Goal: Task Accomplishment & Management: Manage account settings

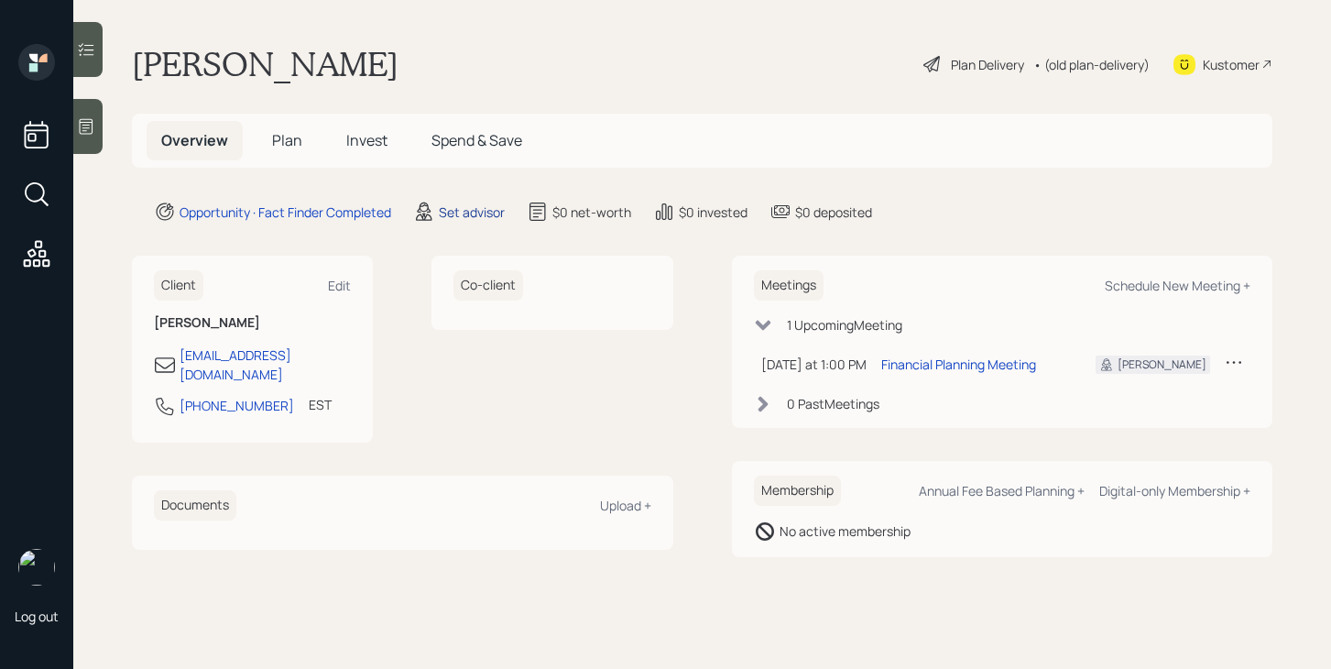
click at [485, 213] on div "Set advisor" at bounding box center [472, 211] width 66 height 19
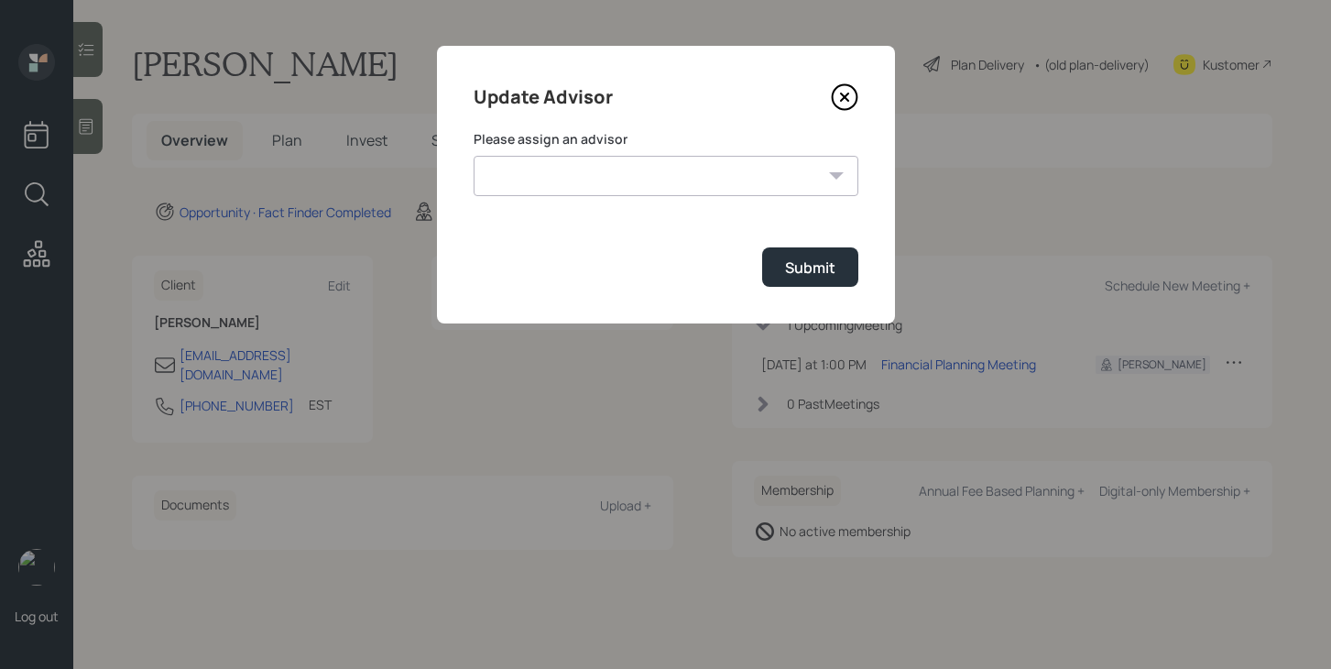
click at [603, 169] on select "[PERSON_NAME] [PERSON_NAME] [PERSON_NAME] [PERSON_NAME] [PERSON_NAME] End [PERS…" at bounding box center [666, 176] width 385 height 40
select select "bffa7908-1b2a-4c79-9bb6-f0ec9aed22d3"
click at [474, 156] on select "[PERSON_NAME] [PERSON_NAME] [PERSON_NAME] [PERSON_NAME] [PERSON_NAME] End [PERS…" at bounding box center [666, 176] width 385 height 40
click at [791, 267] on div "Submit" at bounding box center [810, 267] width 50 height 20
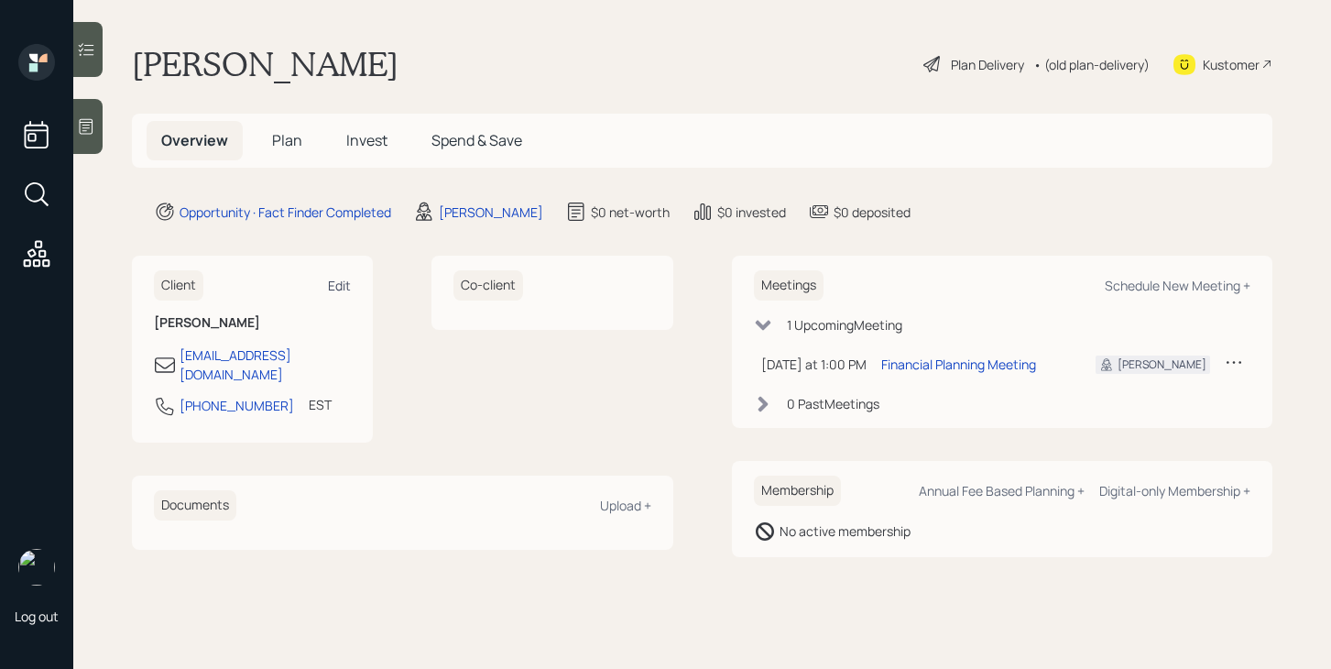
click at [345, 286] on div "Edit" at bounding box center [339, 285] width 23 height 17
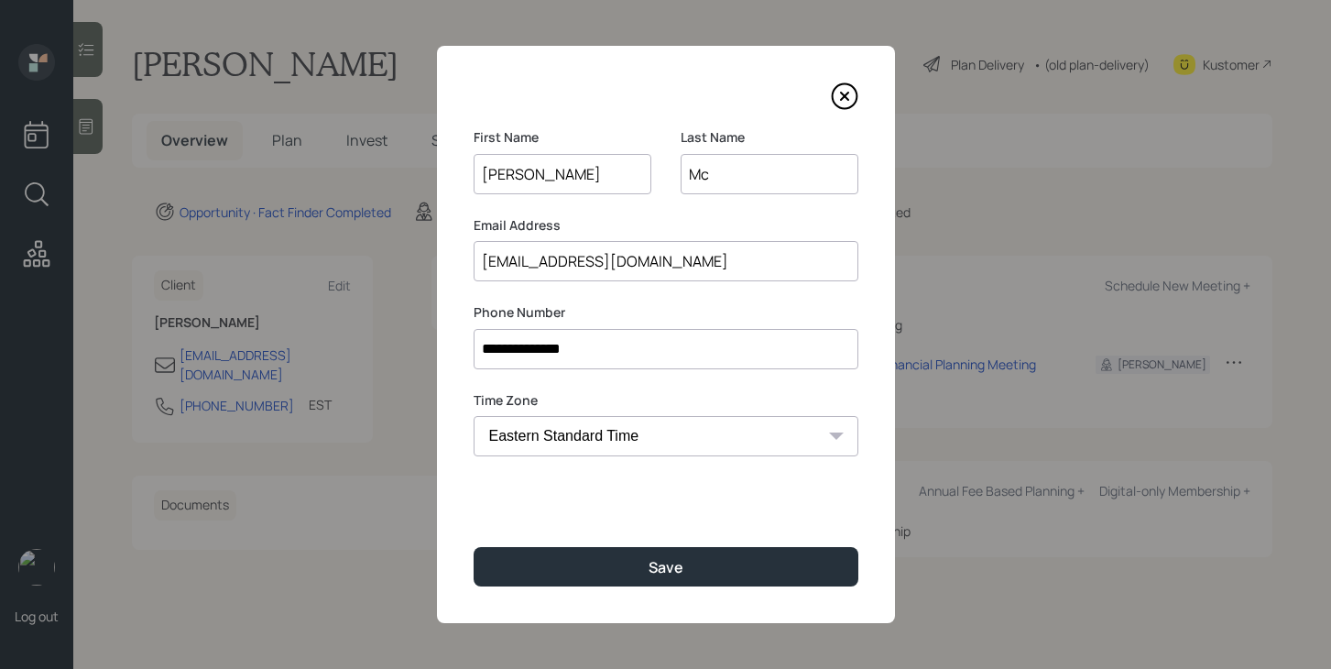
click at [726, 182] on input "Mc" at bounding box center [770, 174] width 178 height 40
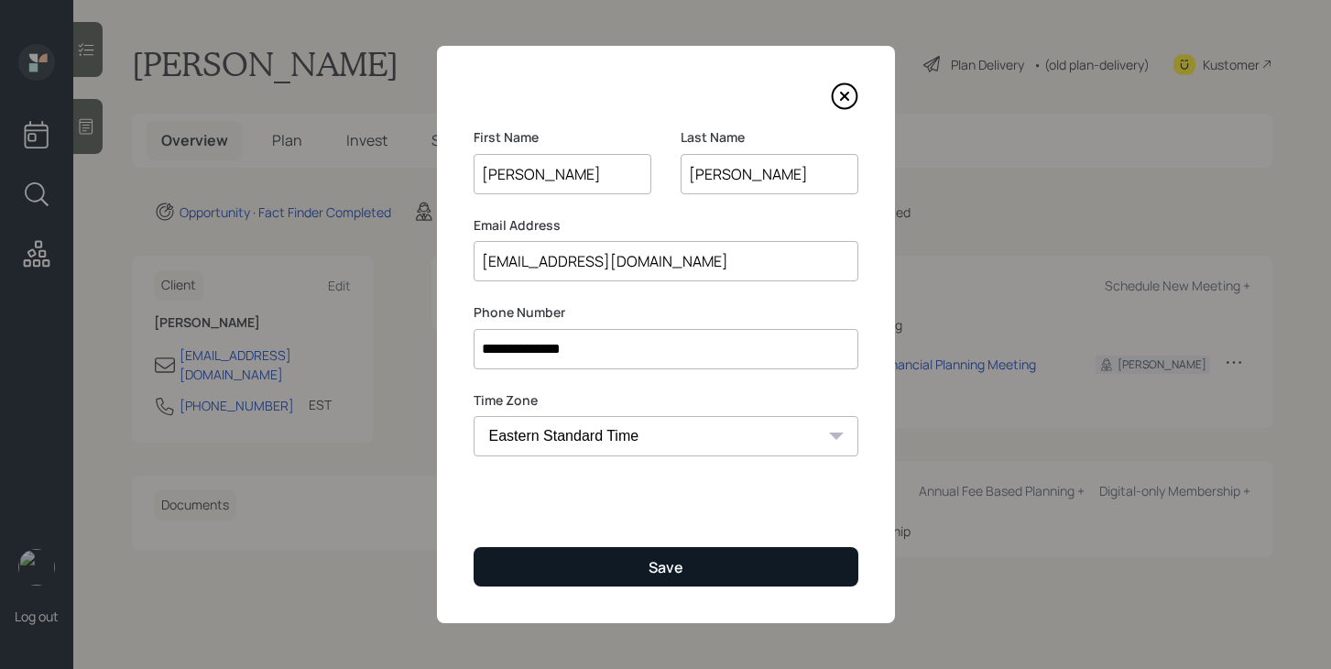
type input "[PERSON_NAME]"
click at [683, 570] on button "Save" at bounding box center [666, 566] width 385 height 39
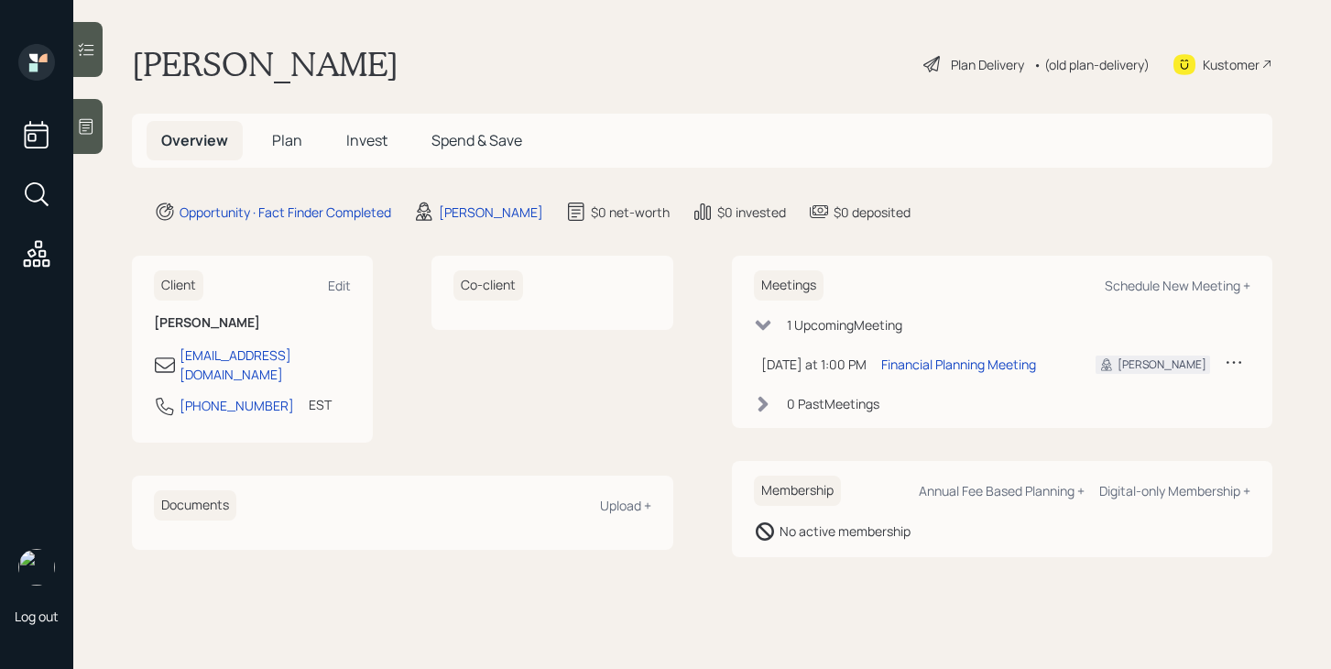
click at [288, 146] on span "Plan" at bounding box center [287, 140] width 30 height 20
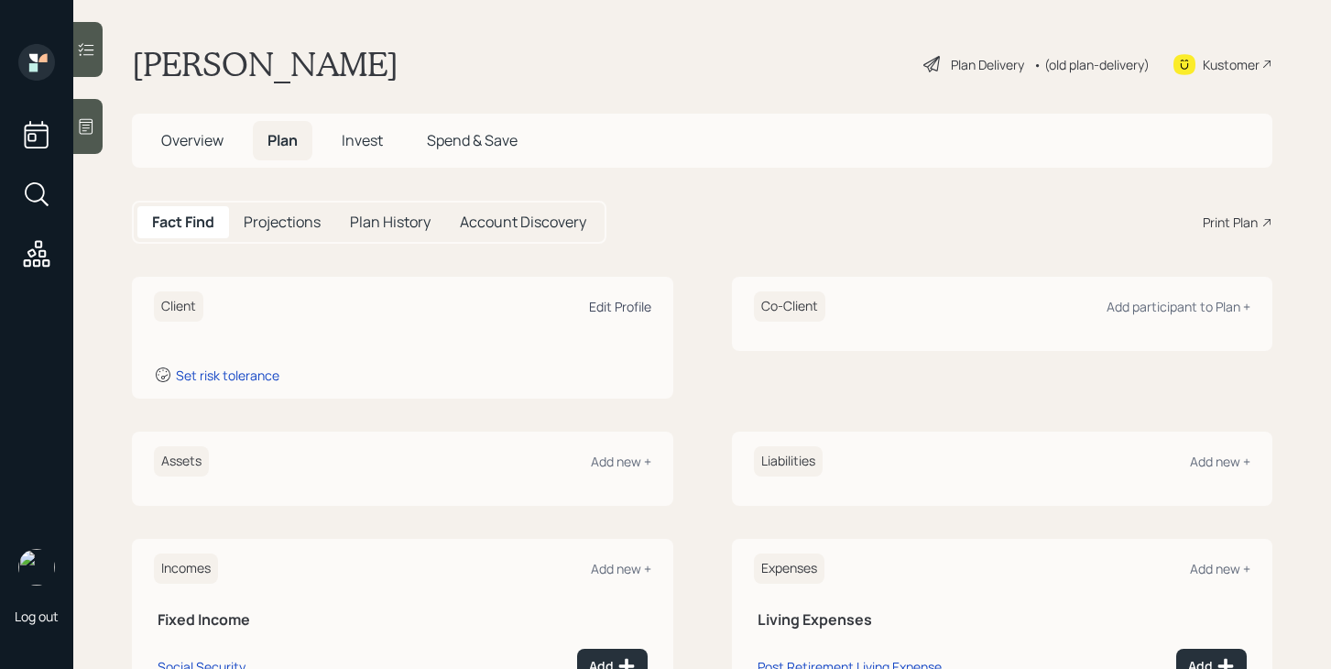
click at [623, 300] on div "Edit Profile" at bounding box center [620, 306] width 62 height 17
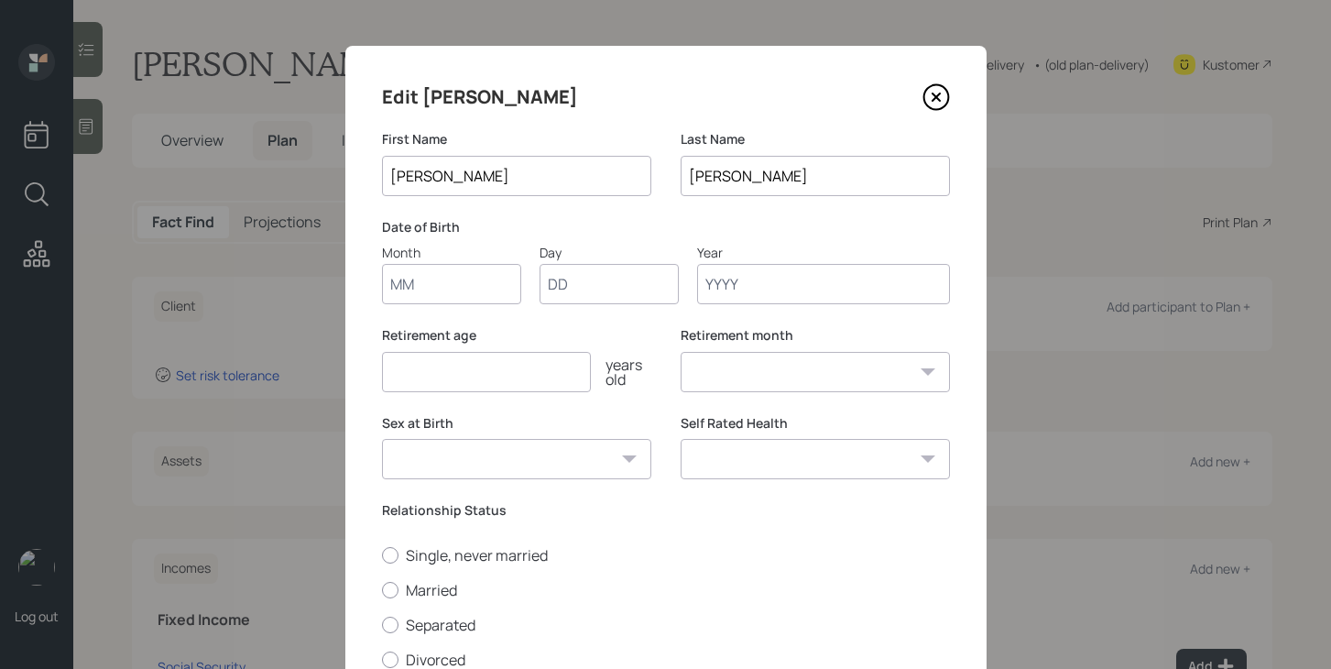
click at [469, 278] on input "Month" at bounding box center [451, 284] width 139 height 40
type input "07"
type input "10"
type input "1961"
select select "7"
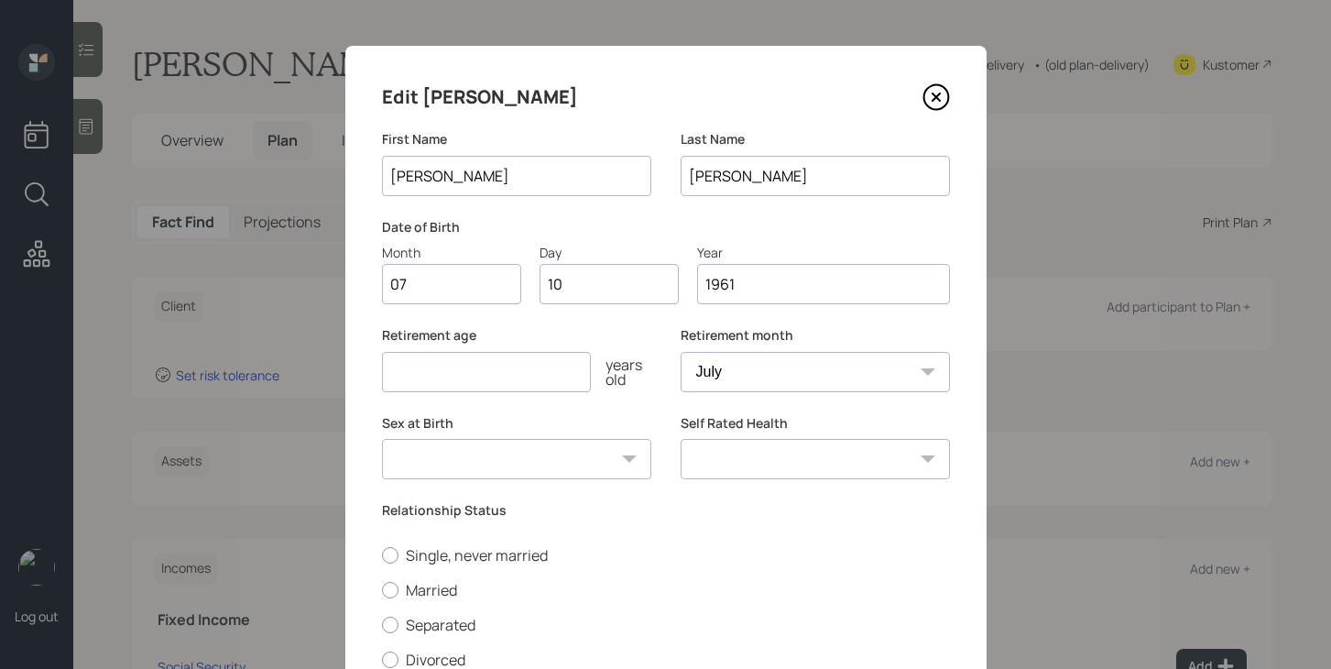
type input "1961"
click at [427, 372] on input "number" at bounding box center [486, 372] width 209 height 40
type input "60"
click at [526, 458] on select "[DEMOGRAPHIC_DATA] [DEMOGRAPHIC_DATA] Other / Prefer not to say" at bounding box center [516, 459] width 269 height 40
select select "[DEMOGRAPHIC_DATA]"
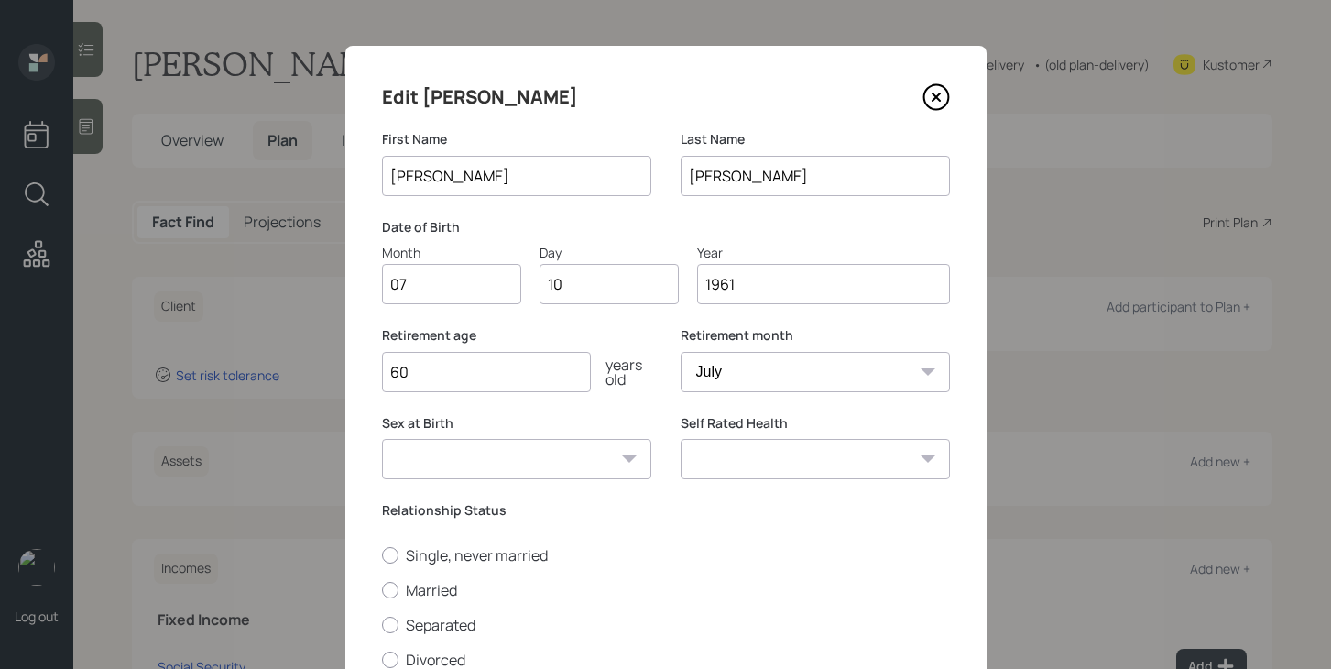
click at [382, 439] on select "[DEMOGRAPHIC_DATA] [DEMOGRAPHIC_DATA] Other / Prefer not to say" at bounding box center [516, 459] width 269 height 40
click at [711, 463] on select "Excellent Very Good Good Fair Poor" at bounding box center [815, 459] width 269 height 40
click at [473, 562] on label "Single, never married" at bounding box center [666, 555] width 568 height 20
click at [382, 555] on input "Single, never married" at bounding box center [381, 554] width 1 height 1
radio input "true"
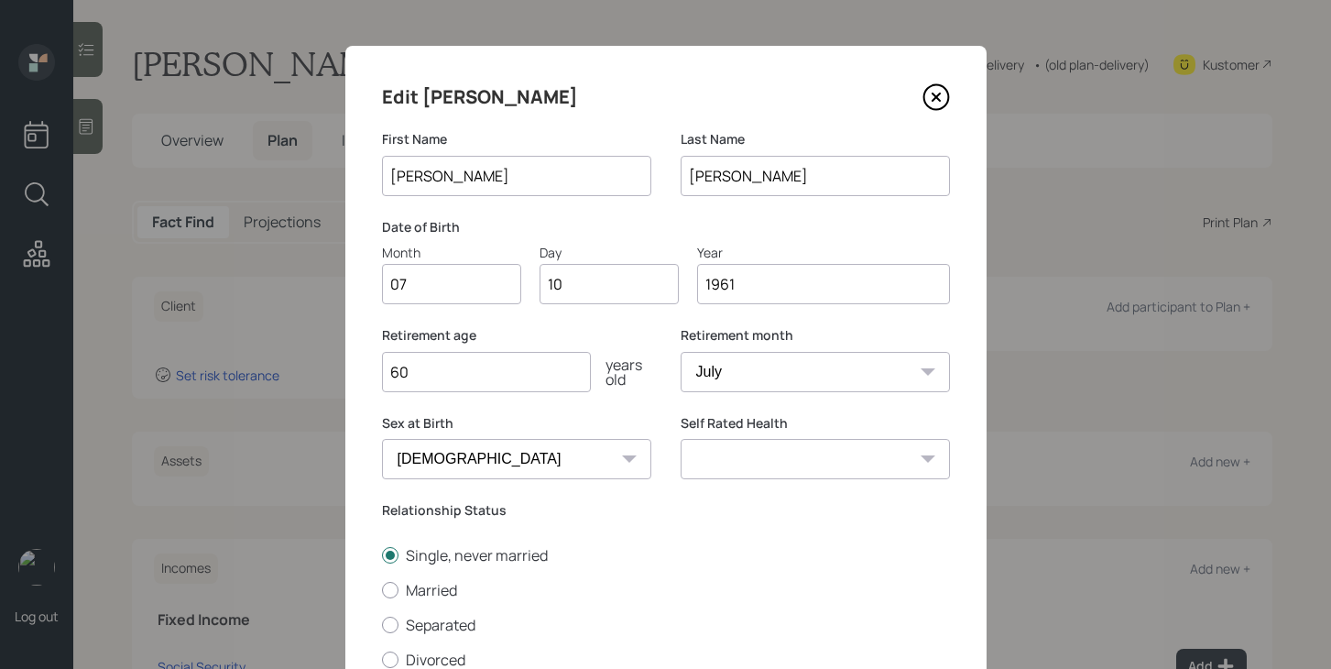
click at [828, 468] on select "Excellent Very Good Good Fair Poor" at bounding box center [815, 459] width 269 height 40
select select "fair"
click at [681, 439] on select "Excellent Very Good Good Fair Poor" at bounding box center [815, 459] width 269 height 40
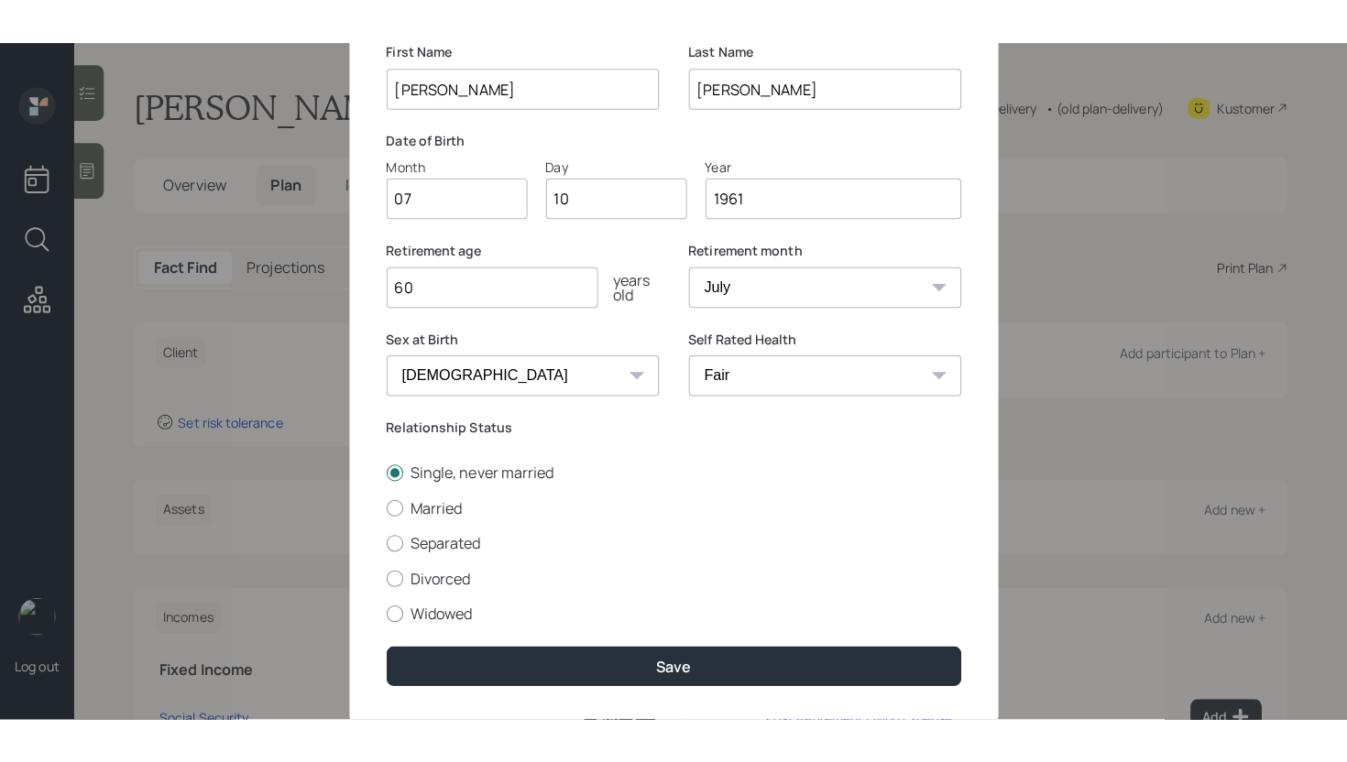
scroll to position [180, 0]
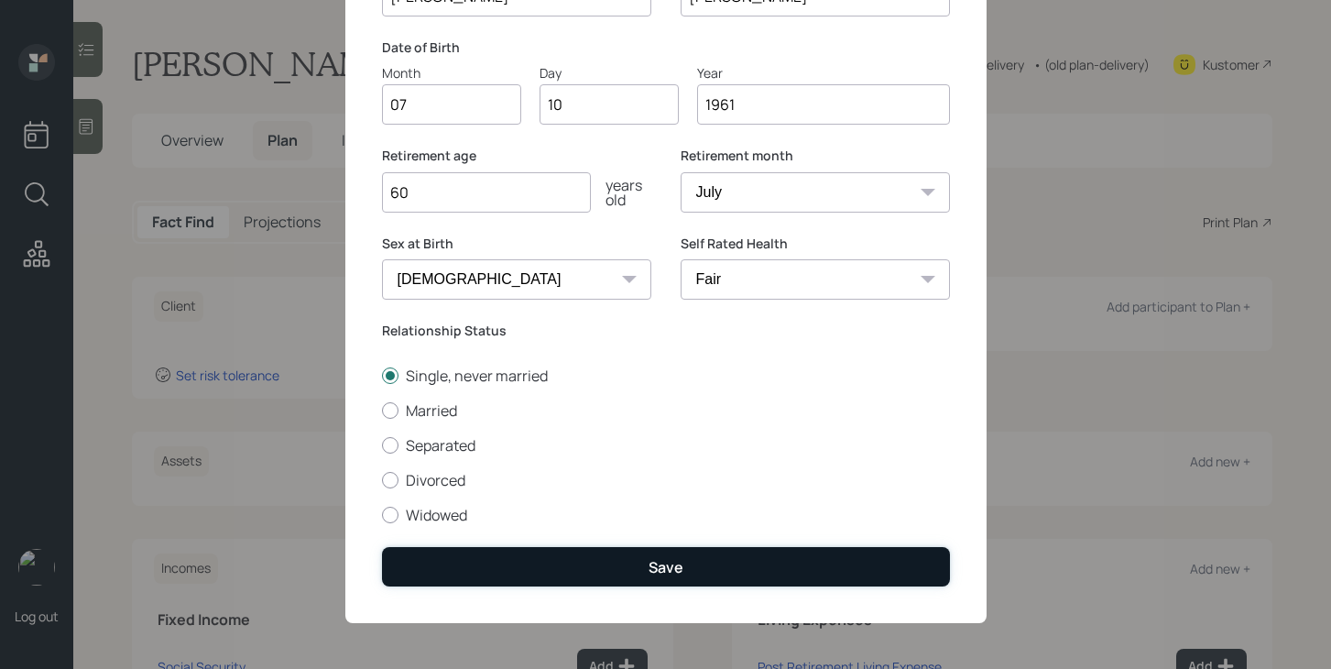
click at [800, 560] on button "Save" at bounding box center [666, 566] width 568 height 39
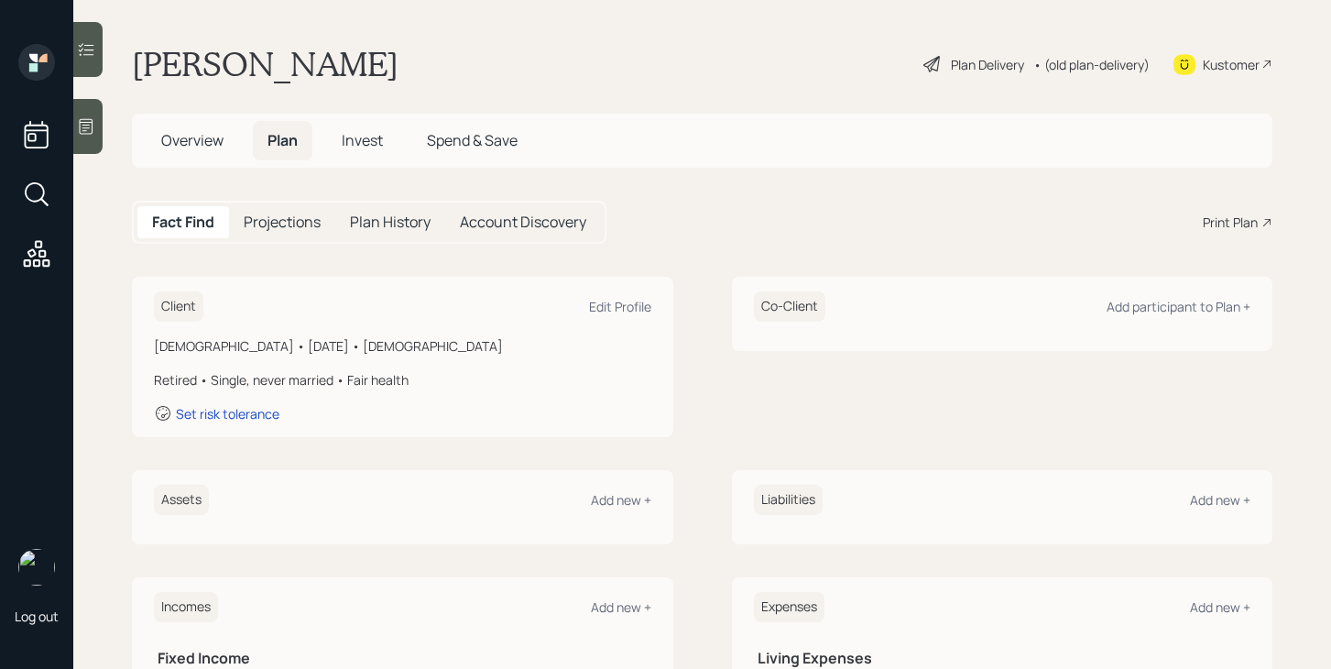
click at [955, 71] on div "Plan Delivery" at bounding box center [987, 64] width 73 height 19
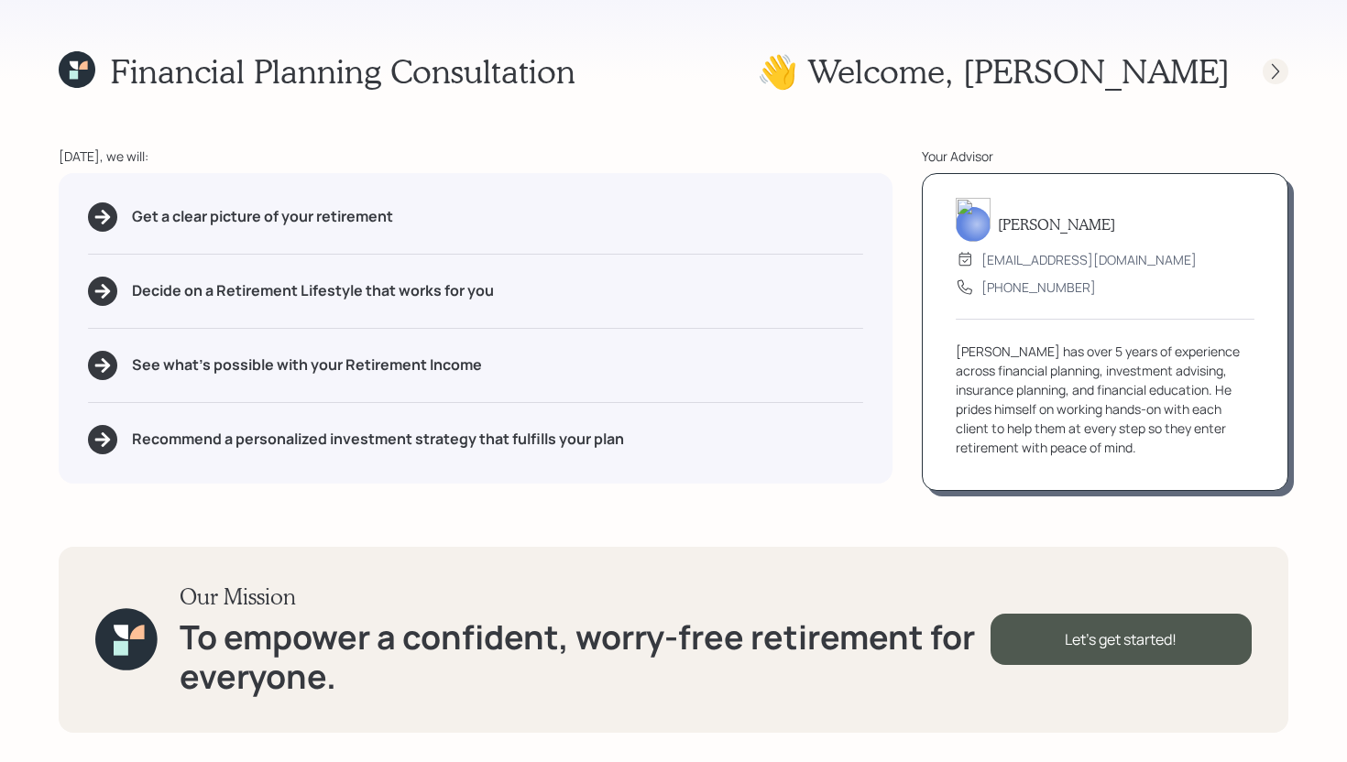
click at [1274, 74] on icon at bounding box center [1274, 71] width 7 height 16
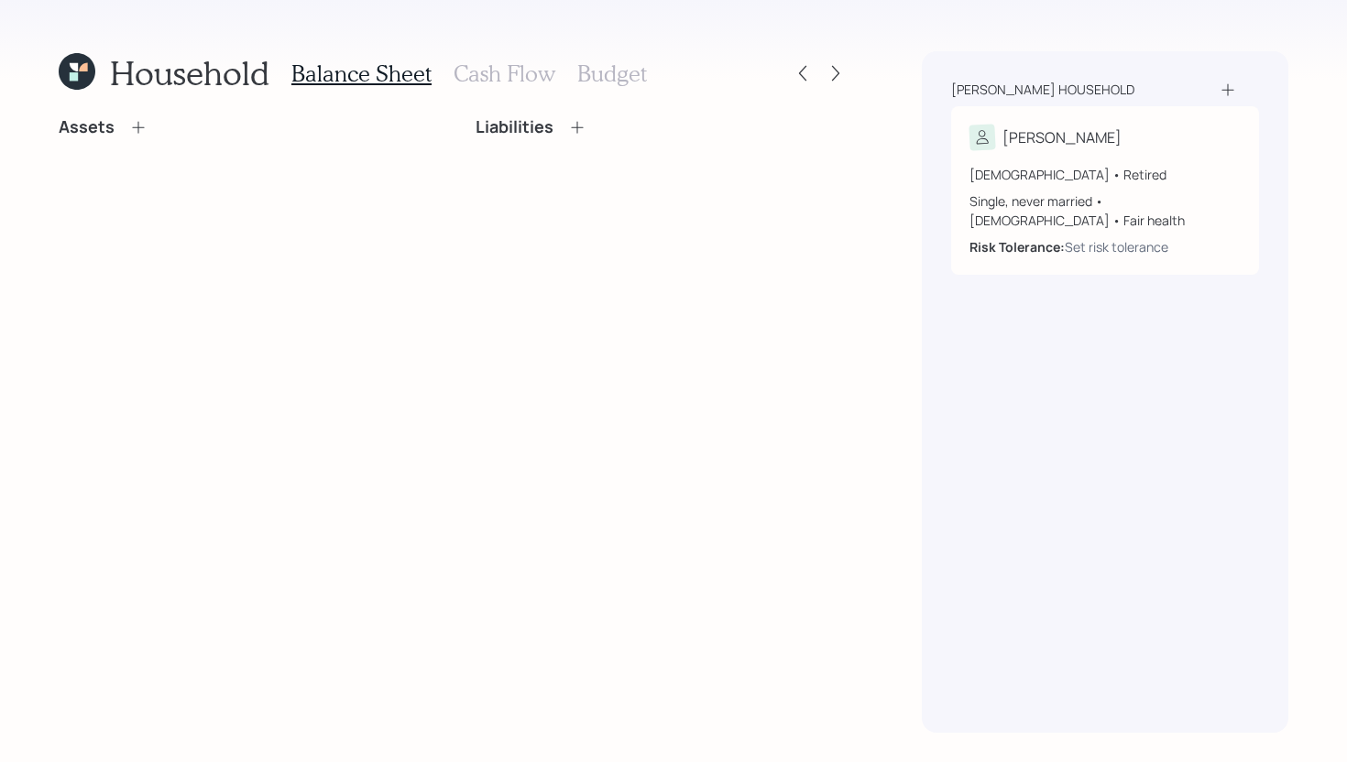
click at [139, 128] on icon at bounding box center [138, 127] width 18 height 18
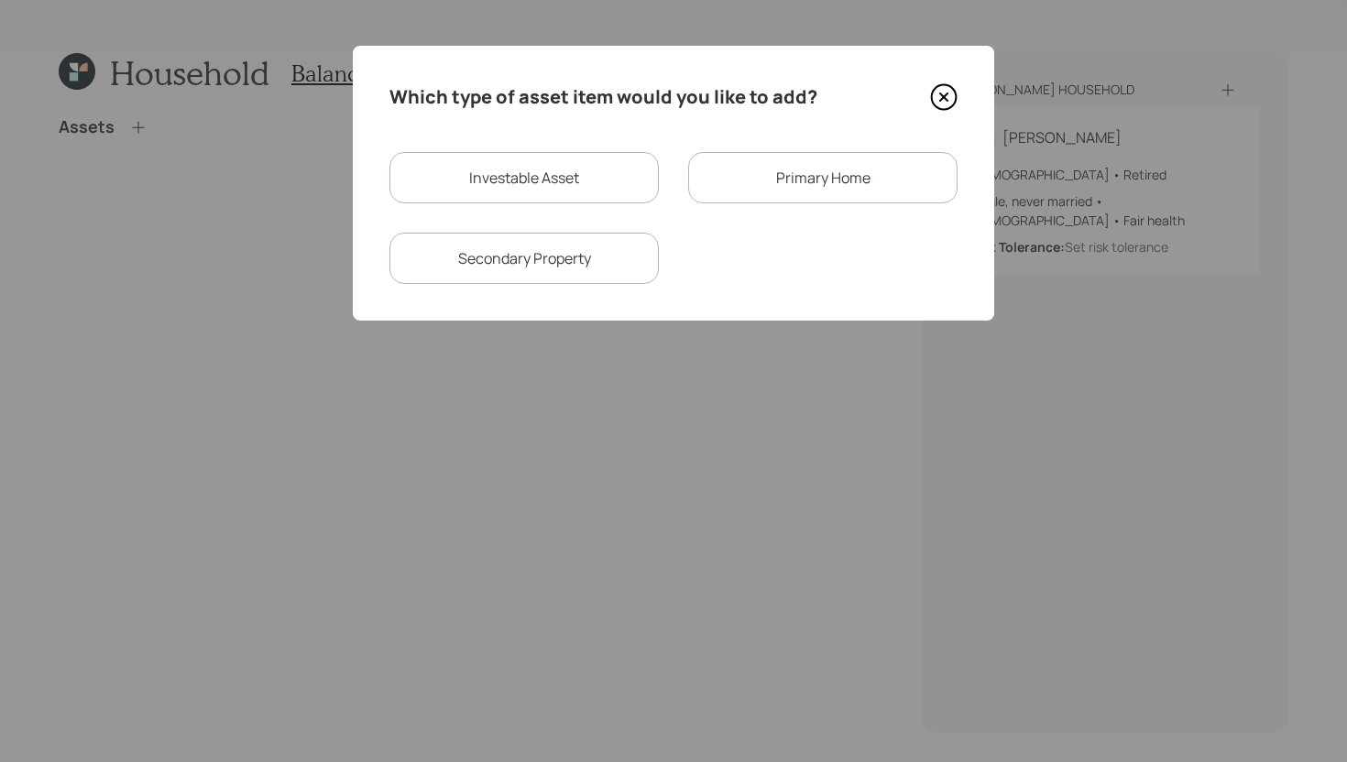
click at [508, 192] on div "Investable Asset" at bounding box center [523, 177] width 269 height 51
select select "taxable"
select select "balanced"
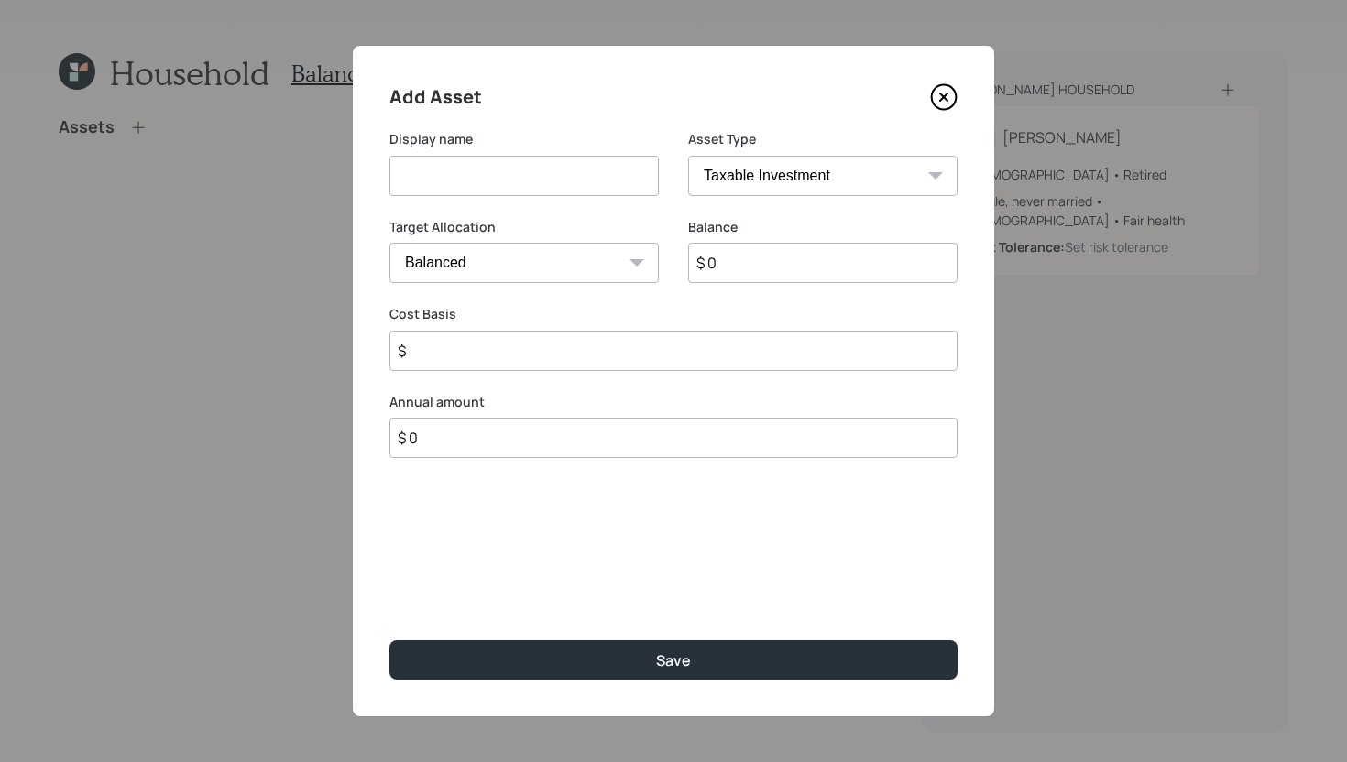
click at [508, 192] on input at bounding box center [523, 176] width 269 height 40
type input "Brokerage"
click at [750, 261] on input "$ 0" at bounding box center [822, 263] width 269 height 40
type input "$ 35,000"
click at [552, 347] on input "$" at bounding box center [673, 351] width 568 height 40
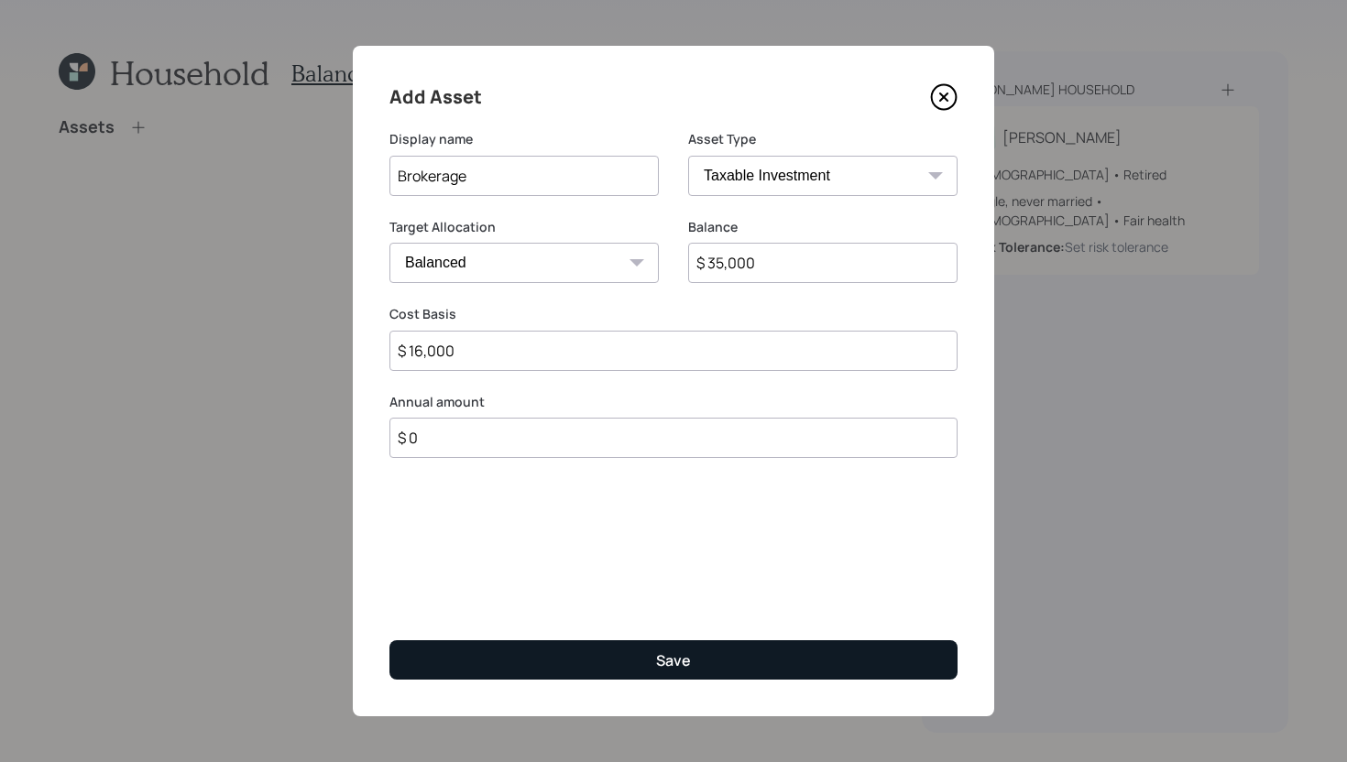
type input "$ 16,000"
click at [607, 663] on button "Save" at bounding box center [673, 659] width 568 height 39
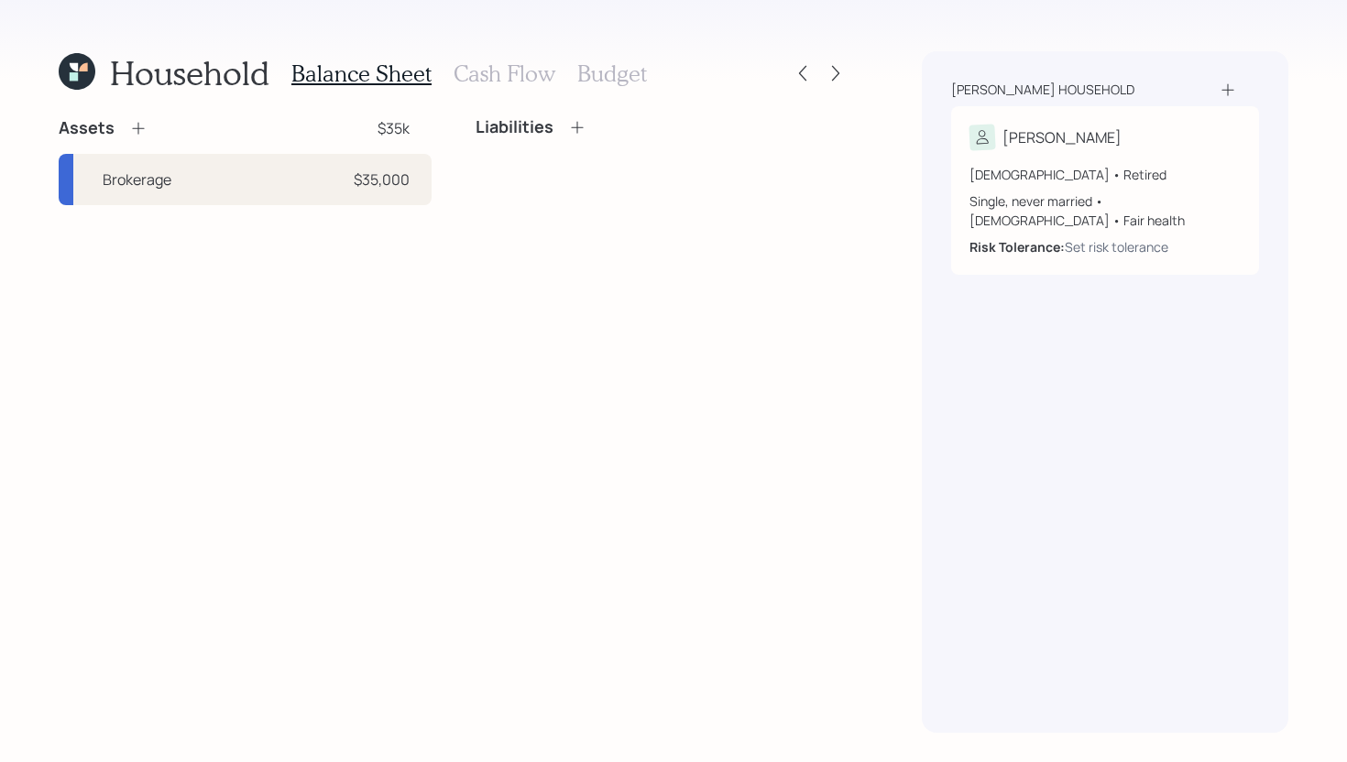
click at [143, 130] on icon at bounding box center [138, 128] width 18 height 18
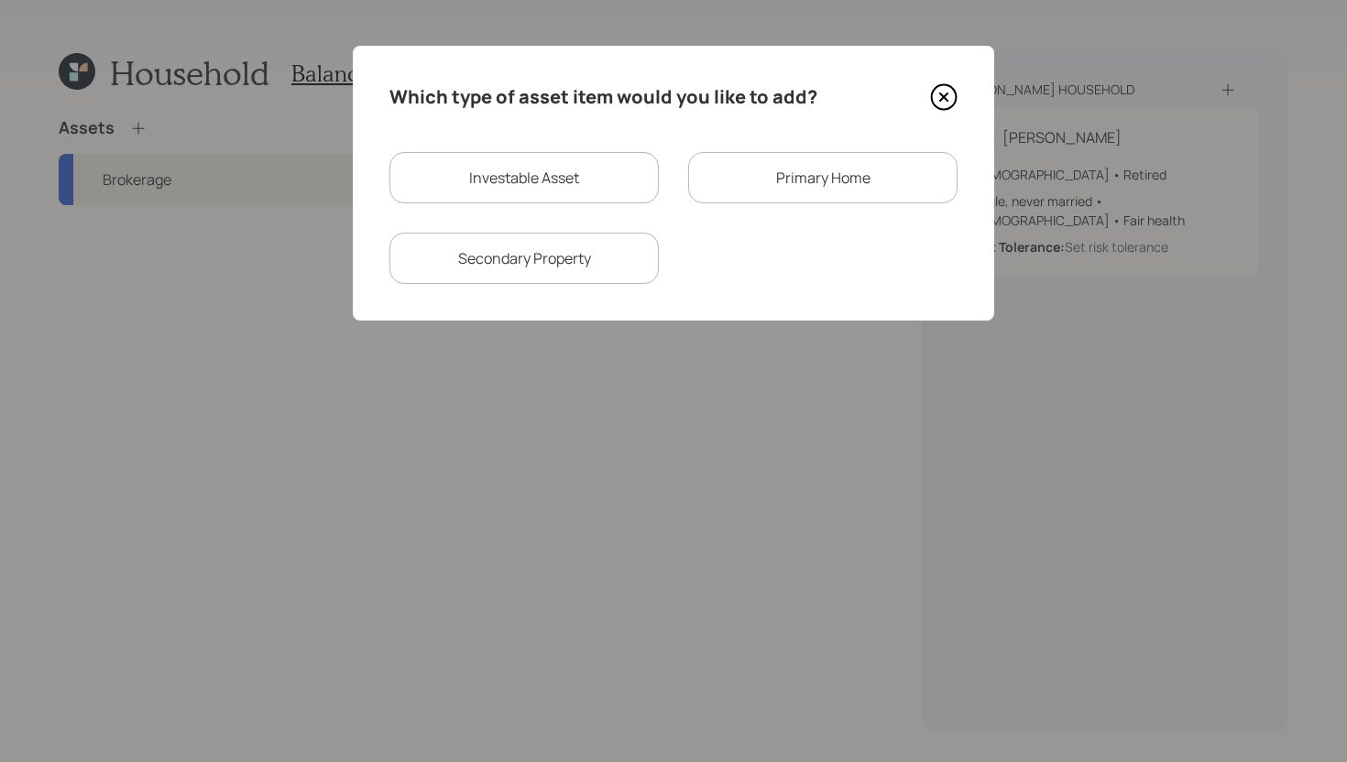
click at [524, 180] on div "Investable Asset" at bounding box center [523, 177] width 269 height 51
select select "taxable"
select select "balanced"
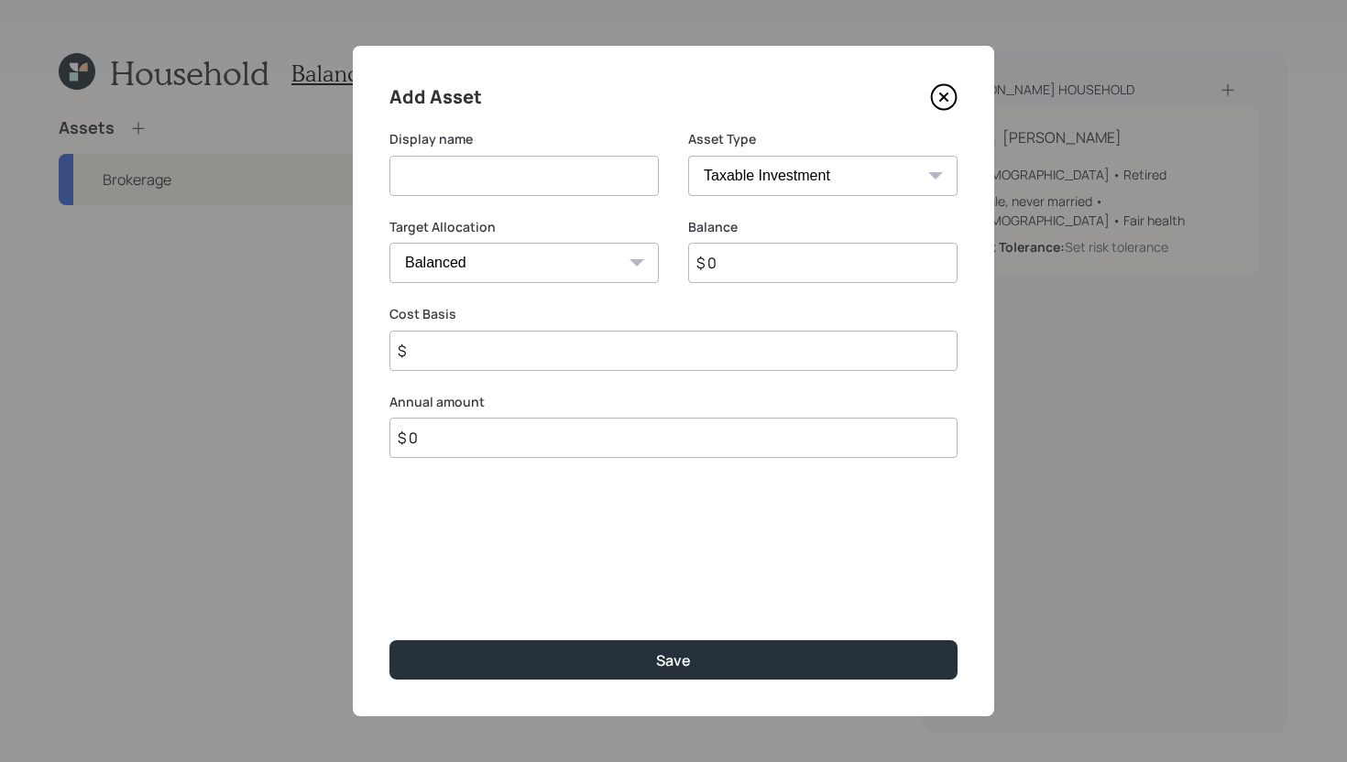
click at [524, 180] on input at bounding box center [523, 176] width 269 height 40
type input "Cash"
click at [851, 276] on input "$ 0" at bounding box center [822, 263] width 269 height 40
type input "$ 250,000"
click at [857, 169] on select "SEP [PERSON_NAME] IRA 401(k) [PERSON_NAME] 401(k) 403(b) [PERSON_NAME] 403(b) 4…" at bounding box center [822, 176] width 269 height 40
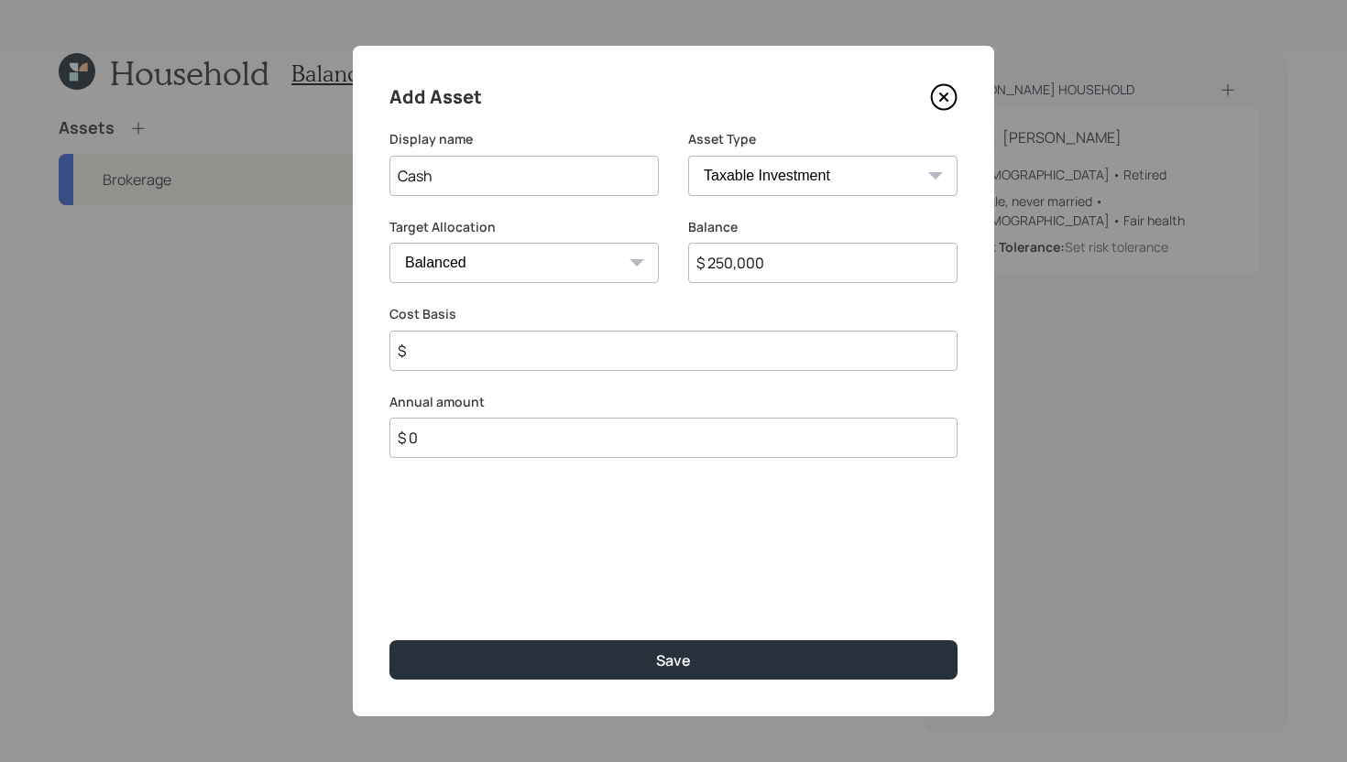
select select "cash"
click at [688, 156] on select "SEP [PERSON_NAME] IRA 401(k) [PERSON_NAME] 401(k) 403(b) [PERSON_NAME] 403(b) 4…" at bounding box center [822, 176] width 269 height 40
type input "$"
click at [629, 359] on input "$" at bounding box center [673, 351] width 568 height 40
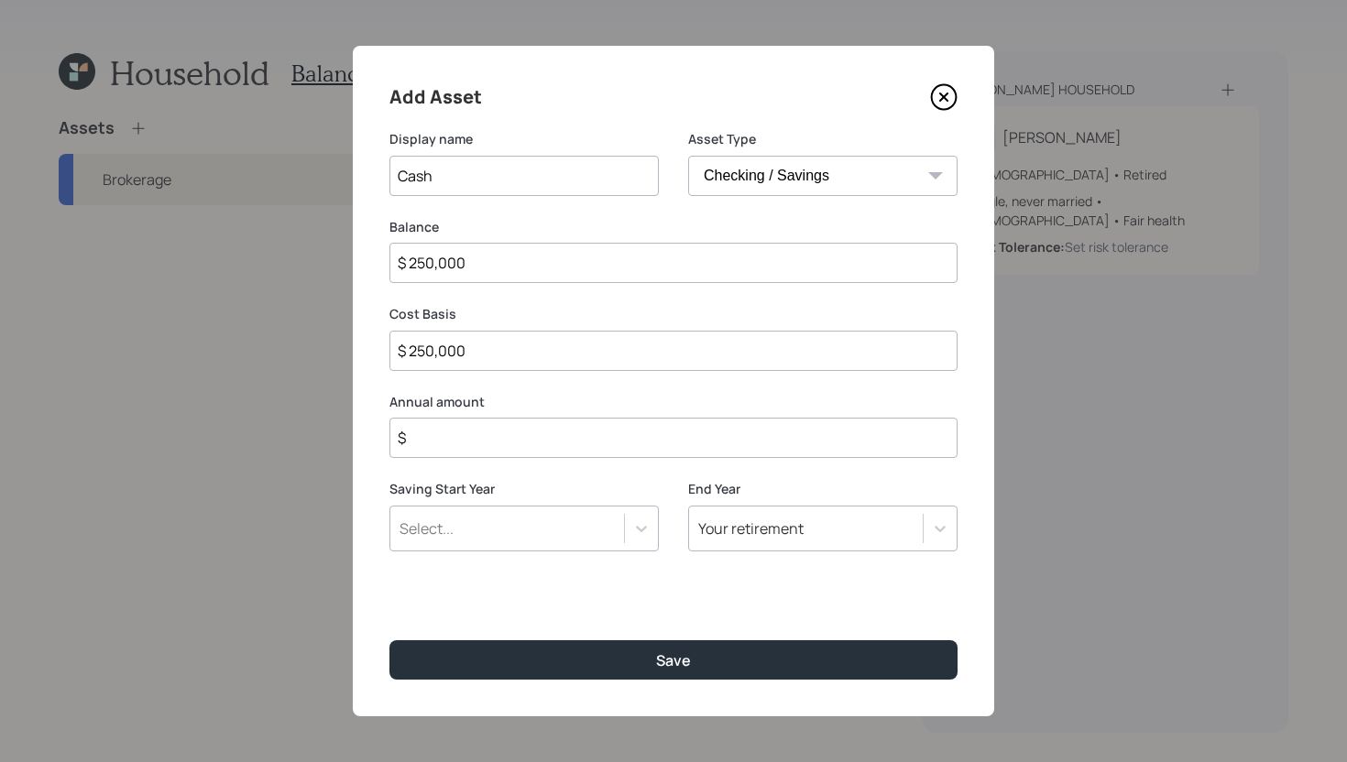
type input "$ 250,000"
click at [637, 442] on input "$" at bounding box center [673, 438] width 568 height 40
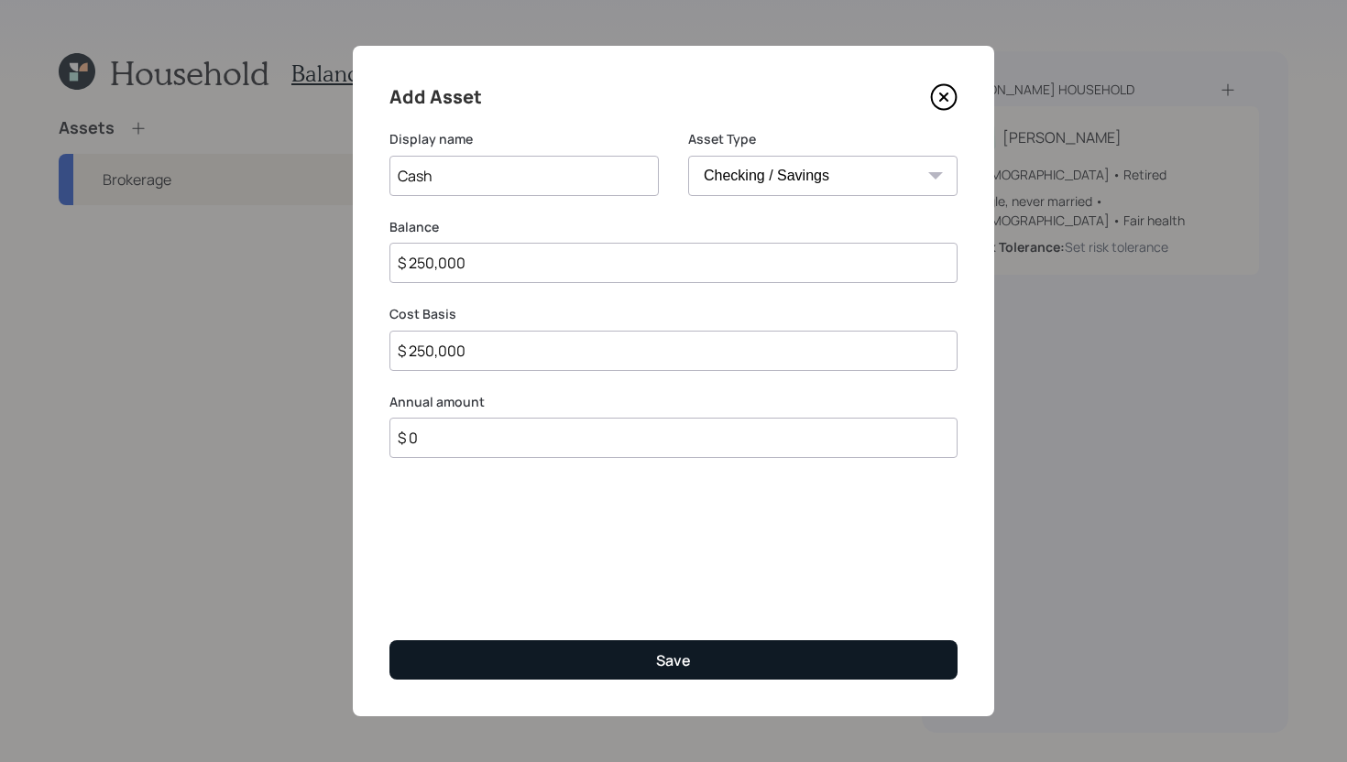
type input "$ 0"
click at [657, 647] on button "Save" at bounding box center [673, 659] width 568 height 39
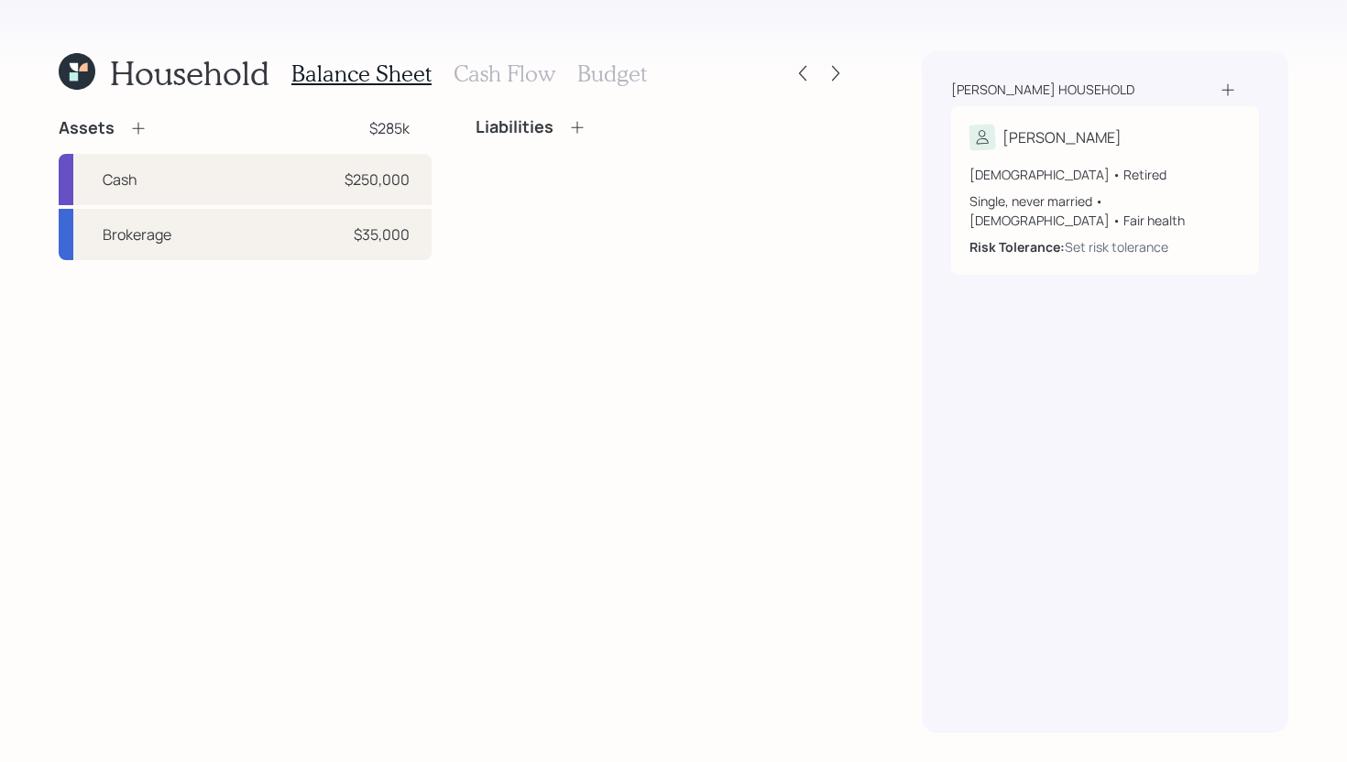
click at [142, 131] on icon at bounding box center [138, 128] width 18 height 18
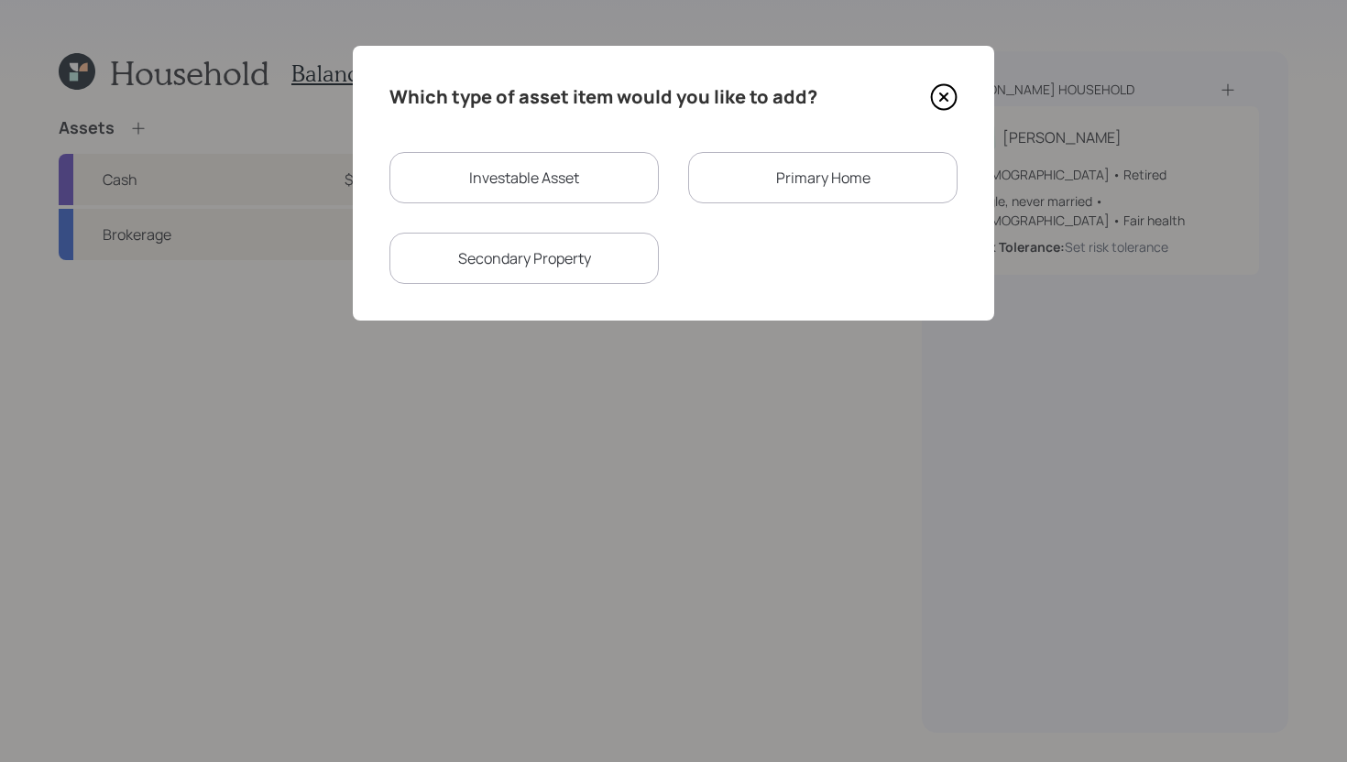
click at [522, 165] on div "Investable Asset" at bounding box center [523, 177] width 269 height 51
select select "taxable"
select select "balanced"
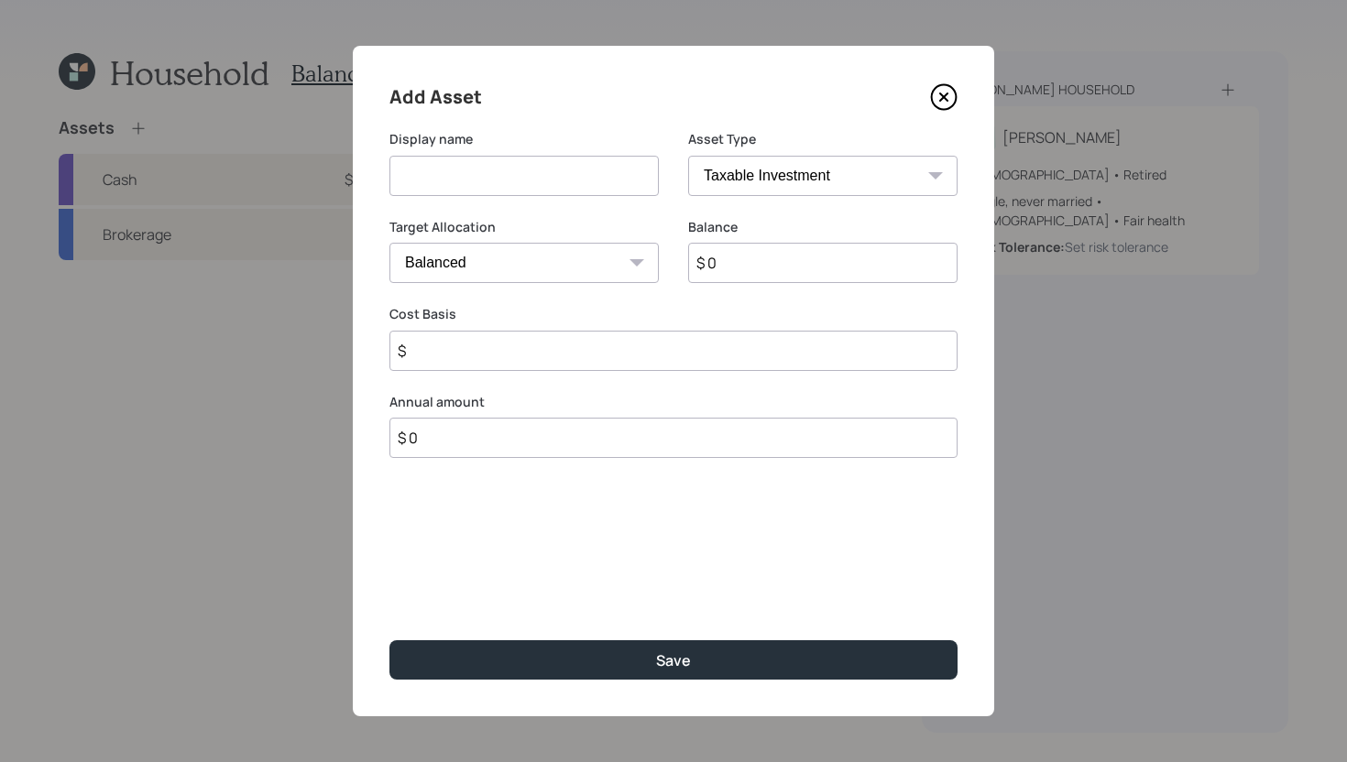
click at [512, 165] on input at bounding box center [523, 176] width 269 height 40
type input "IRA"
click at [860, 187] on select "SEP [PERSON_NAME] IRA 401(k) [PERSON_NAME] 401(k) 403(b) [PERSON_NAME] 403(b) 4…" at bounding box center [822, 176] width 269 height 40
select select "ira"
click at [688, 156] on select "SEP [PERSON_NAME] IRA 401(k) [PERSON_NAME] 401(k) 403(b) [PERSON_NAME] 403(b) 4…" at bounding box center [822, 176] width 269 height 40
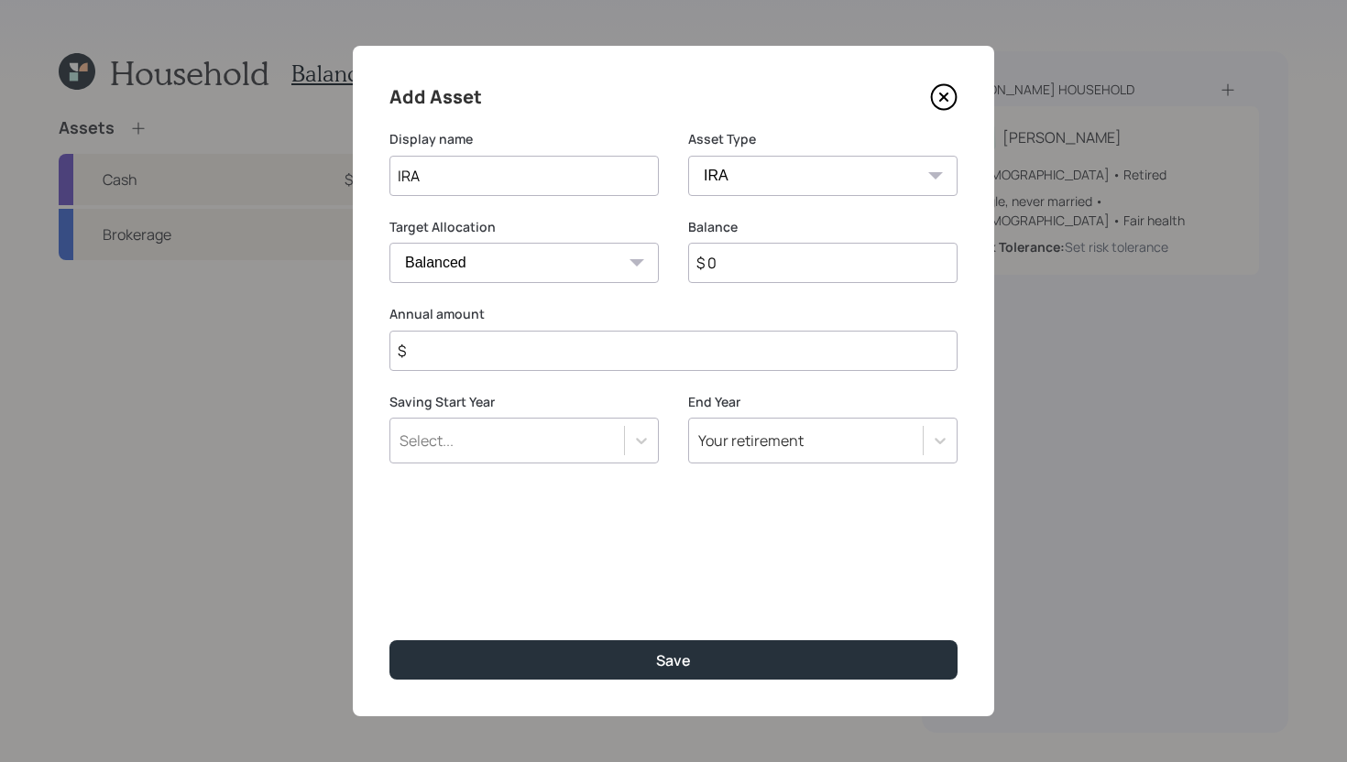
click at [691, 345] on input "$" at bounding box center [673, 351] width 568 height 40
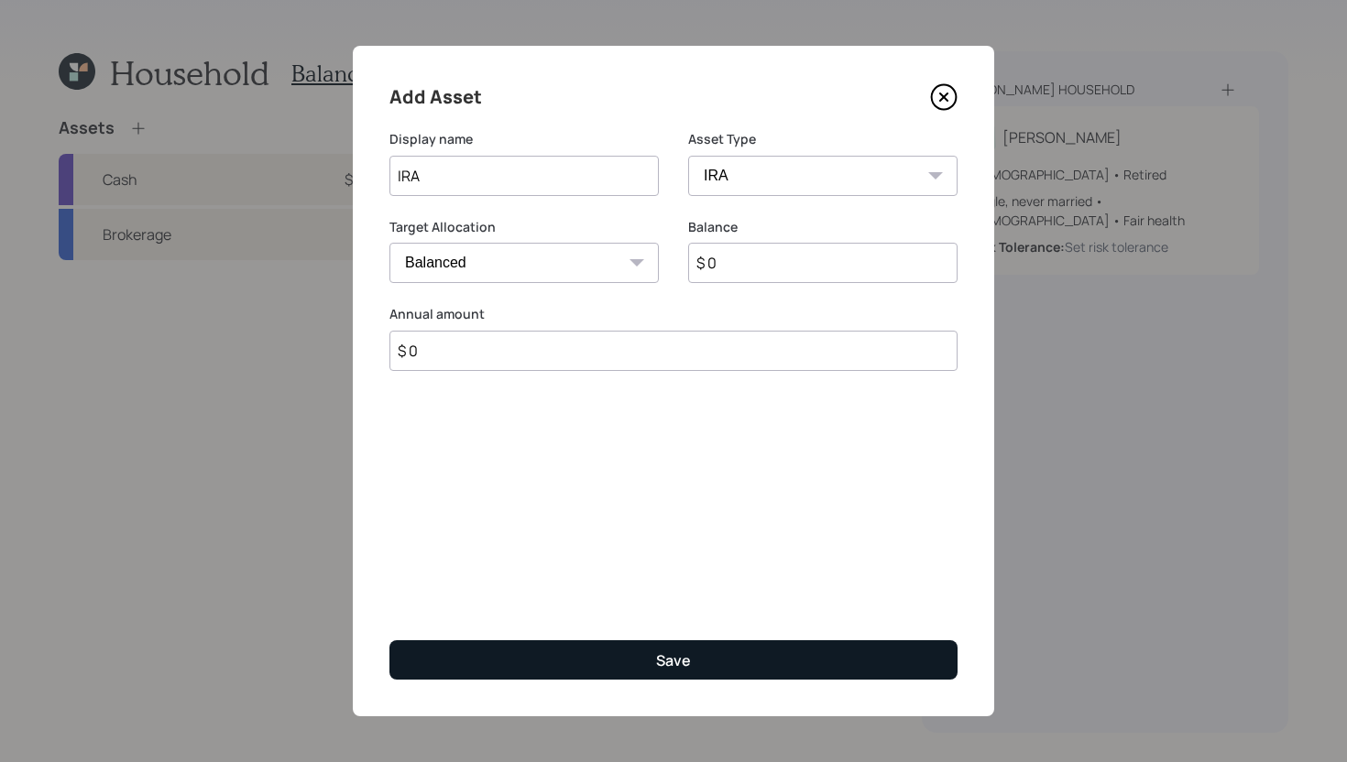
type input "$ 0"
click at [616, 651] on button "Save" at bounding box center [673, 659] width 568 height 39
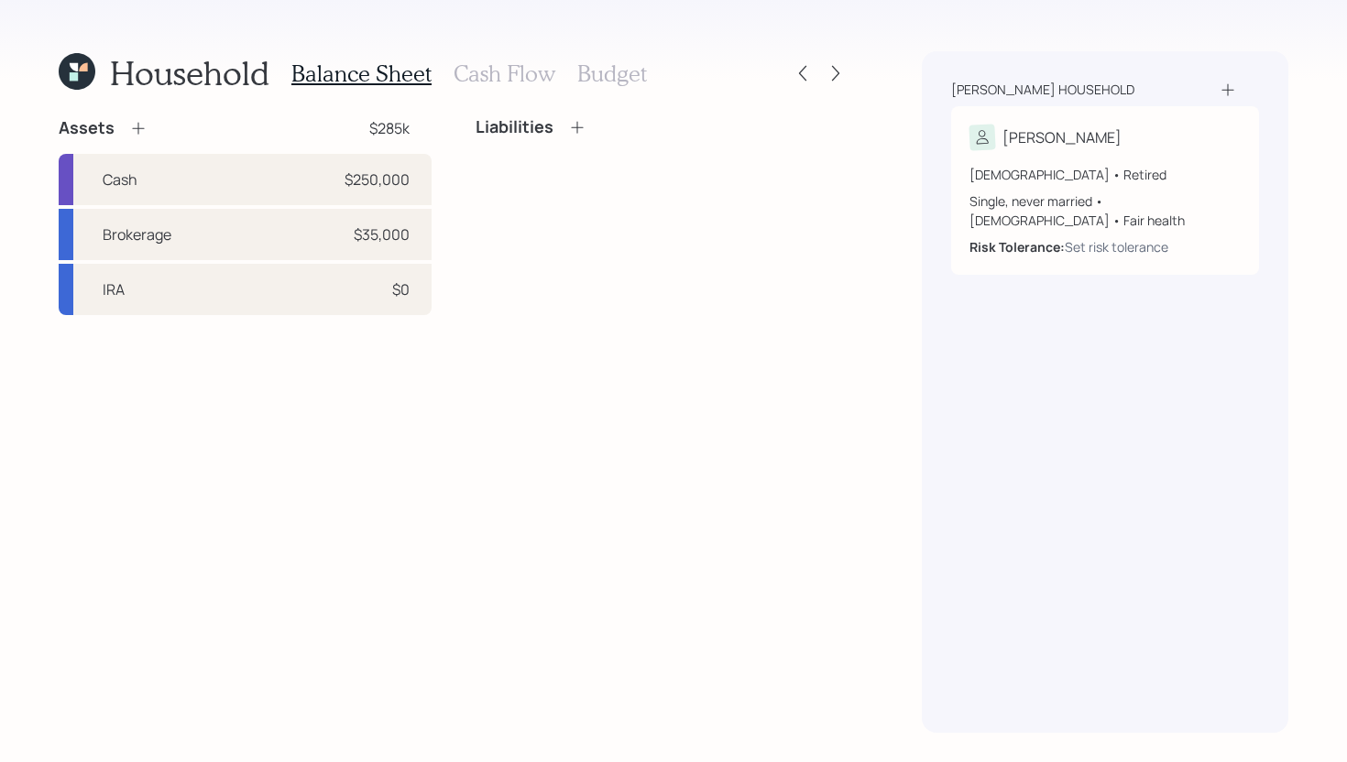
click at [577, 127] on icon at bounding box center [577, 127] width 18 height 18
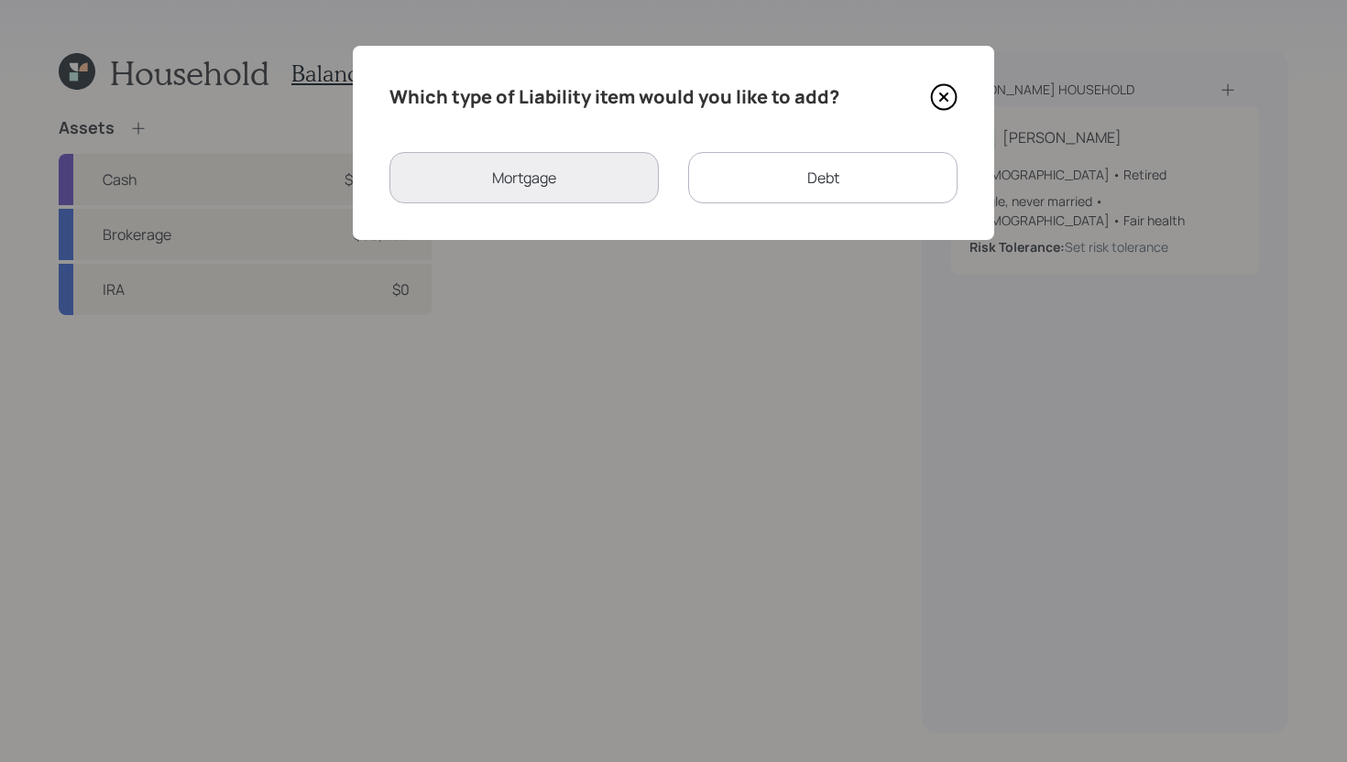
click at [761, 179] on div "Debt" at bounding box center [822, 177] width 269 height 51
select select "credit_card"
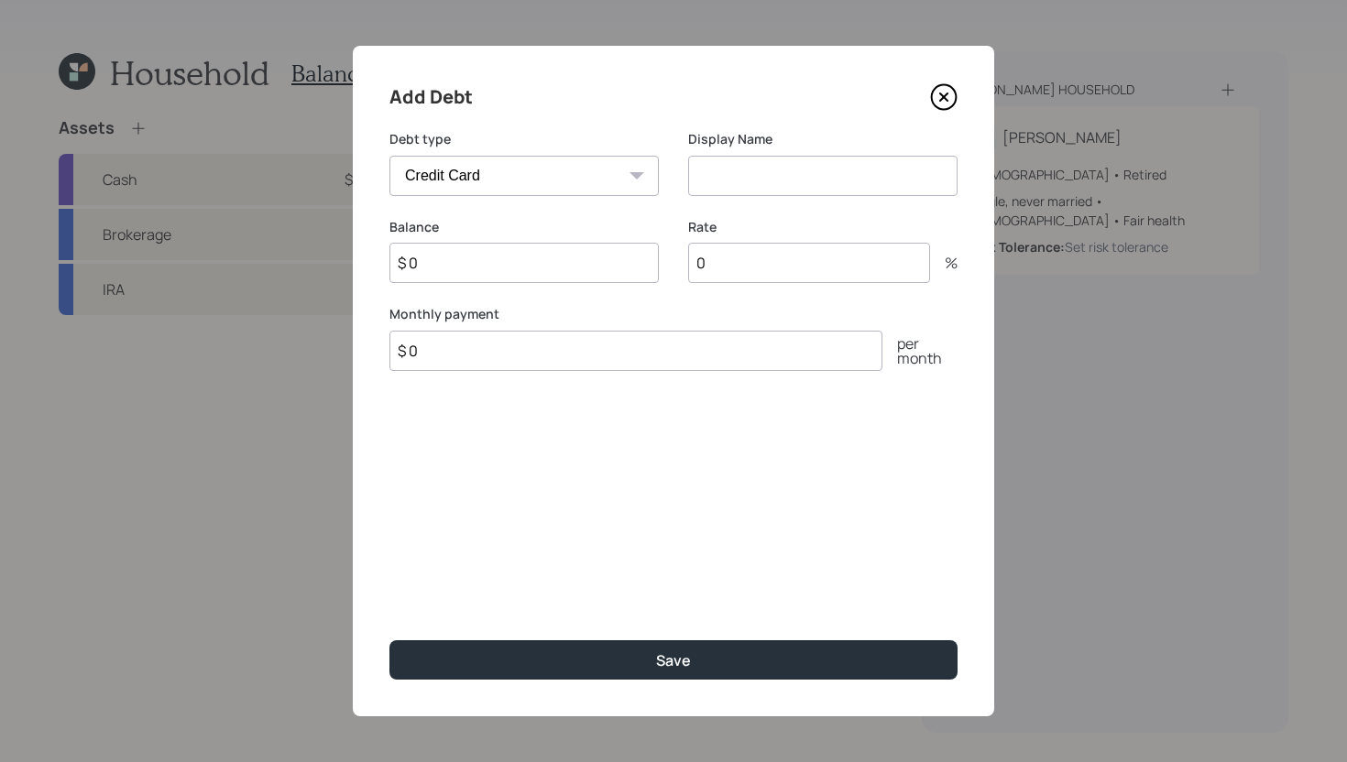
click at [762, 179] on input at bounding box center [822, 176] width 269 height 40
type input "Credit Cards"
click at [579, 265] on input "$ 0" at bounding box center [523, 263] width 269 height 40
type input "$ 16,000"
click at [703, 360] on input "$ 0" at bounding box center [635, 351] width 493 height 40
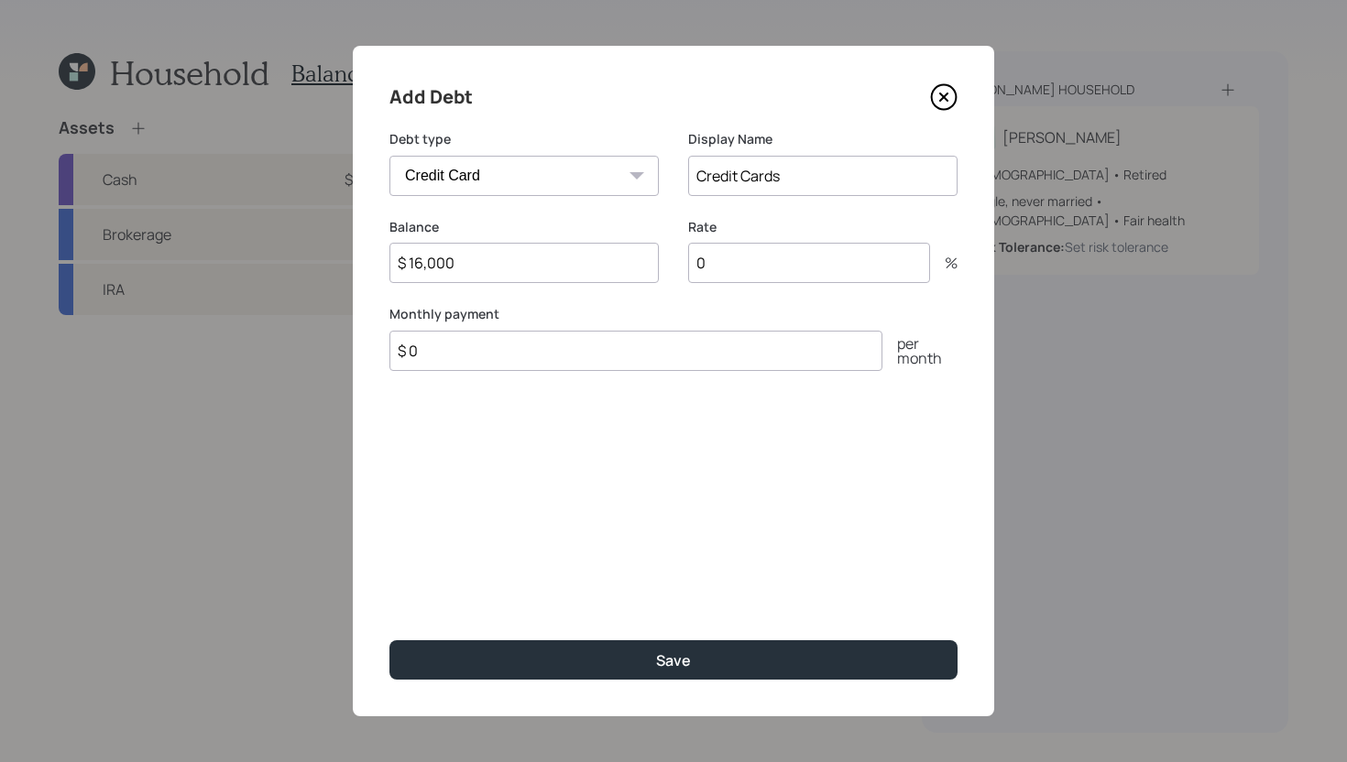
click at [703, 360] on input "$ 0" at bounding box center [635, 351] width 493 height 40
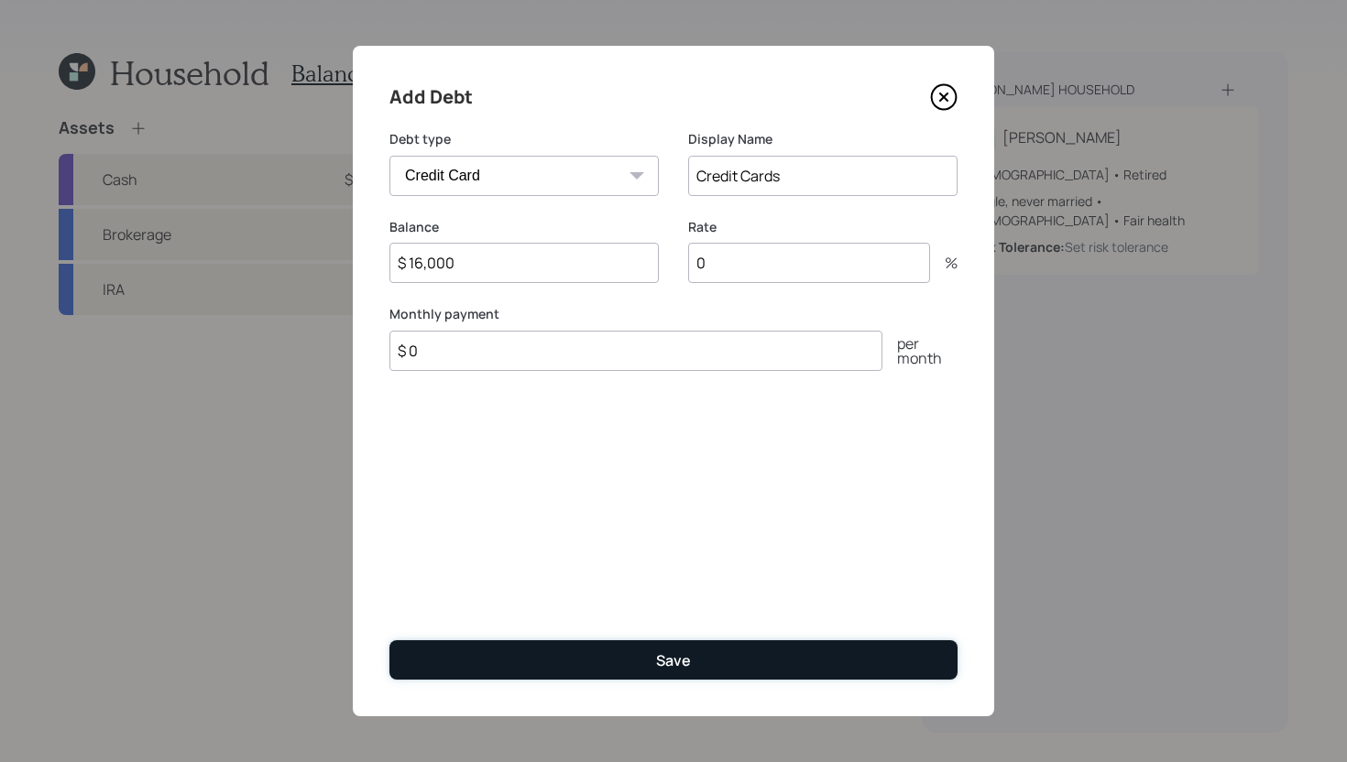
click at [652, 654] on button "Save" at bounding box center [673, 659] width 568 height 39
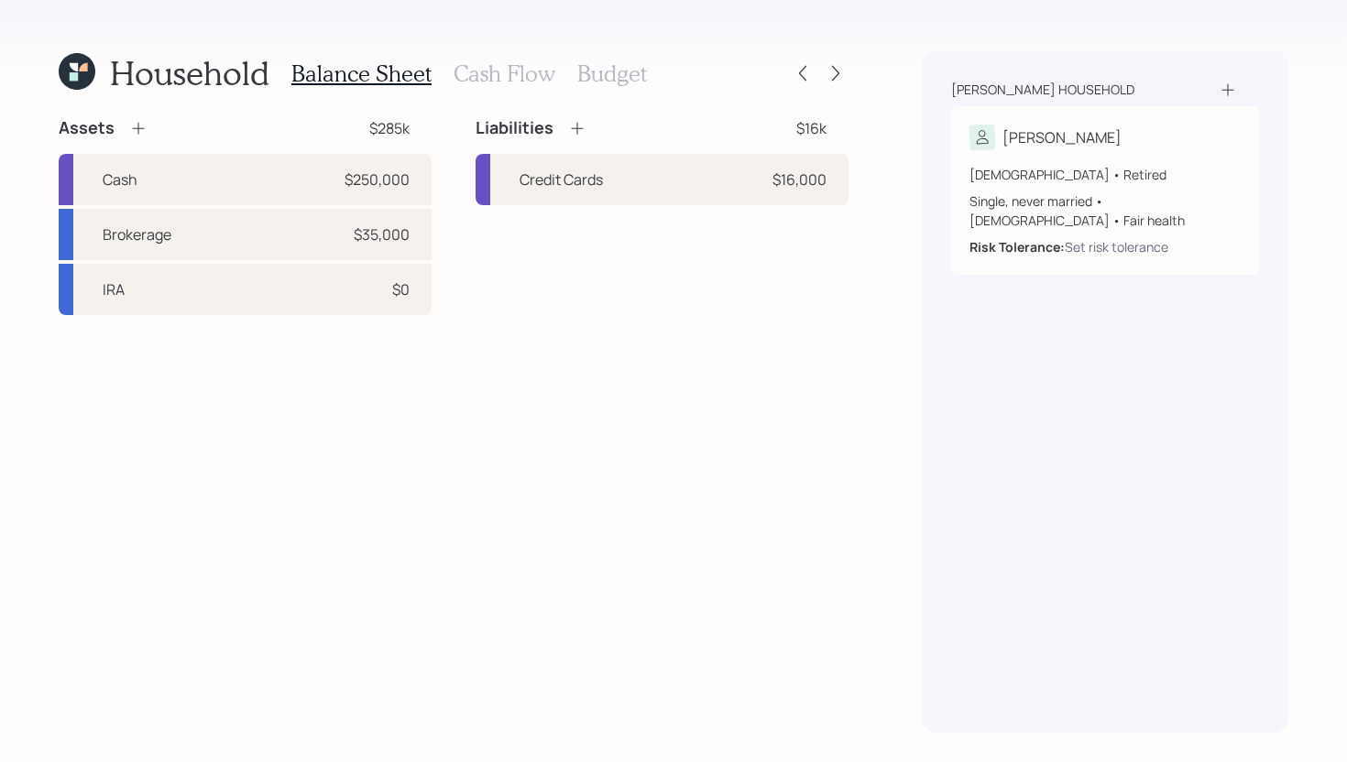
click at [576, 126] on icon at bounding box center [577, 129] width 12 height 12
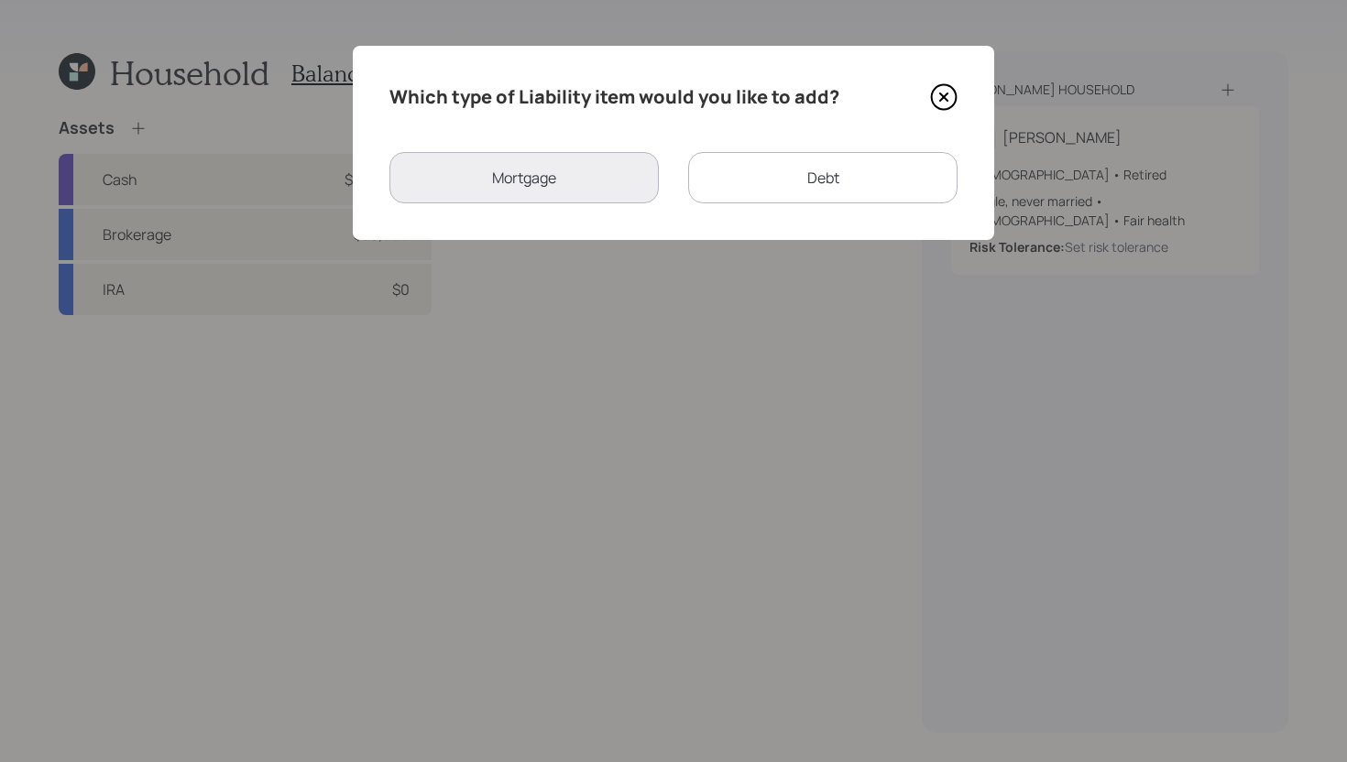
click at [829, 189] on div "Debt" at bounding box center [822, 177] width 269 height 51
select select "credit_card"
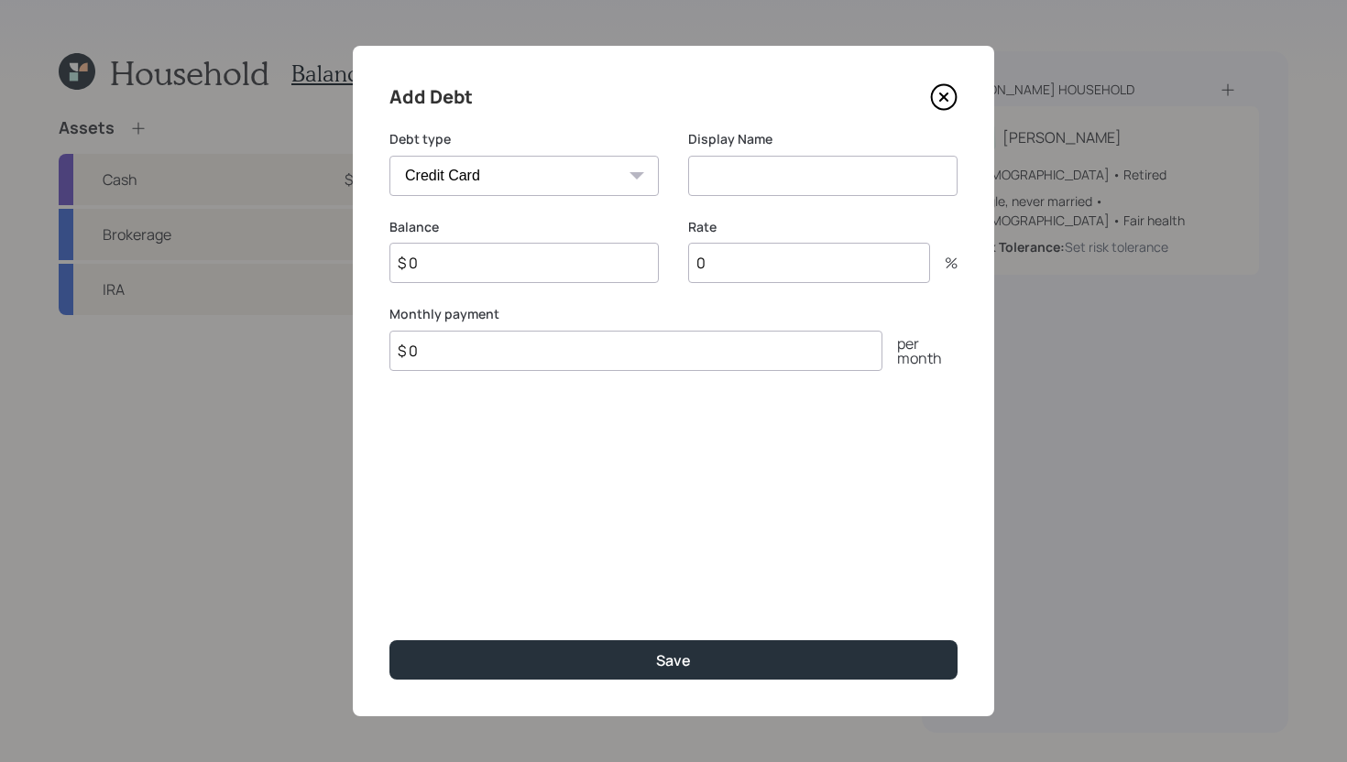
click at [725, 180] on input at bounding box center [822, 176] width 269 height 40
type input "HELOC"
click at [613, 172] on select "Car Credit Card Medical Student Other" at bounding box center [523, 176] width 269 height 40
select select "other"
click at [389, 156] on select "Car Credit Card Medical Student Other" at bounding box center [523, 176] width 269 height 40
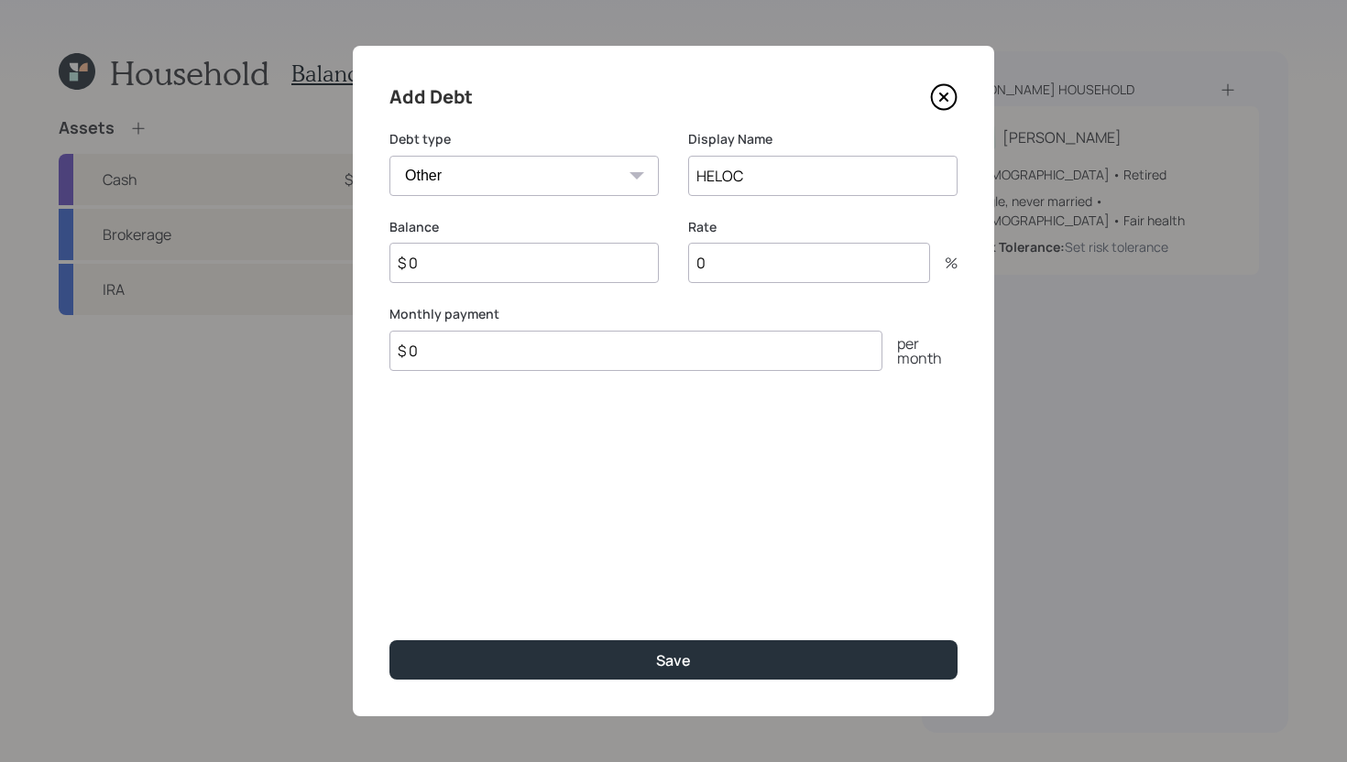
click at [529, 267] on input "$ 0" at bounding box center [523, 263] width 269 height 40
type input "$ 14,000"
click at [666, 352] on input "$ 0" at bounding box center [635, 351] width 493 height 40
click at [733, 263] on input "0" at bounding box center [809, 263] width 242 height 40
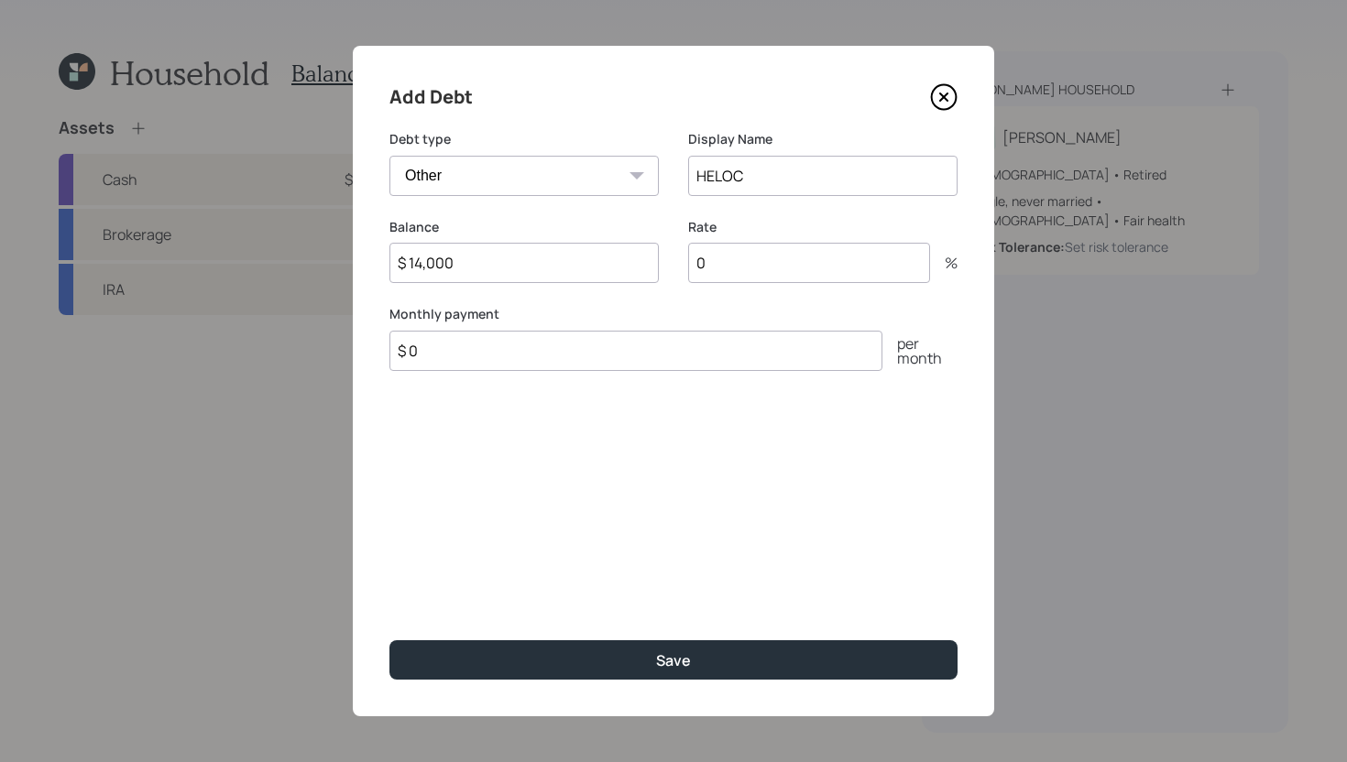
click at [733, 263] on input "0" at bounding box center [809, 263] width 242 height 40
click at [726, 263] on input "0" at bounding box center [809, 263] width 242 height 40
type input "10"
click at [689, 348] on input "$ 0" at bounding box center [635, 351] width 493 height 40
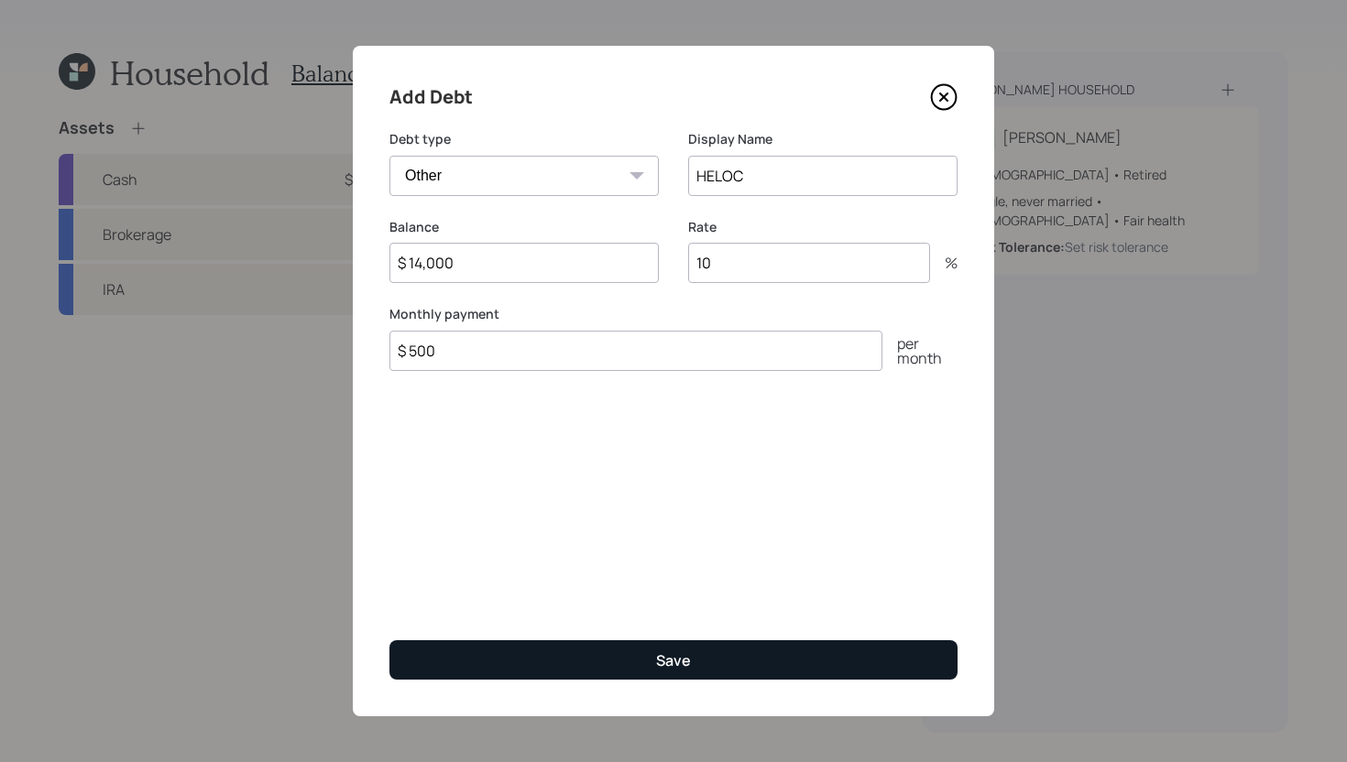
type input "$ 500"
click at [643, 660] on button "Save" at bounding box center [673, 659] width 568 height 39
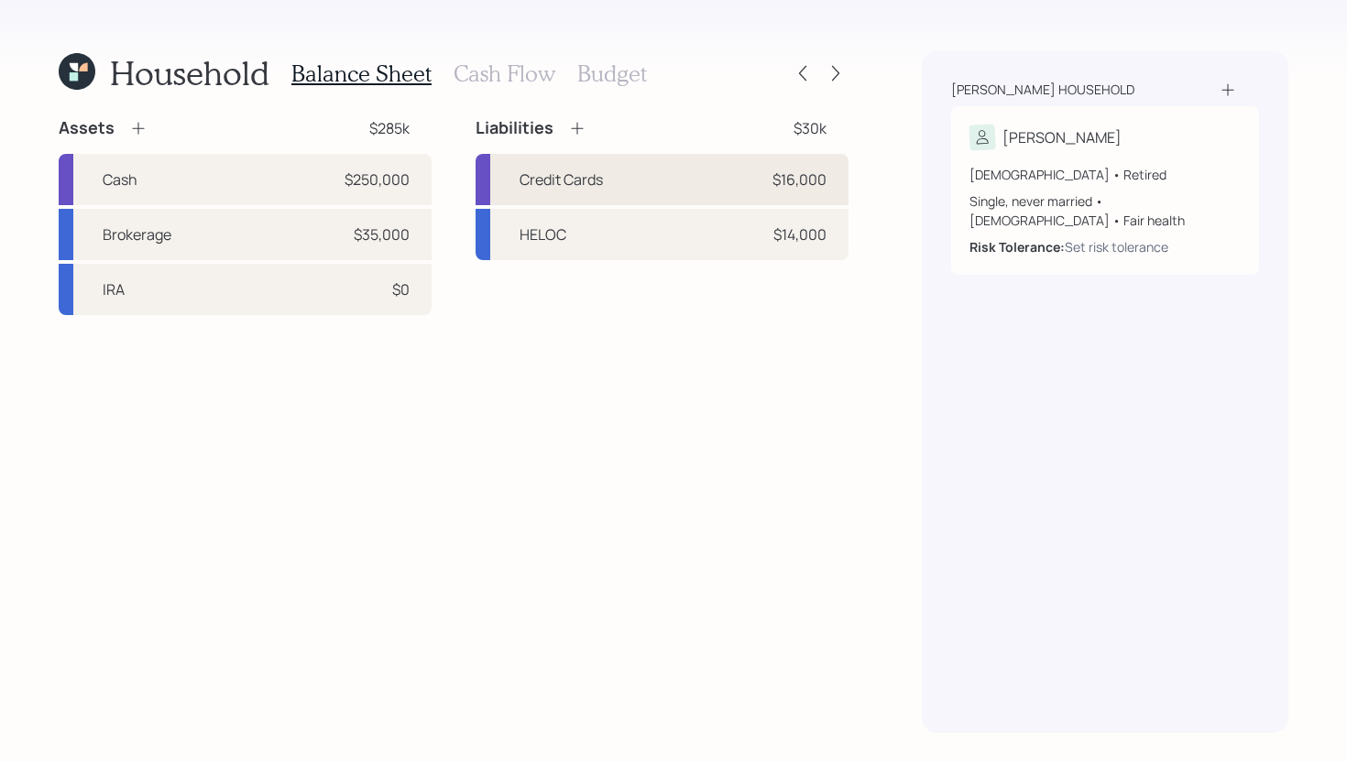
click at [659, 162] on div "Credit Cards $16,000" at bounding box center [661, 179] width 373 height 51
select select "credit_card"
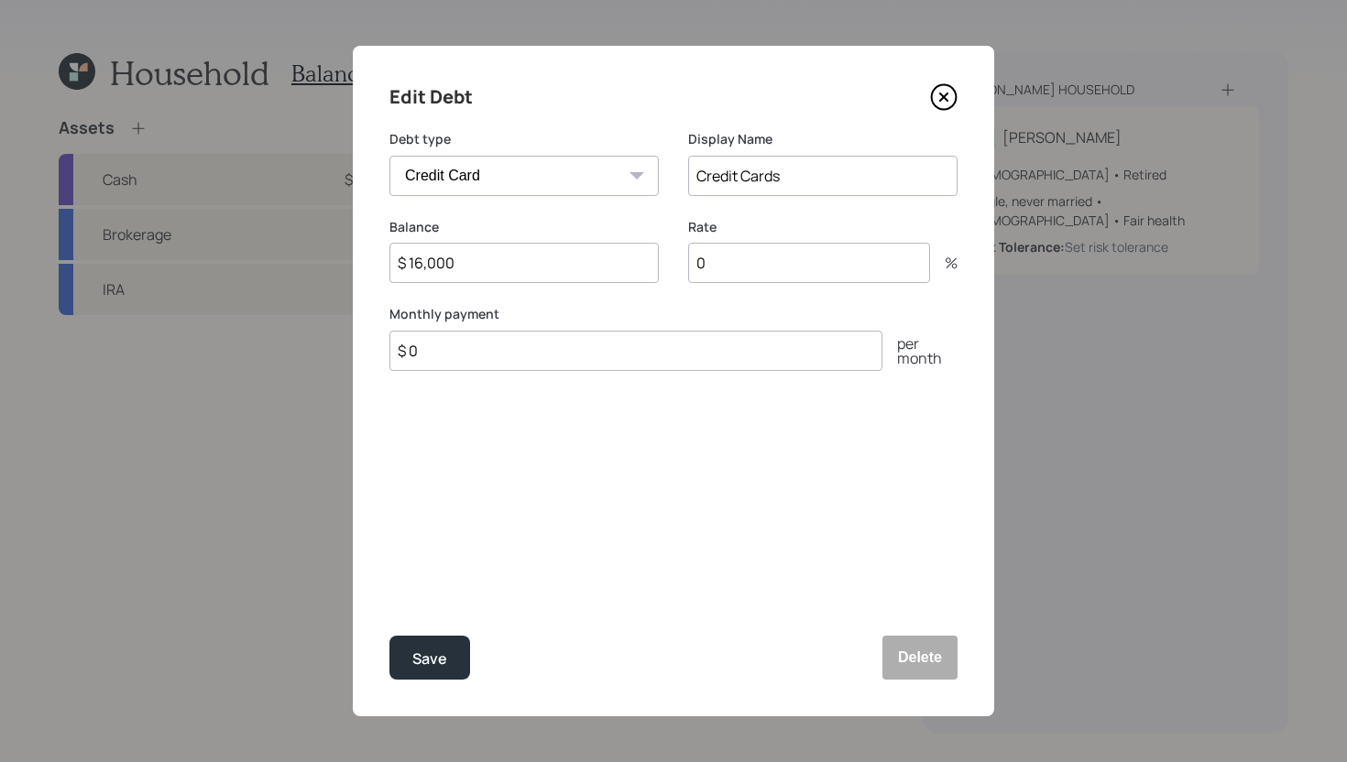
click at [490, 358] on input "$ 0" at bounding box center [635, 351] width 493 height 40
click at [486, 260] on input "$ 16,000" at bounding box center [523, 263] width 269 height 40
type input "$ 3,500"
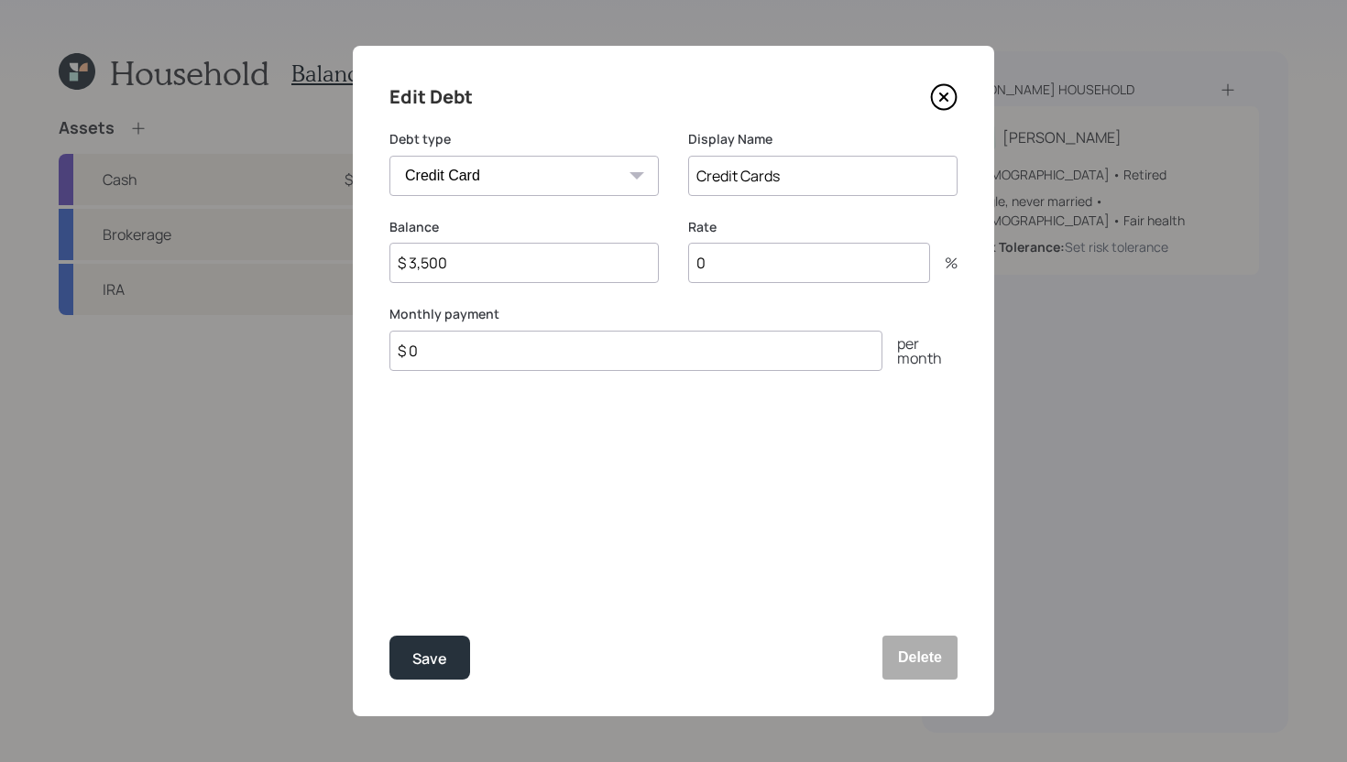
click at [500, 352] on input "$ 0" at bounding box center [635, 351] width 493 height 40
type input "$ 500"
click at [451, 653] on button "Save" at bounding box center [429, 658] width 81 height 44
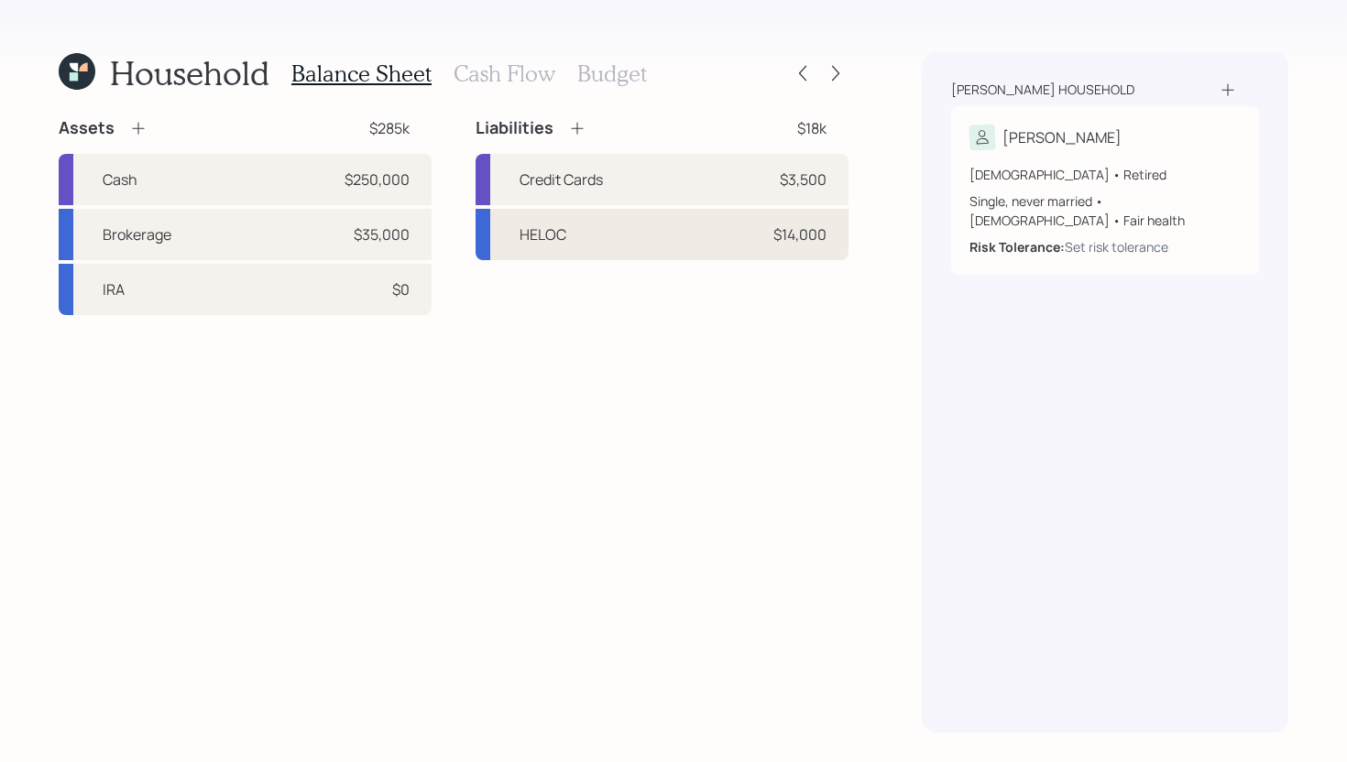
click at [657, 238] on div "HELOC $14,000" at bounding box center [661, 234] width 373 height 51
select select "other"
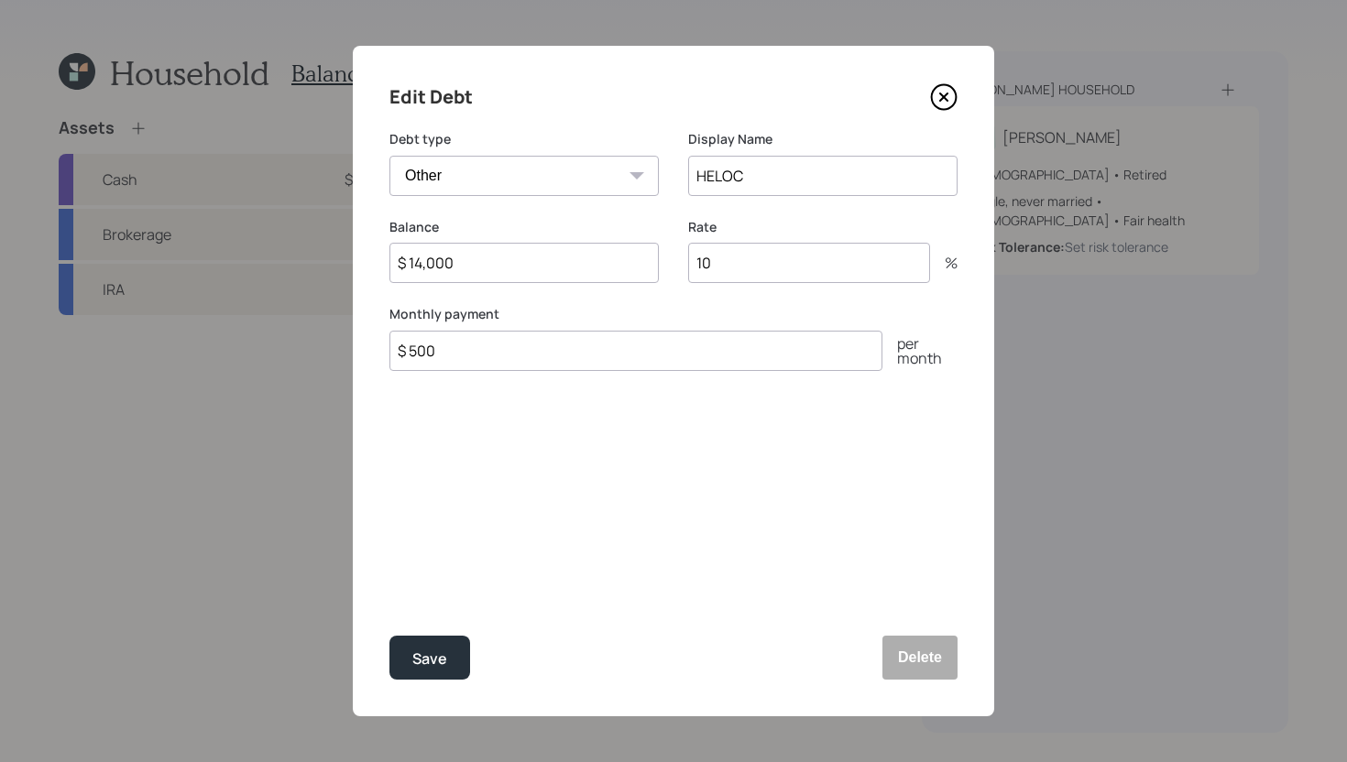
click at [943, 87] on icon at bounding box center [943, 96] width 27 height 27
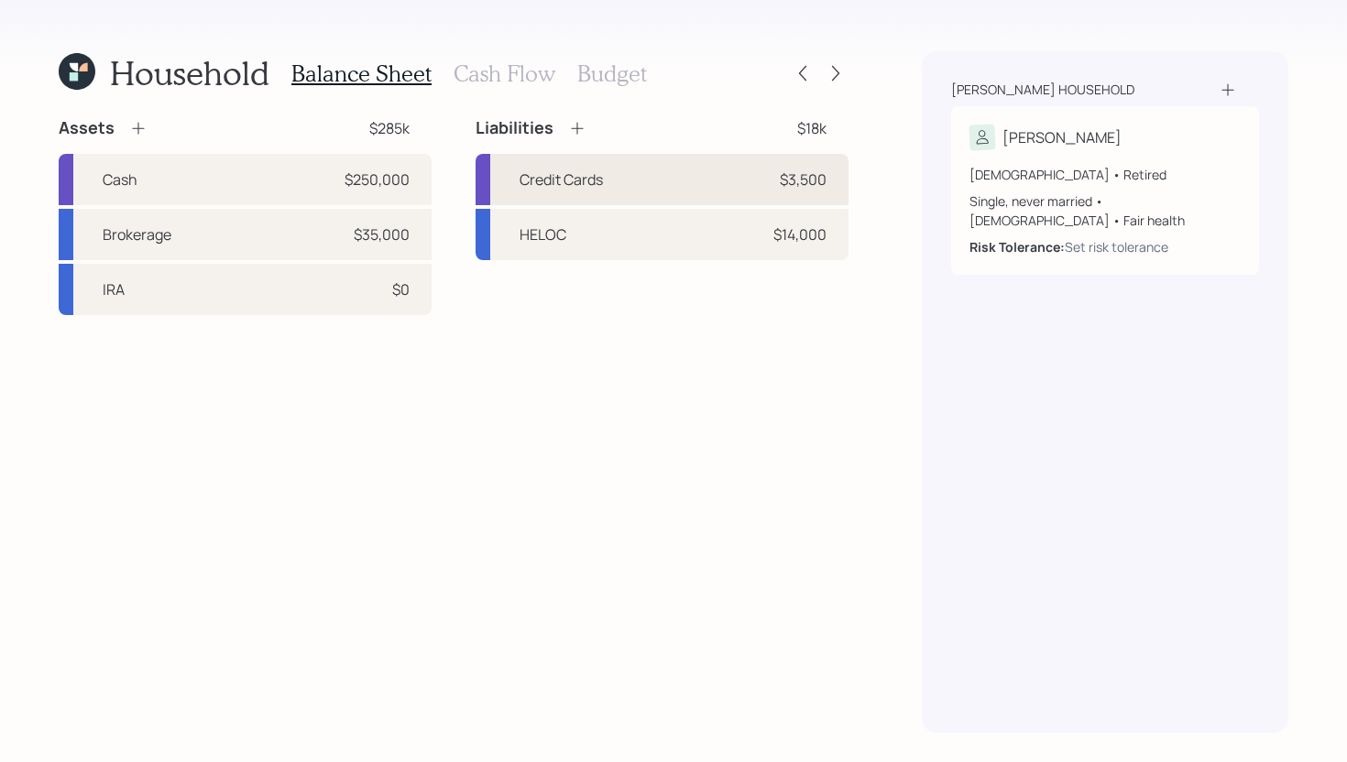
click at [693, 190] on div "Credit Cards $3,500" at bounding box center [661, 179] width 373 height 51
select select "credit_card"
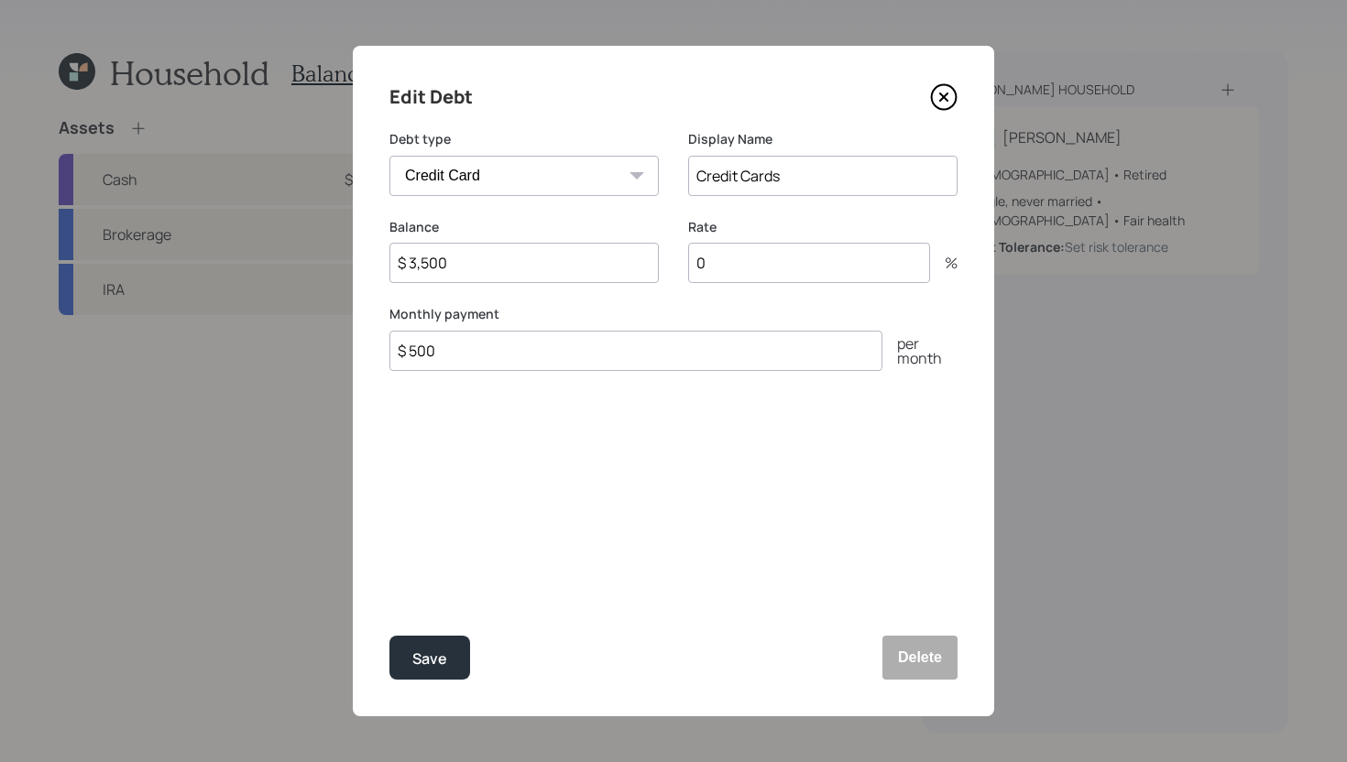
click at [756, 265] on input "0" at bounding box center [809, 263] width 242 height 40
type input "20"
click at [439, 648] on div "Save" at bounding box center [429, 659] width 35 height 25
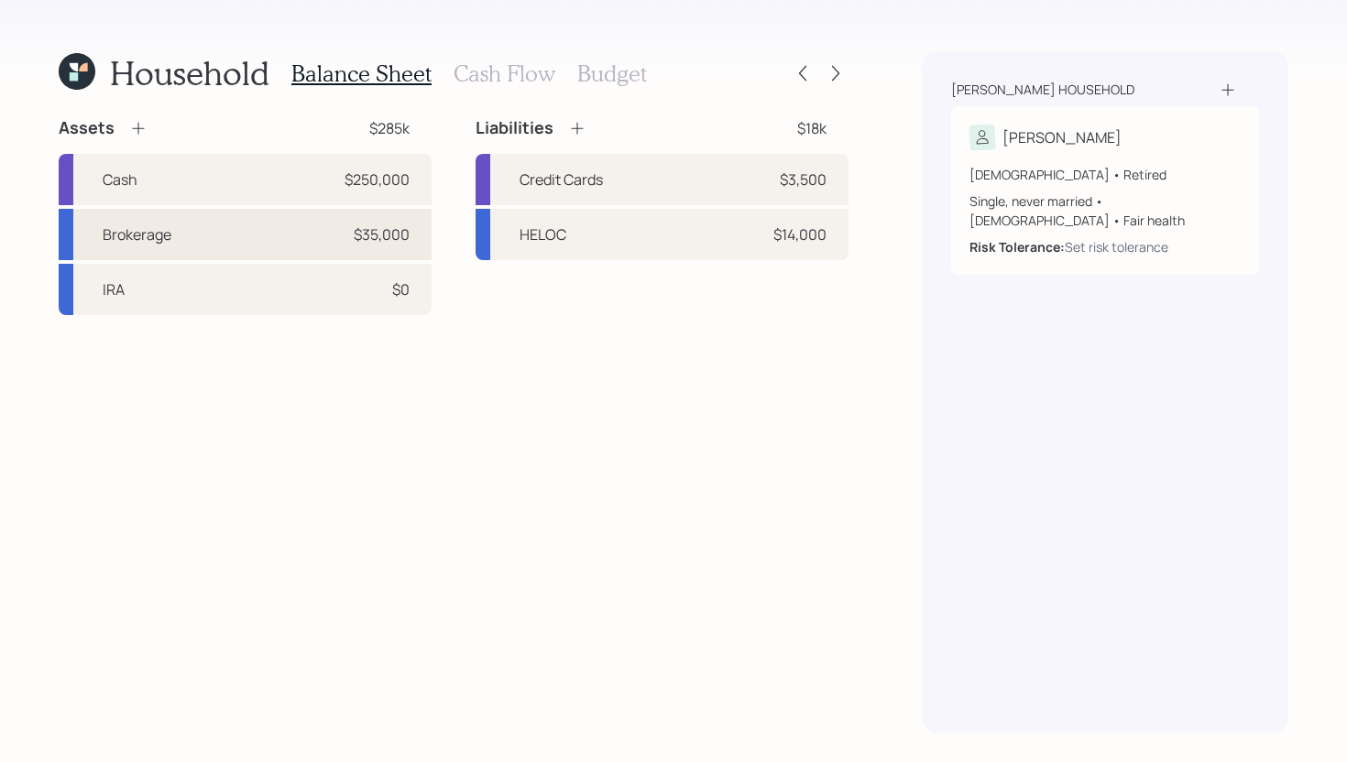
click at [180, 237] on div "Brokerage $35,000" at bounding box center [245, 234] width 373 height 51
select select "taxable"
select select "balanced"
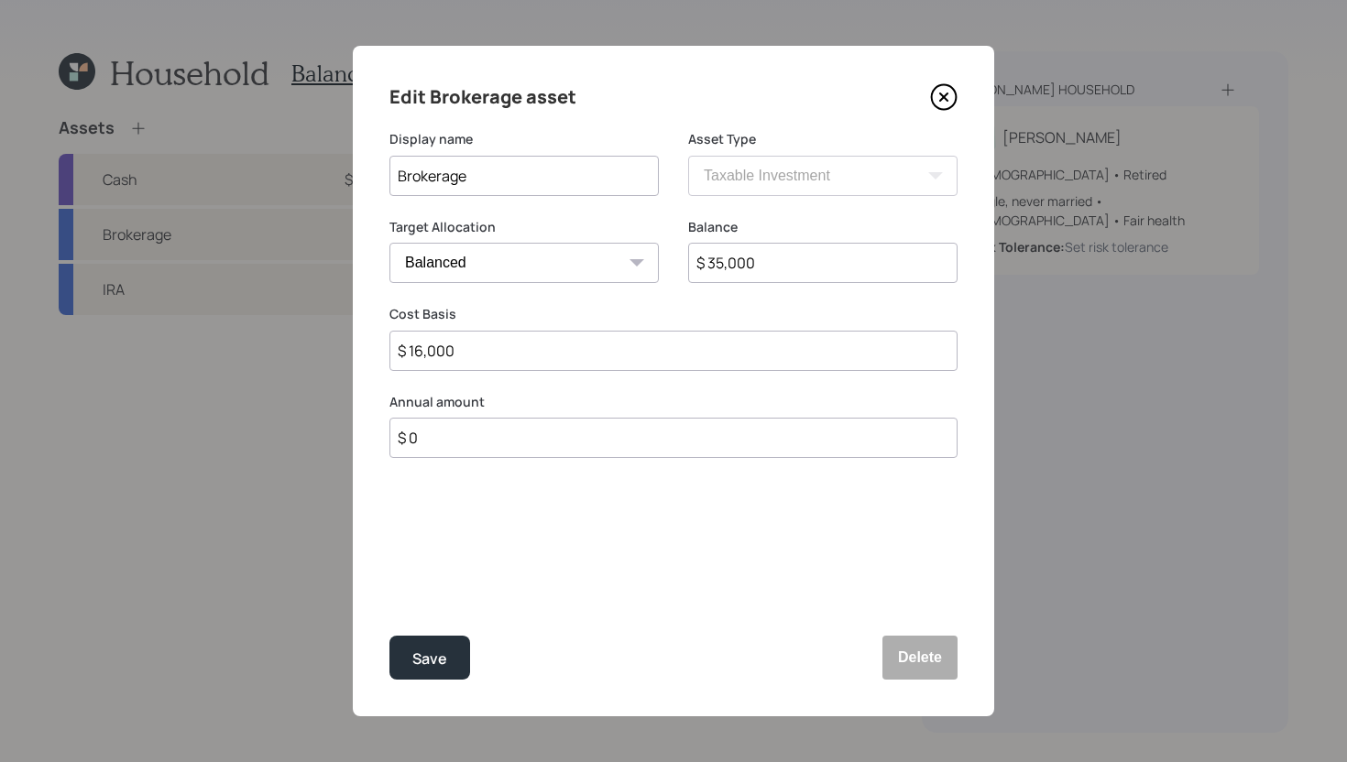
click at [399, 171] on input "Brokerage" at bounding box center [523, 176] width 269 height 40
type input "[PERSON_NAME] Brokerage"
click at [433, 657] on div "Save" at bounding box center [429, 659] width 35 height 25
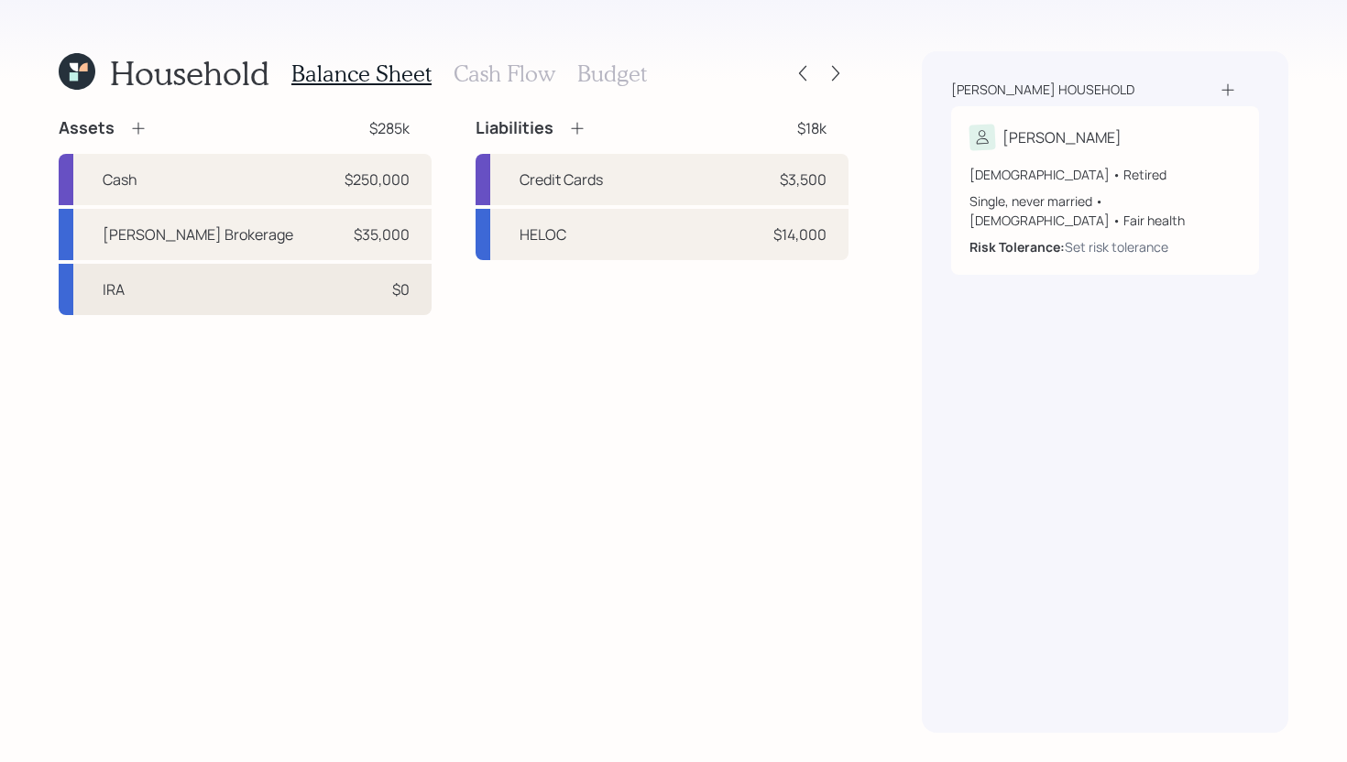
click at [224, 296] on div "IRA $0" at bounding box center [245, 289] width 373 height 51
select select "ira"
select select "balanced"
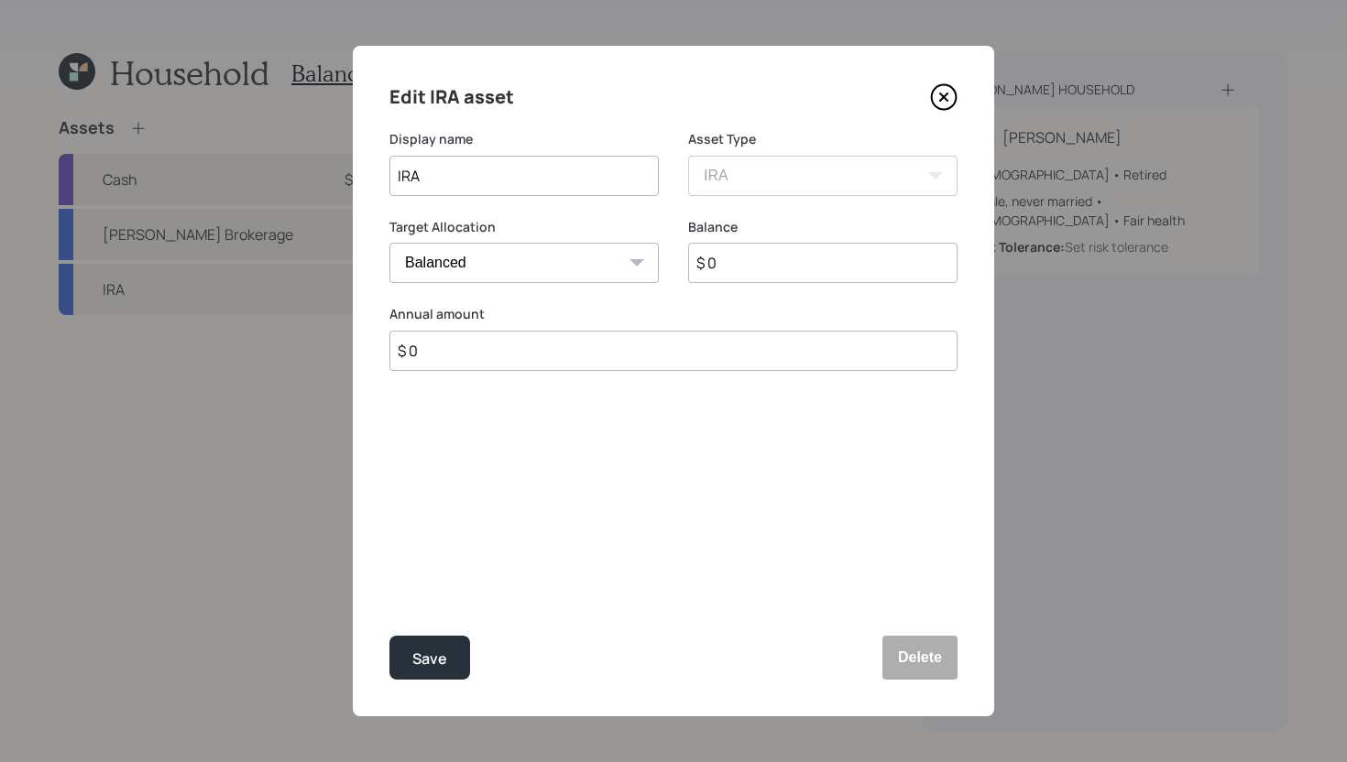
click at [398, 173] on input "IRA" at bounding box center [523, 176] width 269 height 40
type input "[PERSON_NAME]"
click at [416, 653] on div "Save" at bounding box center [429, 659] width 35 height 25
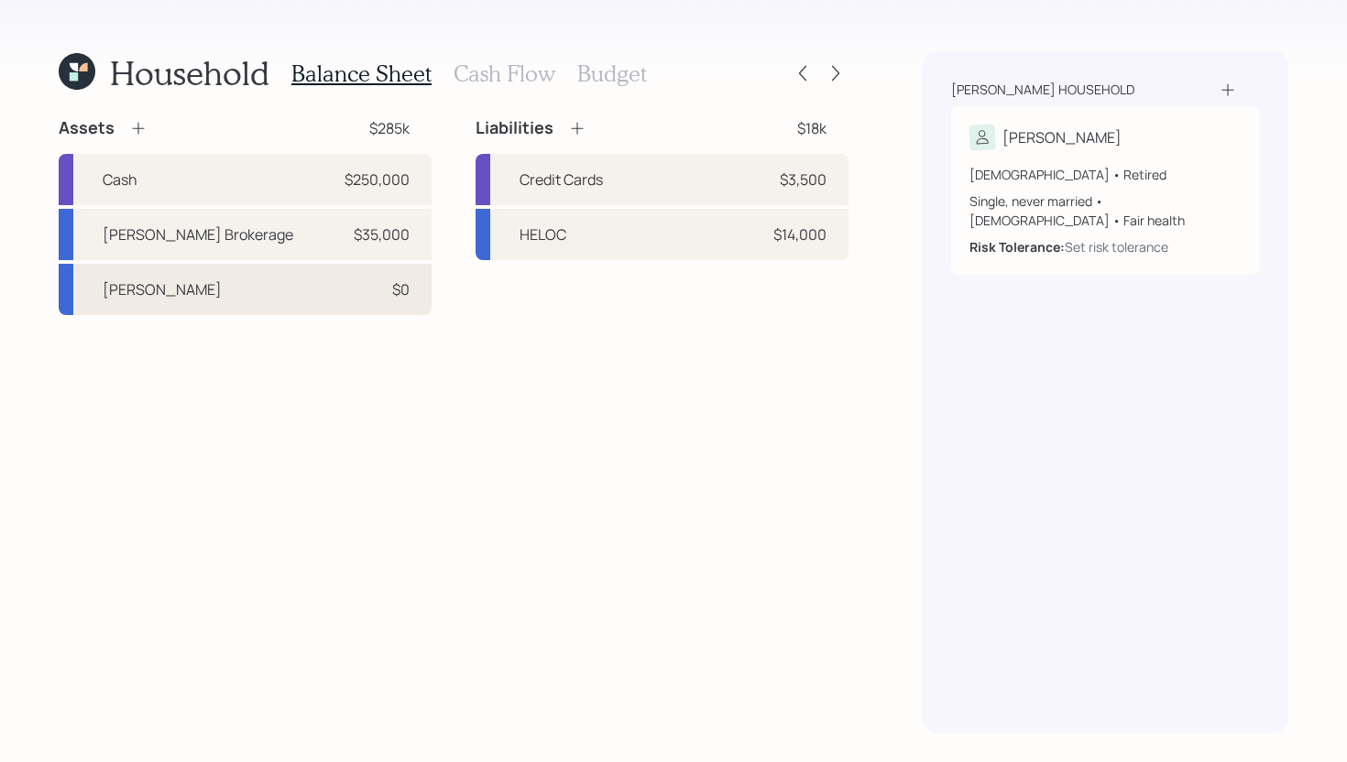
click at [305, 280] on div "[PERSON_NAME] $0" at bounding box center [245, 289] width 373 height 51
select select "ira"
select select "balanced"
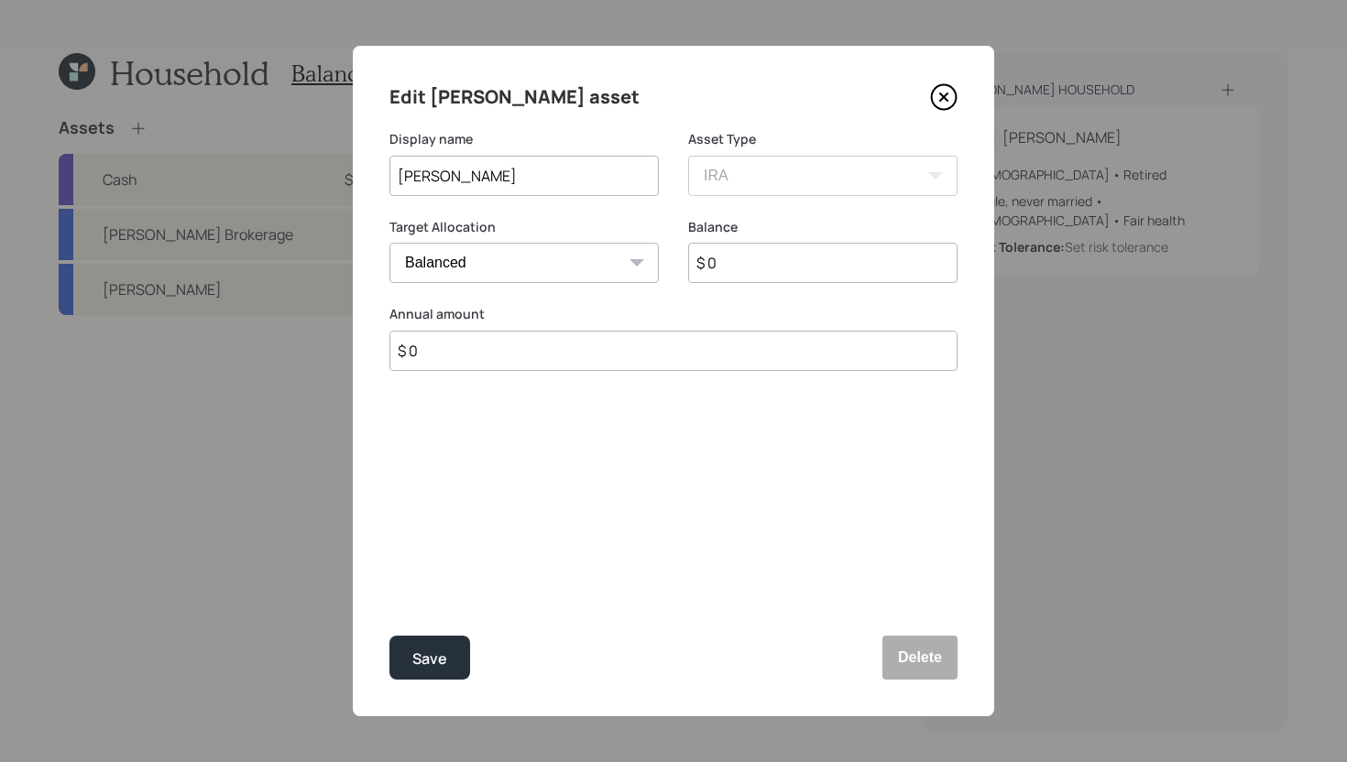
click at [844, 274] on input "$ 0" at bounding box center [822, 263] width 269 height 40
type input "$ 12,500"
click at [431, 668] on button "Save" at bounding box center [429, 658] width 81 height 44
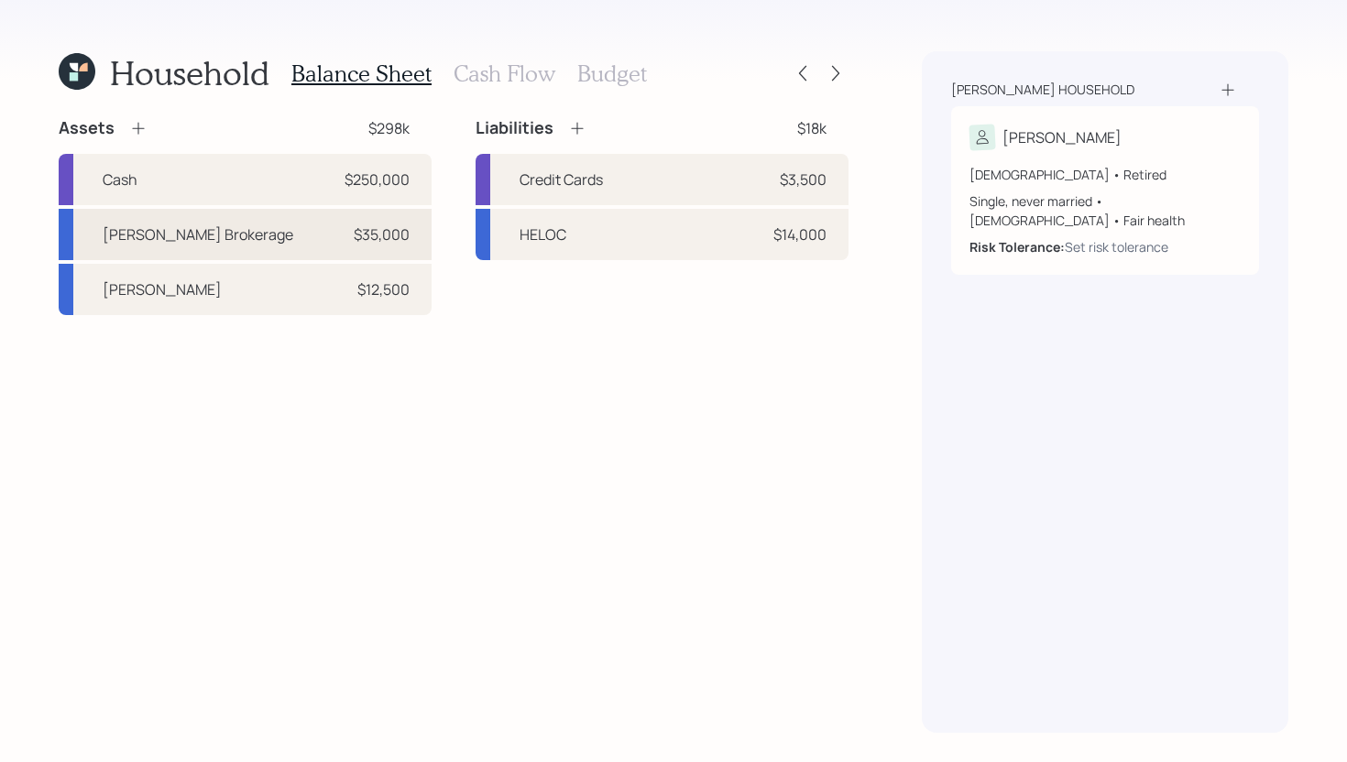
click at [271, 242] on div "[PERSON_NAME] Brokerage $35,000" at bounding box center [245, 234] width 373 height 51
select select "taxable"
select select "balanced"
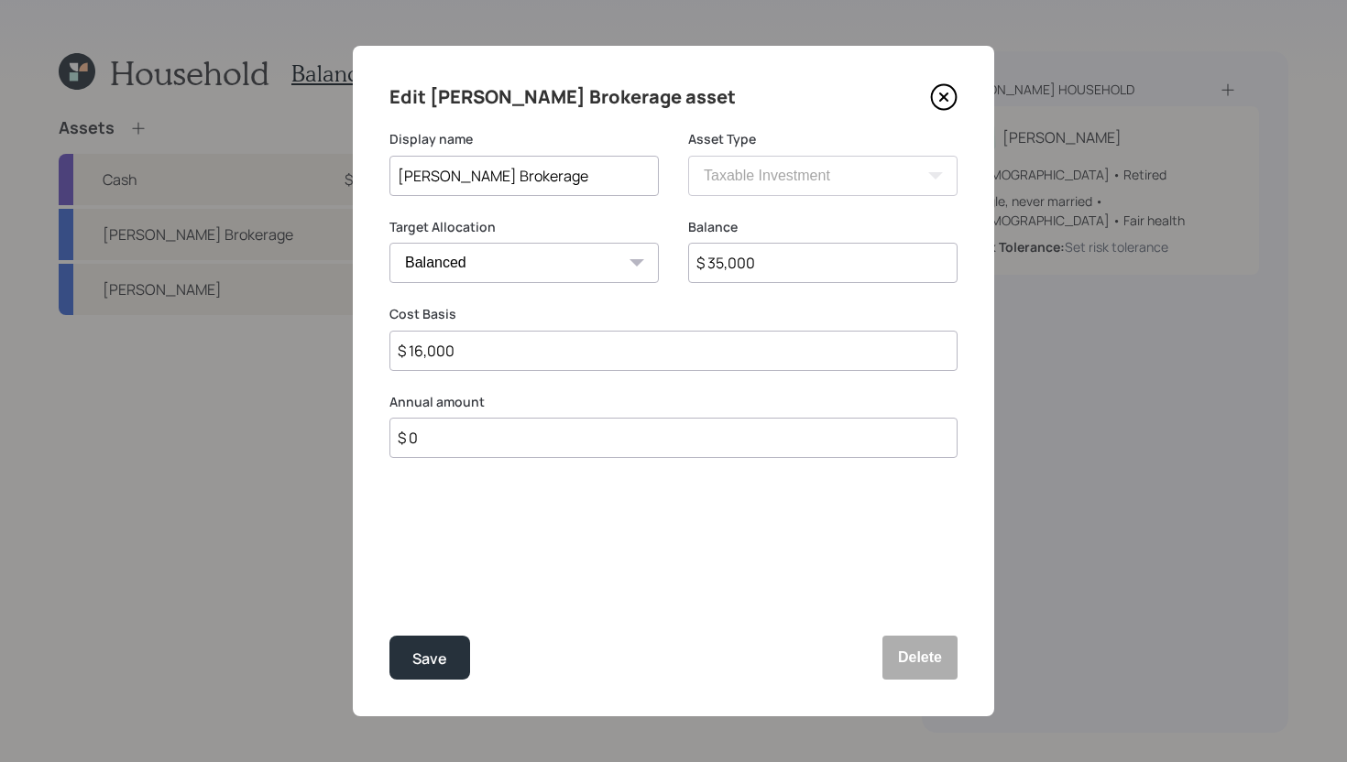
click at [839, 265] on input "$ 35,000" at bounding box center [822, 263] width 269 height 40
type input "$ 21,800"
click at [449, 664] on button "Save" at bounding box center [429, 658] width 81 height 44
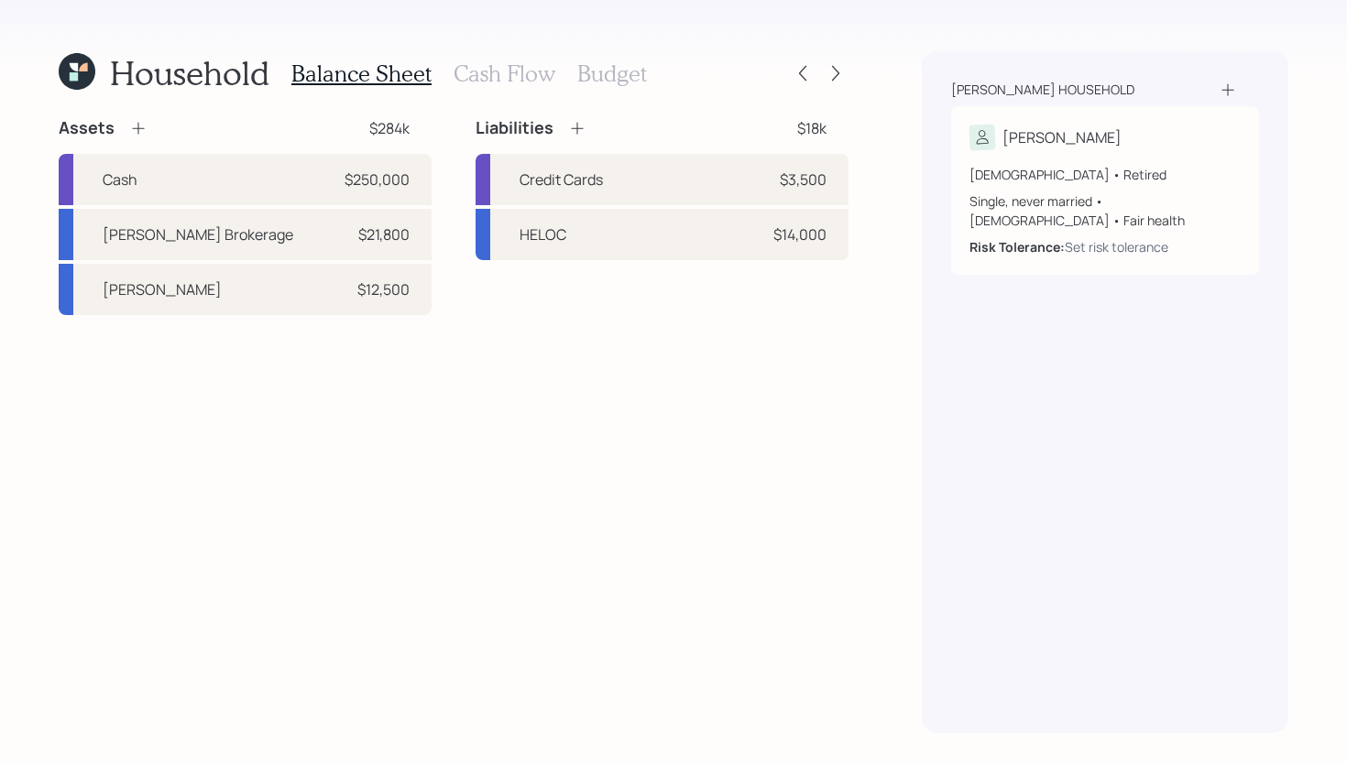
click at [141, 131] on icon at bounding box center [138, 128] width 18 height 18
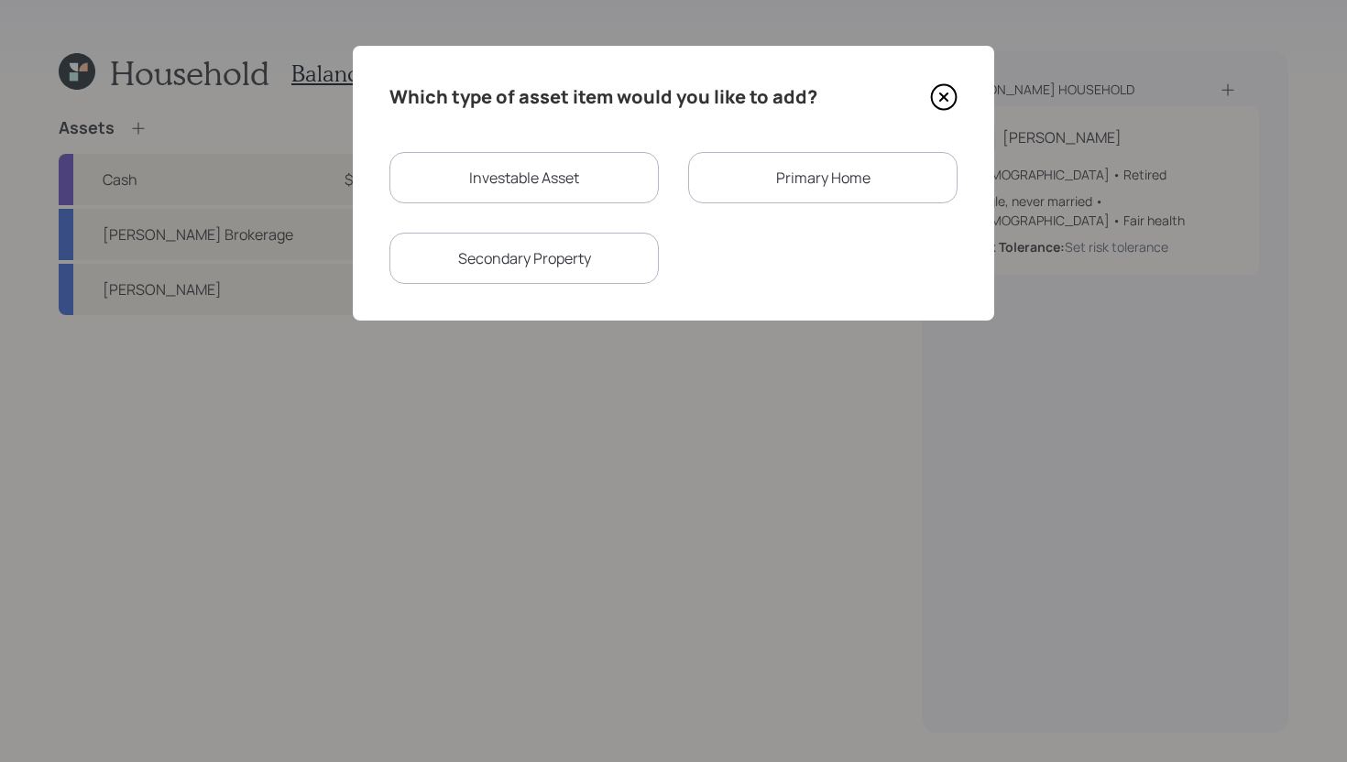
click at [536, 180] on div "Investable Asset" at bounding box center [523, 177] width 269 height 51
select select "taxable"
select select "balanced"
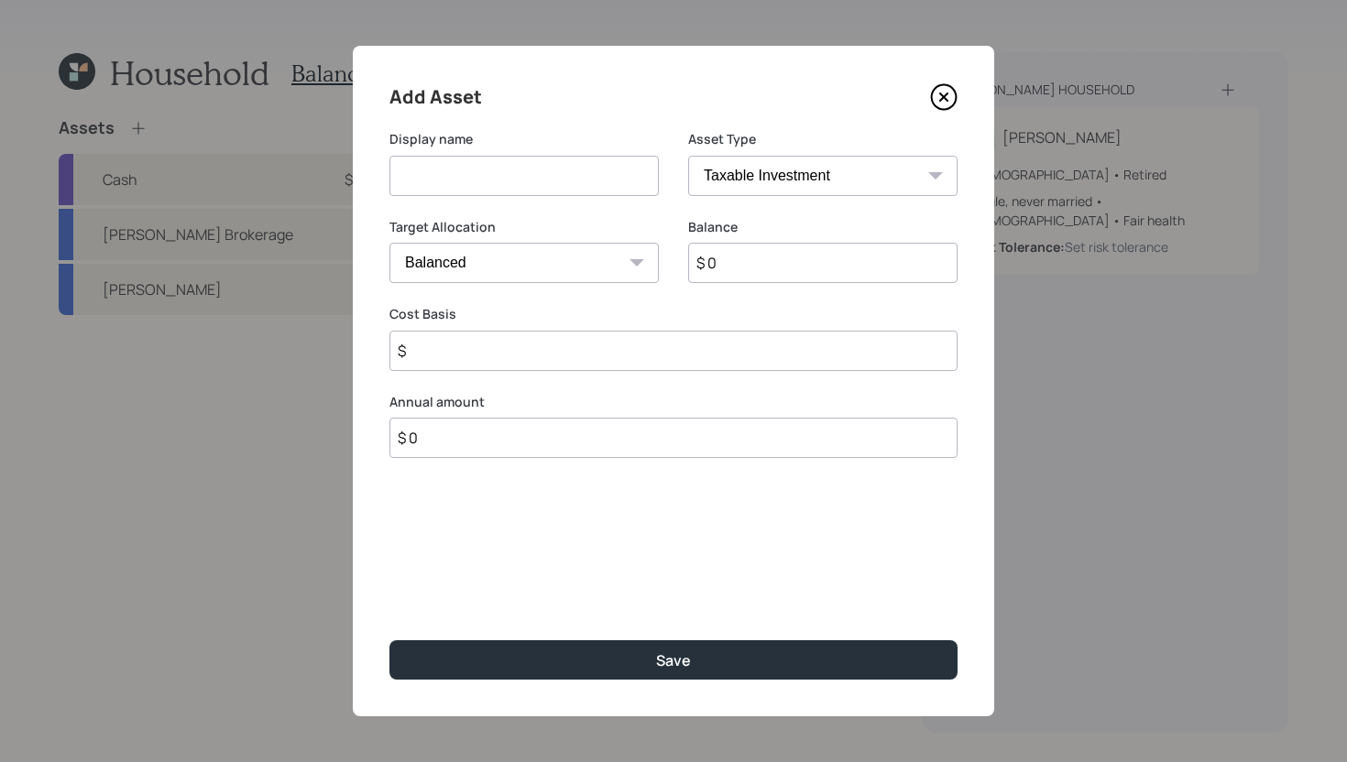
click at [536, 180] on input at bounding box center [523, 176] width 269 height 40
type input "Computer Share"
click at [761, 259] on input "$ 0" at bounding box center [822, 263] width 269 height 40
type input "$ 7,500"
click at [641, 364] on input "$" at bounding box center [673, 351] width 568 height 40
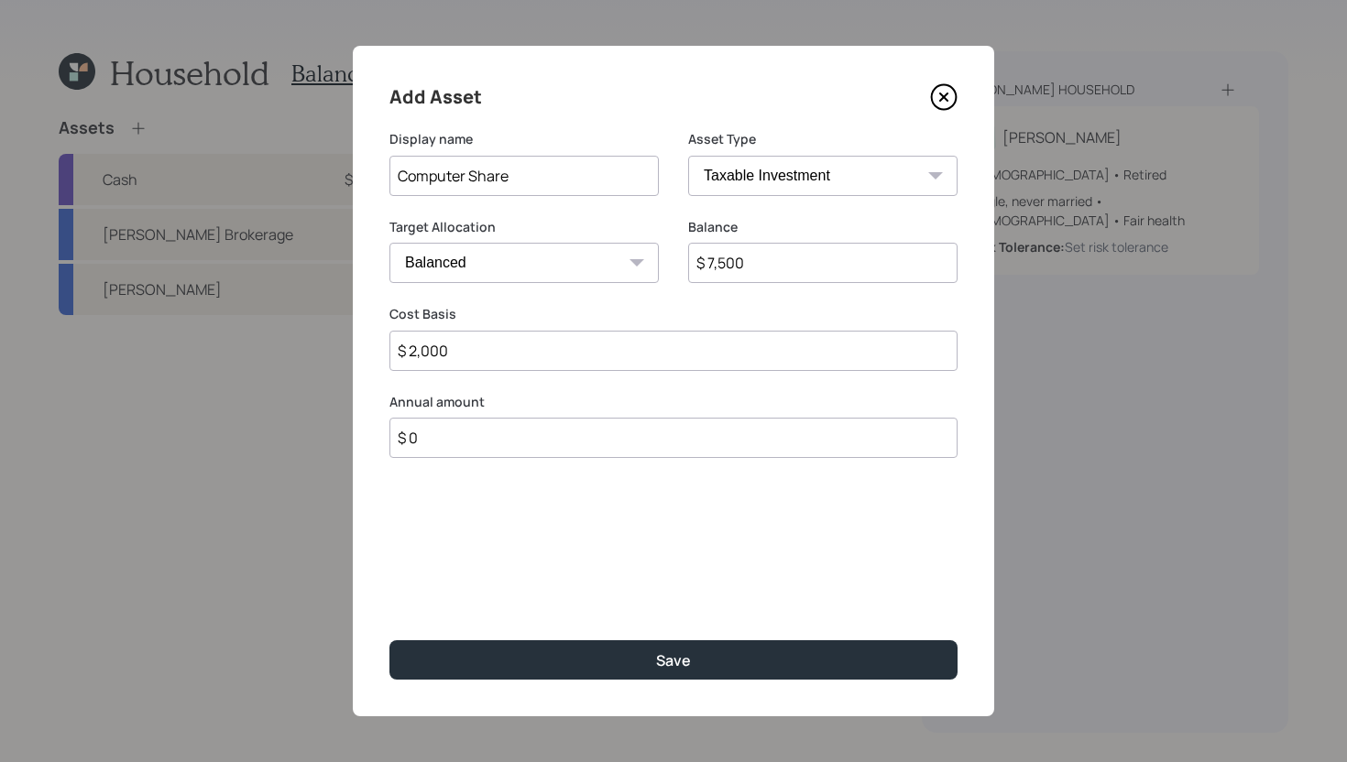
type input "$ 2,000"
click at [553, 263] on select "Cash Conservative Balanced Aggressive" at bounding box center [523, 263] width 269 height 40
click at [389, 243] on select "Cash Conservative Balanced Aggressive" at bounding box center [523, 263] width 269 height 40
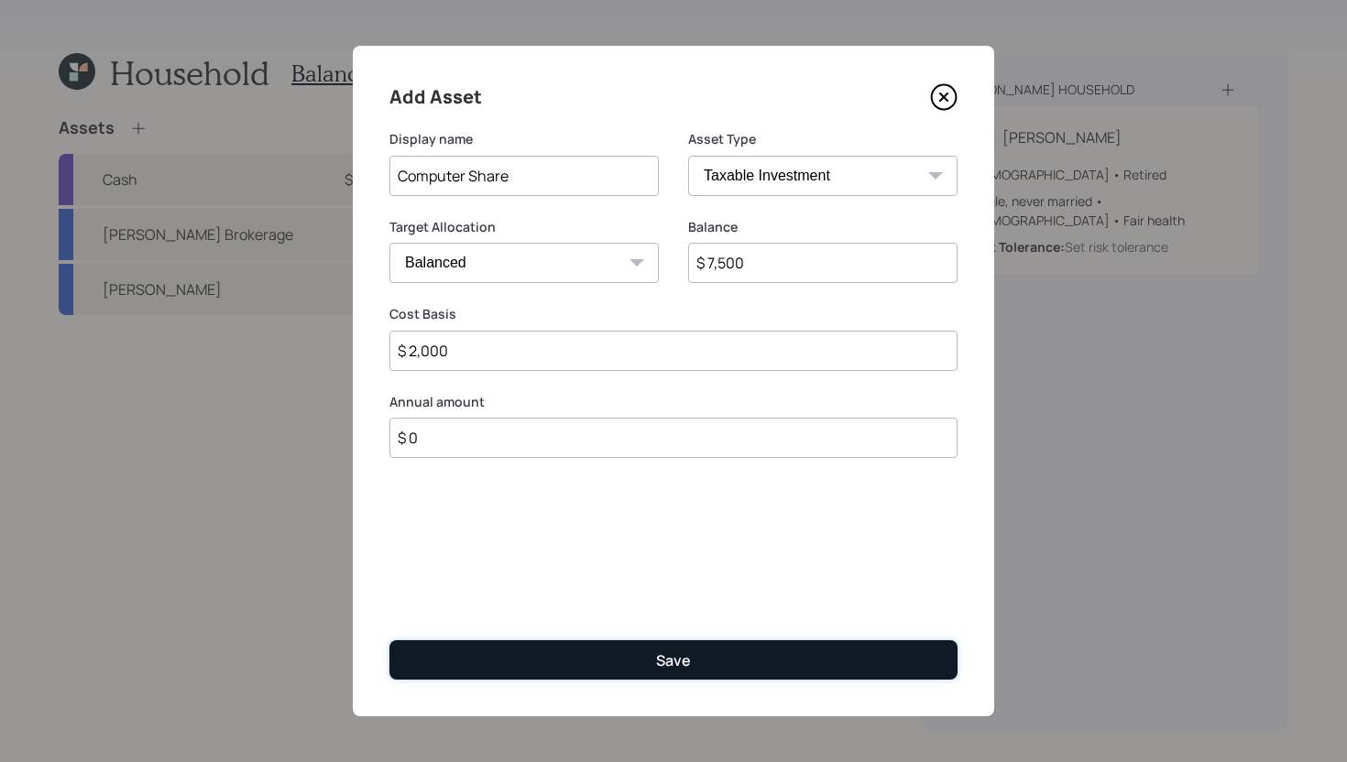
click at [628, 665] on button "Save" at bounding box center [673, 659] width 568 height 39
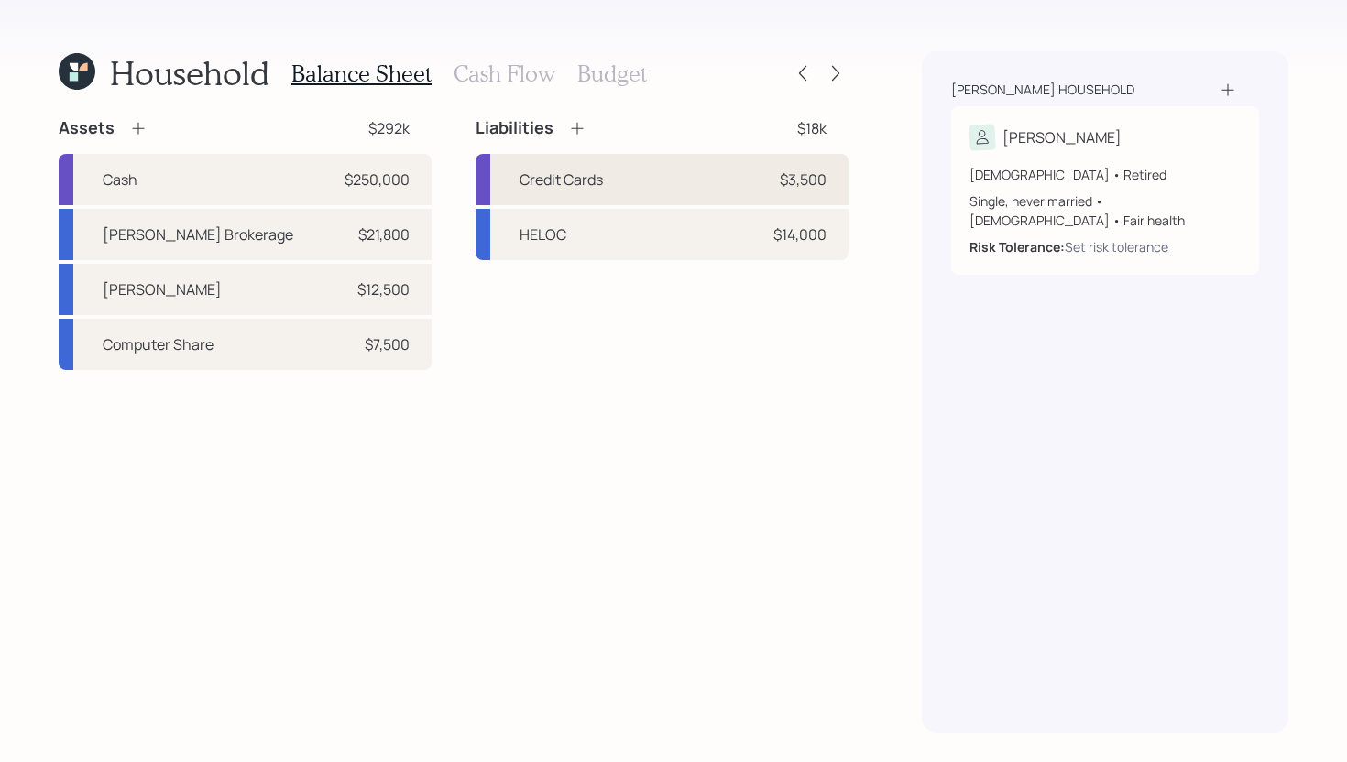
click at [575, 182] on div "Credit Cards" at bounding box center [560, 180] width 83 height 22
select select "credit_card"
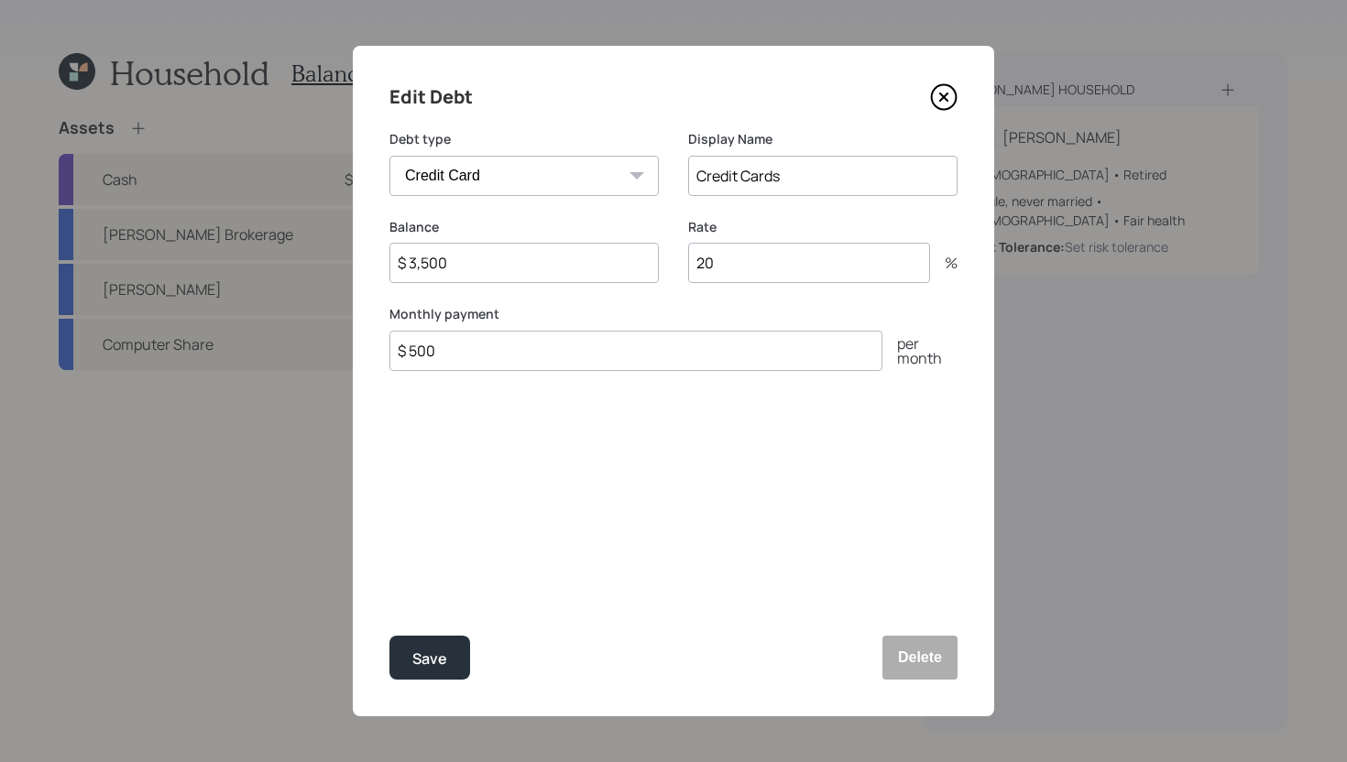
click at [942, 99] on icon at bounding box center [943, 96] width 7 height 7
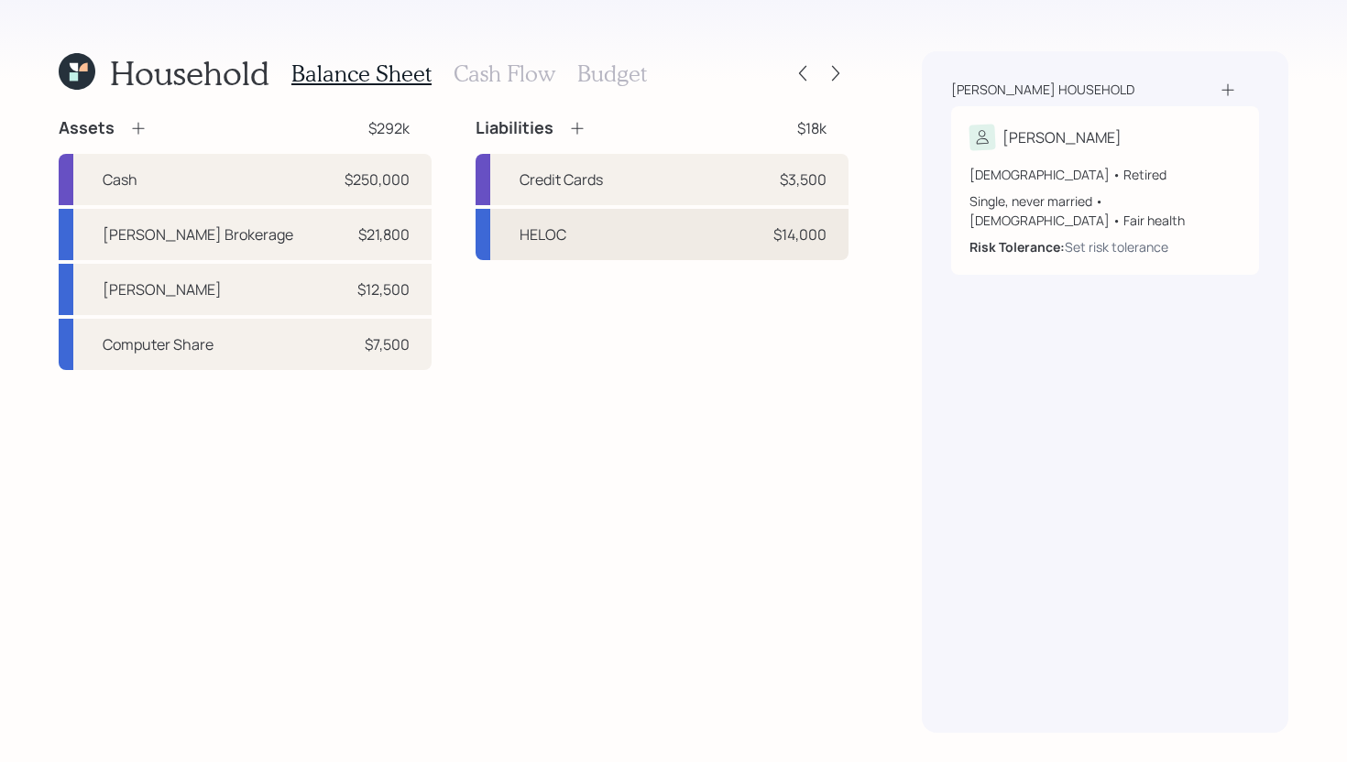
click at [618, 245] on div "HELOC $14,000" at bounding box center [661, 234] width 373 height 51
select select "other"
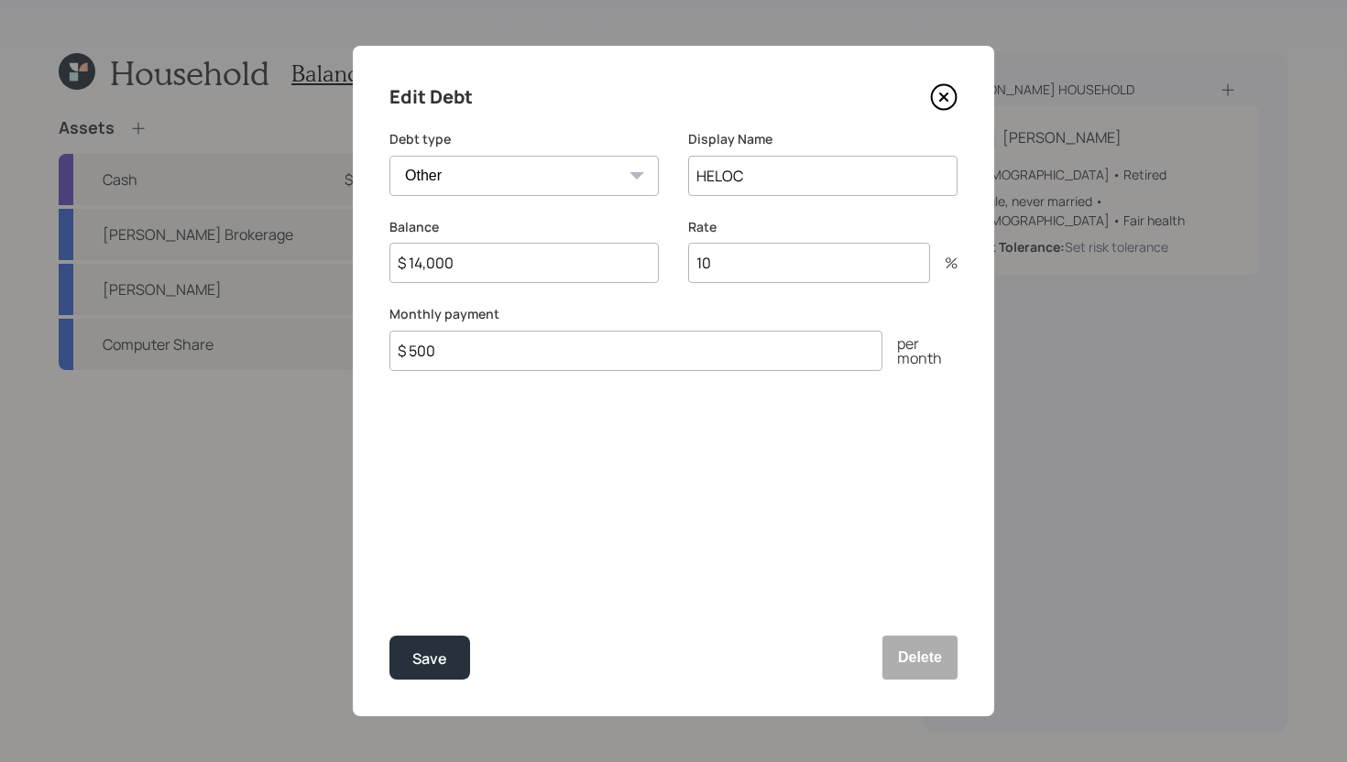
click at [942, 105] on icon at bounding box center [943, 96] width 27 height 27
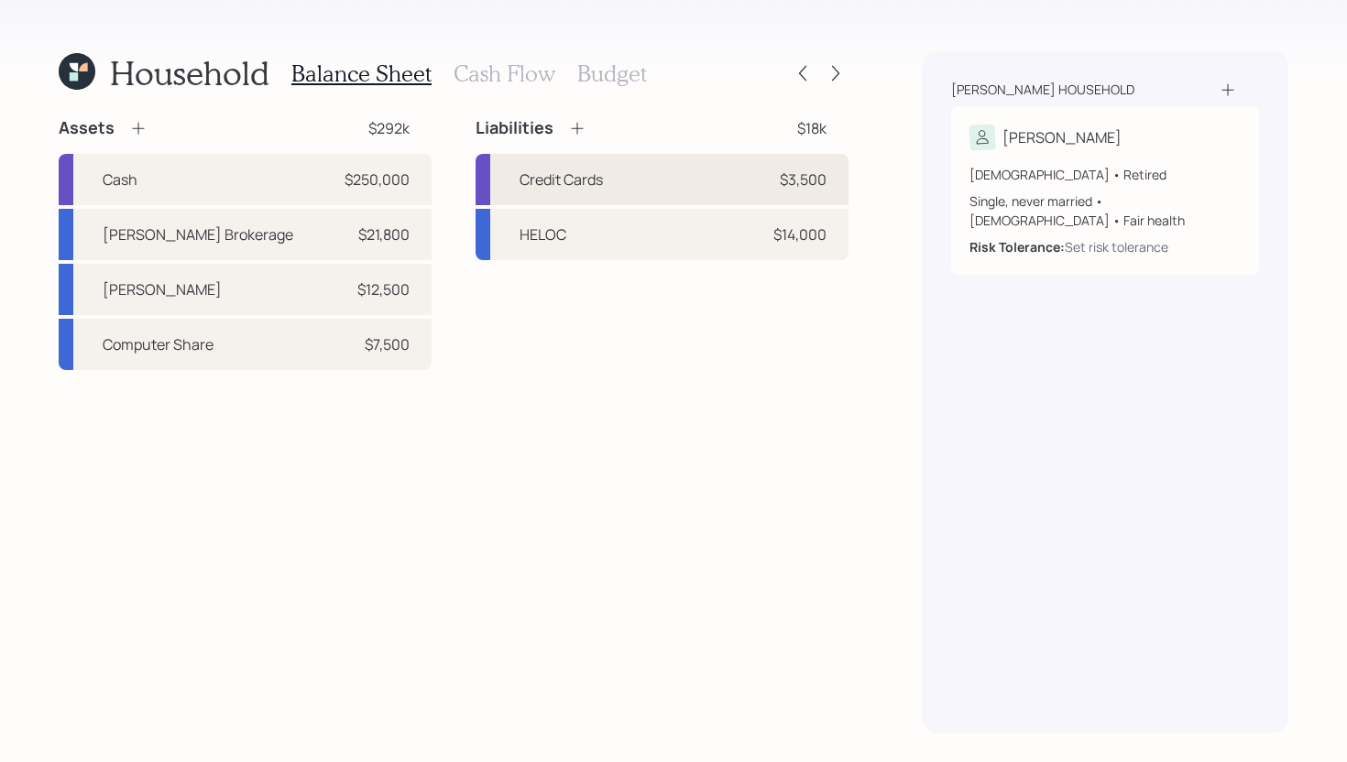
click at [631, 172] on div "Credit Cards $3,500" at bounding box center [661, 179] width 373 height 51
select select "credit_card"
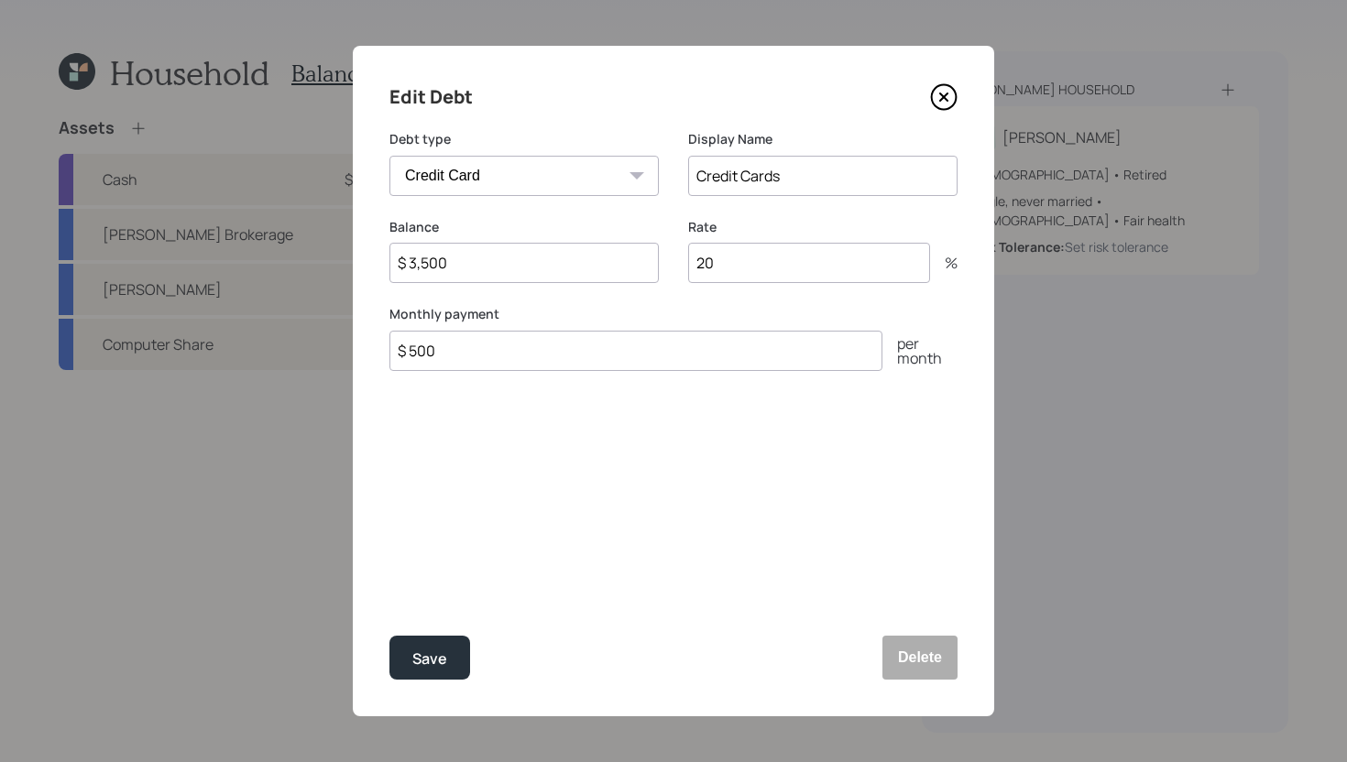
click at [750, 258] on input "20" at bounding box center [809, 263] width 242 height 40
type input "29"
click at [428, 647] on div "Save" at bounding box center [429, 659] width 35 height 25
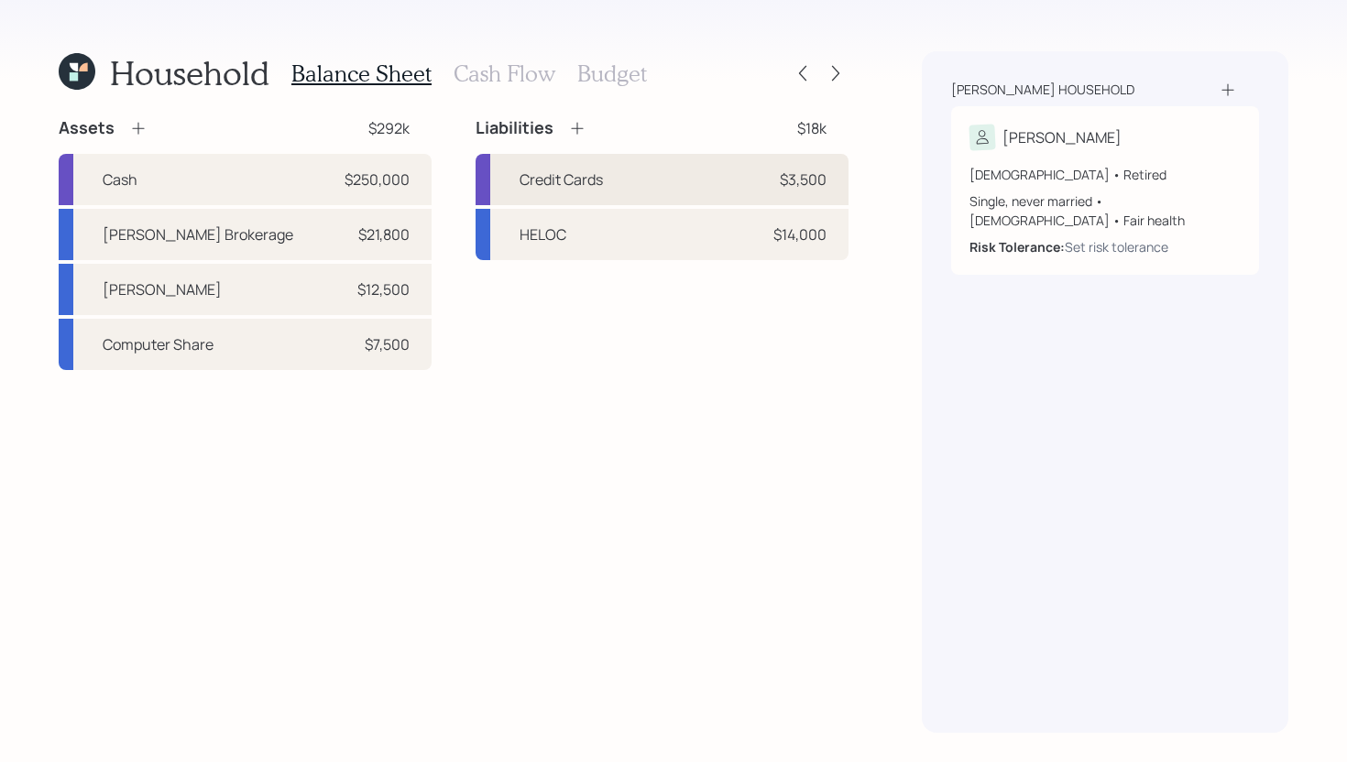
click at [664, 174] on div "Credit Cards $3,500" at bounding box center [661, 179] width 373 height 51
select select "credit_card"
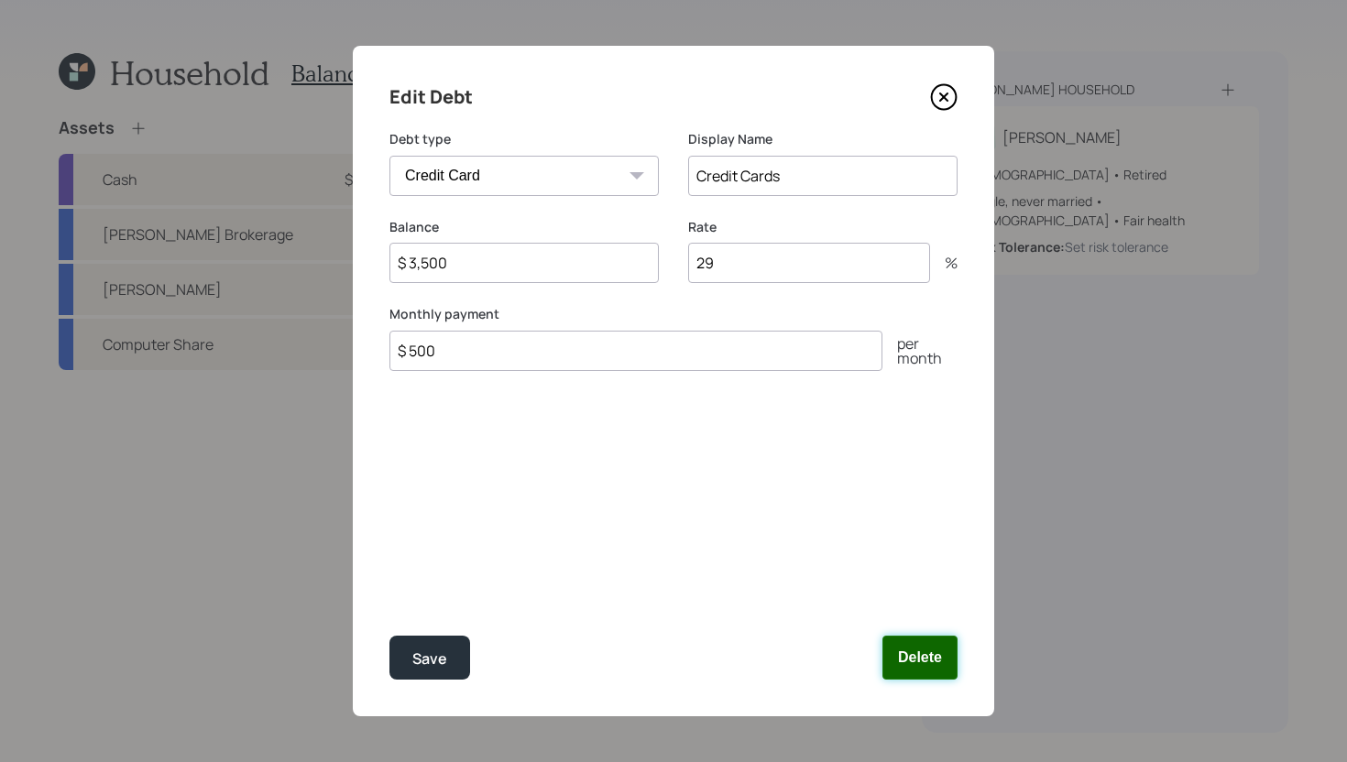
click at [927, 659] on button "Delete" at bounding box center [919, 658] width 75 height 44
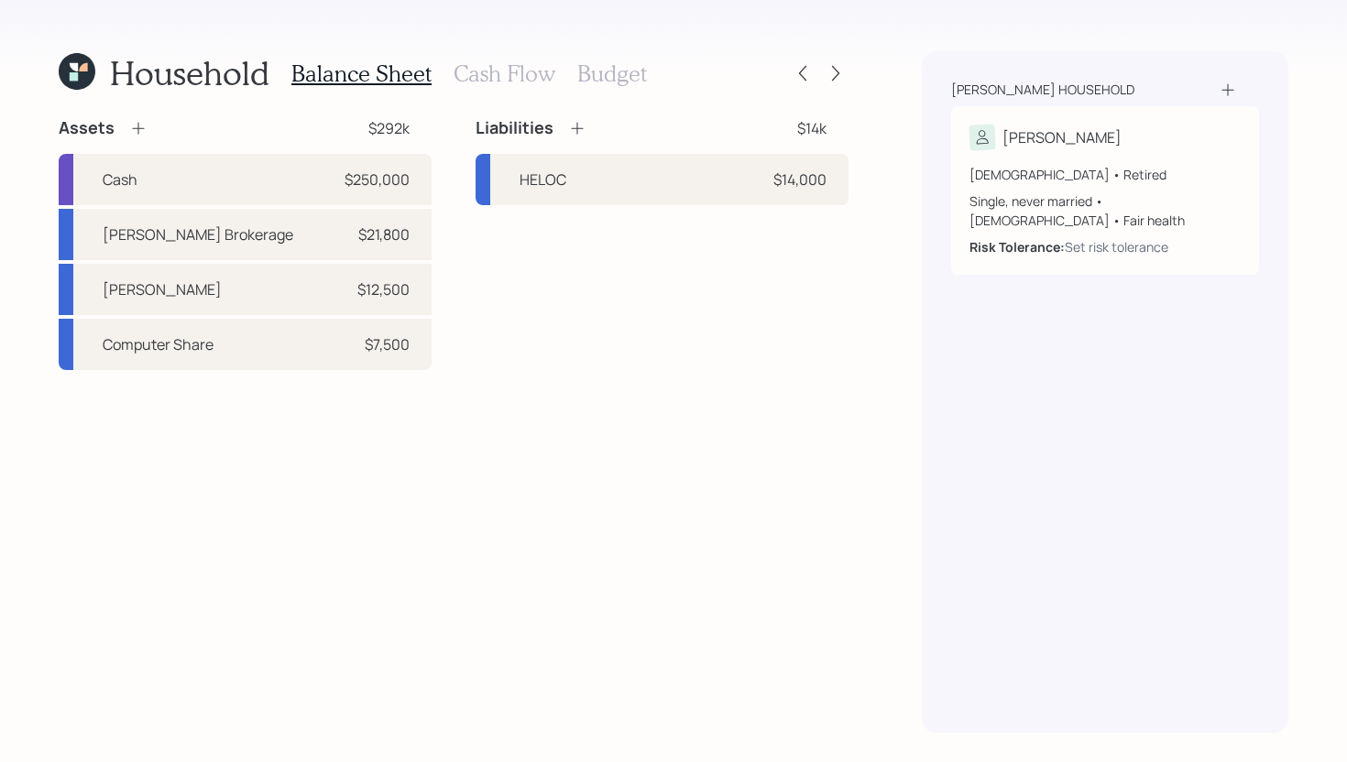
click at [578, 130] on icon at bounding box center [577, 128] width 18 height 18
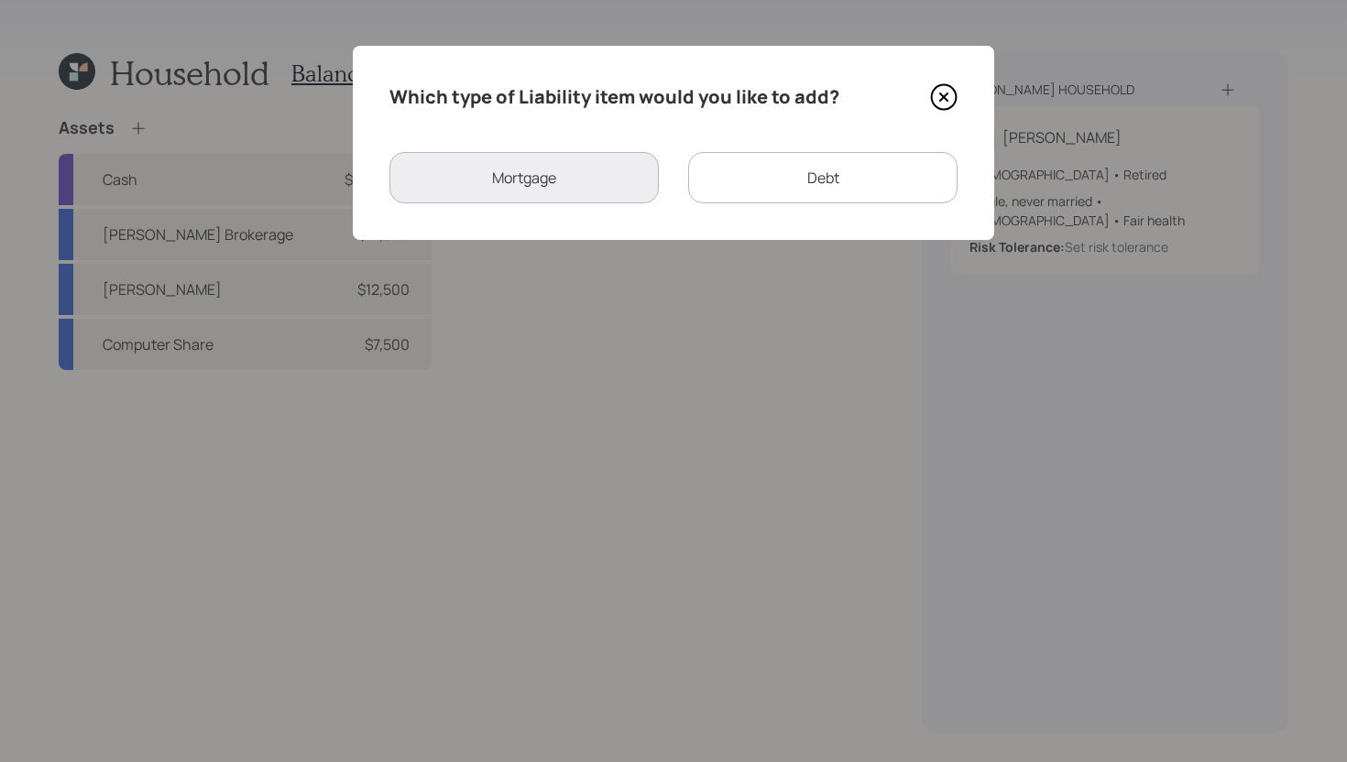
click at [782, 170] on div "Debt" at bounding box center [822, 177] width 269 height 51
select select "credit_card"
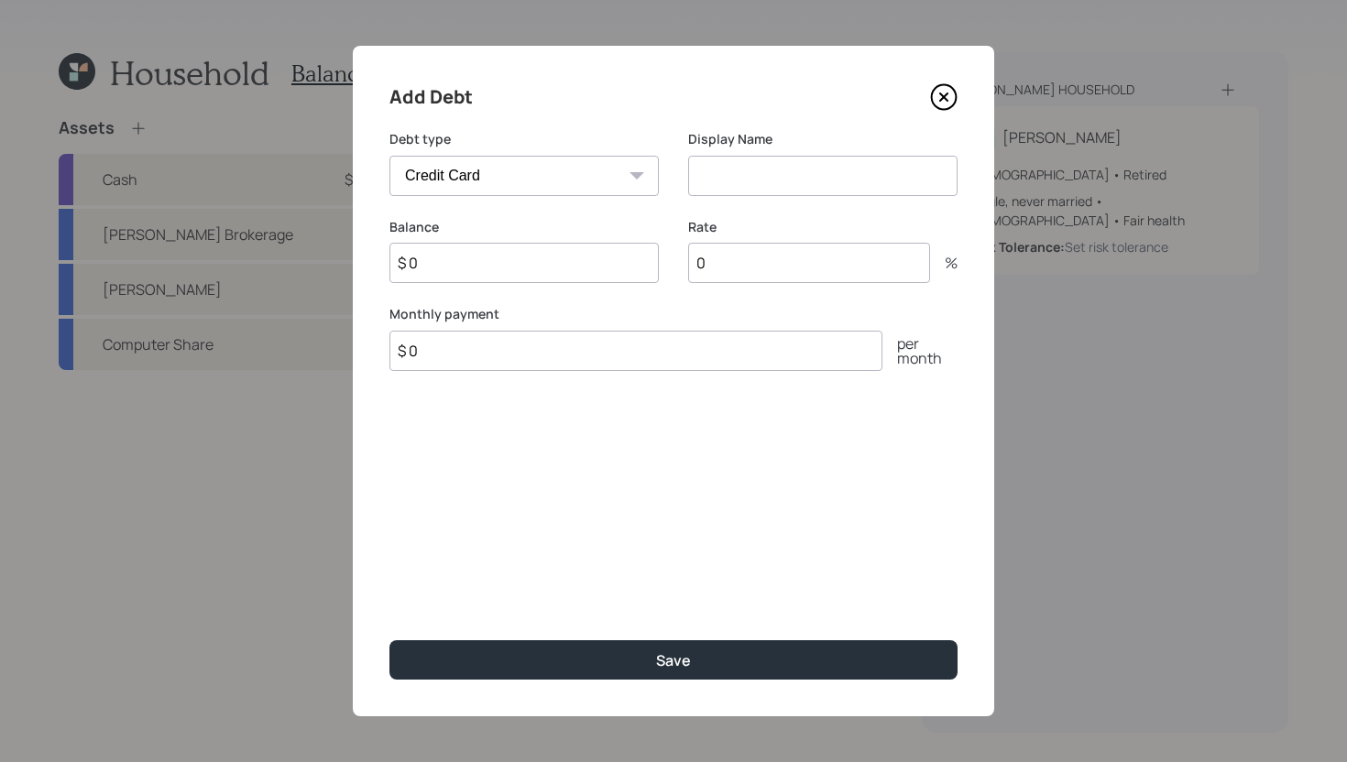
click at [804, 180] on input at bounding box center [822, 176] width 269 height 40
type input "Discover Card"
click at [569, 263] on input "$ 0" at bounding box center [523, 263] width 269 height 40
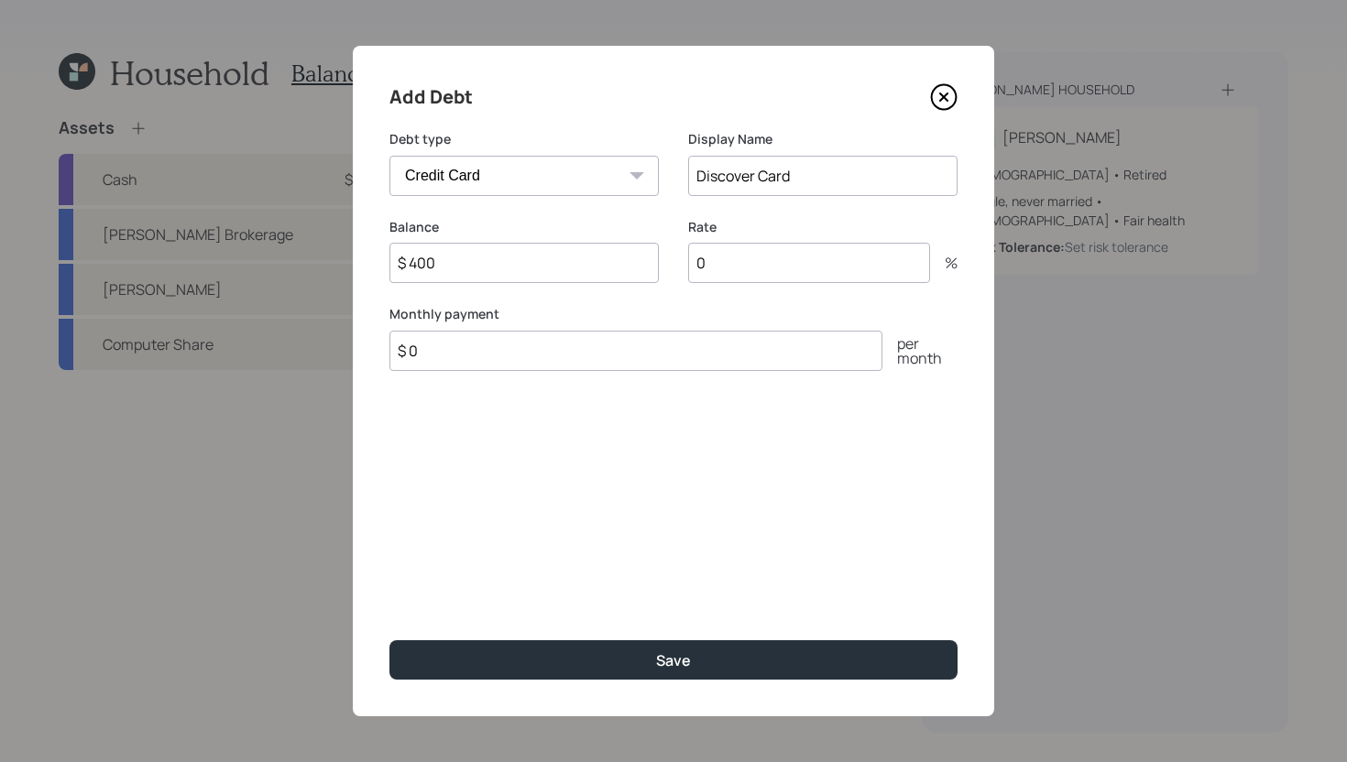
type input "$ 400"
click at [523, 362] on input "$ 0" at bounding box center [635, 351] width 493 height 40
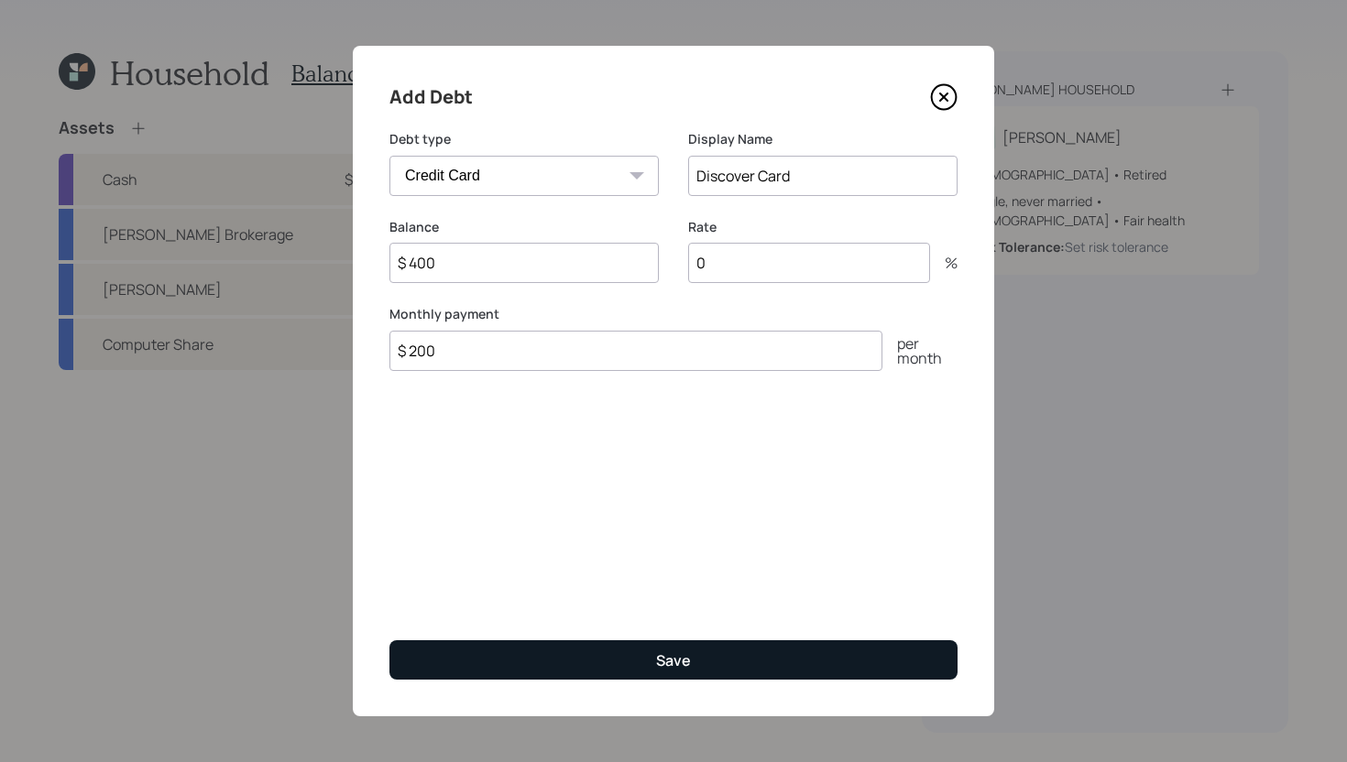
type input "$ 200"
click at [595, 668] on button "Save" at bounding box center [673, 659] width 568 height 39
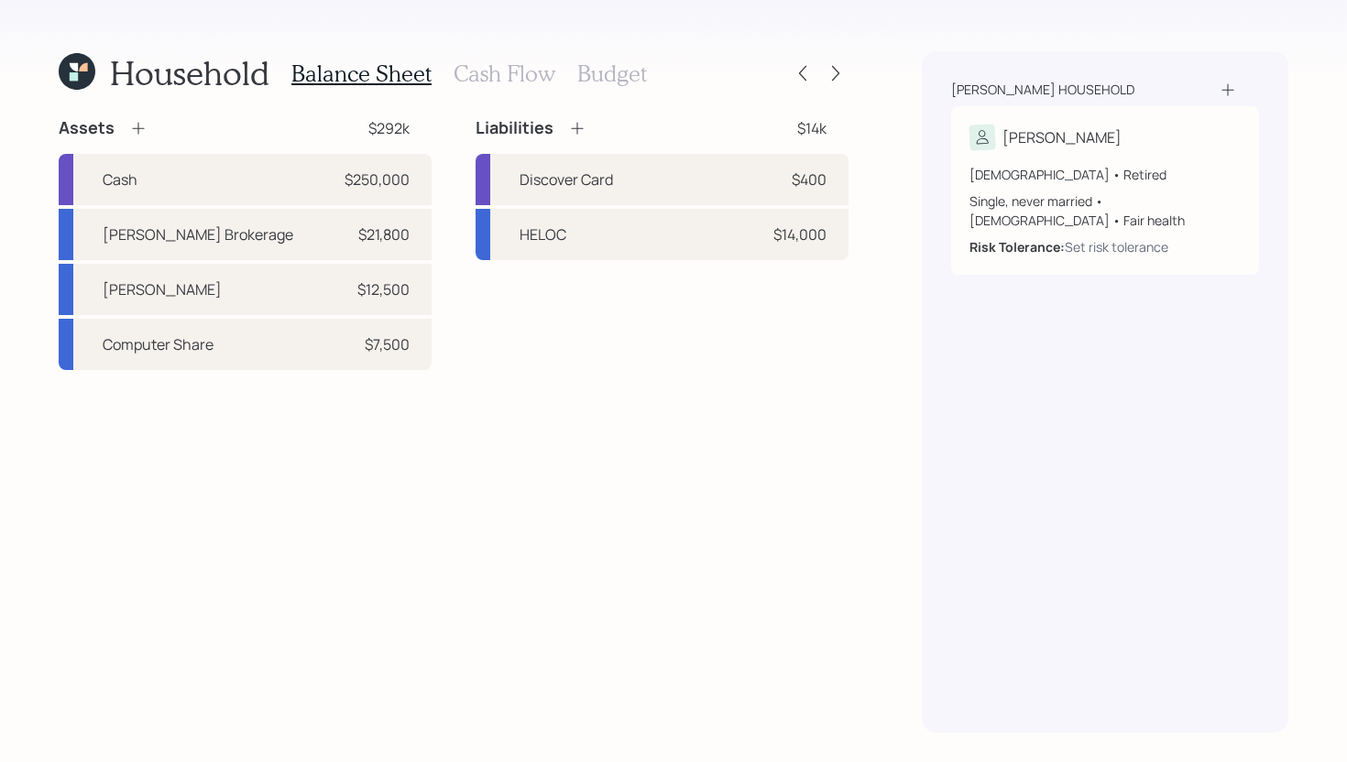
click at [512, 83] on h3 "Cash Flow" at bounding box center [504, 73] width 102 height 27
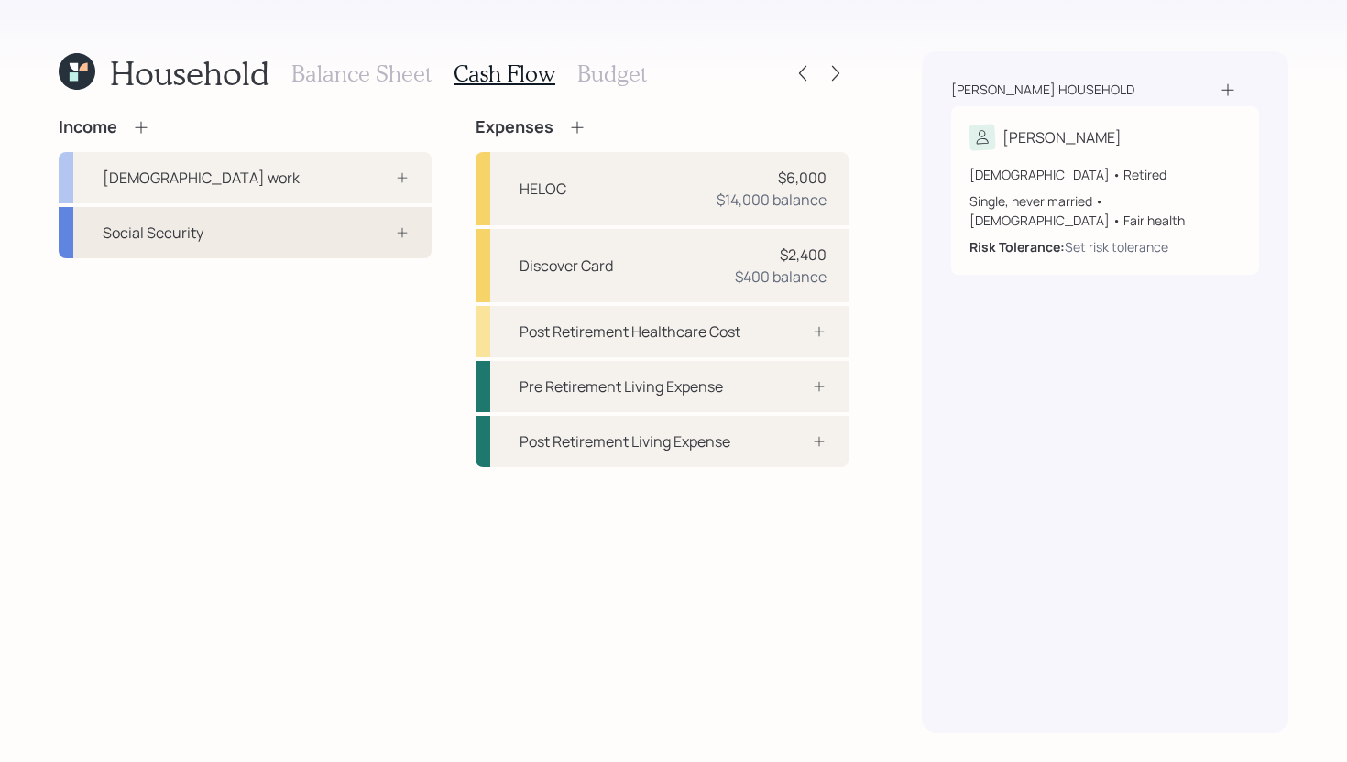
click at [260, 241] on div "Social Security" at bounding box center [245, 232] width 373 height 51
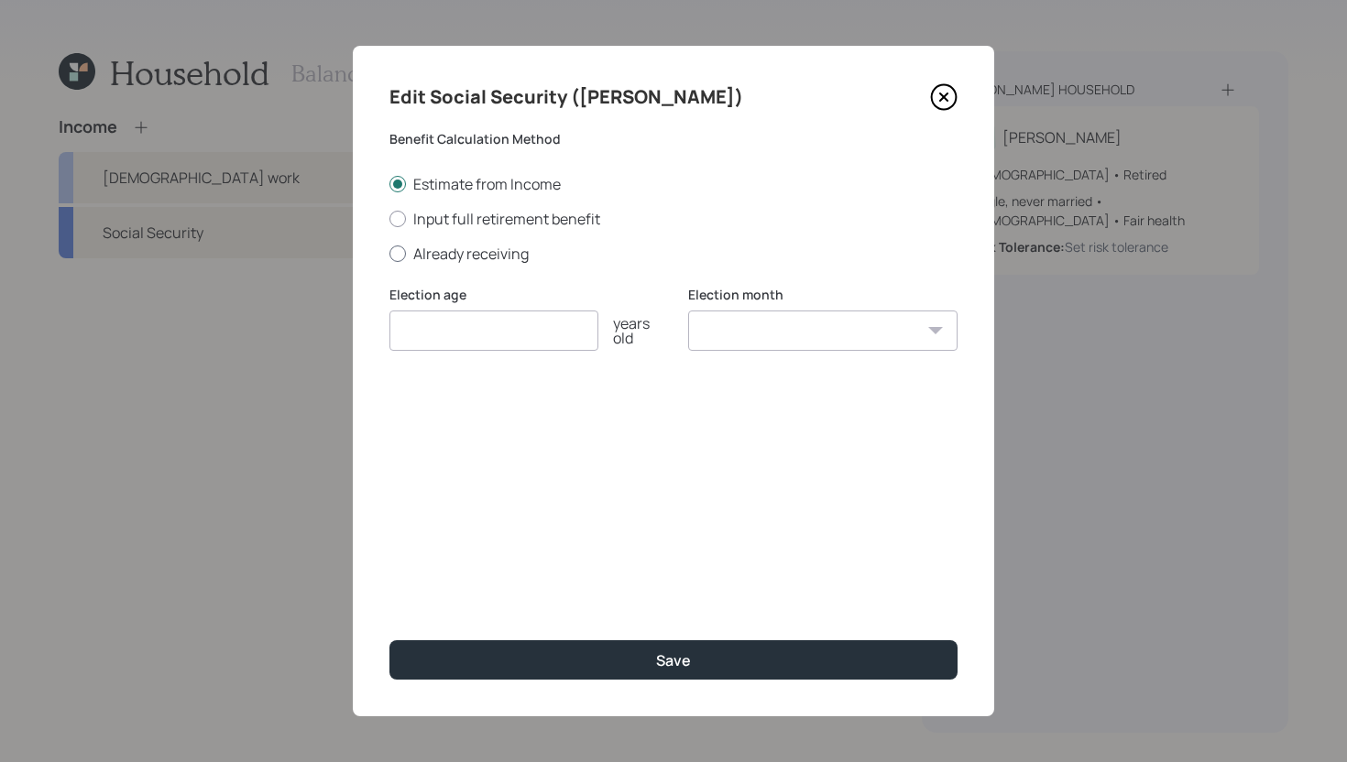
click at [461, 260] on label "Already receiving" at bounding box center [673, 254] width 568 height 20
click at [389, 254] on input "Already receiving" at bounding box center [388, 253] width 1 height 1
radio input "true"
click at [461, 319] on input "number" at bounding box center [493, 331] width 209 height 40
click at [944, 96] on icon at bounding box center [943, 96] width 7 height 7
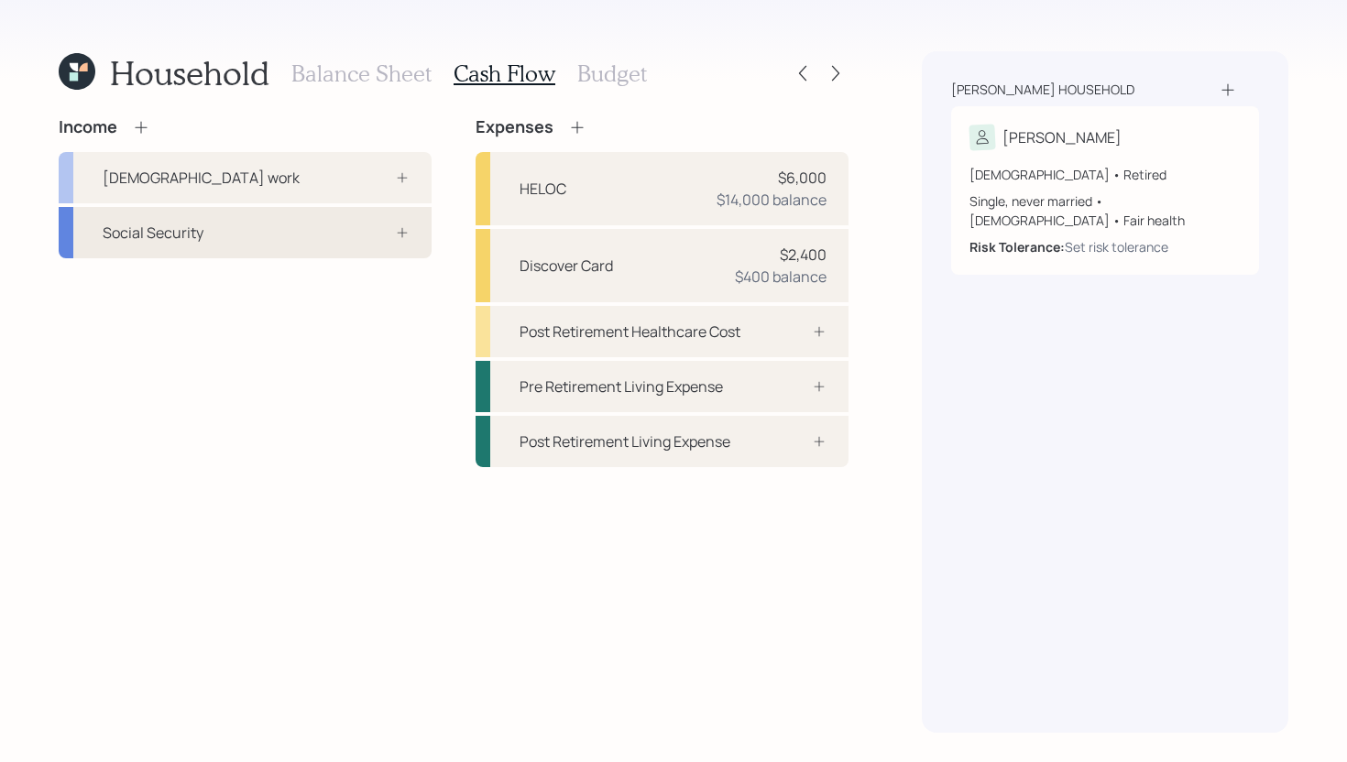
click at [246, 227] on div "Social Security" at bounding box center [245, 232] width 373 height 51
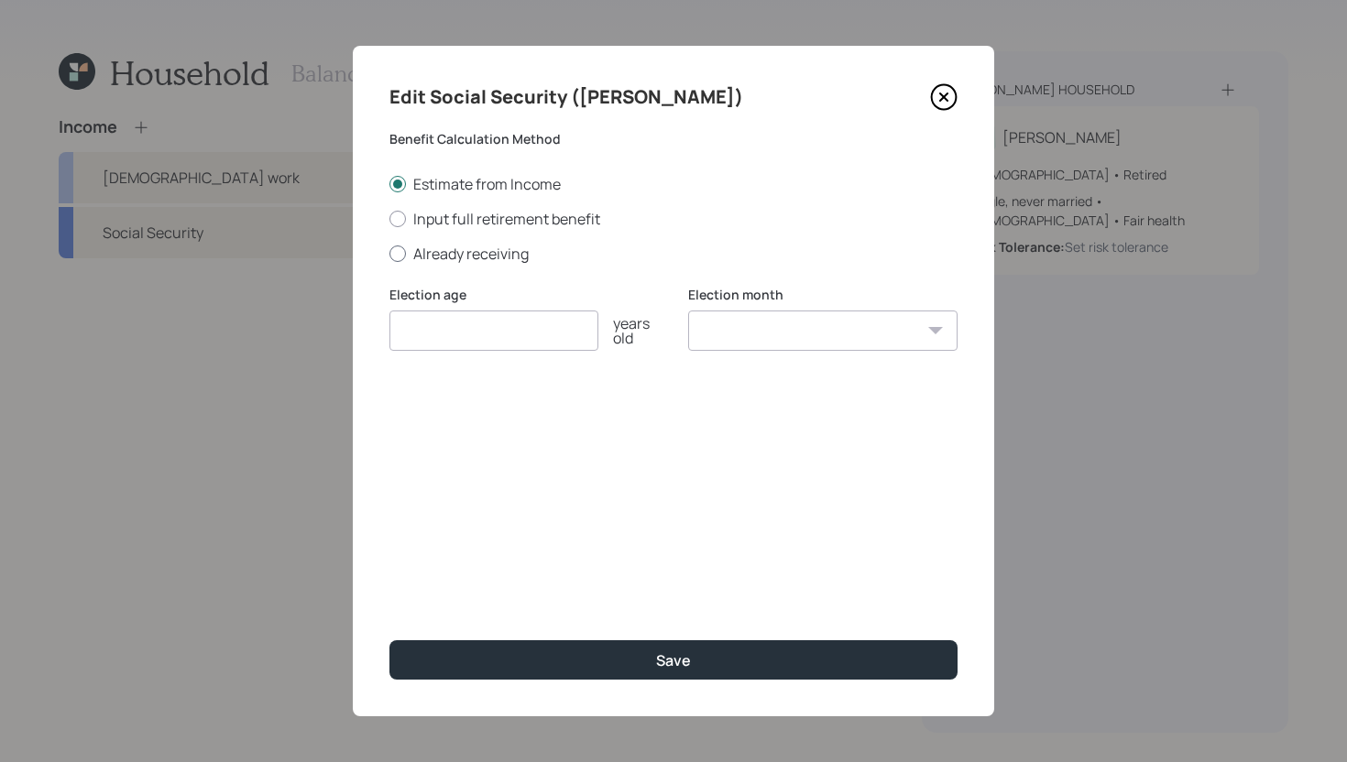
click at [458, 248] on label "Already receiving" at bounding box center [673, 254] width 568 height 20
click at [389, 253] on input "Already receiving" at bounding box center [388, 253] width 1 height 1
radio input "true"
click at [468, 338] on input "number" at bounding box center [493, 331] width 209 height 40
type input "63"
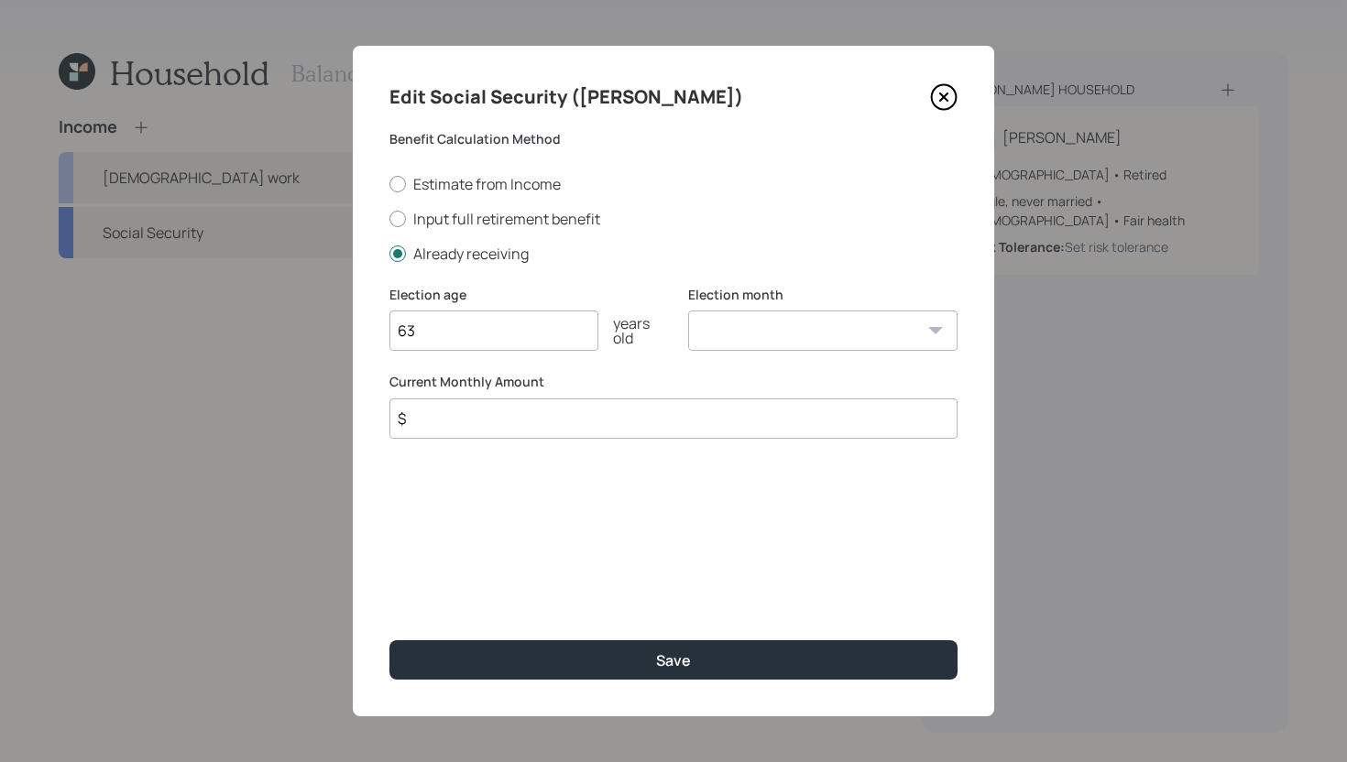
click at [736, 322] on select "January February March April May June July August September October November De…" at bounding box center [822, 331] width 269 height 40
select select "12"
click at [688, 311] on select "January February March April May June July August September October November De…" at bounding box center [822, 331] width 269 height 40
click at [594, 428] on input "$" at bounding box center [673, 418] width 568 height 40
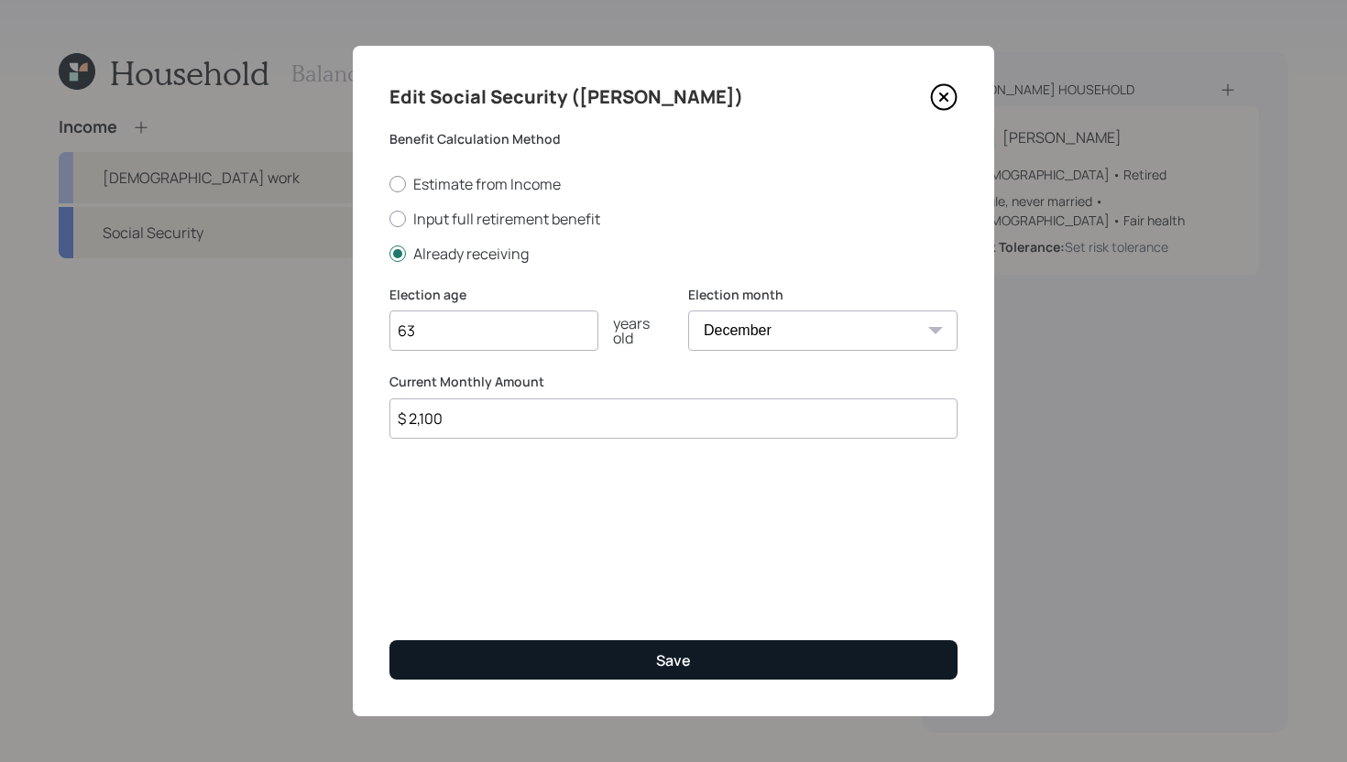
type input "$ 2,100"
click at [591, 659] on button "Save" at bounding box center [673, 659] width 568 height 39
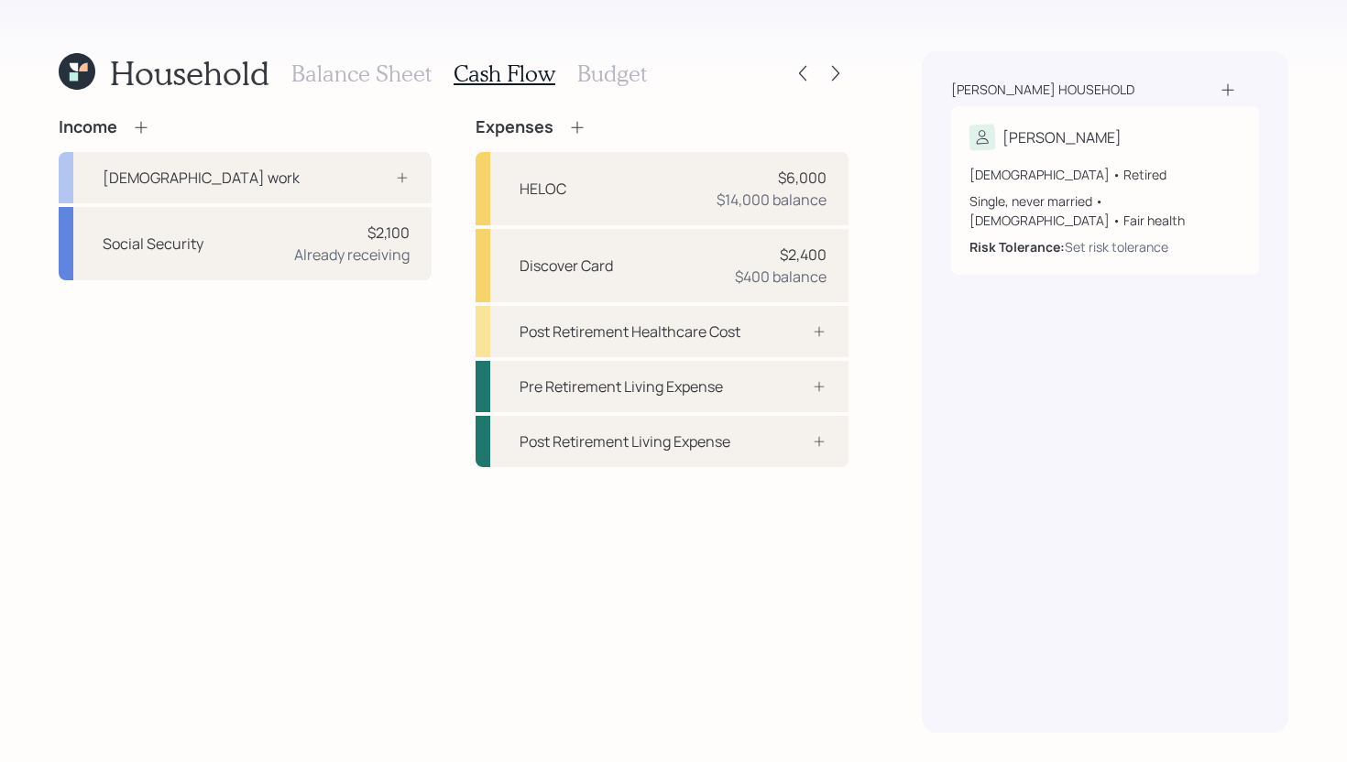
click at [576, 127] on icon at bounding box center [577, 127] width 12 height 12
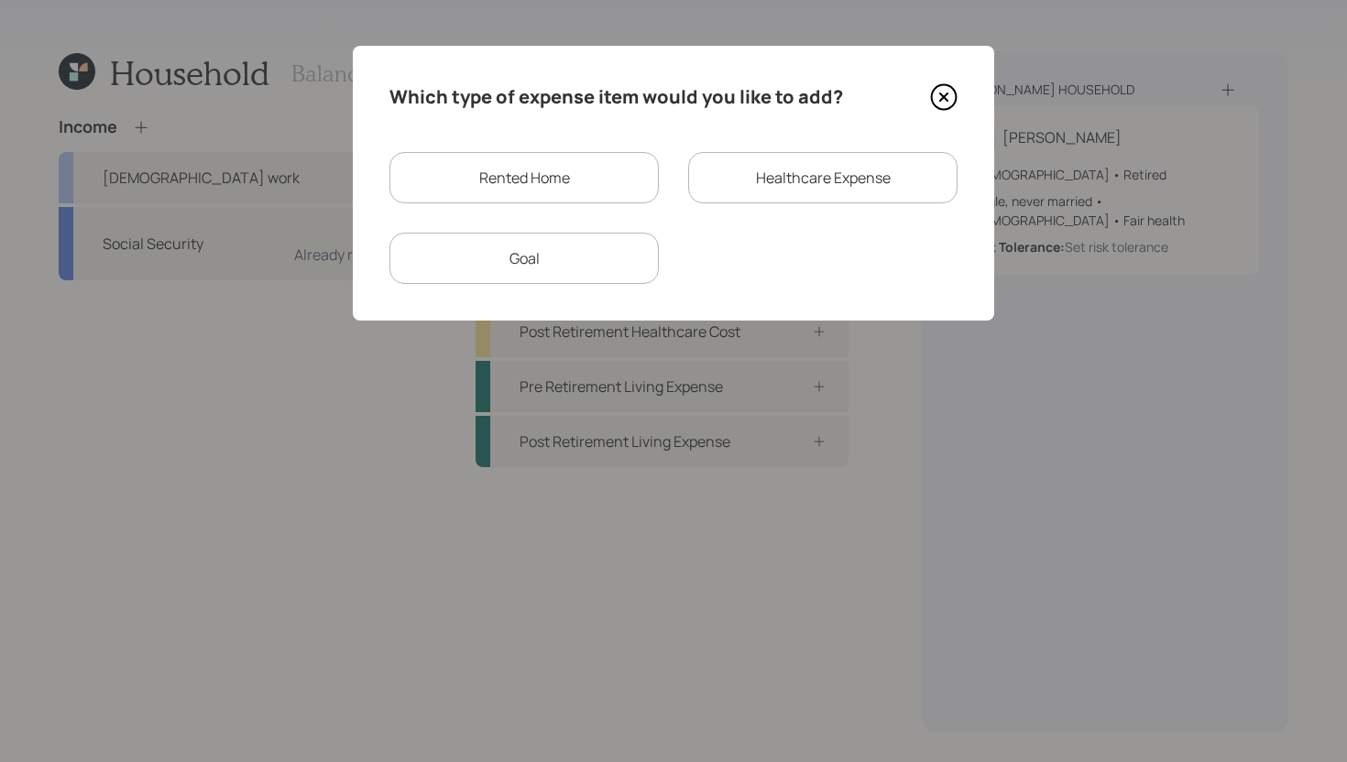
click at [575, 171] on div "Rented Home" at bounding box center [523, 177] width 269 height 51
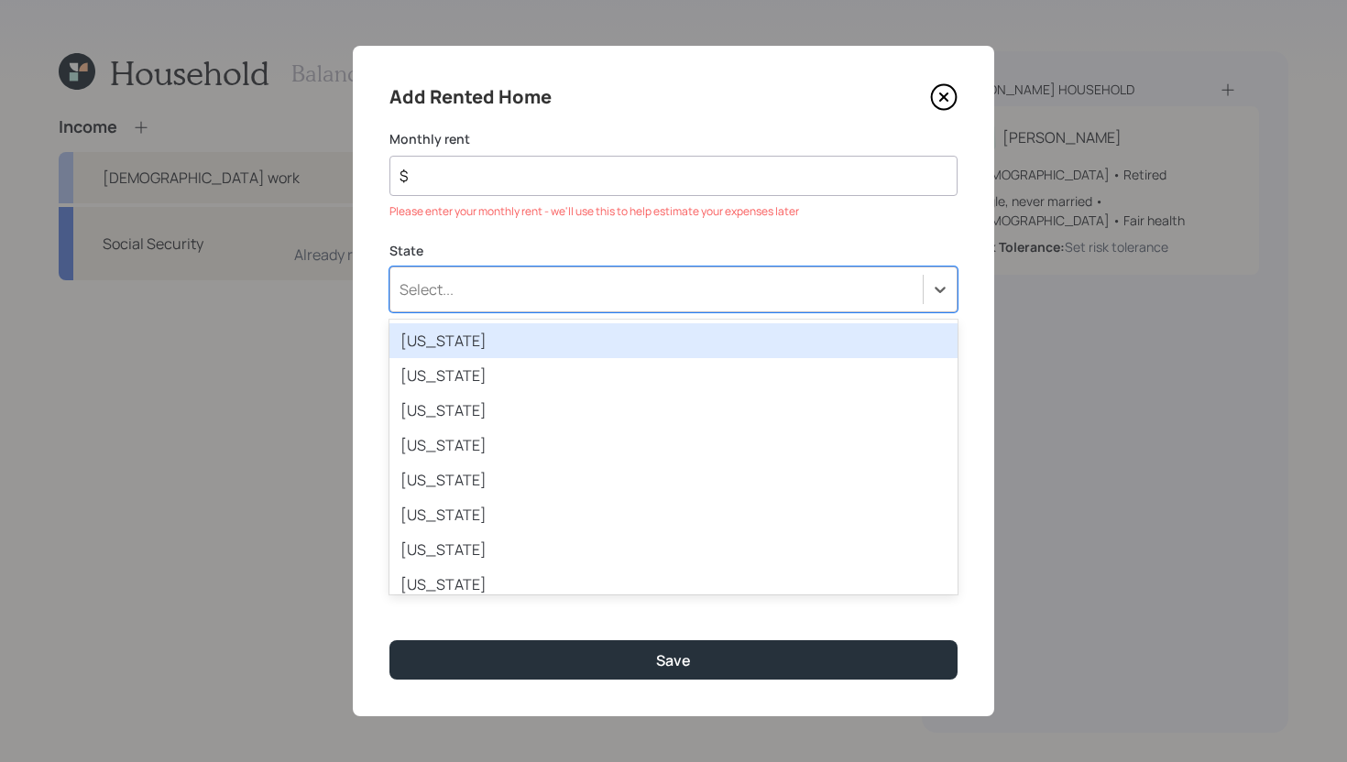
click at [557, 263] on div "State option [US_STATE] focused, 1 of 51. 51 results available. Use Up and Down…" at bounding box center [673, 277] width 568 height 71
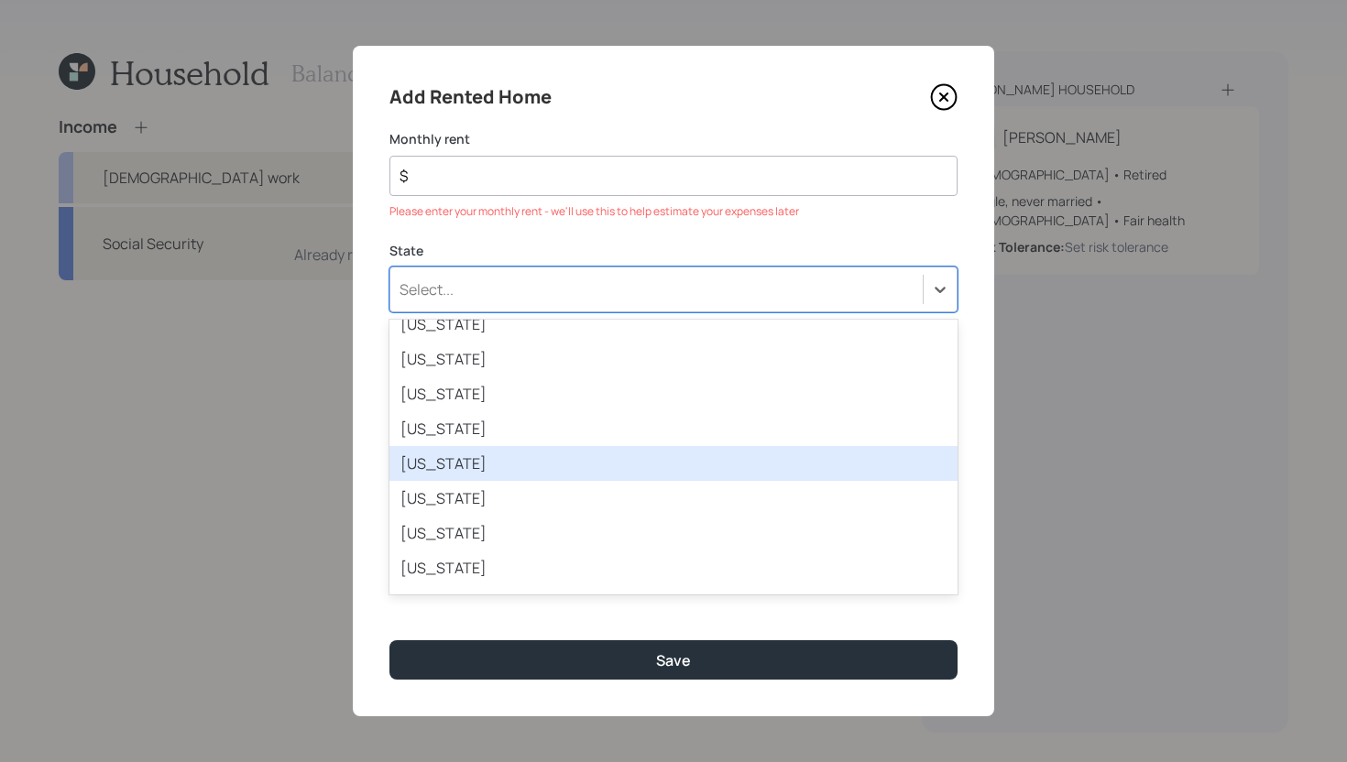
scroll to position [1508, 0]
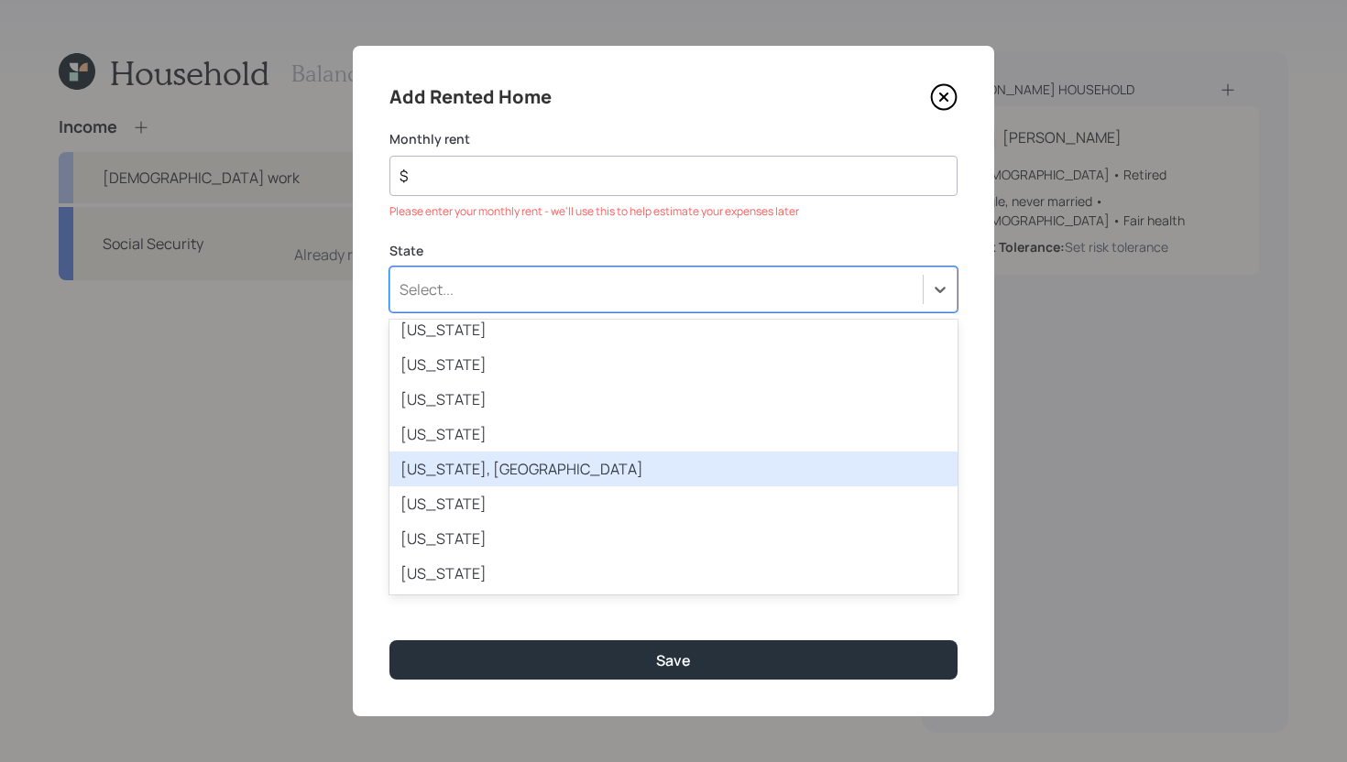
click at [568, 465] on div "[US_STATE], [GEOGRAPHIC_DATA]" at bounding box center [673, 469] width 568 height 35
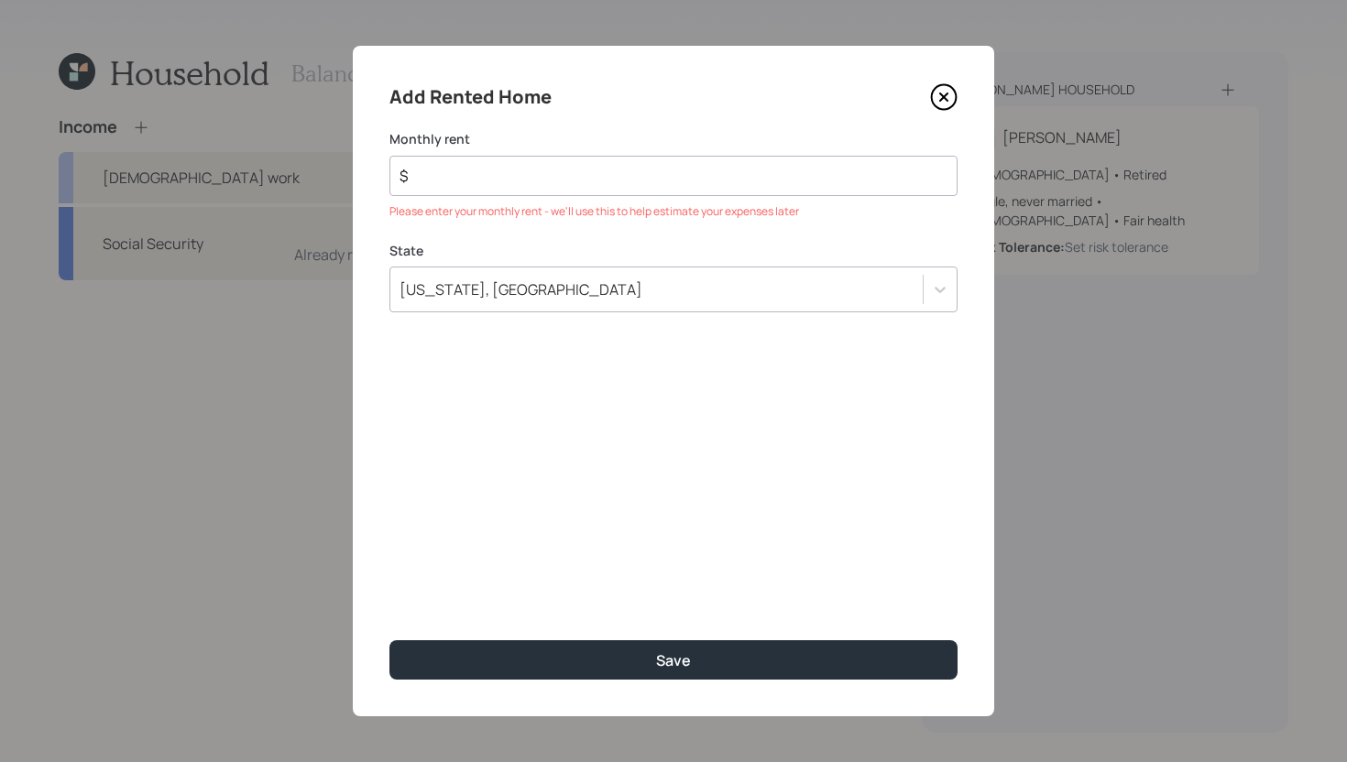
click at [579, 177] on input "$" at bounding box center [666, 176] width 537 height 22
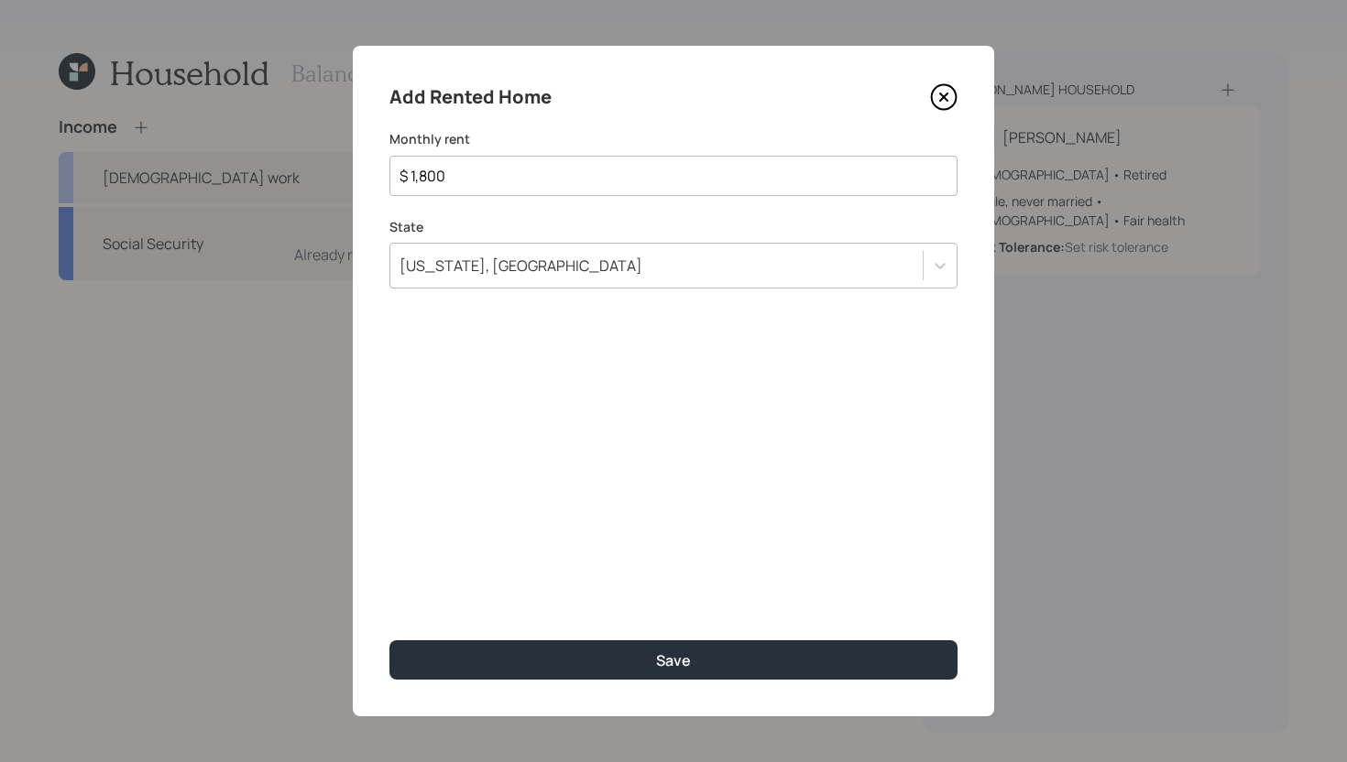
type input "$ 1,800"
click at [690, 632] on div "Add Rented Home Monthly rent $ 1,800 State [US_STATE], [GEOGRAPHIC_DATA] Save" at bounding box center [673, 381] width 641 height 671
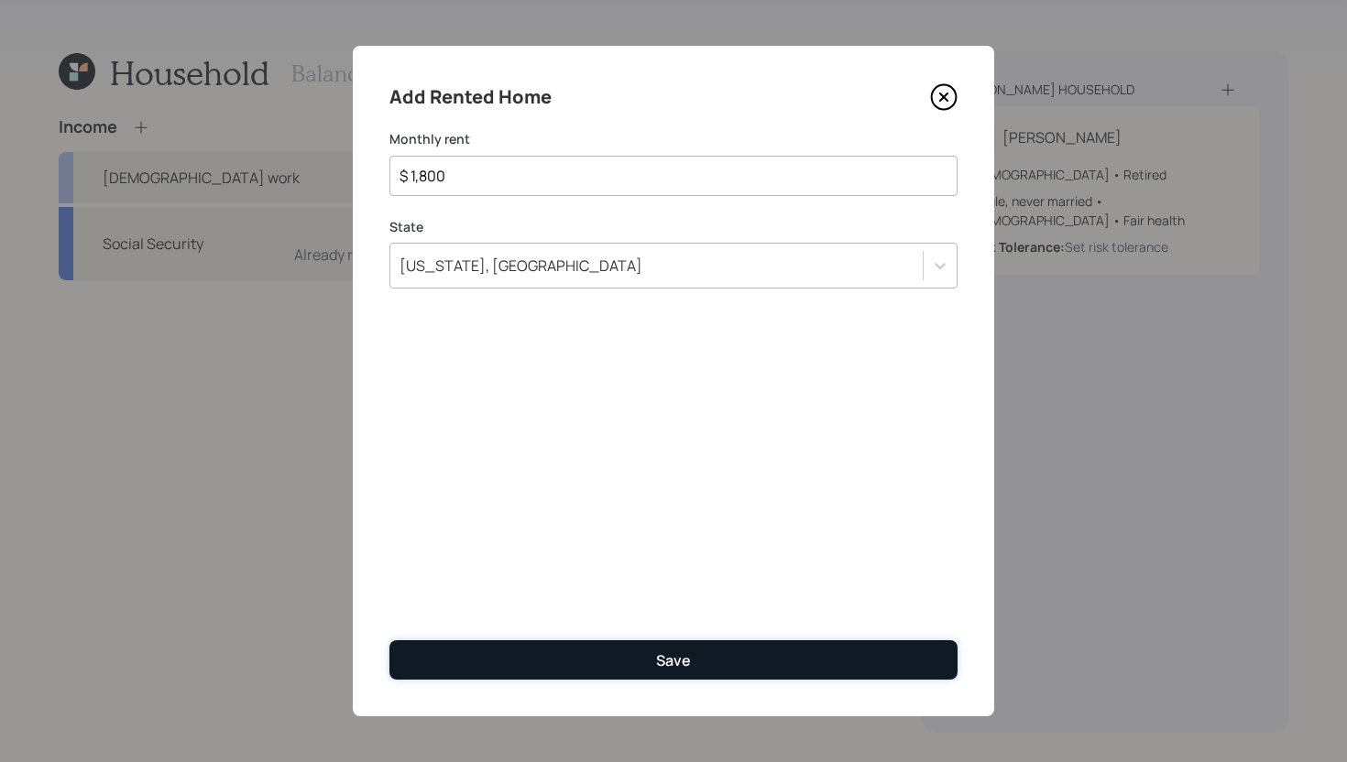
click at [688, 649] on button "Save" at bounding box center [673, 659] width 568 height 39
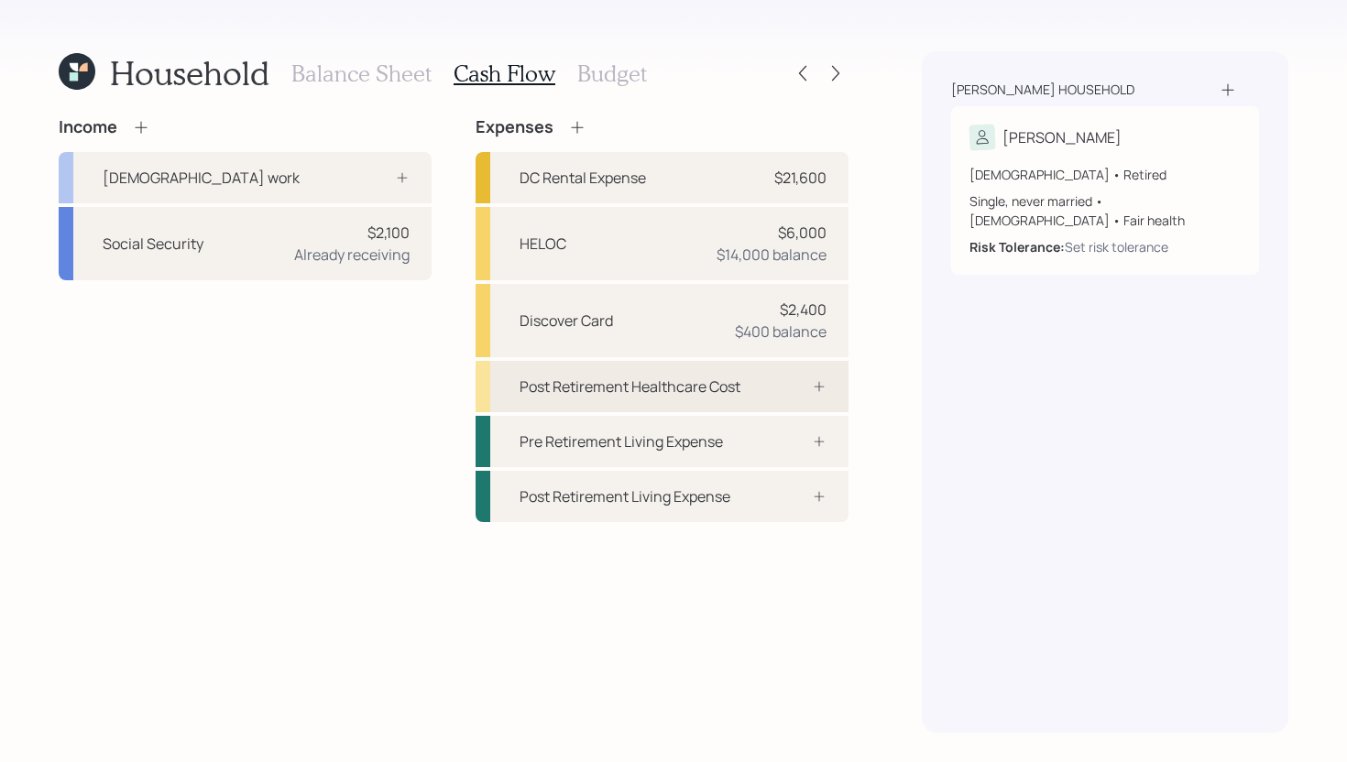
click at [665, 396] on div "Post Retirement Healthcare Cost" at bounding box center [629, 387] width 221 height 22
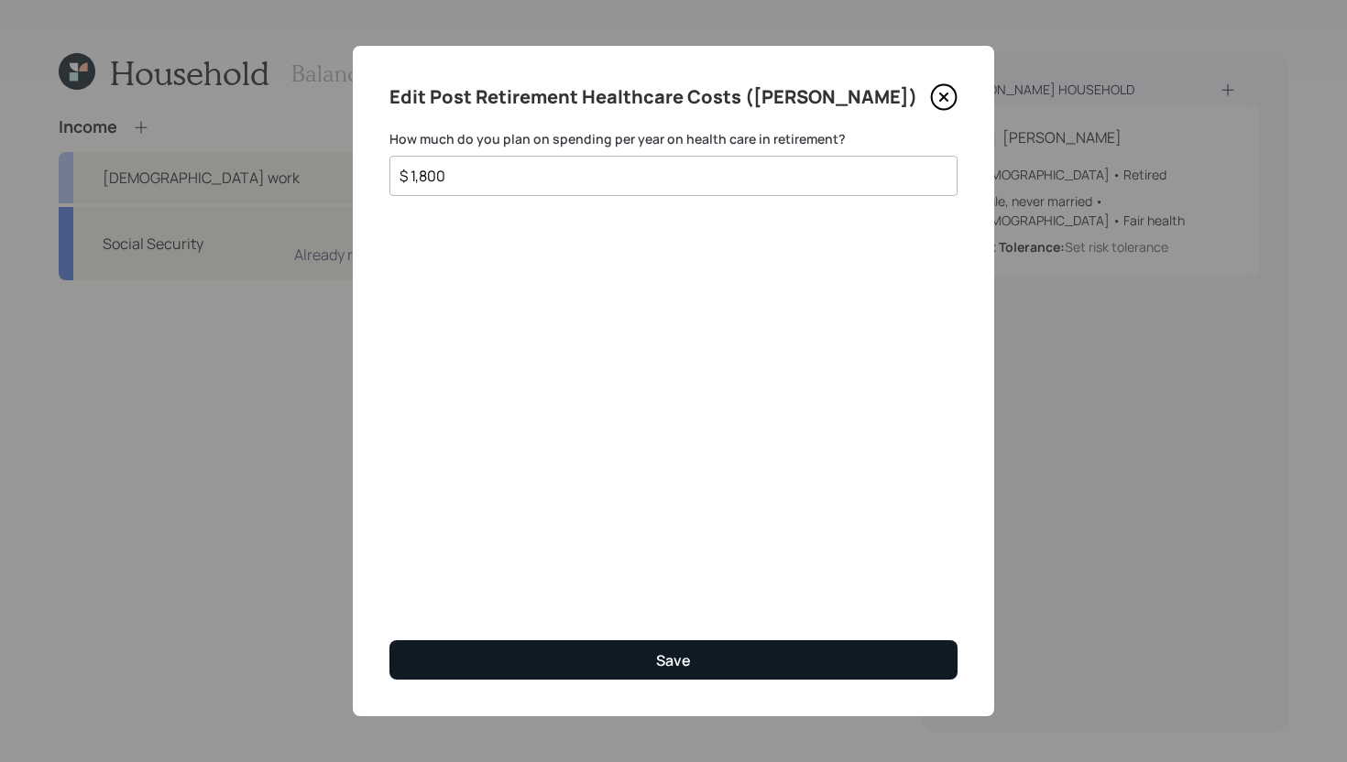
type input "$ 1,800"
click at [754, 661] on button "Save" at bounding box center [673, 659] width 568 height 39
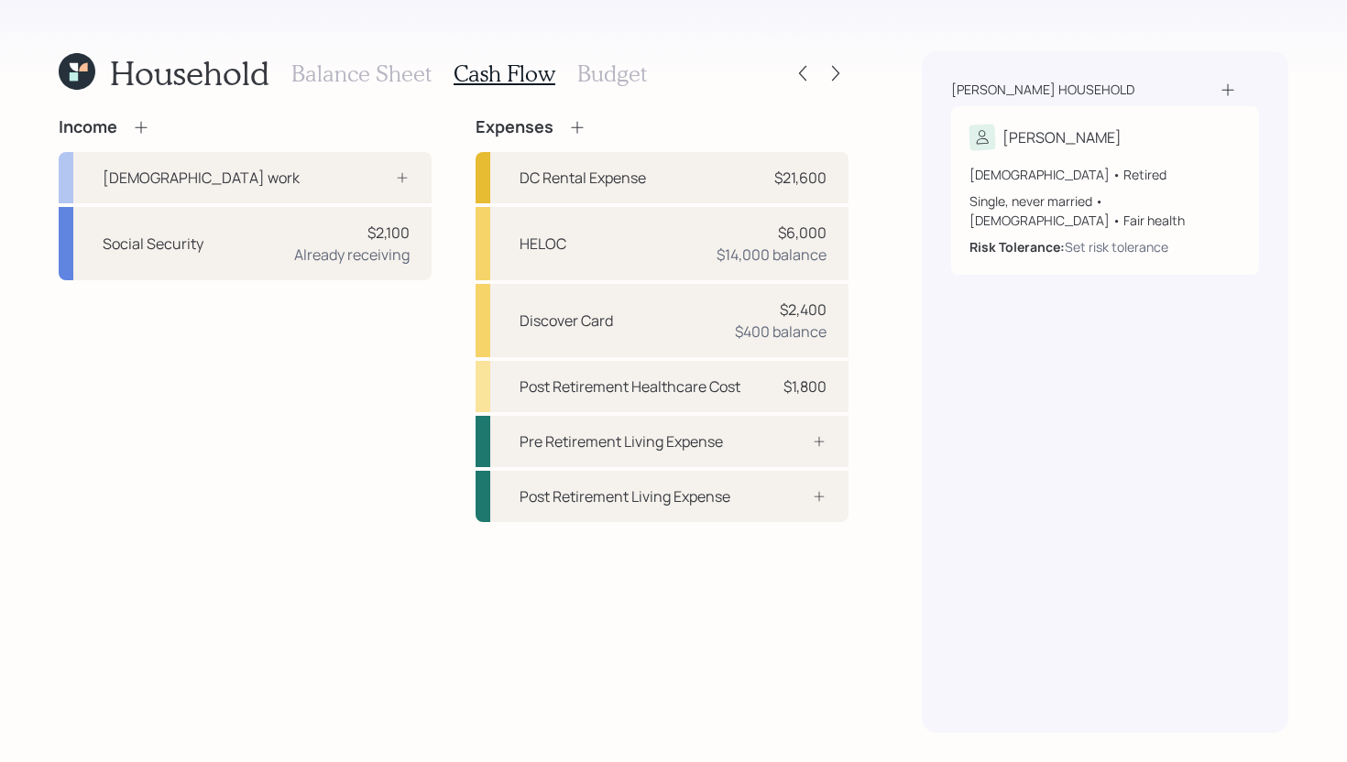
click at [620, 74] on h3 "Budget" at bounding box center [612, 73] width 70 height 27
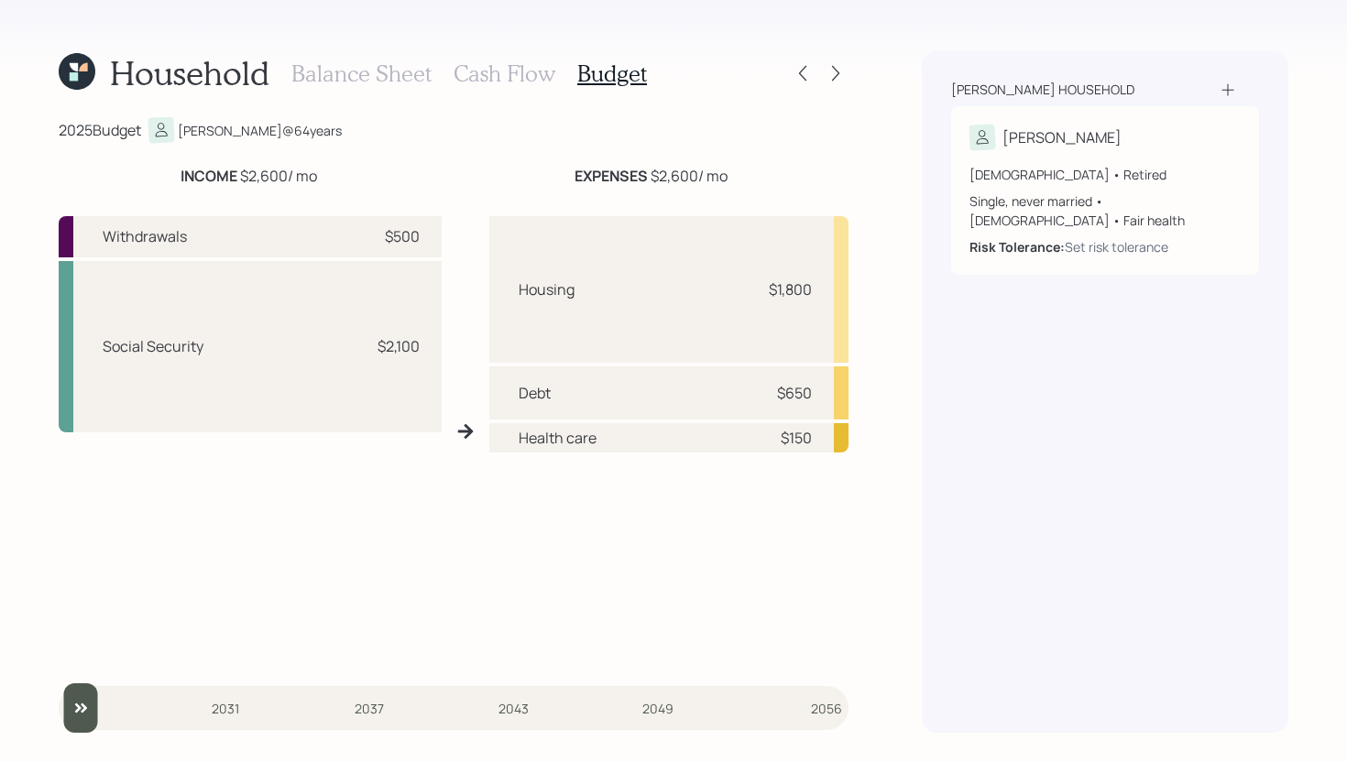
click at [500, 75] on h3 "Cash Flow" at bounding box center [504, 73] width 102 height 27
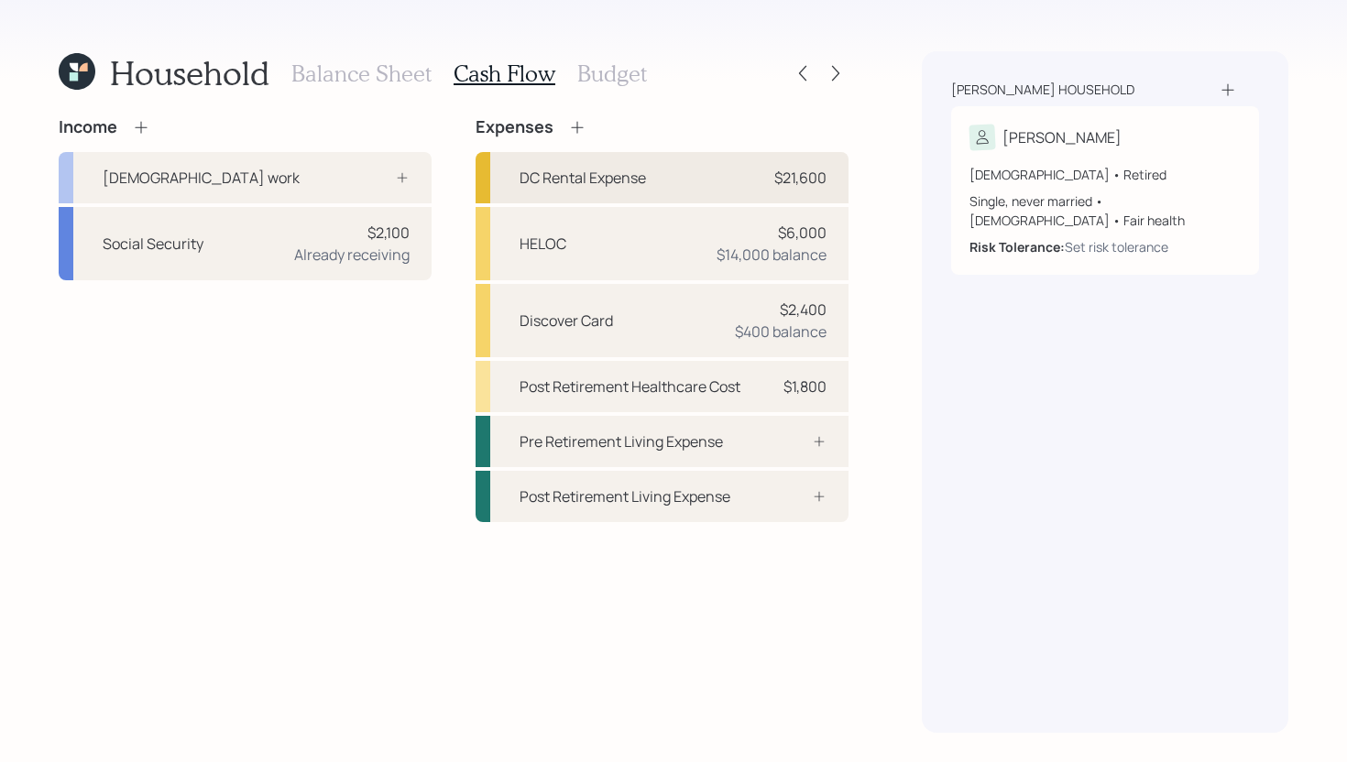
click at [699, 188] on div "DC Rental Expense $21,600" at bounding box center [661, 177] width 373 height 51
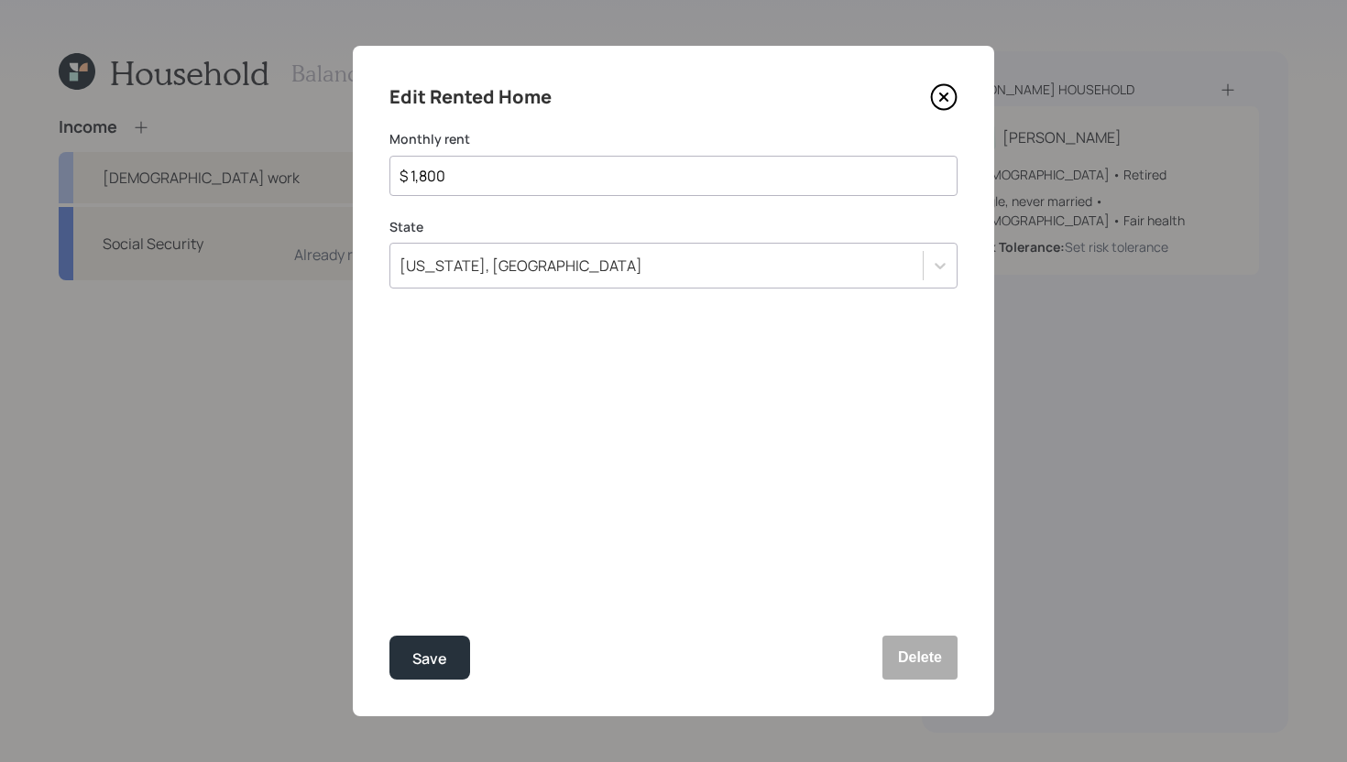
click at [945, 99] on icon at bounding box center [943, 96] width 7 height 7
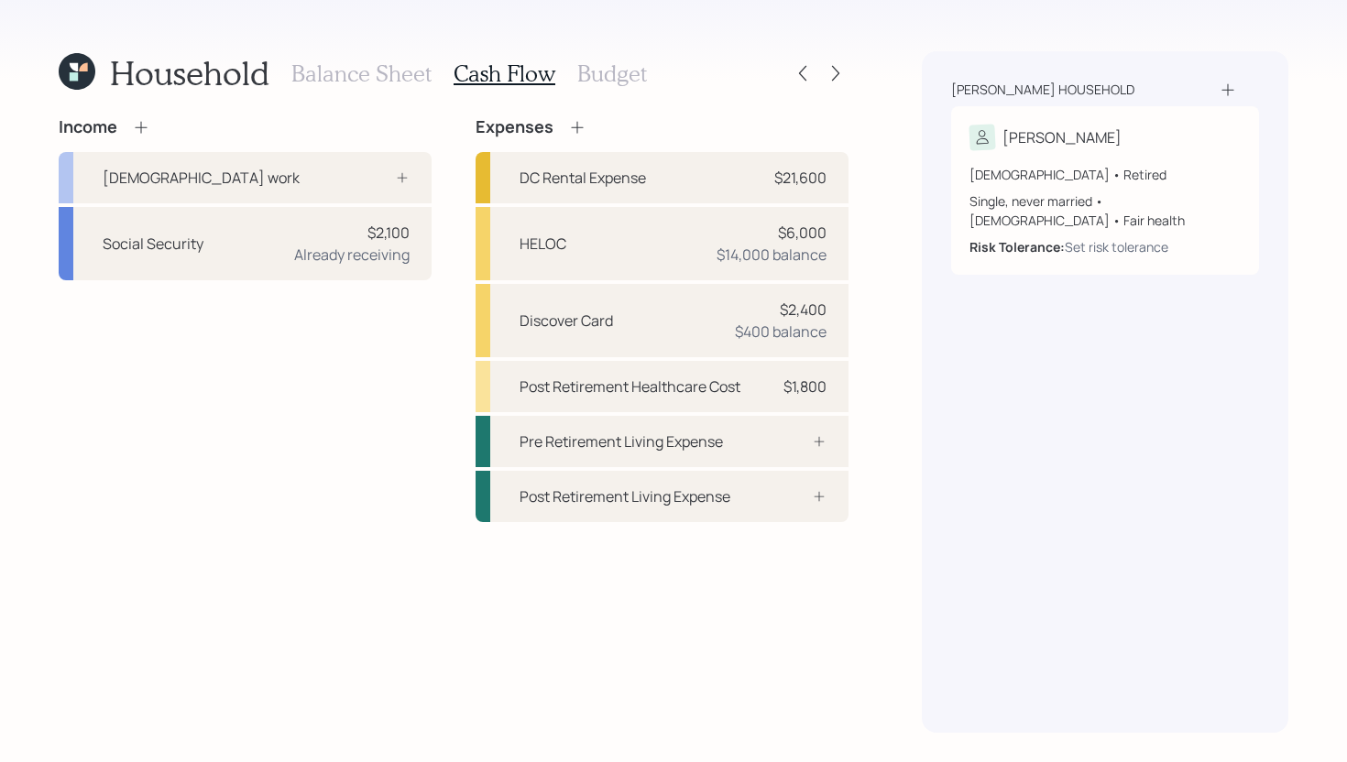
click at [629, 78] on h3 "Budget" at bounding box center [612, 73] width 70 height 27
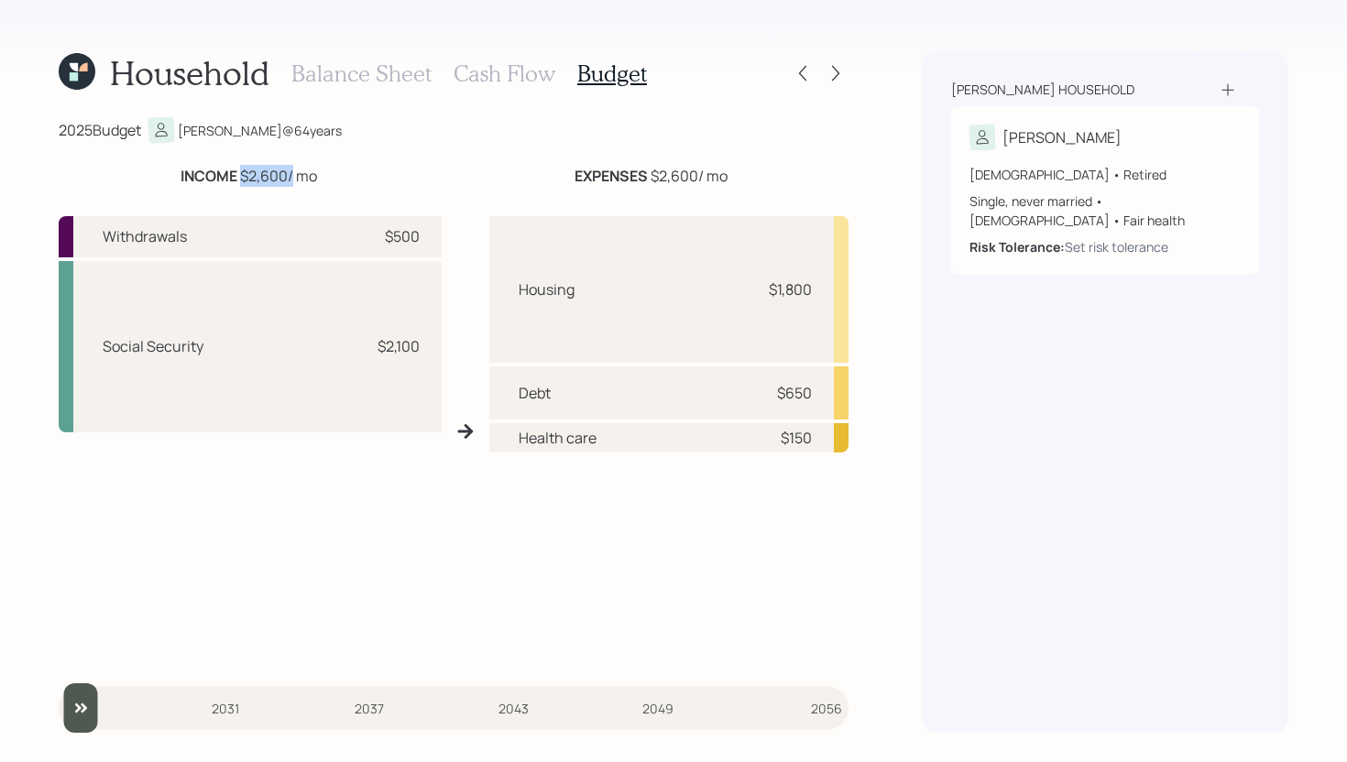
drag, startPoint x: 239, startPoint y: 176, endPoint x: 289, endPoint y: 176, distance: 50.4
click at [289, 176] on div "INCOME $2,600 / mo" at bounding box center [248, 176] width 136 height 22
click at [529, 65] on h3 "Cash Flow" at bounding box center [504, 73] width 102 height 27
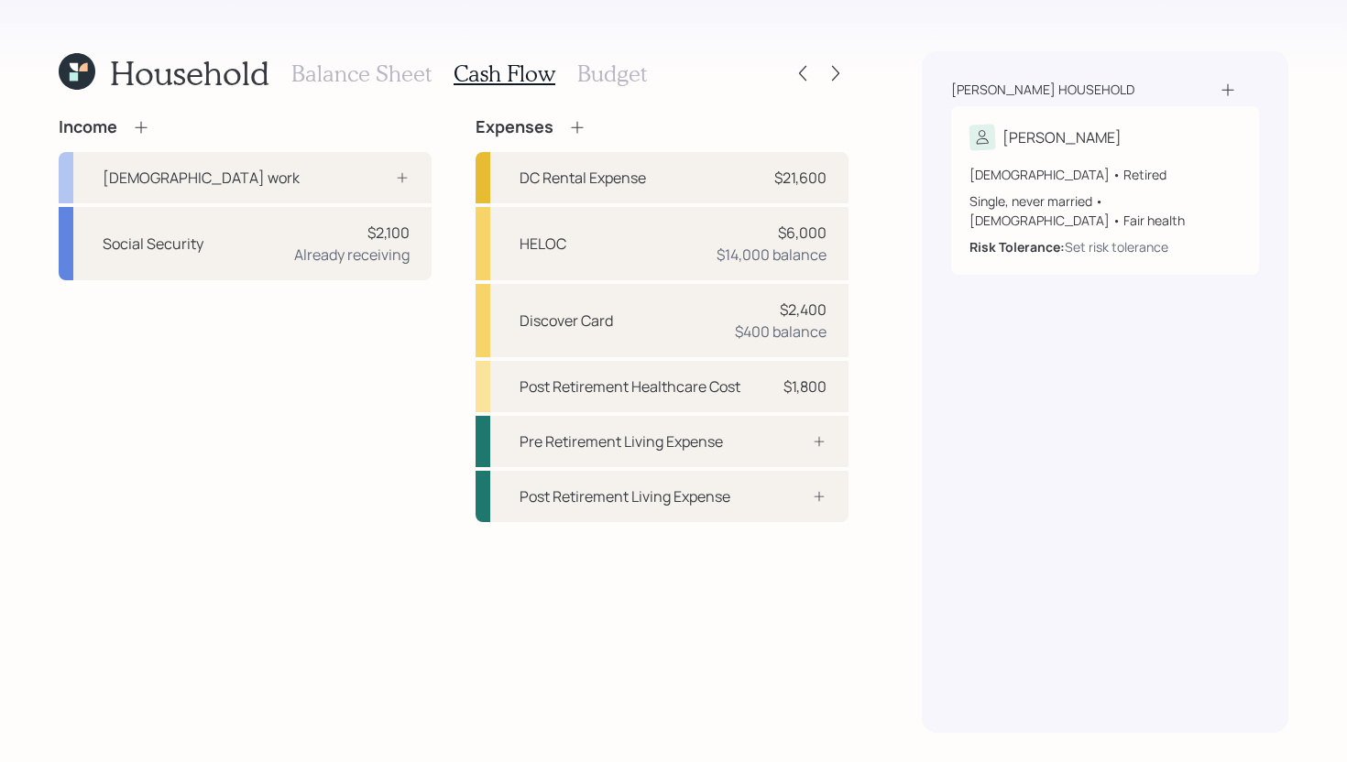
click at [607, 77] on h3 "Budget" at bounding box center [612, 73] width 70 height 27
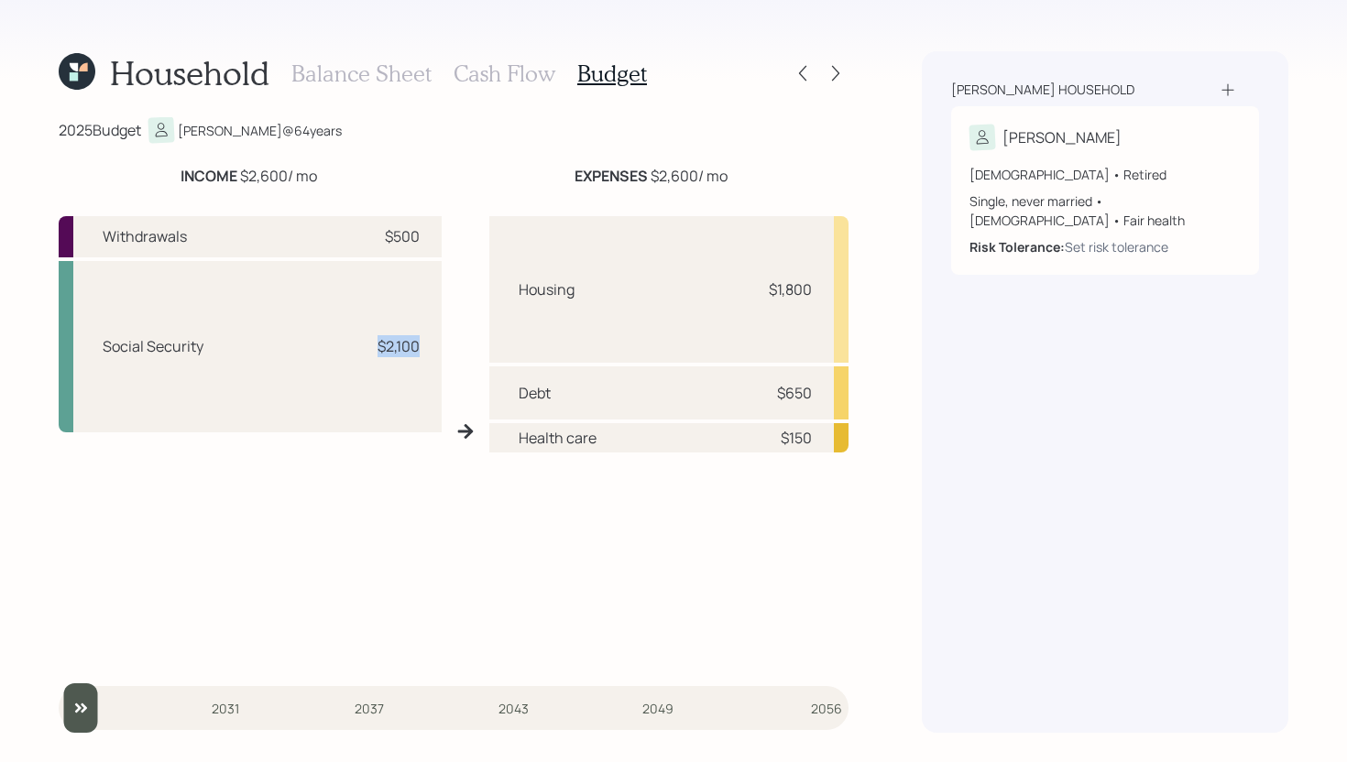
drag, startPoint x: 374, startPoint y: 346, endPoint x: 423, endPoint y: 346, distance: 49.5
click at [423, 346] on div "Social Security $2,100" at bounding box center [250, 346] width 383 height 171
click at [441, 336] on div "Withdrawals $500 Social Security $2,100 Housing $1,800 Debt $650 Health care $1…" at bounding box center [454, 432] width 790 height 460
drag, startPoint x: 425, startPoint y: 237, endPoint x: 375, endPoint y: 235, distance: 50.4
click at [374, 235] on div "Withdrawals $500" at bounding box center [250, 236] width 383 height 41
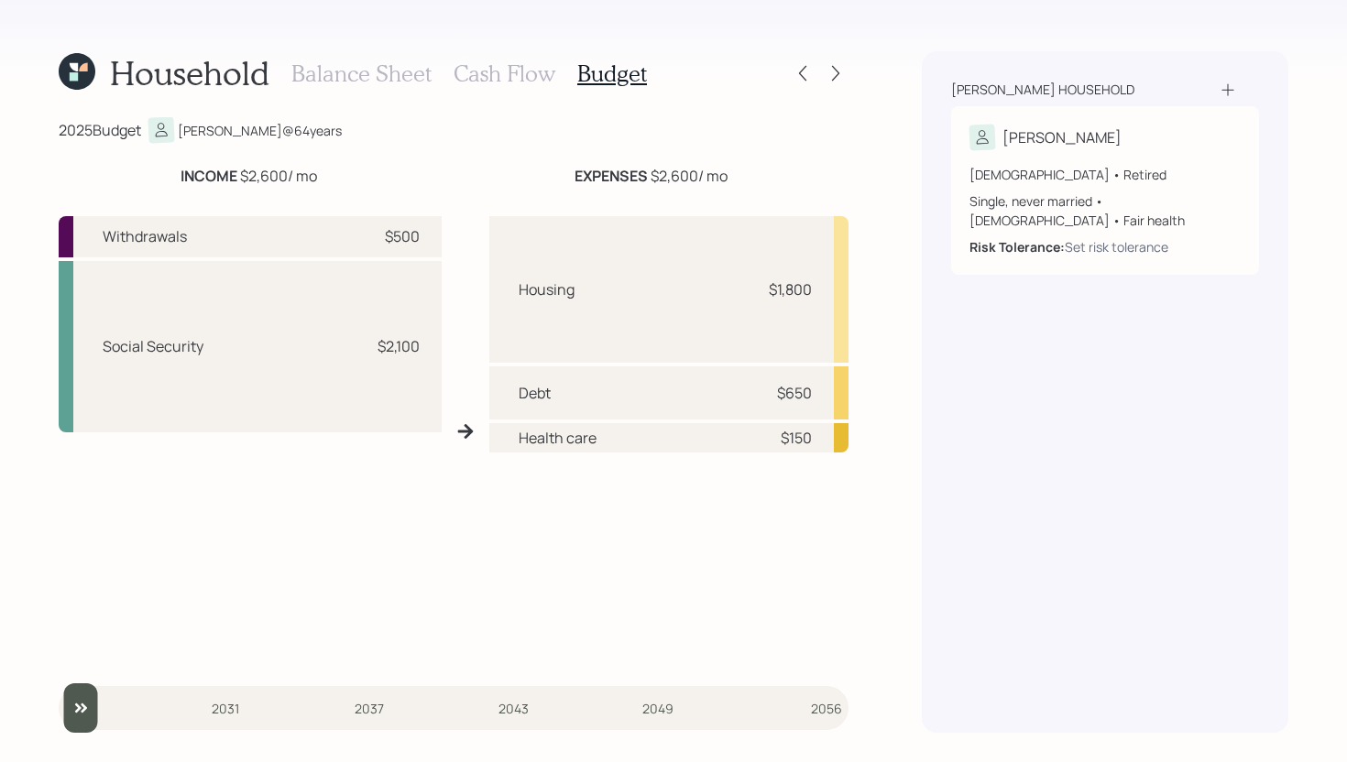
click at [413, 352] on div "$2,100" at bounding box center [398, 346] width 42 height 22
drag, startPoint x: 420, startPoint y: 239, endPoint x: 365, endPoint y: 233, distance: 56.2
click at [365, 233] on div "Withdrawals $500" at bounding box center [250, 236] width 383 height 41
click at [371, 235] on div "$500" at bounding box center [392, 236] width 55 height 22
drag, startPoint x: 651, startPoint y: 177, endPoint x: 694, endPoint y: 173, distance: 43.2
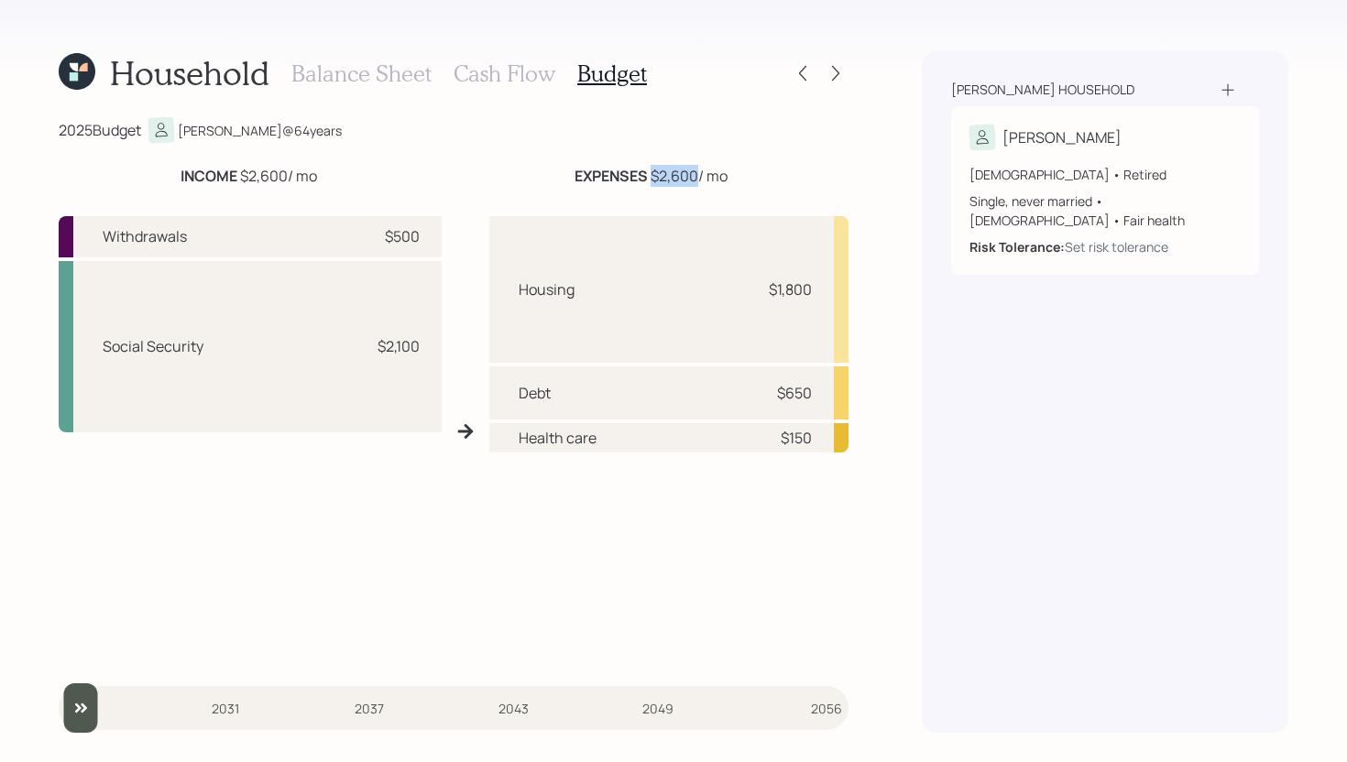
click at [694, 173] on div "EXPENSES $2,600 / mo" at bounding box center [650, 176] width 153 height 22
click at [534, 80] on h3 "Cash Flow" at bounding box center [504, 73] width 102 height 27
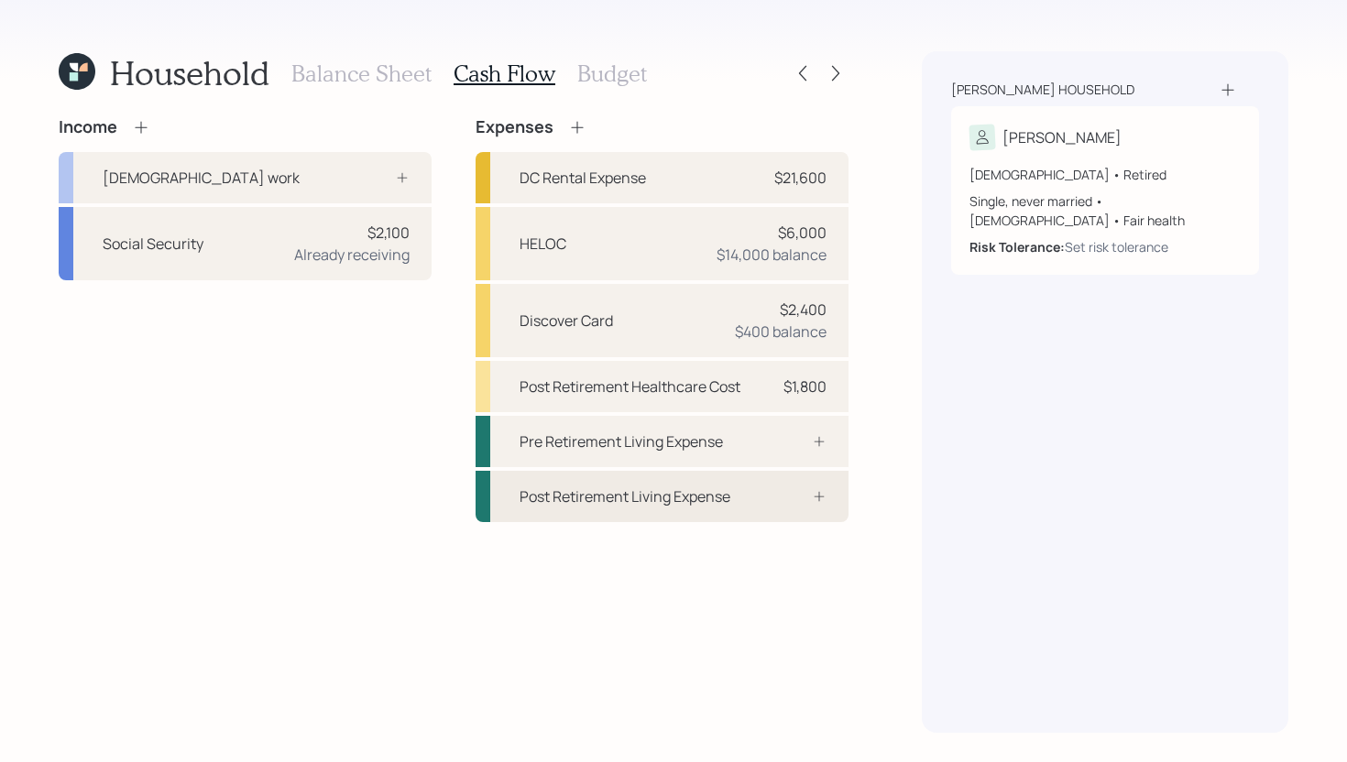
click at [685, 497] on div "Post Retirement Living Expense" at bounding box center [624, 497] width 211 height 22
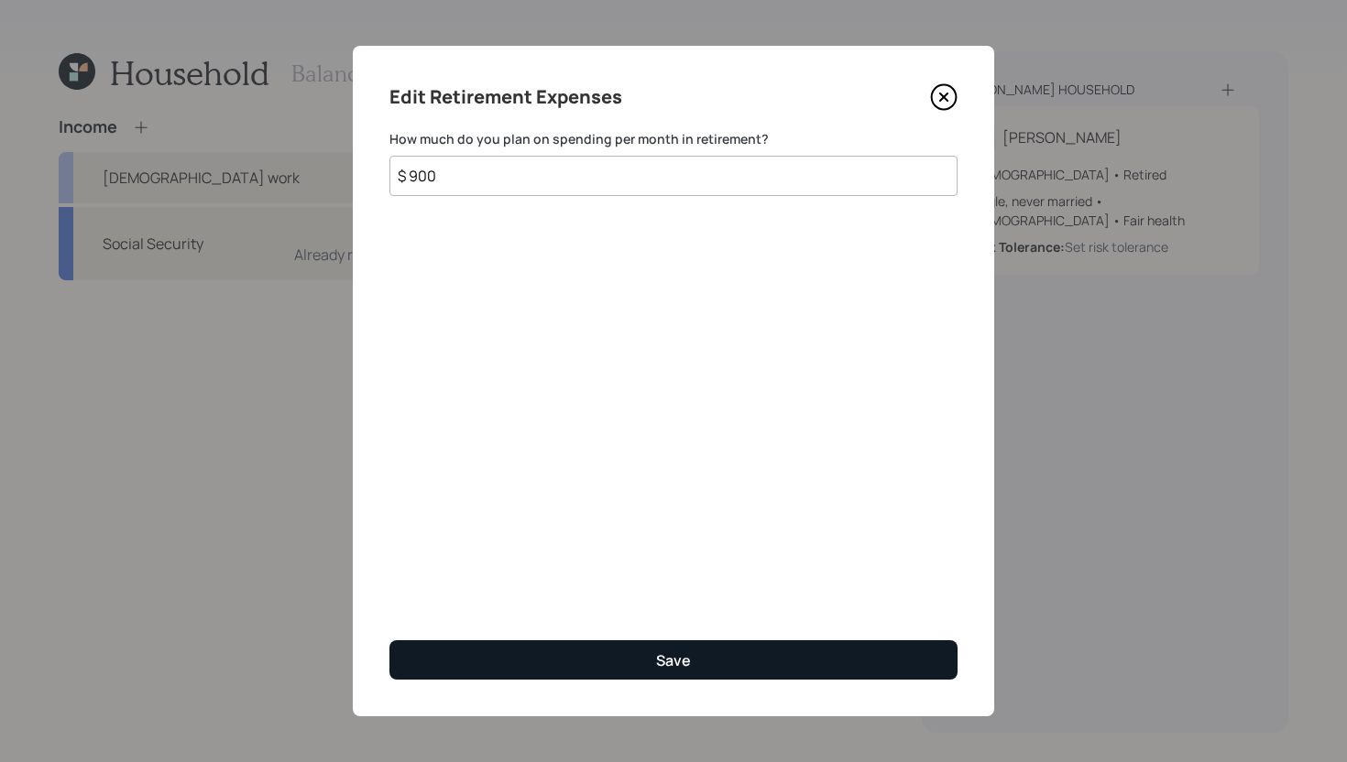
type input "$ 900"
click at [690, 649] on button "Save" at bounding box center [673, 659] width 568 height 39
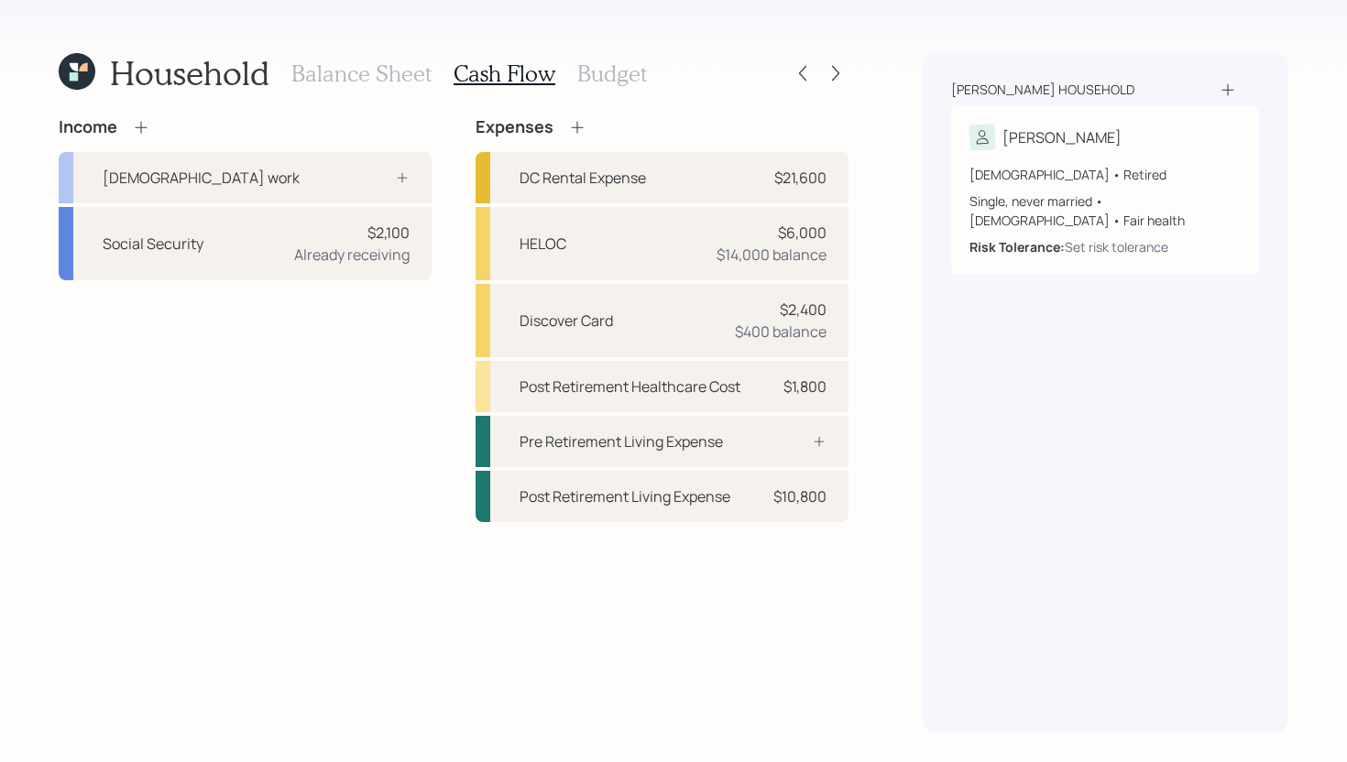
click at [620, 72] on h3 "Budget" at bounding box center [612, 73] width 70 height 27
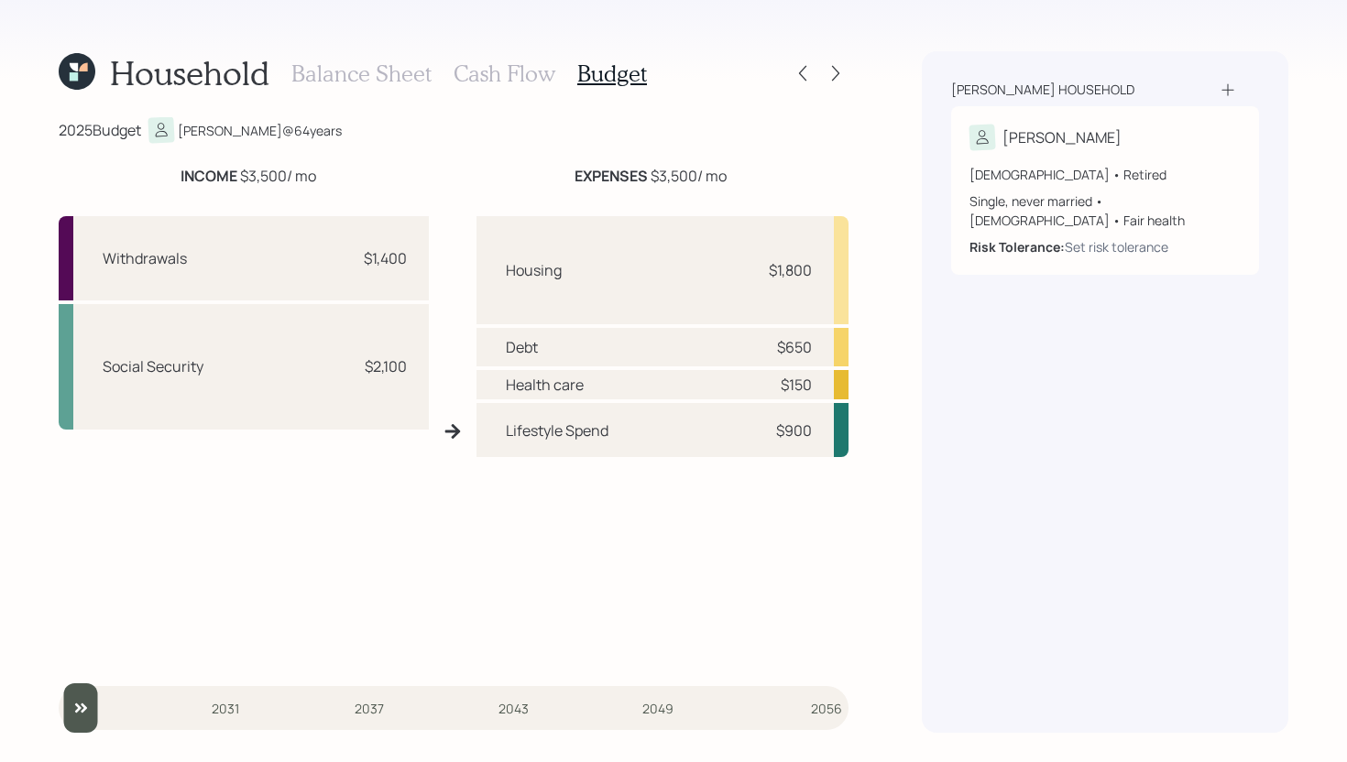
click at [518, 78] on h3 "Cash Flow" at bounding box center [504, 73] width 102 height 27
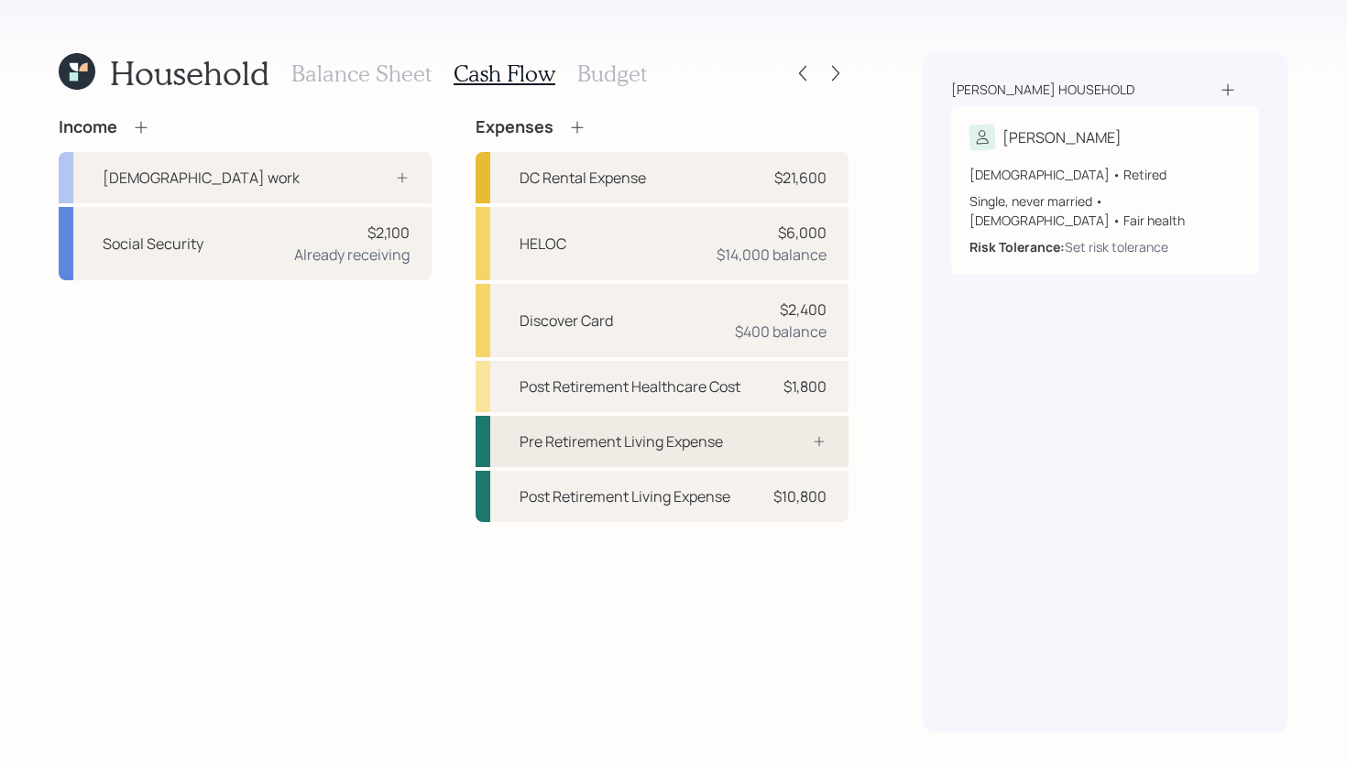
click at [733, 430] on div "Pre Retirement Living Expense" at bounding box center [661, 441] width 373 height 51
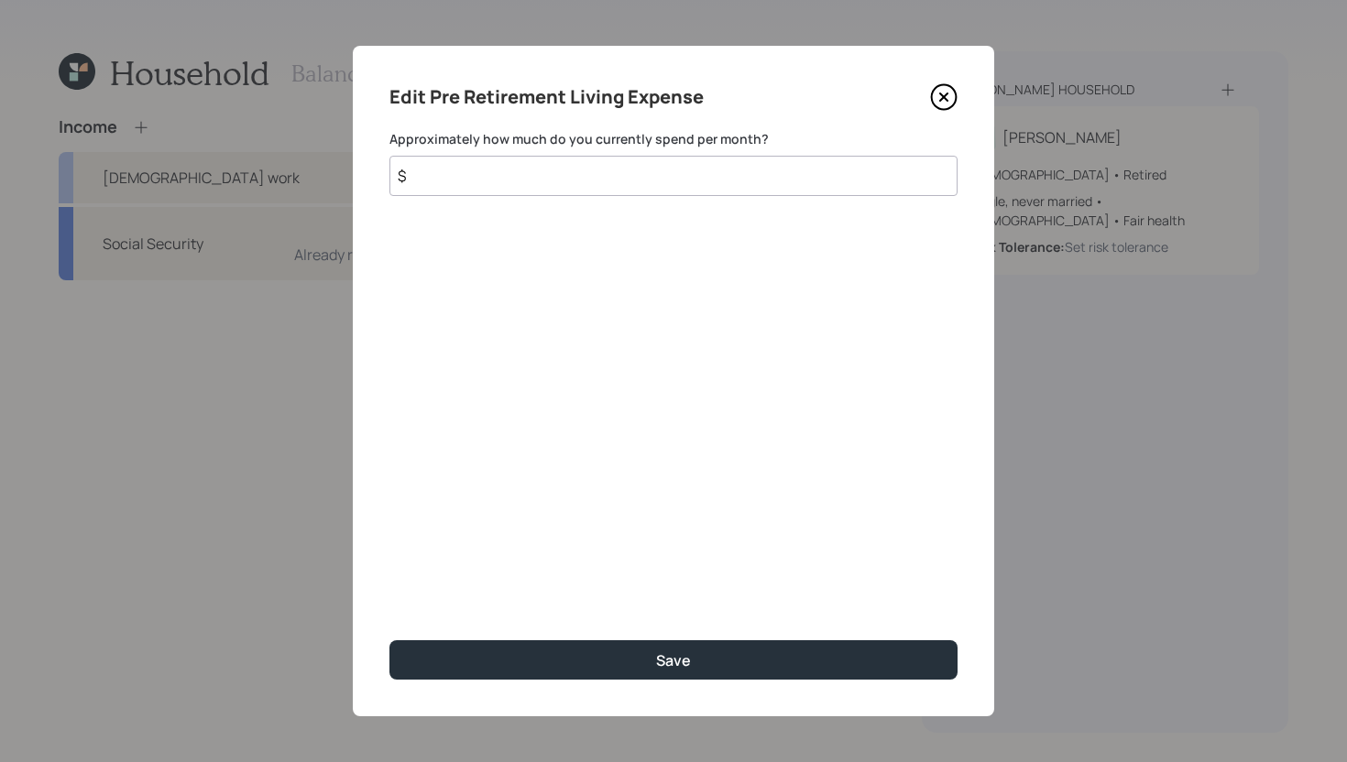
click at [719, 165] on input "$" at bounding box center [673, 176] width 568 height 40
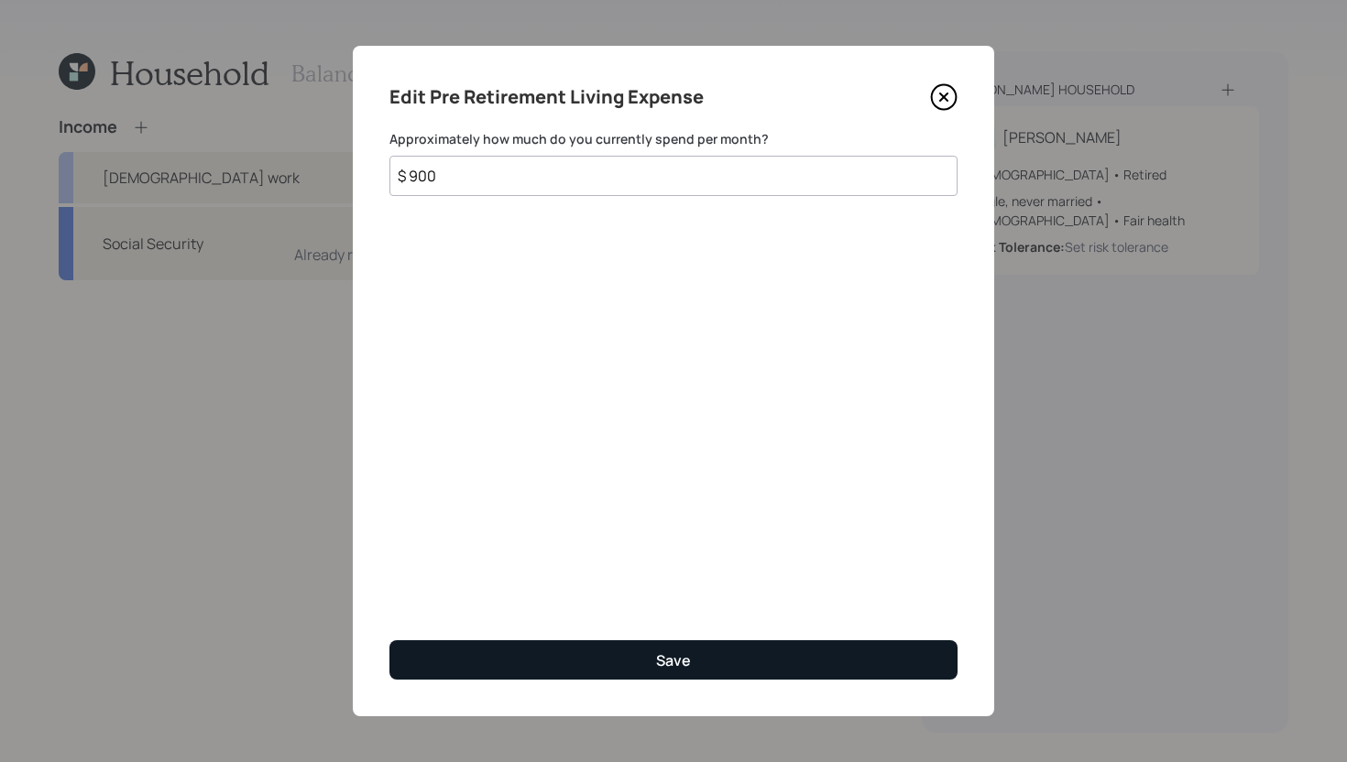
type input "$ 900"
click at [768, 648] on button "Save" at bounding box center [673, 659] width 568 height 39
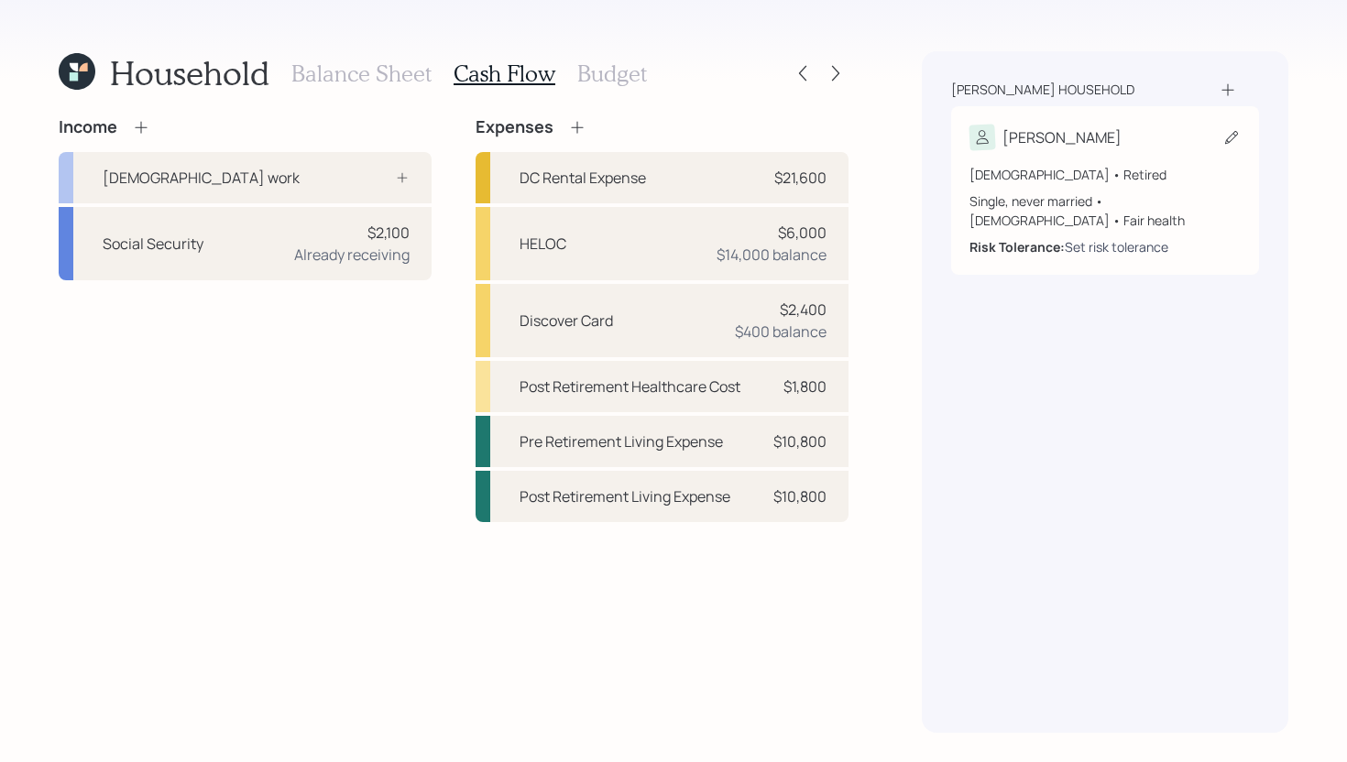
click at [1126, 237] on div "Set risk tolerance" at bounding box center [1116, 246] width 104 height 19
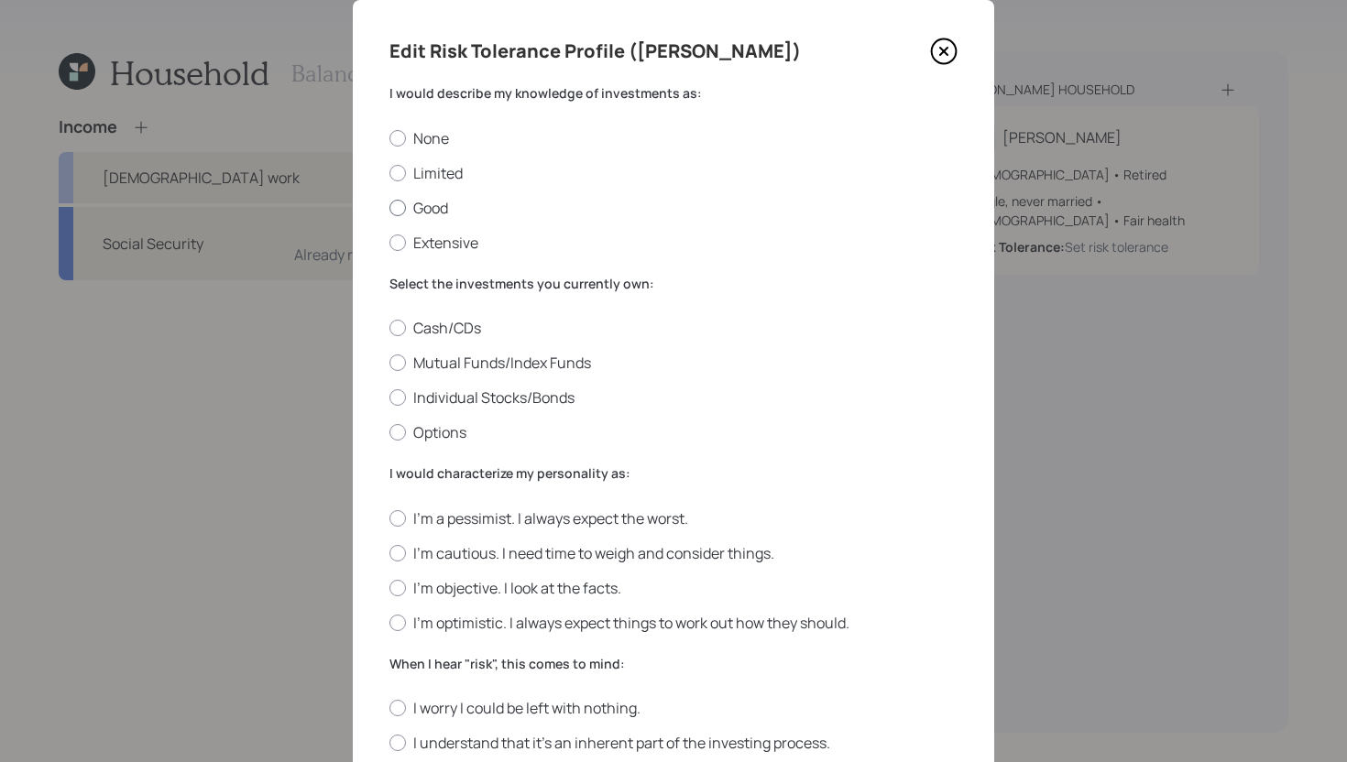
scroll to position [45, 0]
click at [452, 177] on label "Limited" at bounding box center [673, 174] width 568 height 20
click at [389, 174] on input "Limited" at bounding box center [388, 173] width 1 height 1
radio input "true"
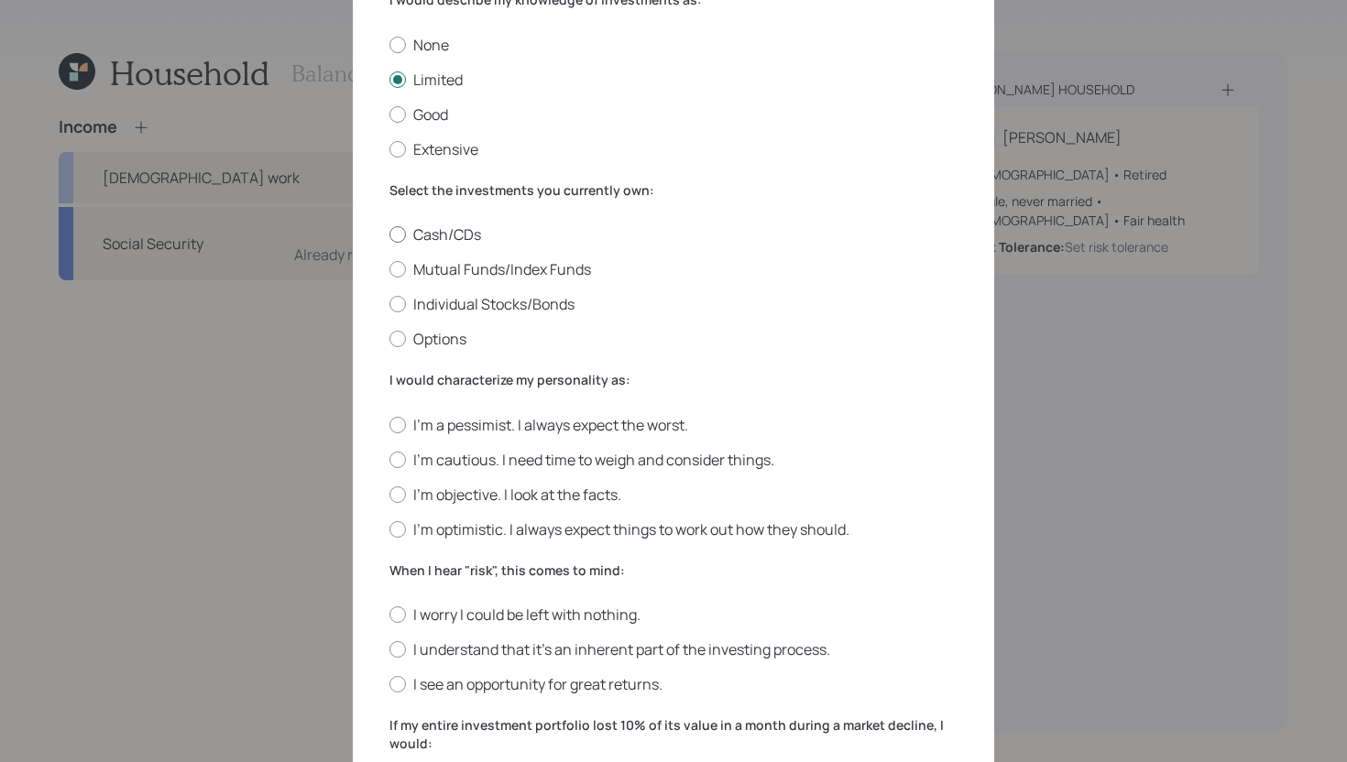
click at [434, 238] on label "Cash/CDs" at bounding box center [673, 234] width 568 height 20
click at [389, 235] on input "Cash/CDs" at bounding box center [388, 235] width 1 height 1
radio input "true"
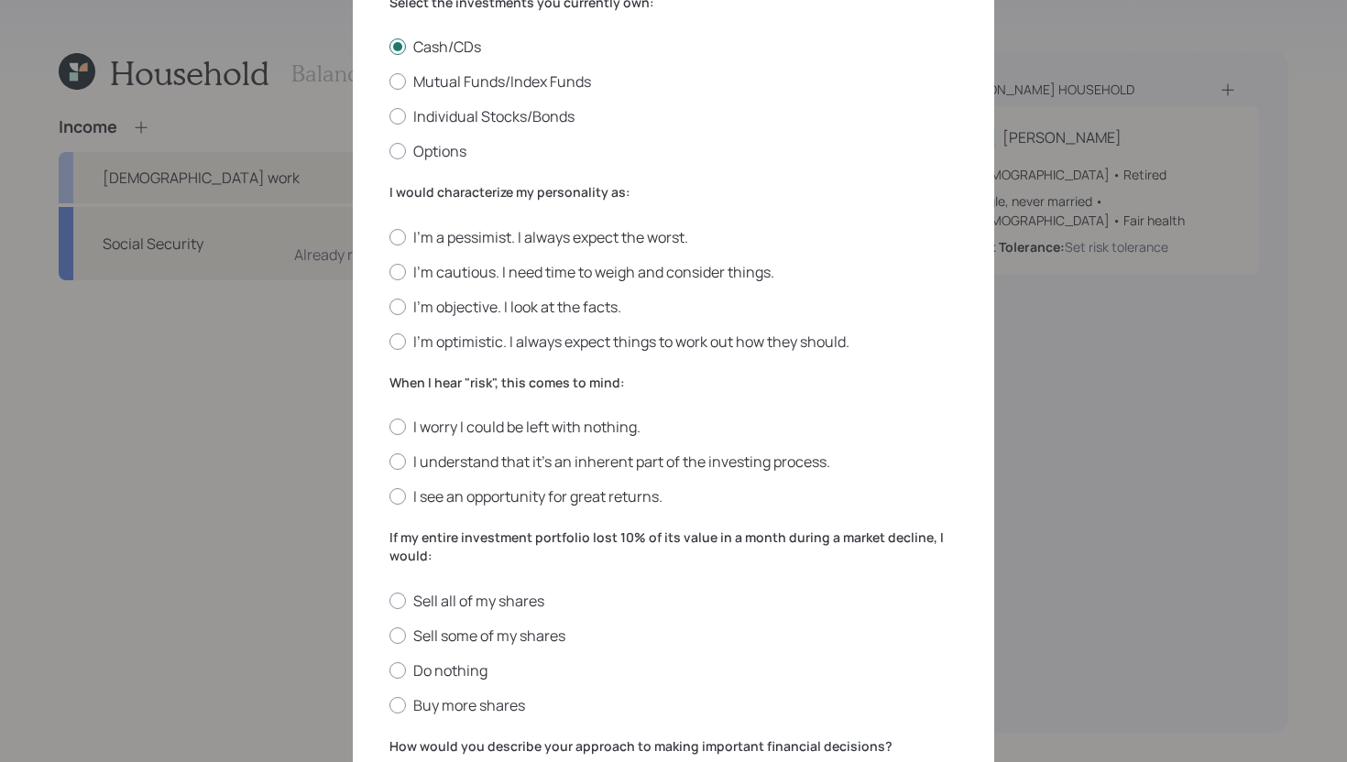
scroll to position [404, 0]
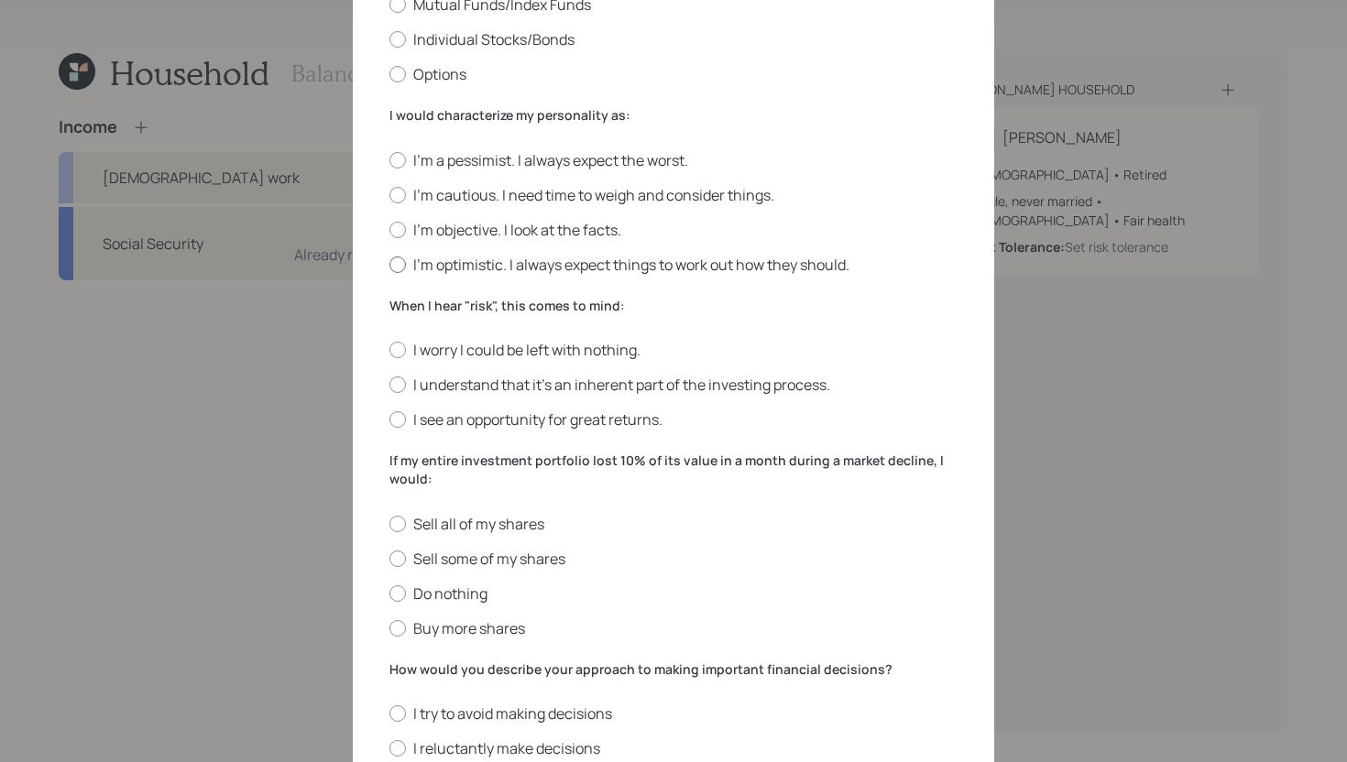
click at [486, 263] on label "I'm optimistic. I always expect things to work out how they should." at bounding box center [673, 265] width 568 height 20
click at [389, 264] on input "I'm optimistic. I always expect things to work out how they should." at bounding box center [388, 264] width 1 height 1
radio input "true"
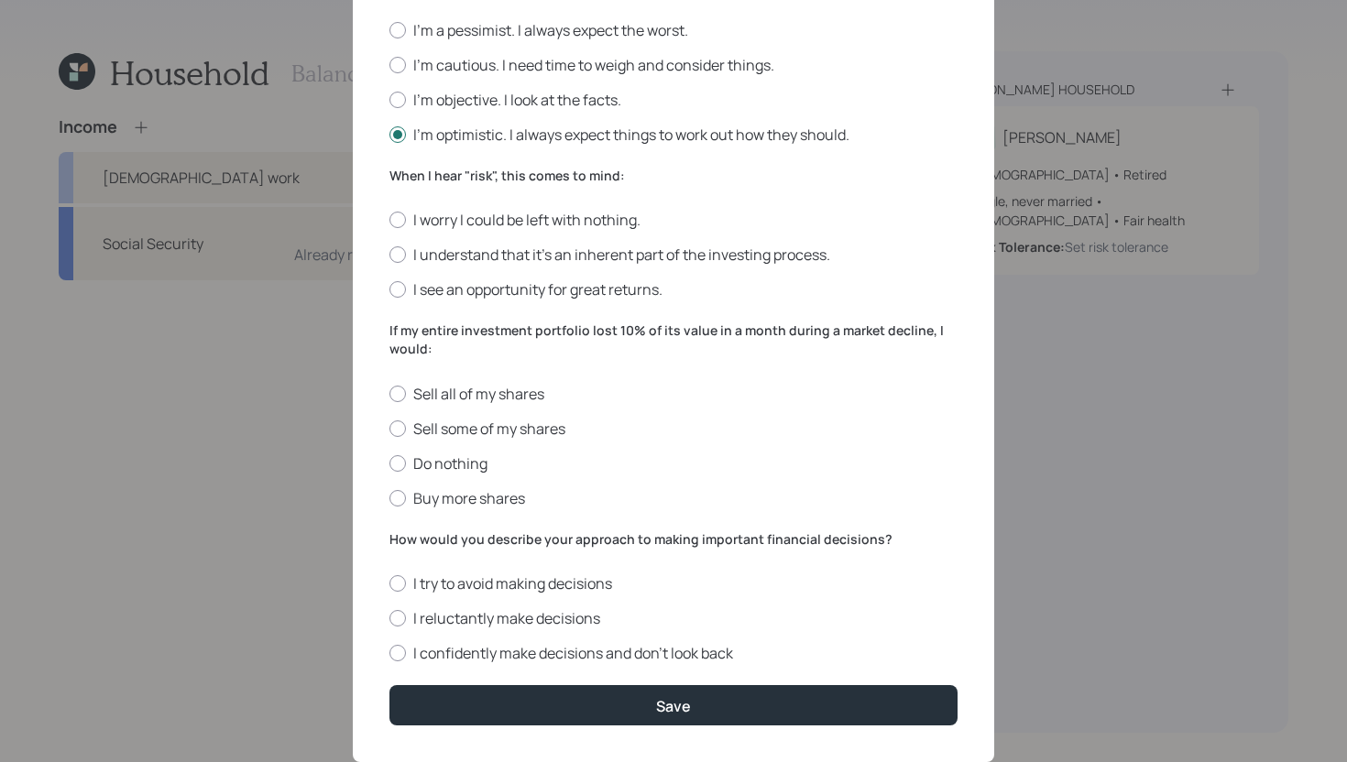
scroll to position [537, 0]
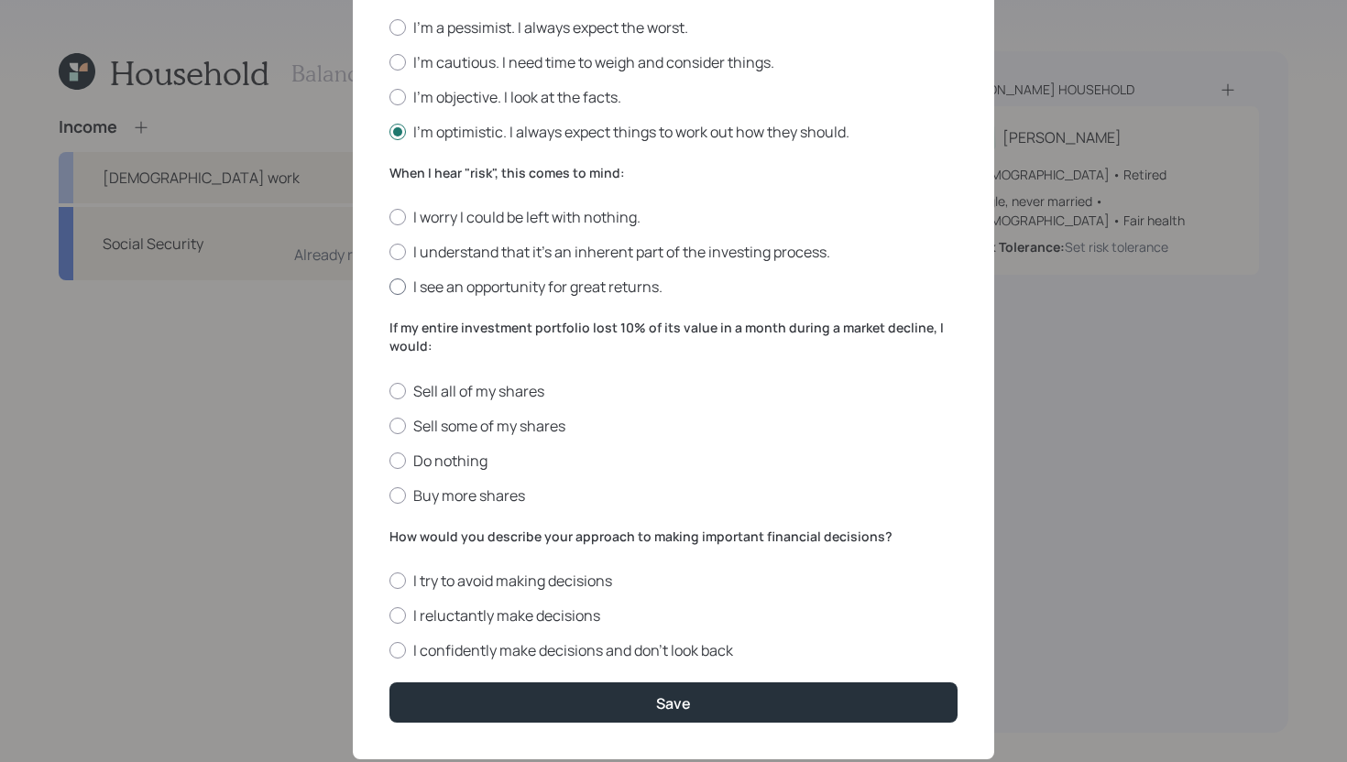
click at [562, 289] on label "I see an opportunity for great returns." at bounding box center [673, 287] width 568 height 20
click at [389, 288] on input "I see an opportunity for great returns." at bounding box center [388, 287] width 1 height 1
radio input "true"
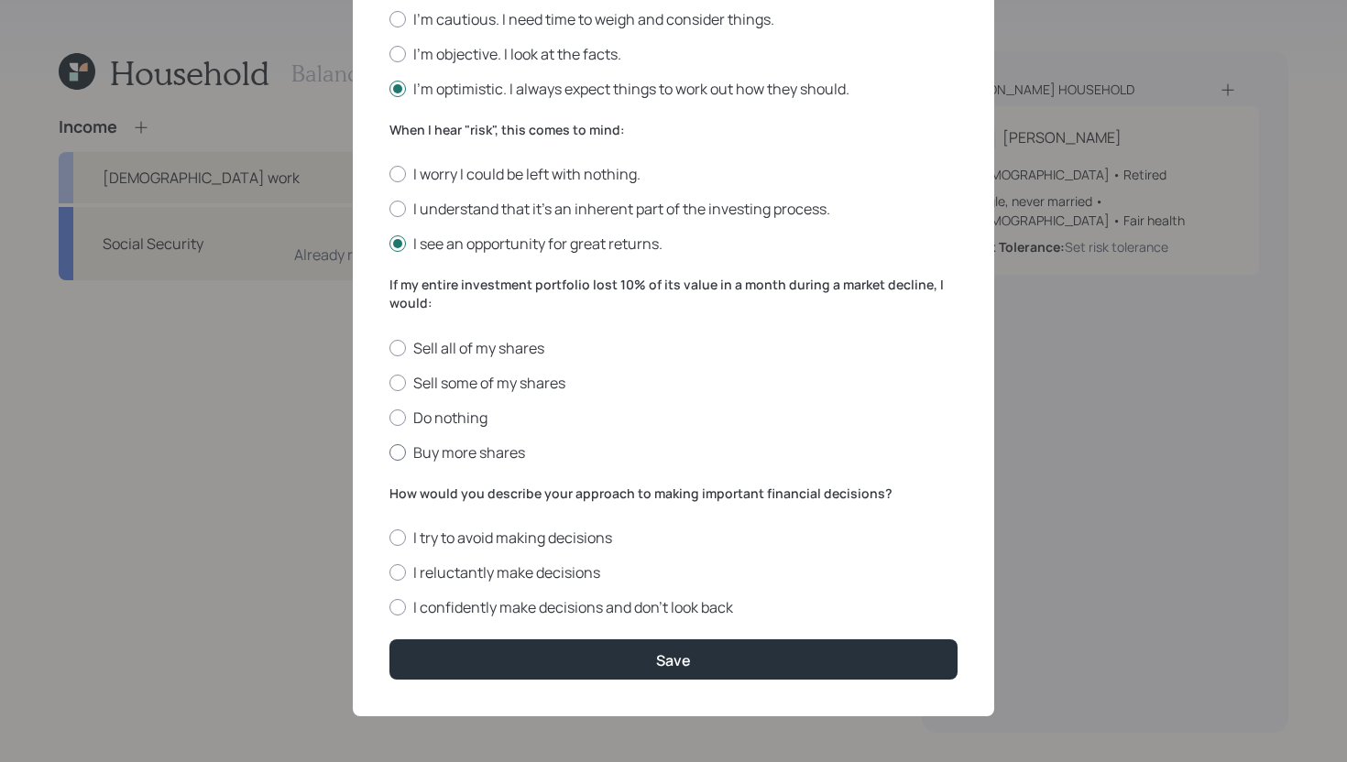
click at [468, 456] on label "Buy more shares" at bounding box center [673, 452] width 568 height 20
click at [389, 453] on input "Buy more shares" at bounding box center [388, 452] width 1 height 1
radio input "true"
click at [545, 573] on label "I reluctantly make decisions" at bounding box center [673, 572] width 568 height 20
click at [389, 573] on input "I reluctantly make decisions" at bounding box center [388, 573] width 1 height 1
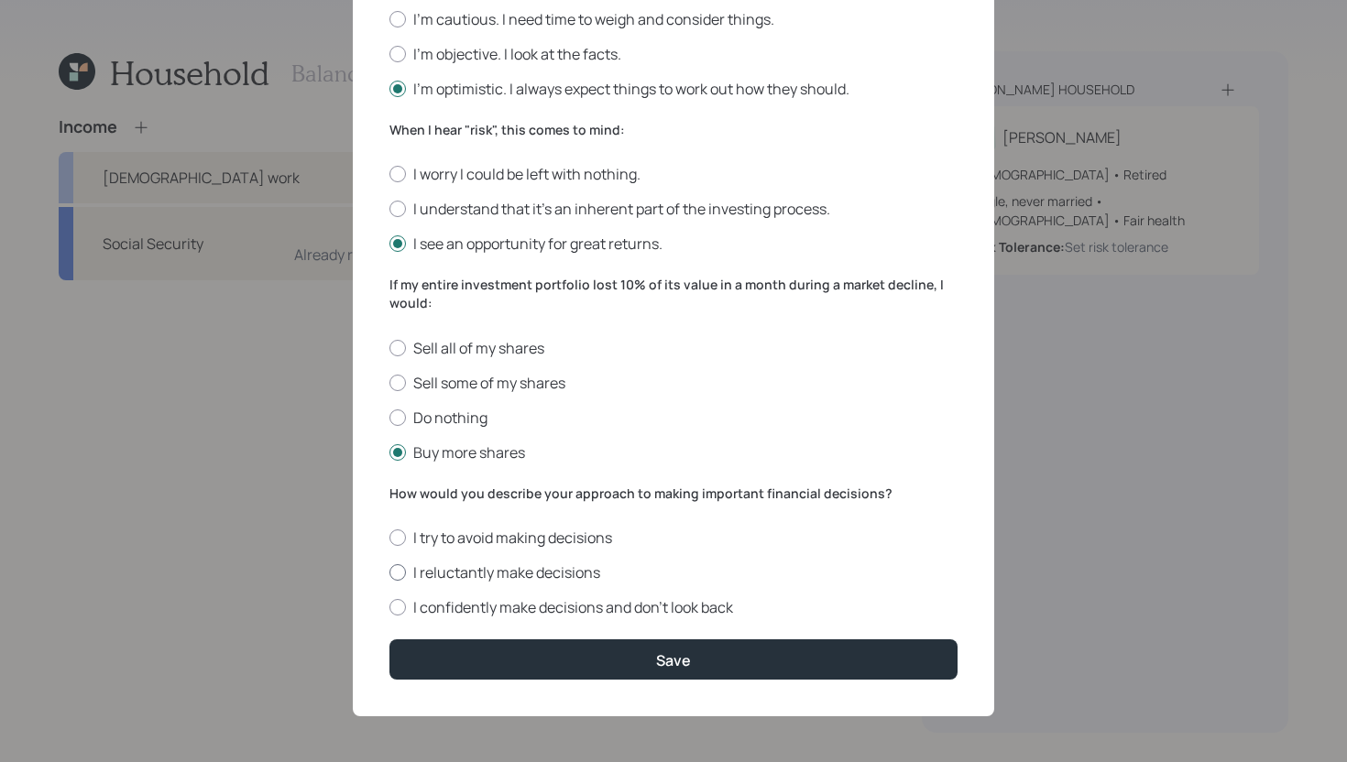
radio input "true"
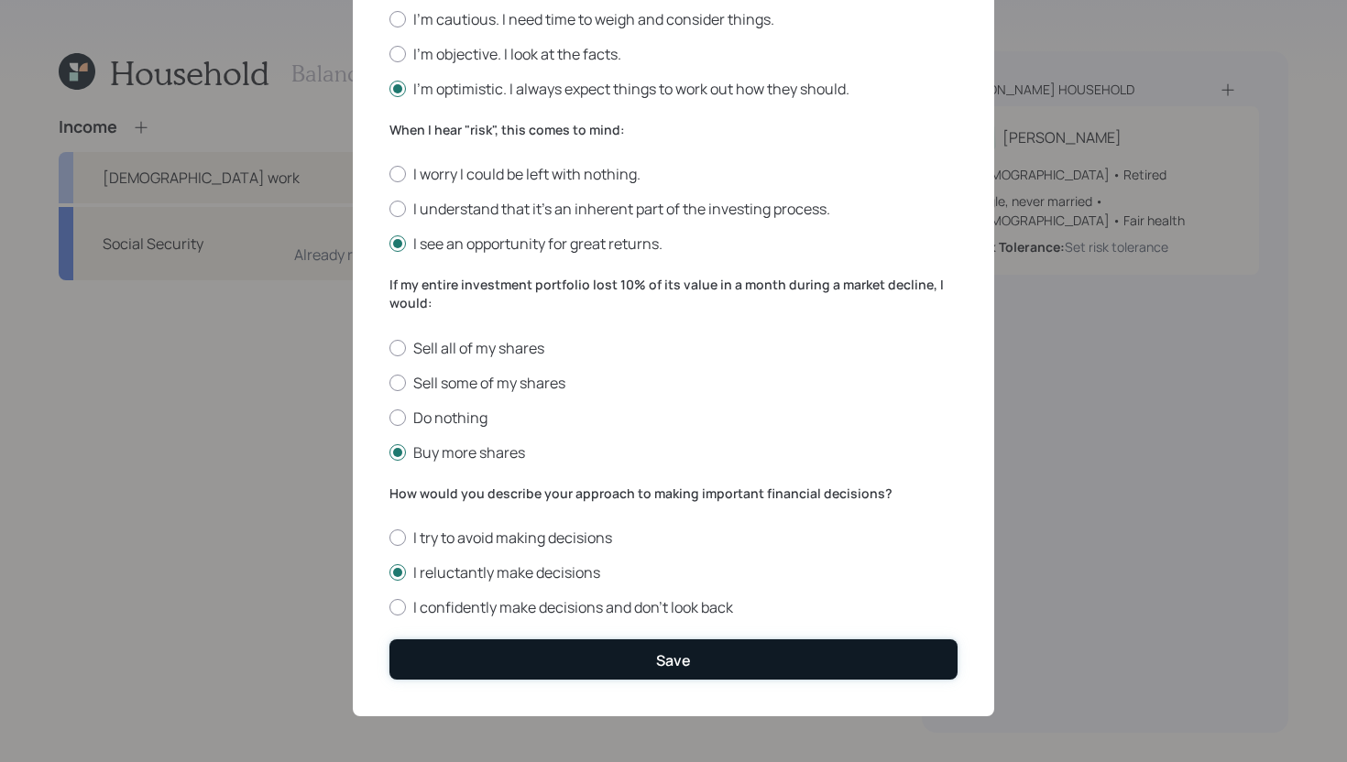
click at [602, 671] on button "Save" at bounding box center [673, 658] width 568 height 39
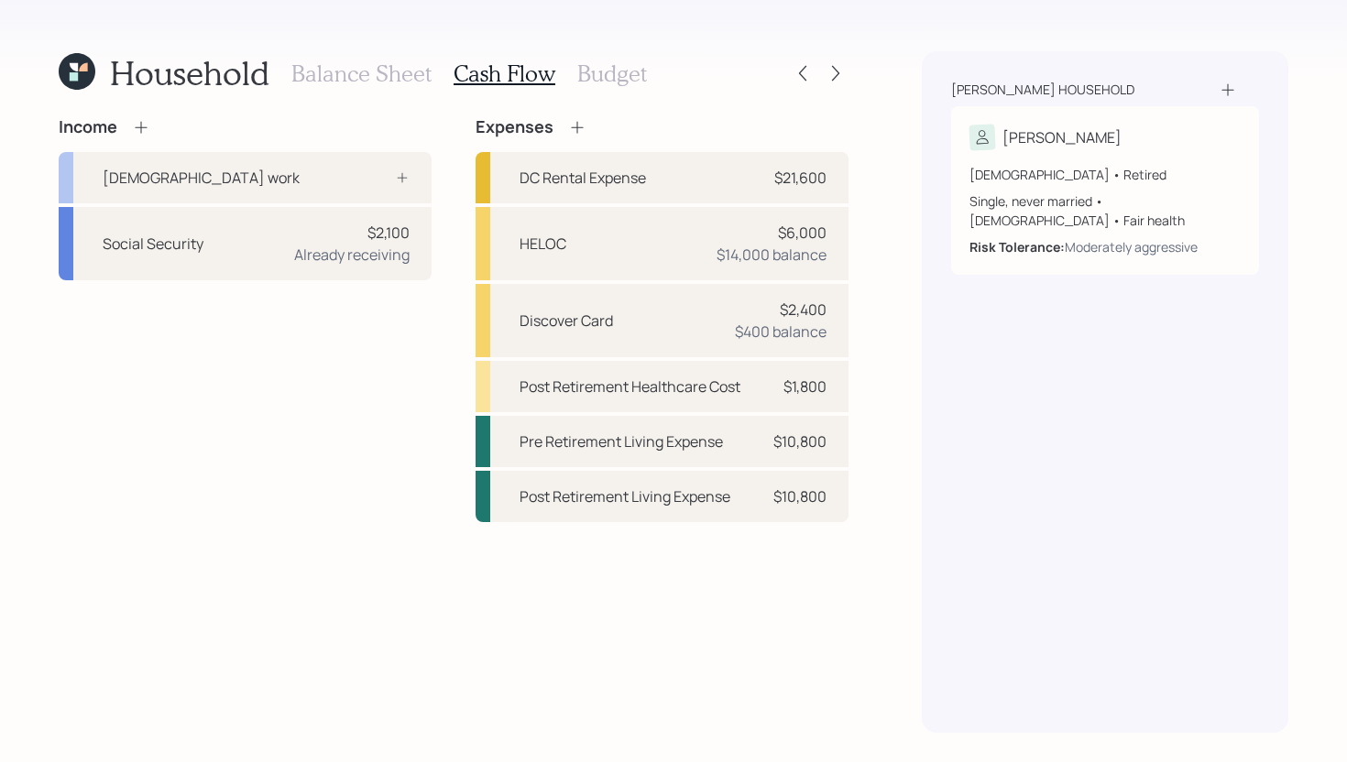
click at [402, 65] on h3 "Balance Sheet" at bounding box center [361, 73] width 140 height 27
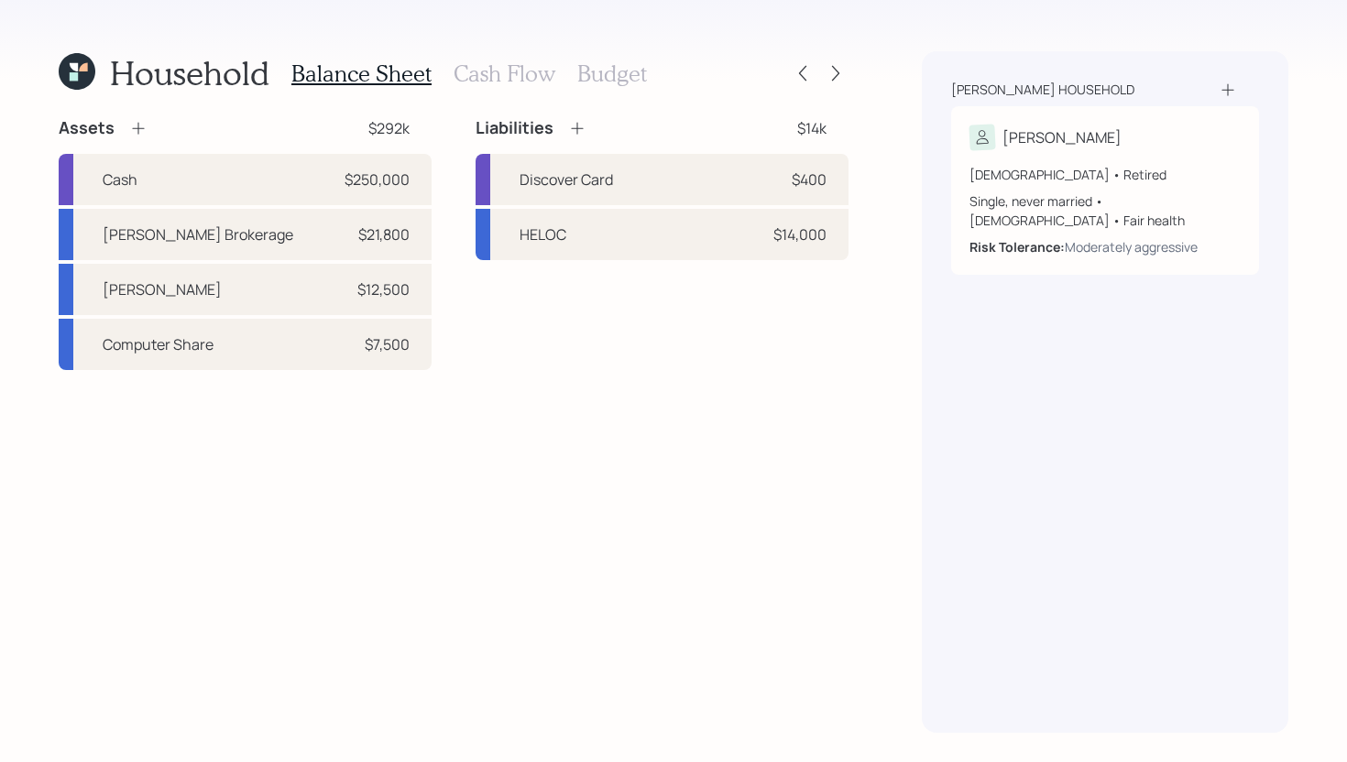
click at [501, 78] on h3 "Cash Flow" at bounding box center [504, 73] width 102 height 27
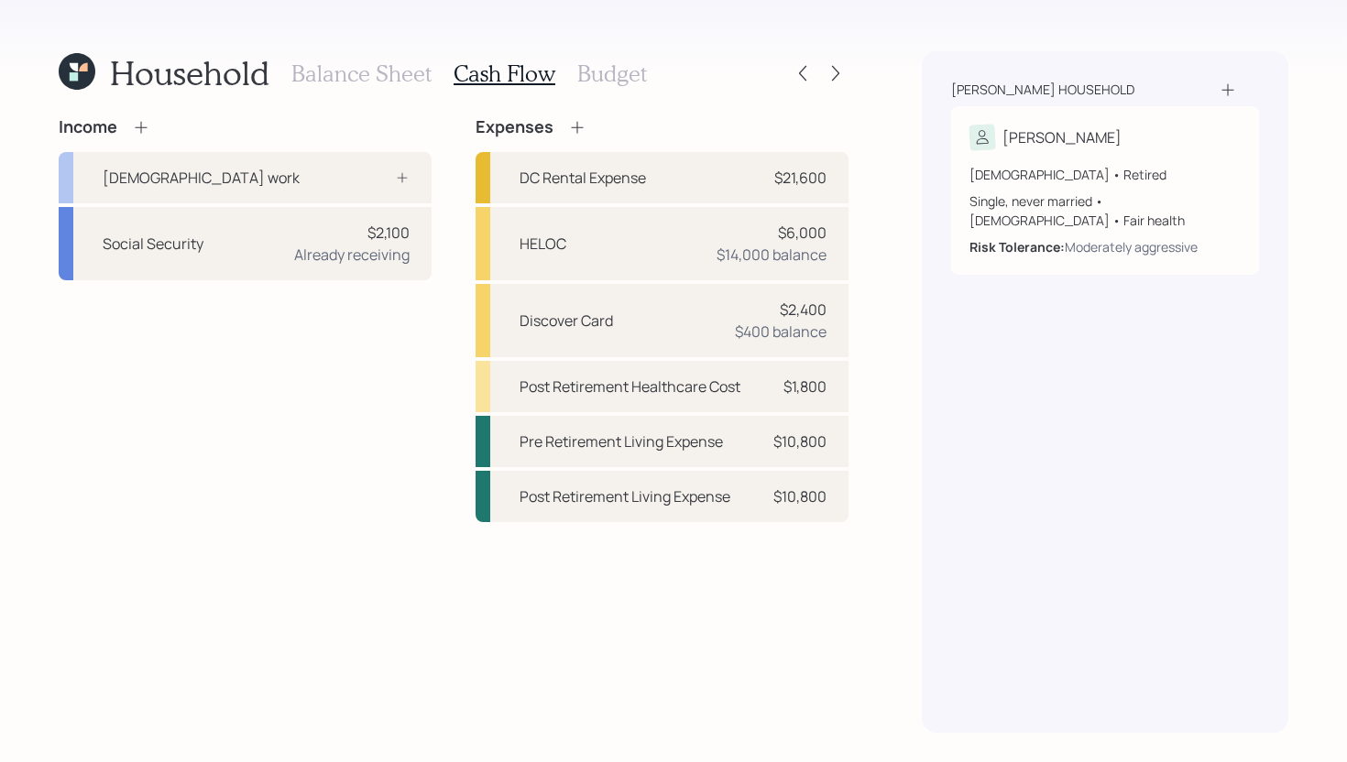
click at [366, 66] on h3 "Balance Sheet" at bounding box center [361, 73] width 140 height 27
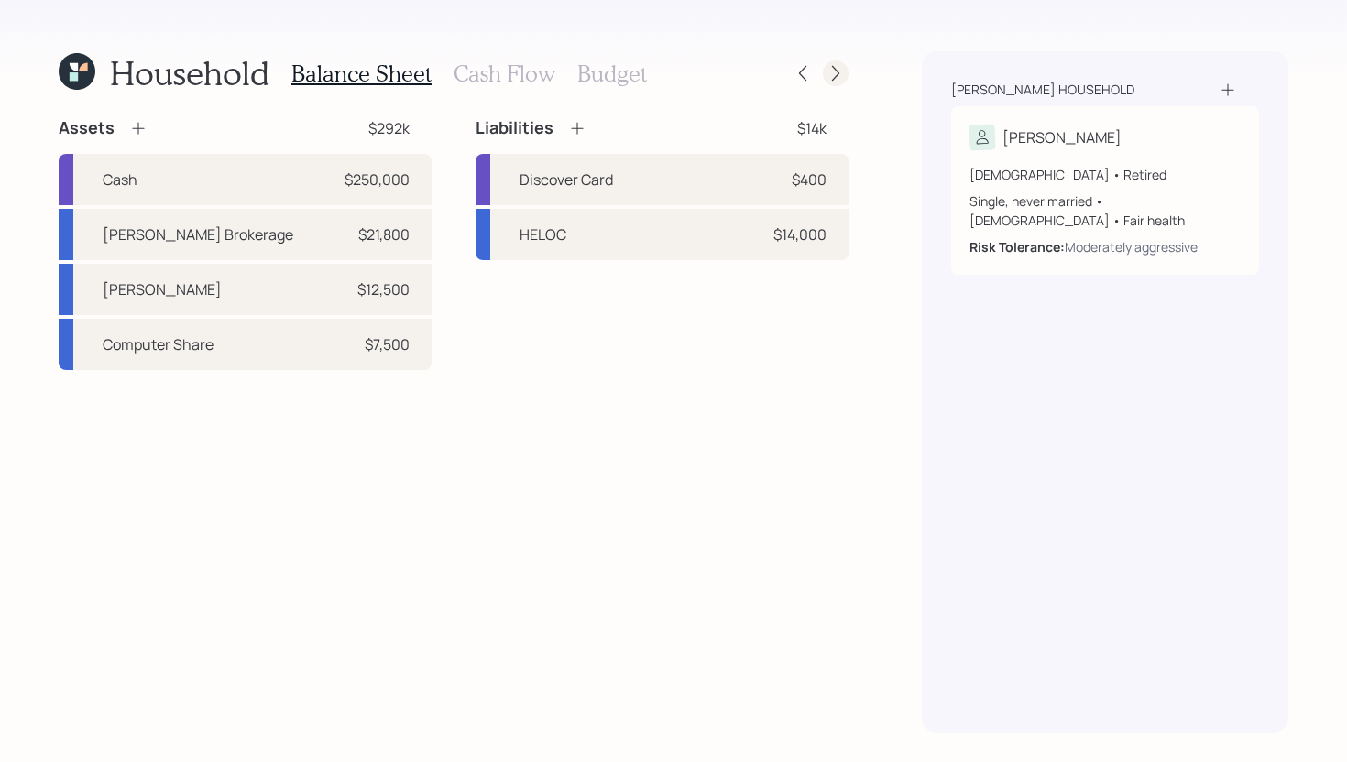
click at [836, 78] on icon at bounding box center [835, 73] width 18 height 18
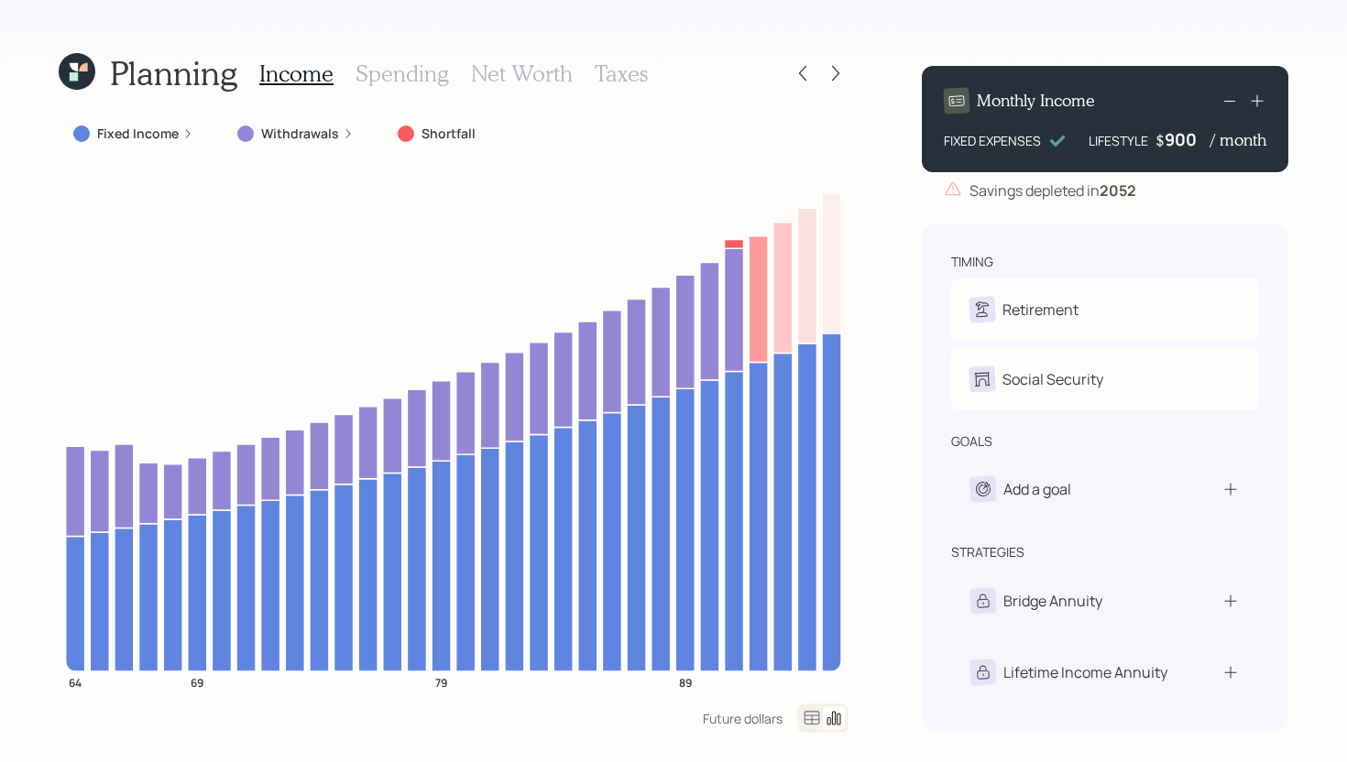
click at [435, 70] on h3 "Spending" at bounding box center [401, 73] width 93 height 27
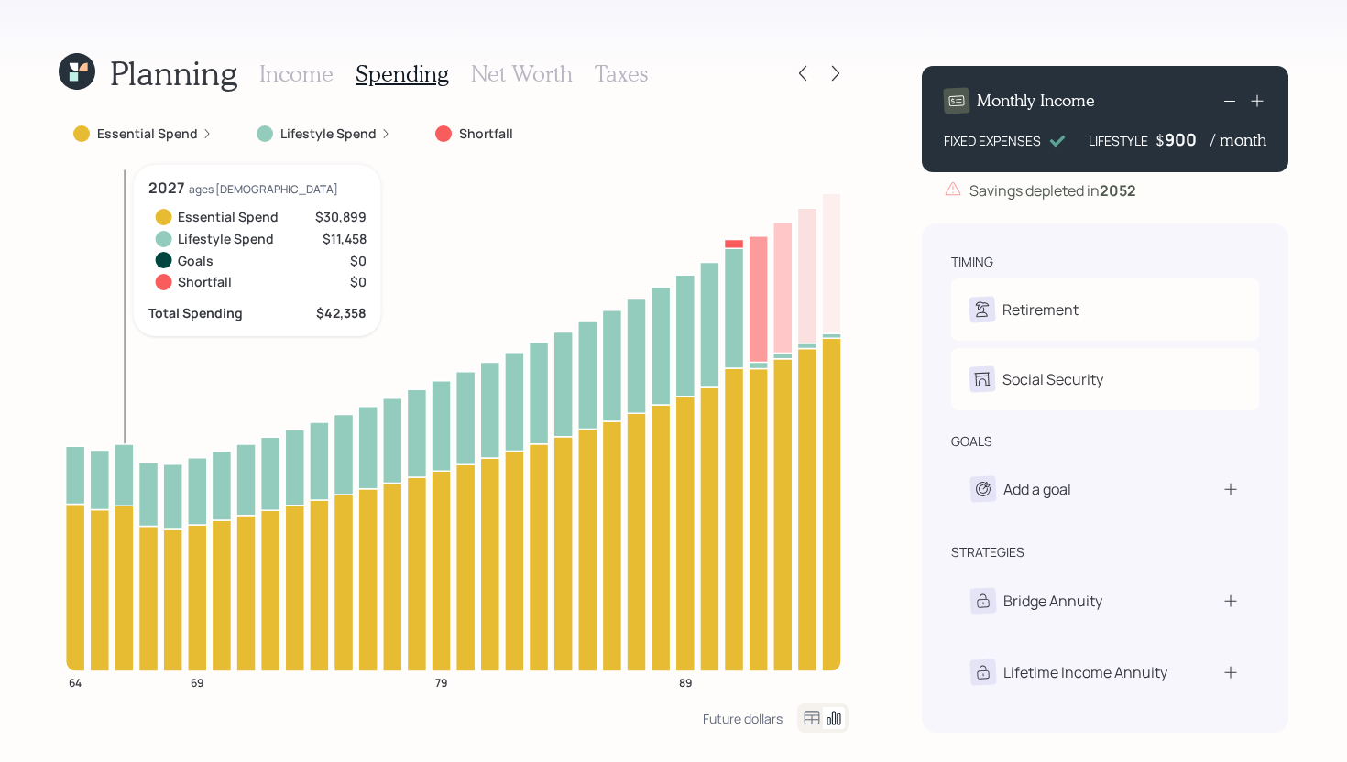
click at [126, 458] on icon at bounding box center [124, 474] width 19 height 61
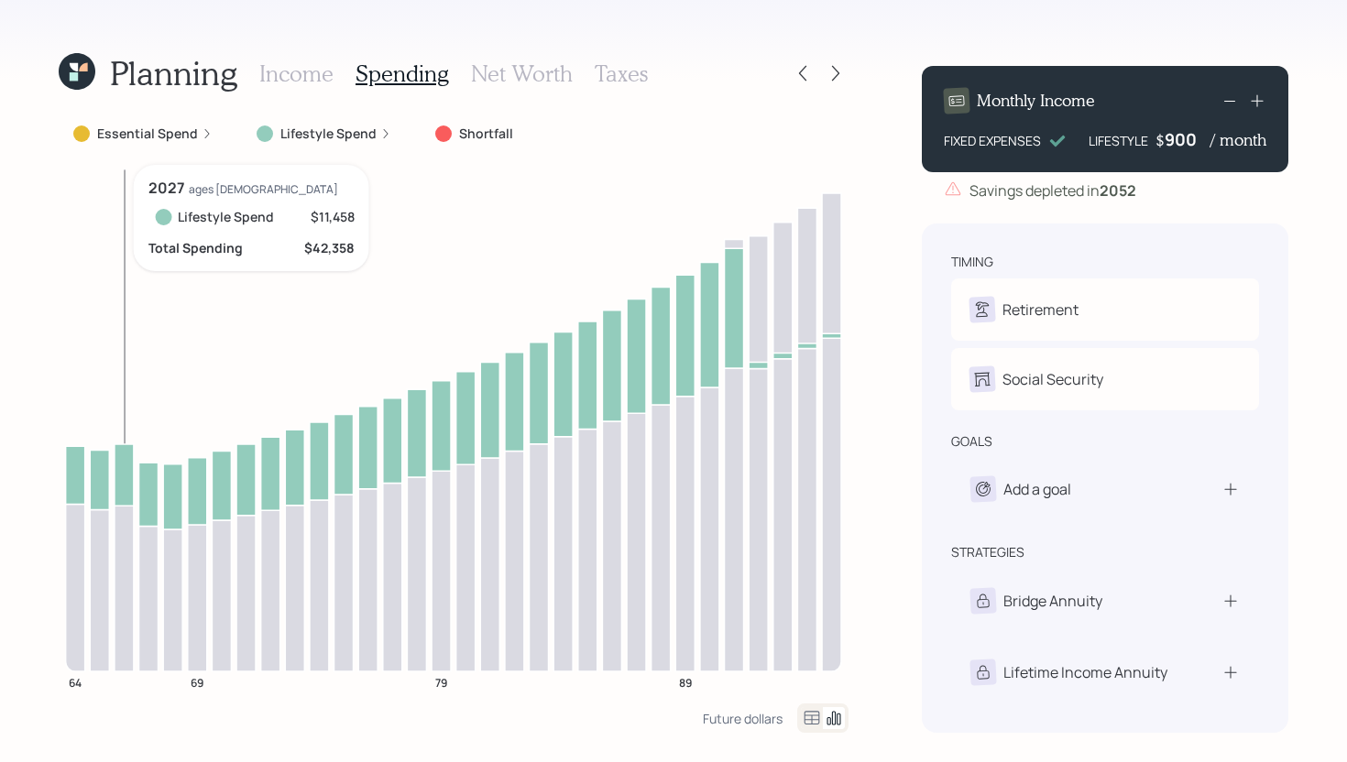
click at [126, 458] on icon at bounding box center [124, 474] width 19 height 61
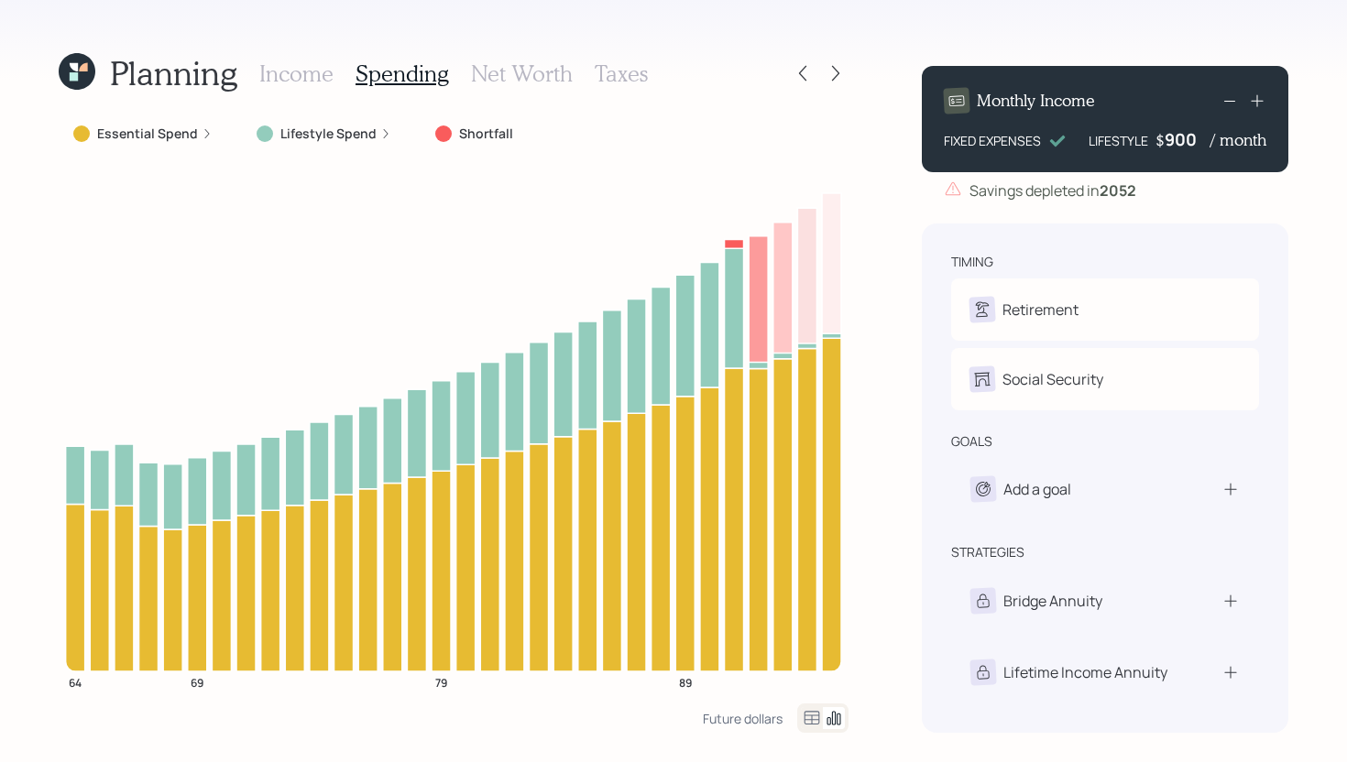
click at [180, 131] on label "Essential Spend" at bounding box center [147, 134] width 101 height 18
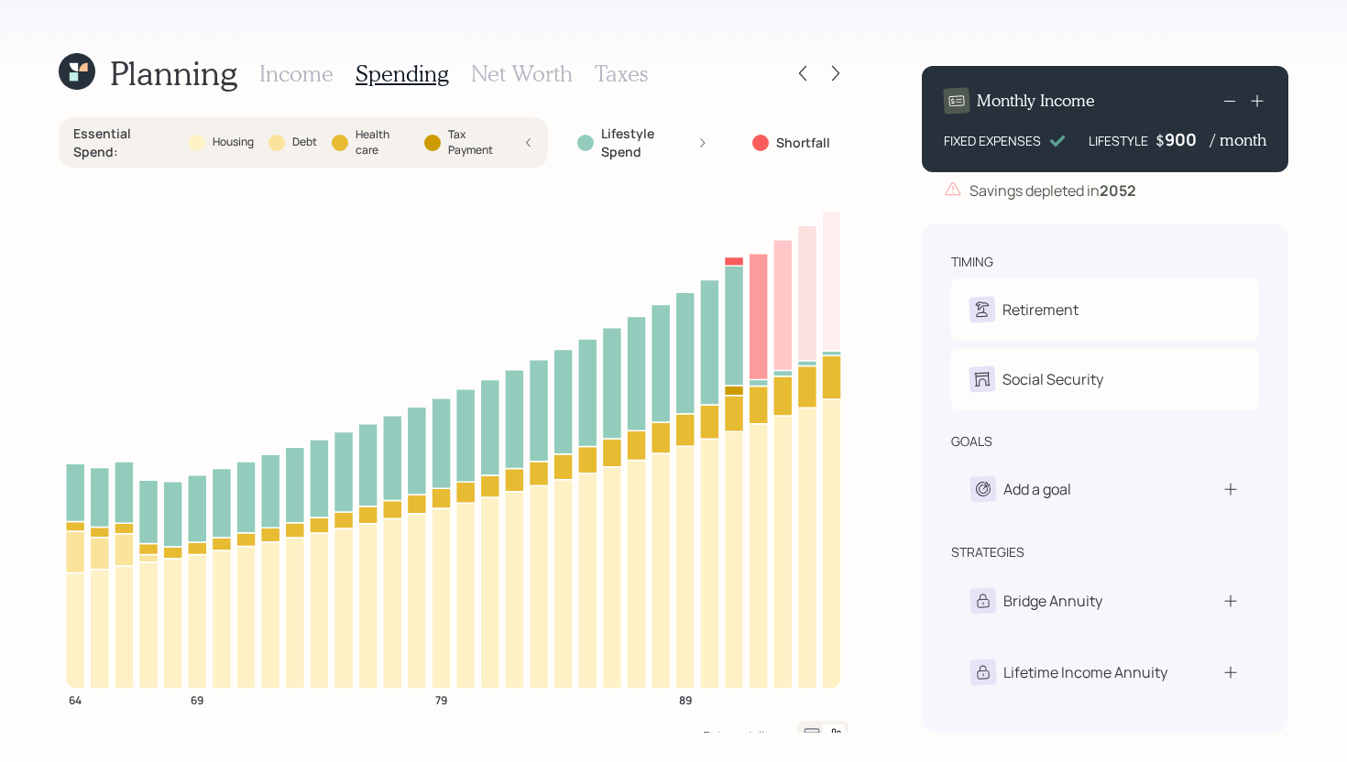
click at [336, 156] on div "Health care" at bounding box center [371, 142] width 79 height 31
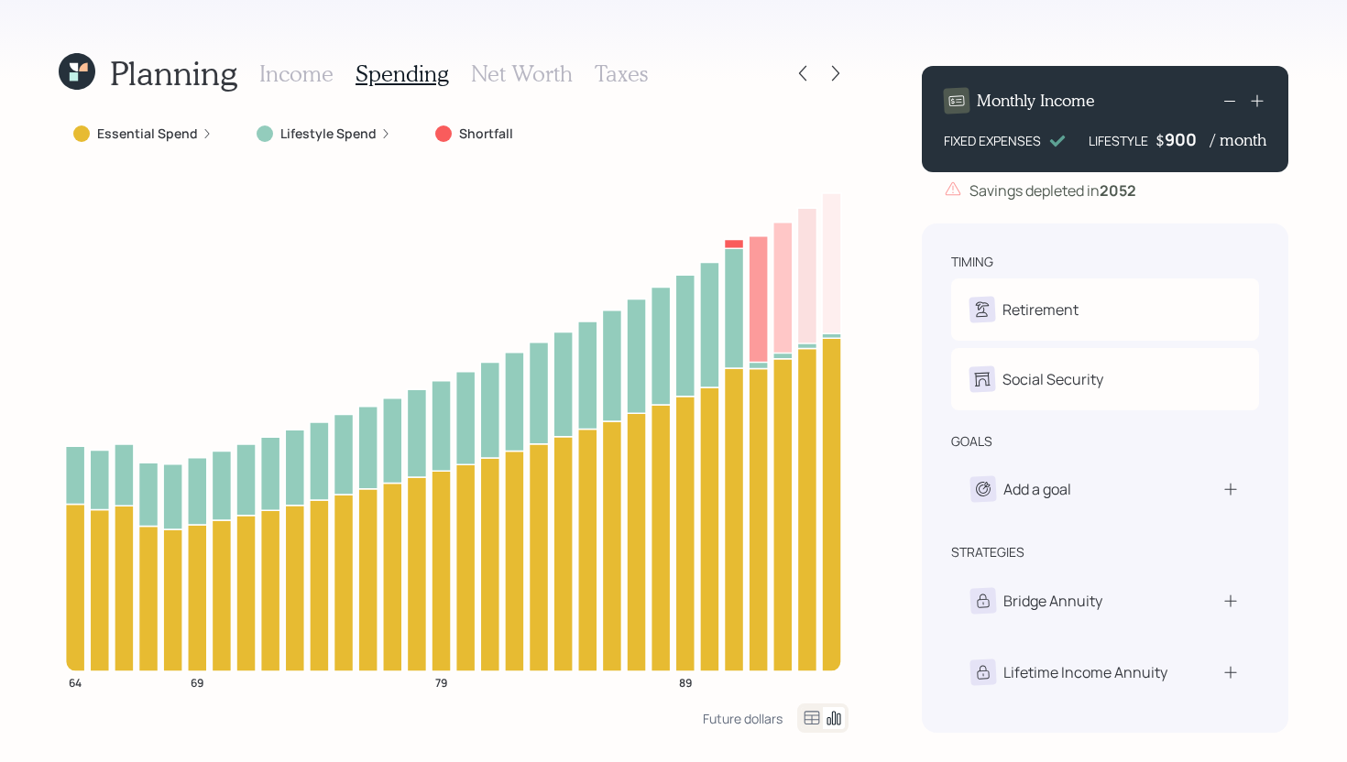
click at [307, 71] on h3 "Income" at bounding box center [296, 73] width 74 height 27
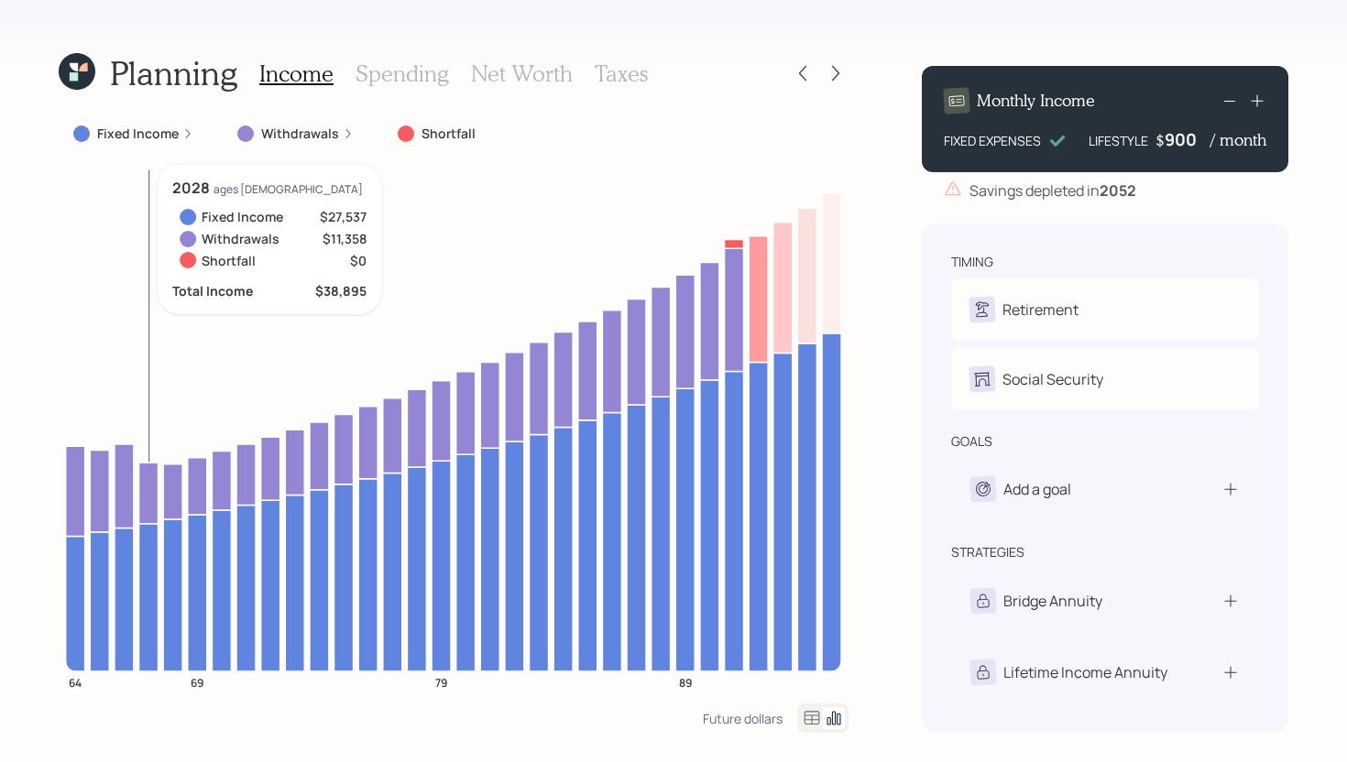
click at [150, 486] on icon at bounding box center [148, 493] width 19 height 60
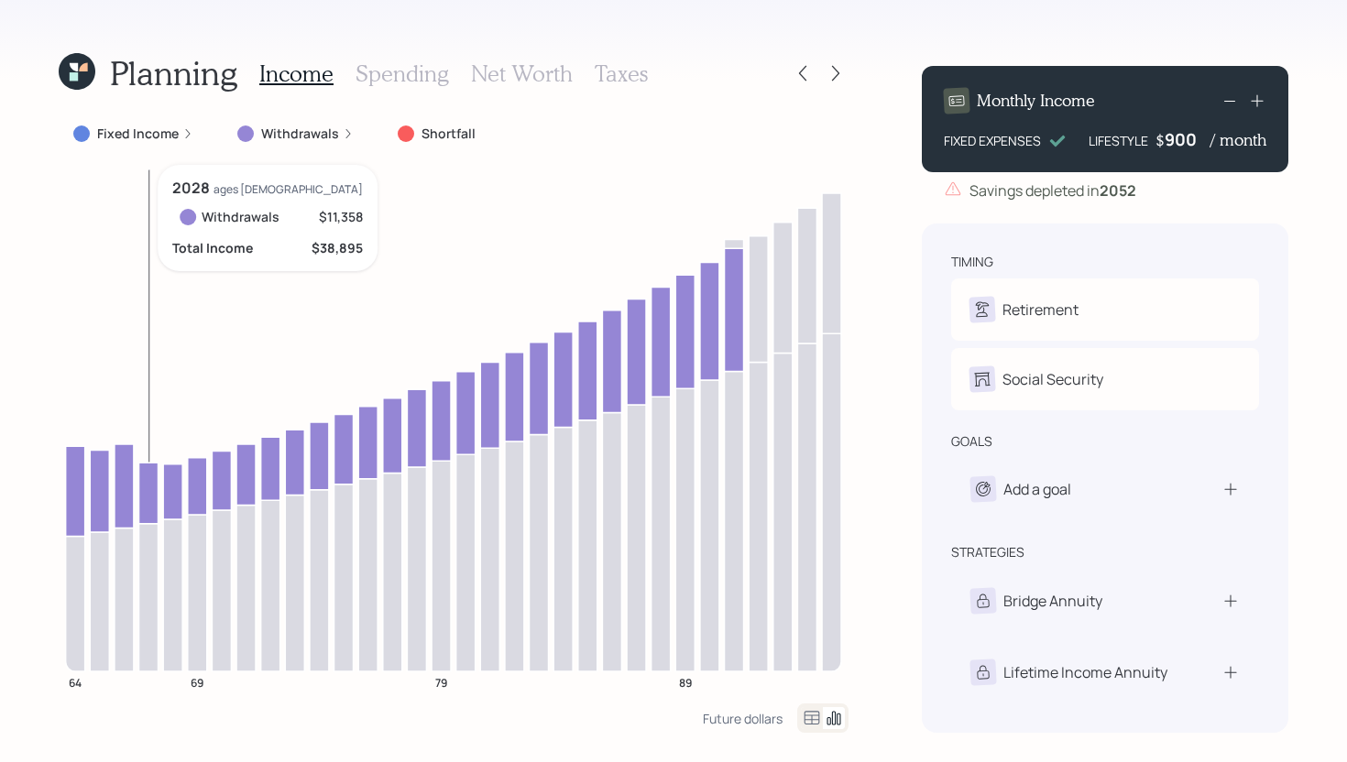
click at [151, 486] on icon at bounding box center [148, 493] width 19 height 60
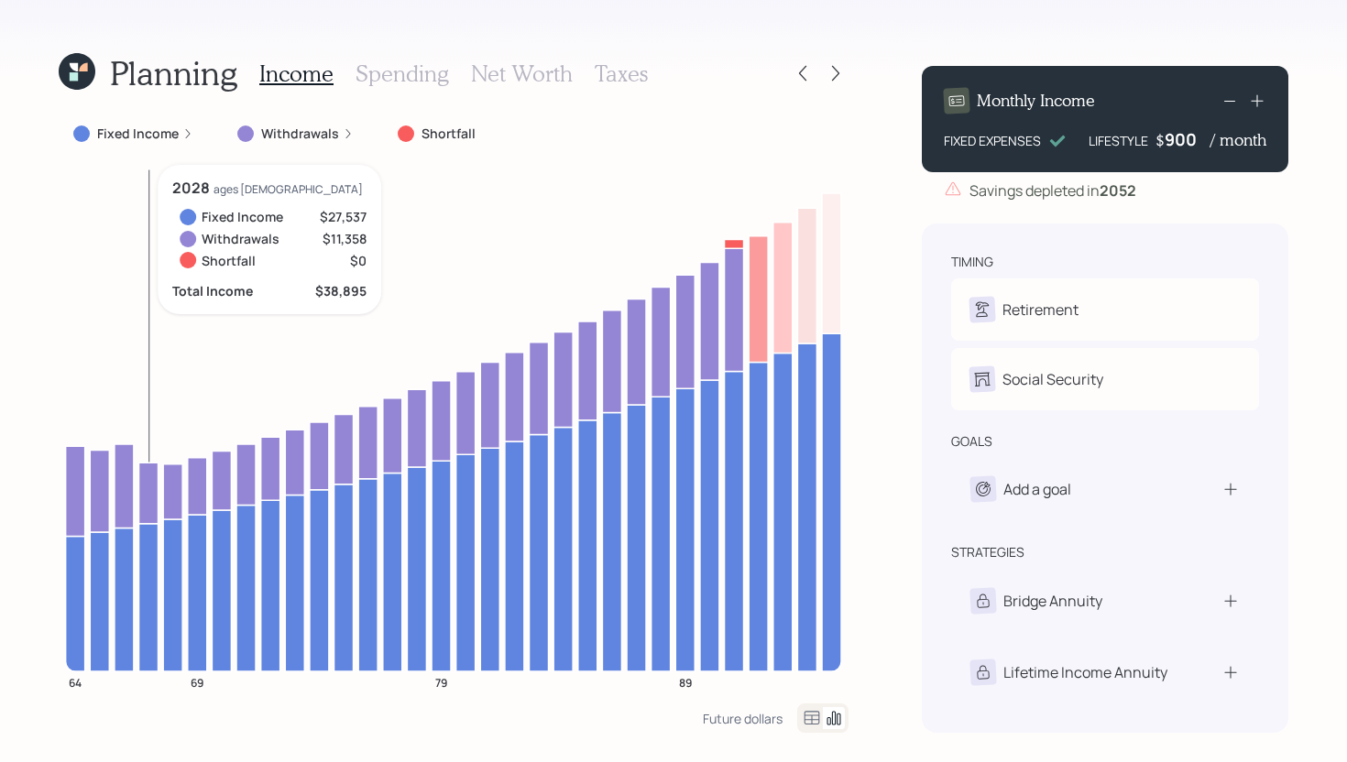
click at [152, 555] on icon at bounding box center [148, 596] width 19 height 147
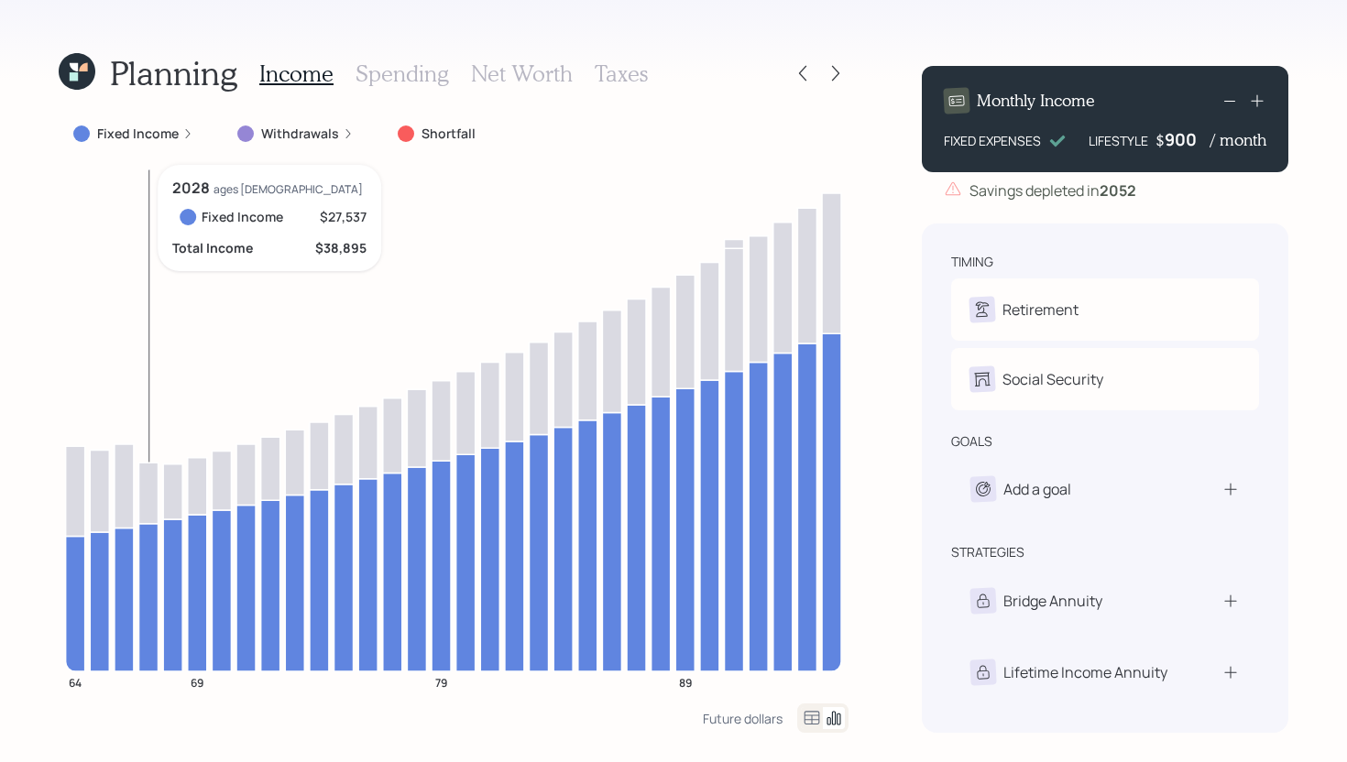
click at [152, 555] on icon at bounding box center [148, 596] width 19 height 147
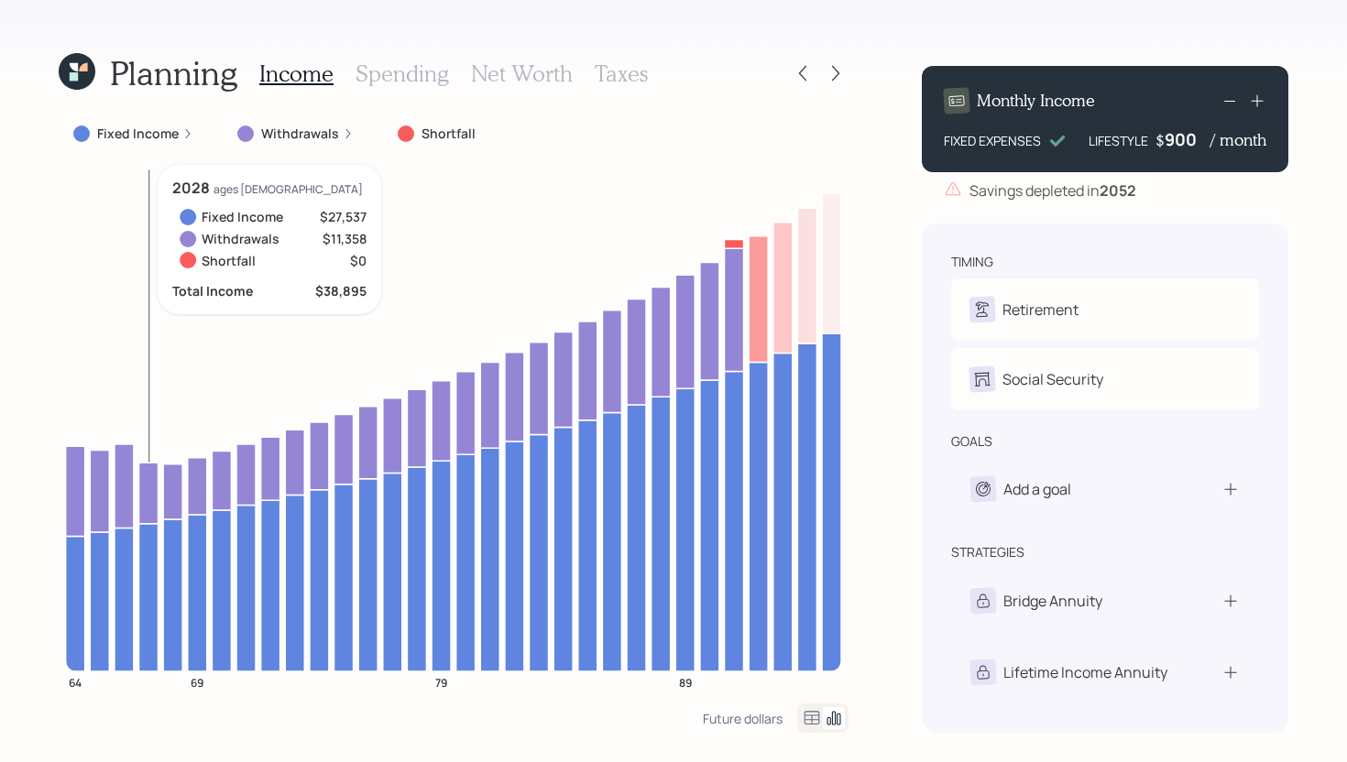
click at [149, 506] on icon at bounding box center [148, 493] width 19 height 60
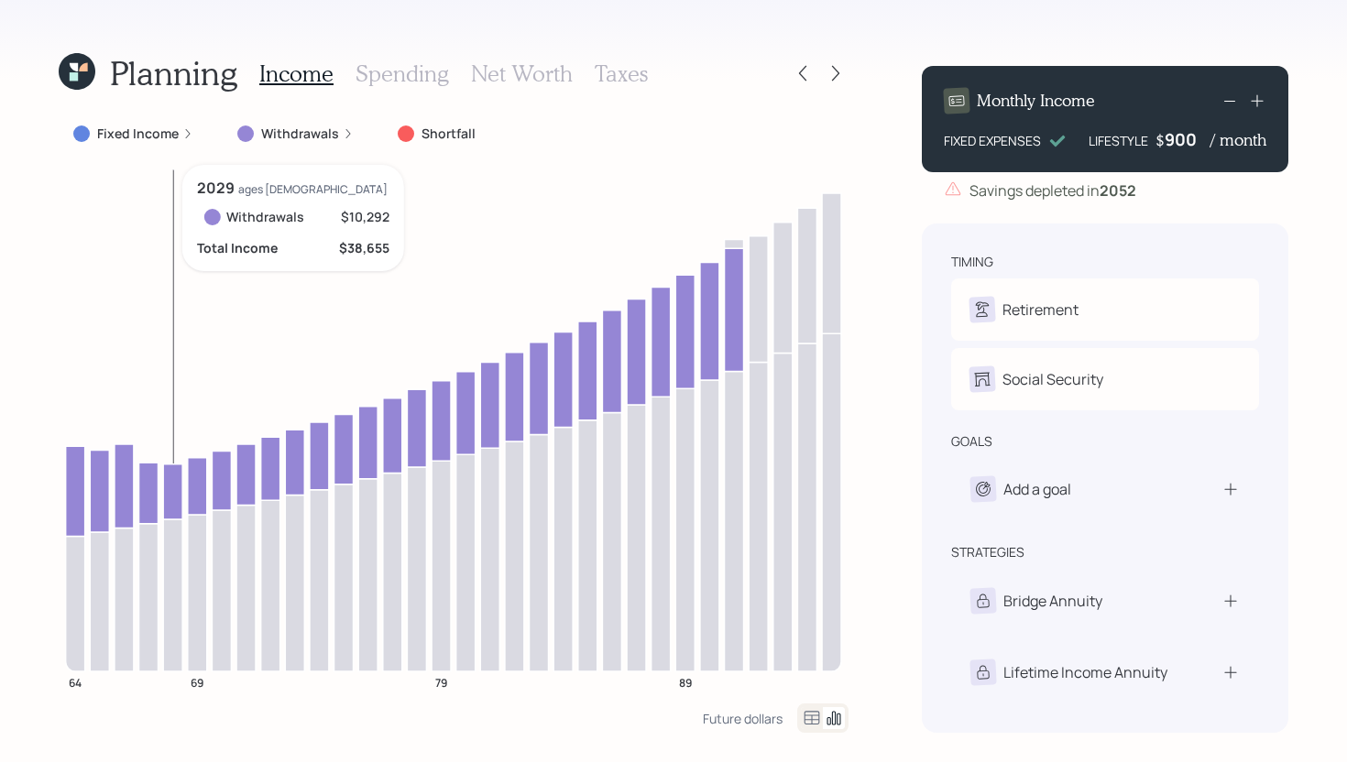
click at [169, 501] on icon at bounding box center [172, 491] width 19 height 55
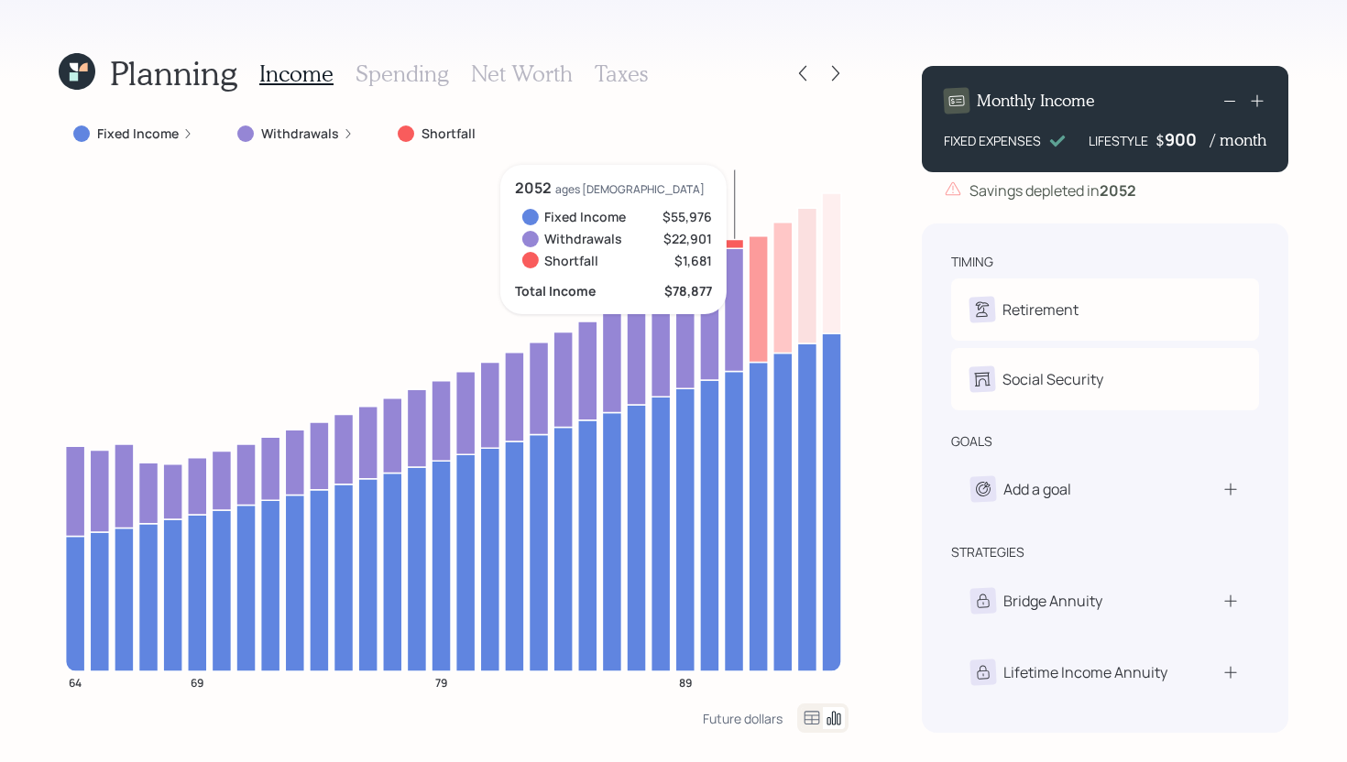
click at [738, 242] on icon at bounding box center [734, 243] width 19 height 9
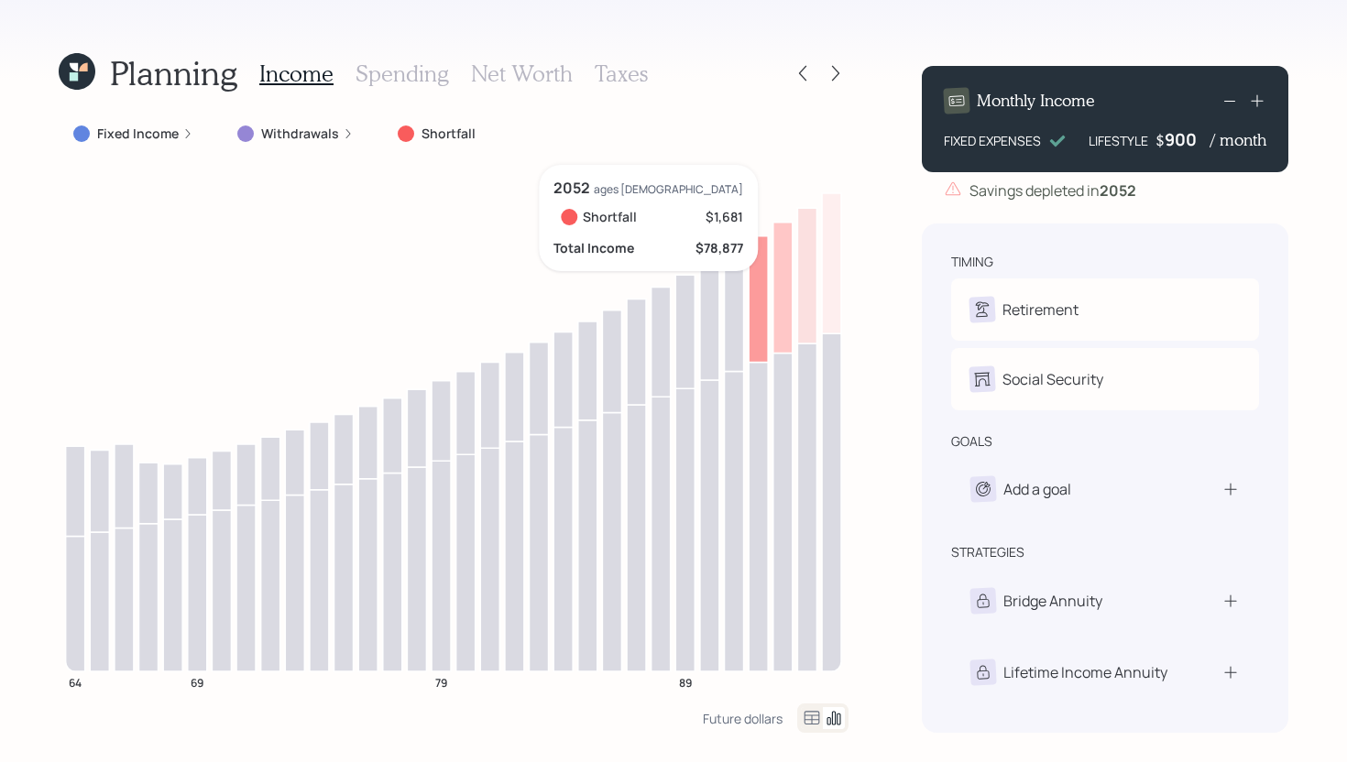
click at [739, 242] on icon at bounding box center [734, 243] width 19 height 9
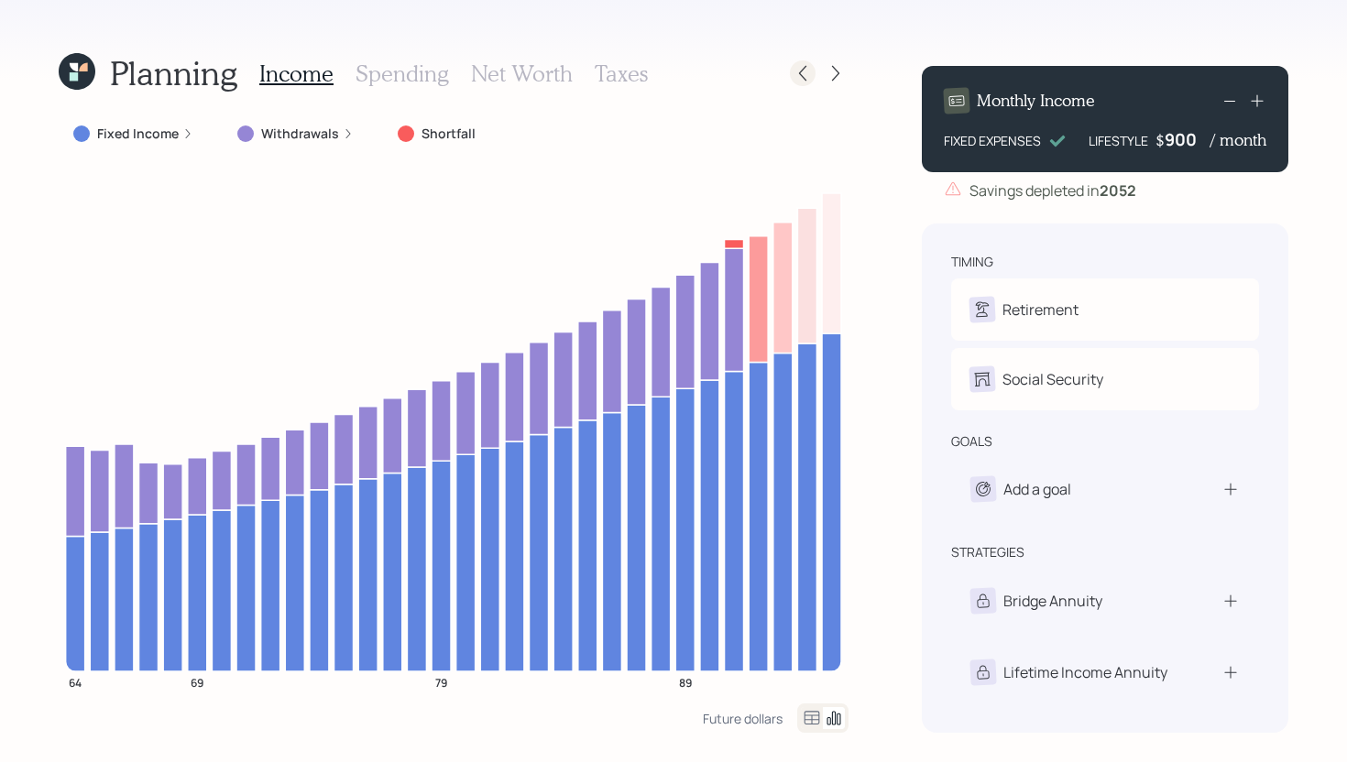
click at [797, 71] on icon at bounding box center [802, 73] width 18 height 18
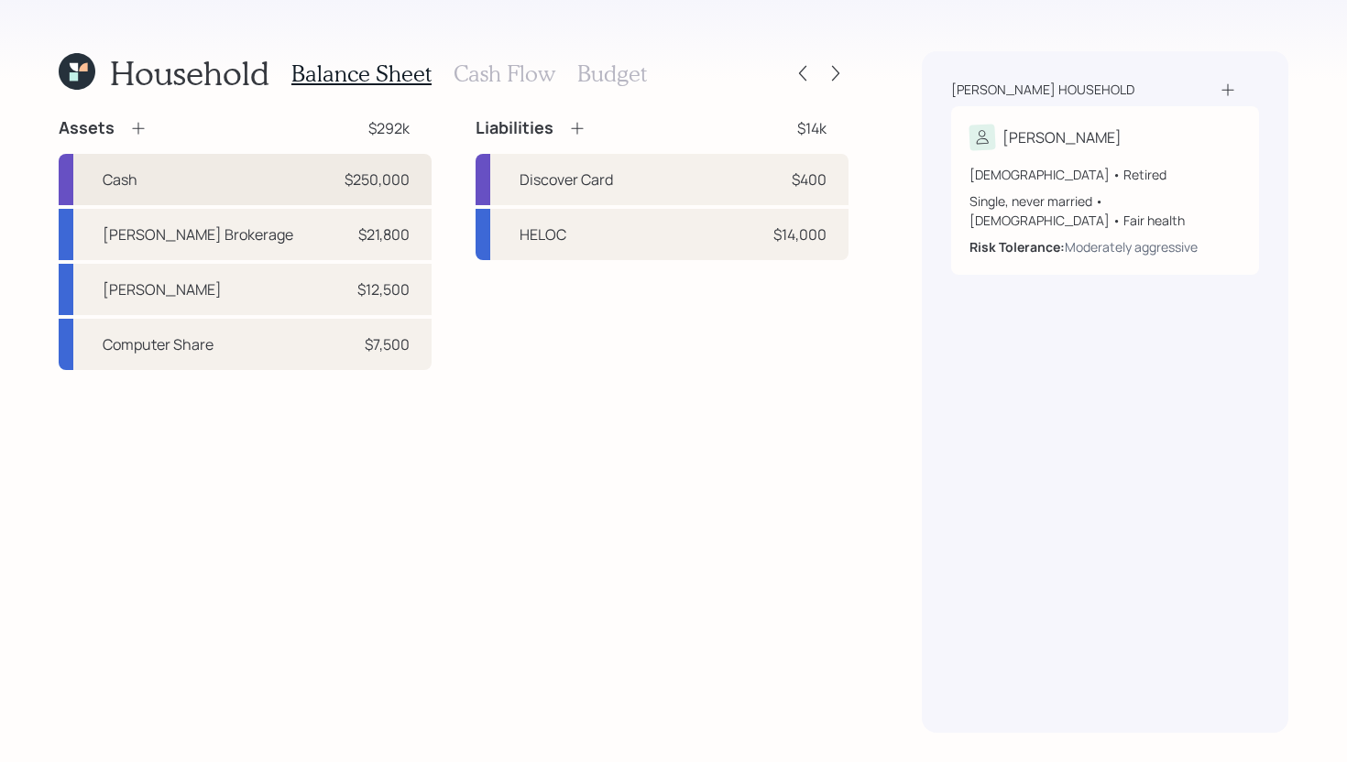
click at [308, 186] on div "Cash $250,000" at bounding box center [245, 179] width 373 height 51
select select "cash"
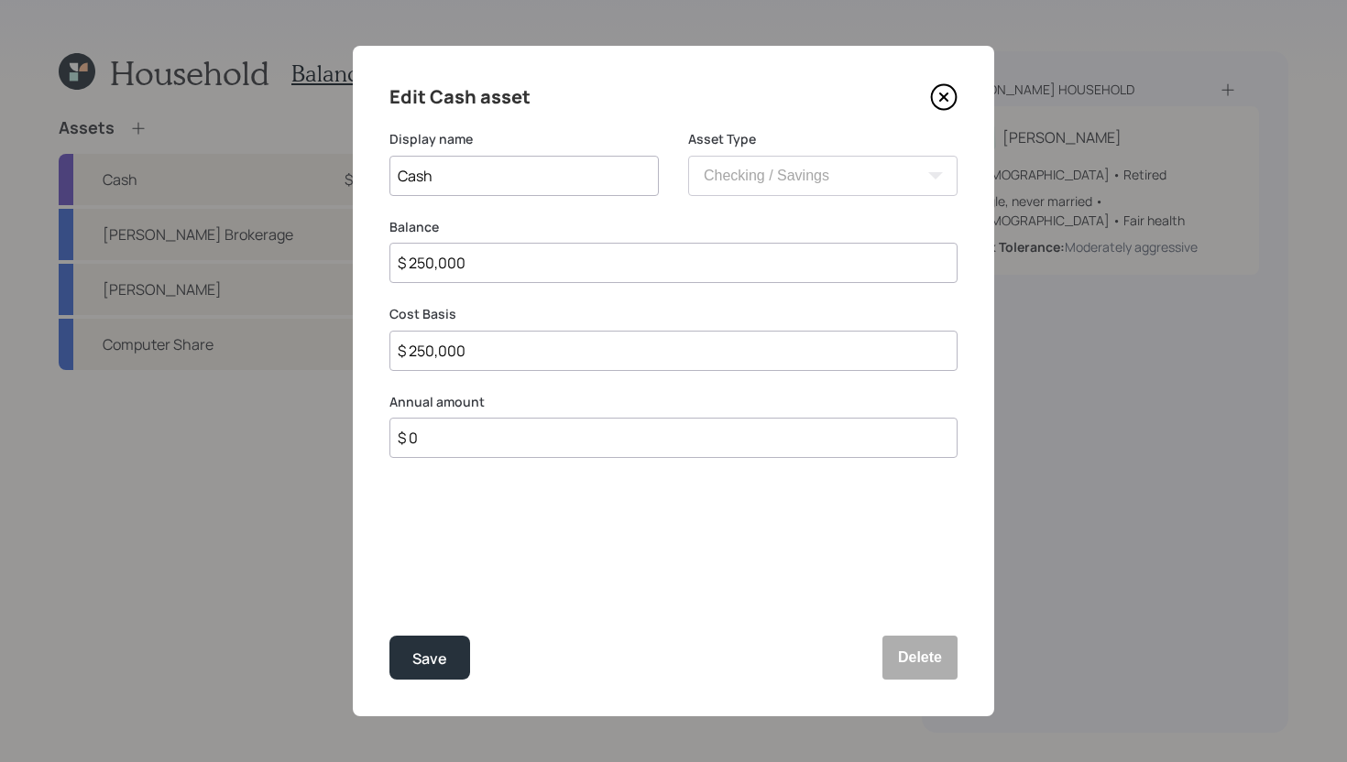
click at [944, 96] on icon at bounding box center [943, 96] width 27 height 27
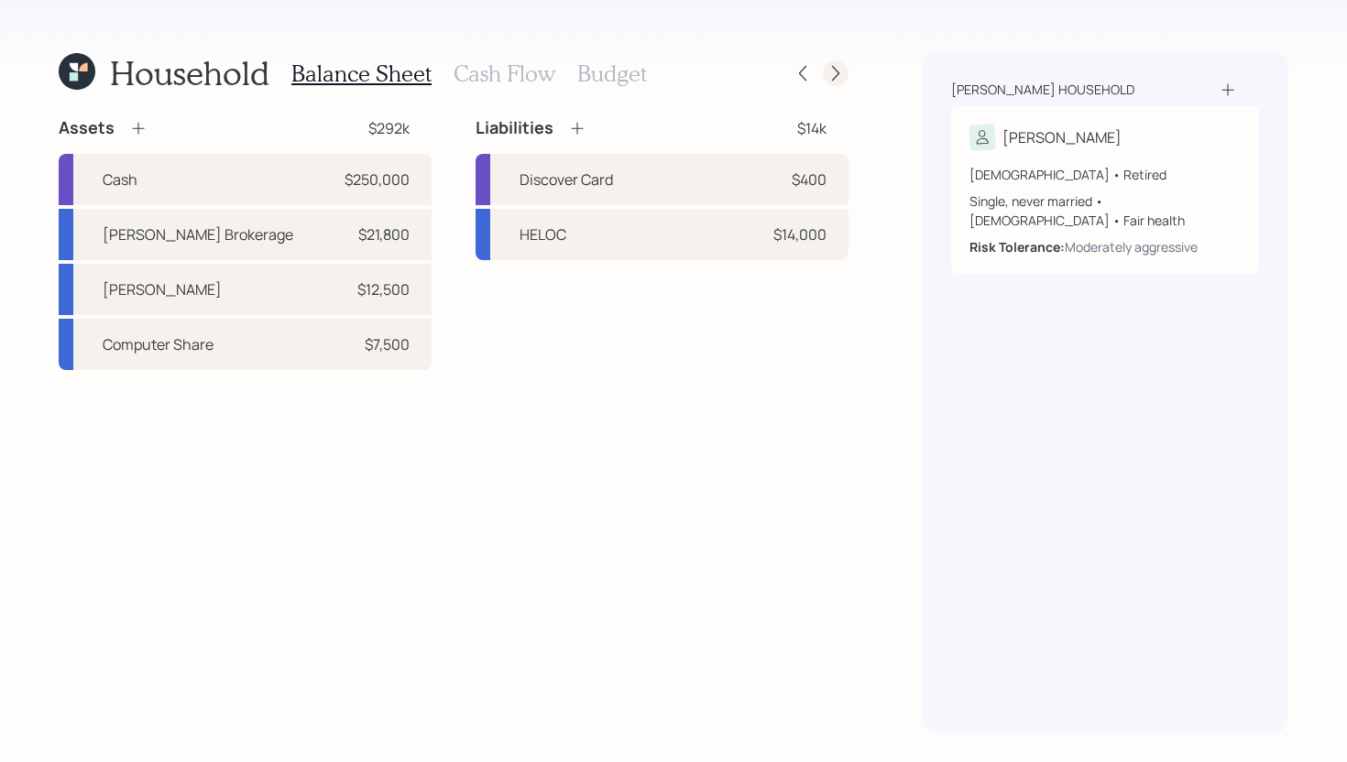
click at [840, 71] on icon at bounding box center [835, 73] width 18 height 18
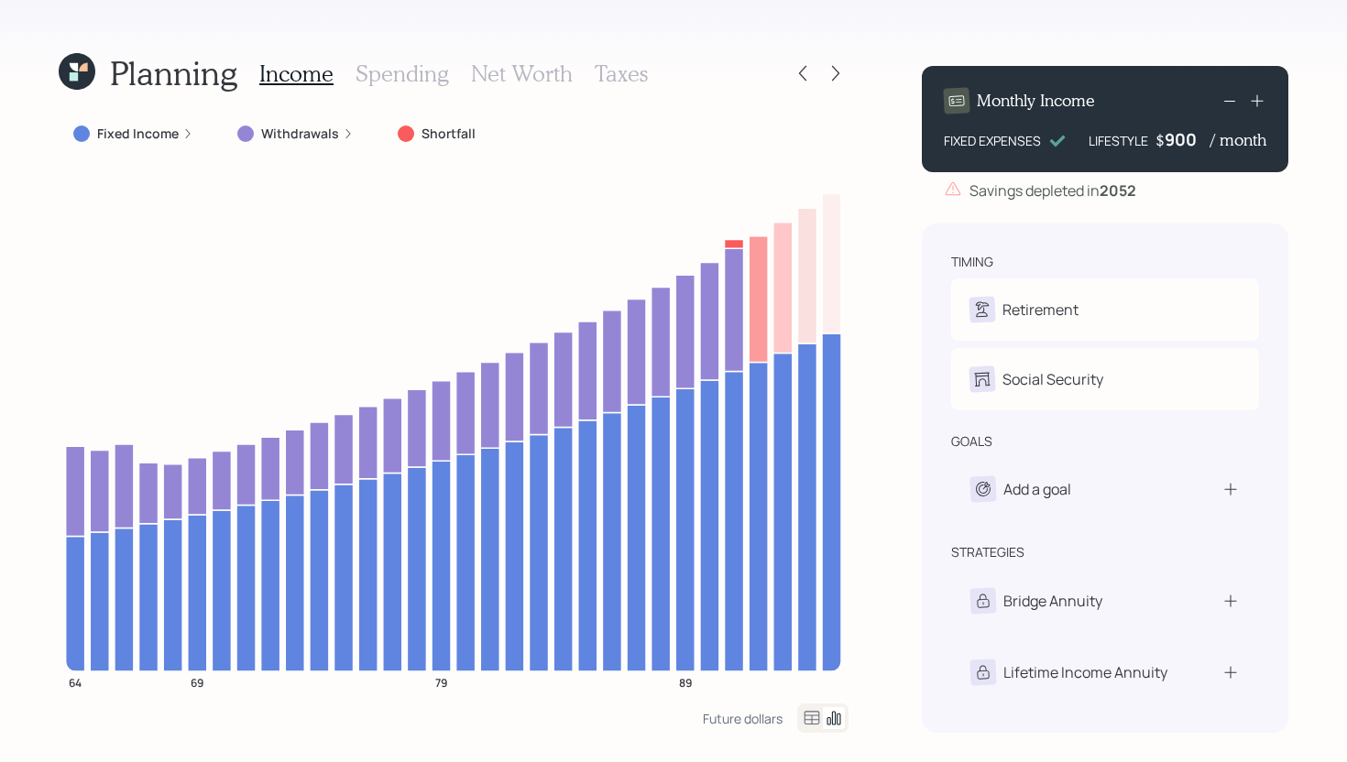
click at [406, 77] on h3 "Spending" at bounding box center [401, 73] width 93 height 27
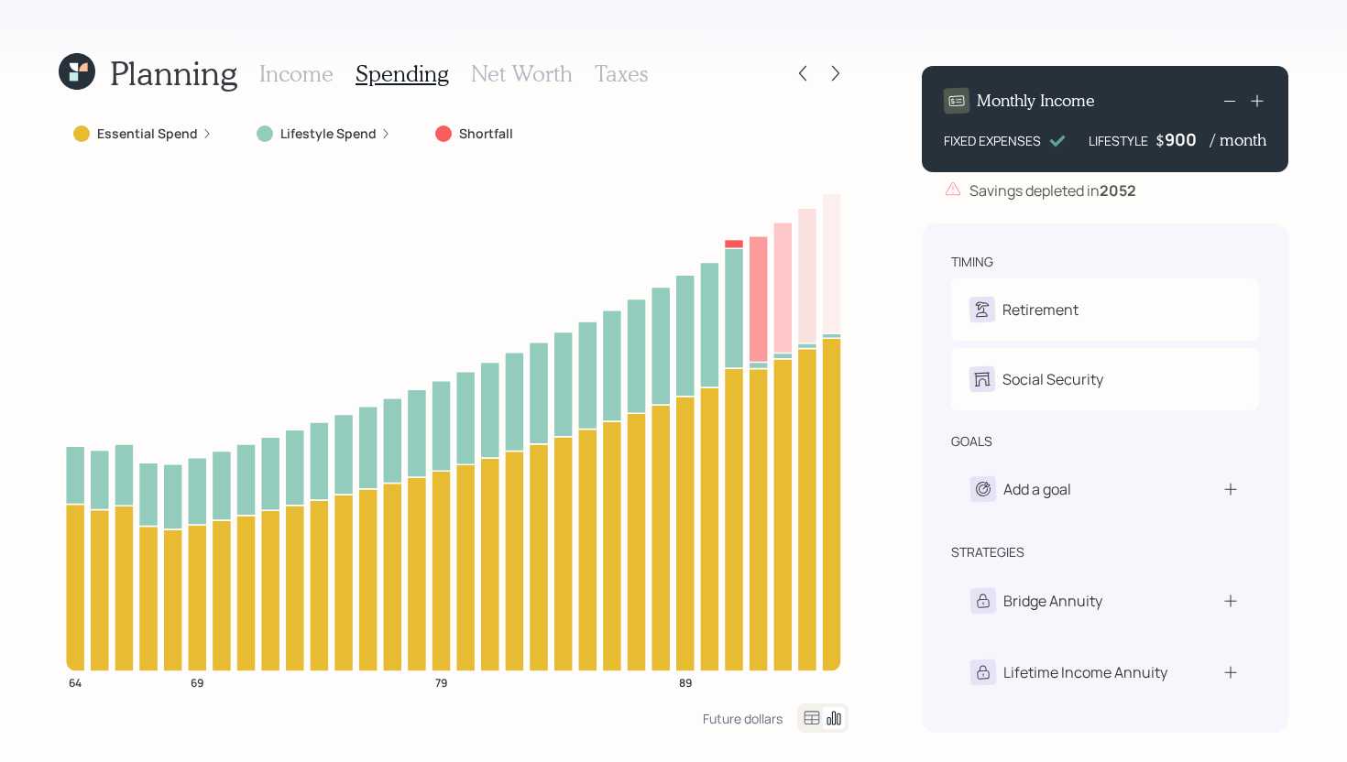
click at [807, 724] on icon at bounding box center [812, 718] width 16 height 14
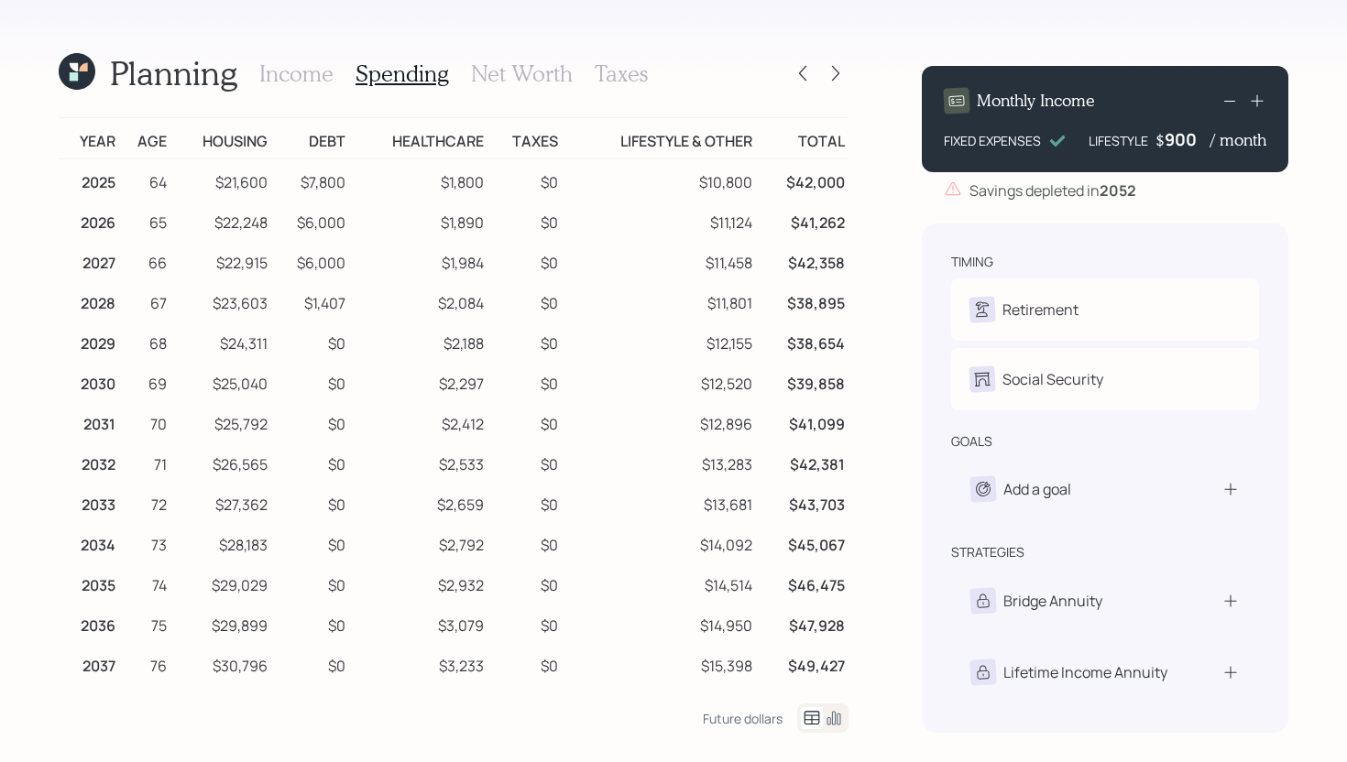
click at [309, 72] on h3 "Income" at bounding box center [296, 73] width 74 height 27
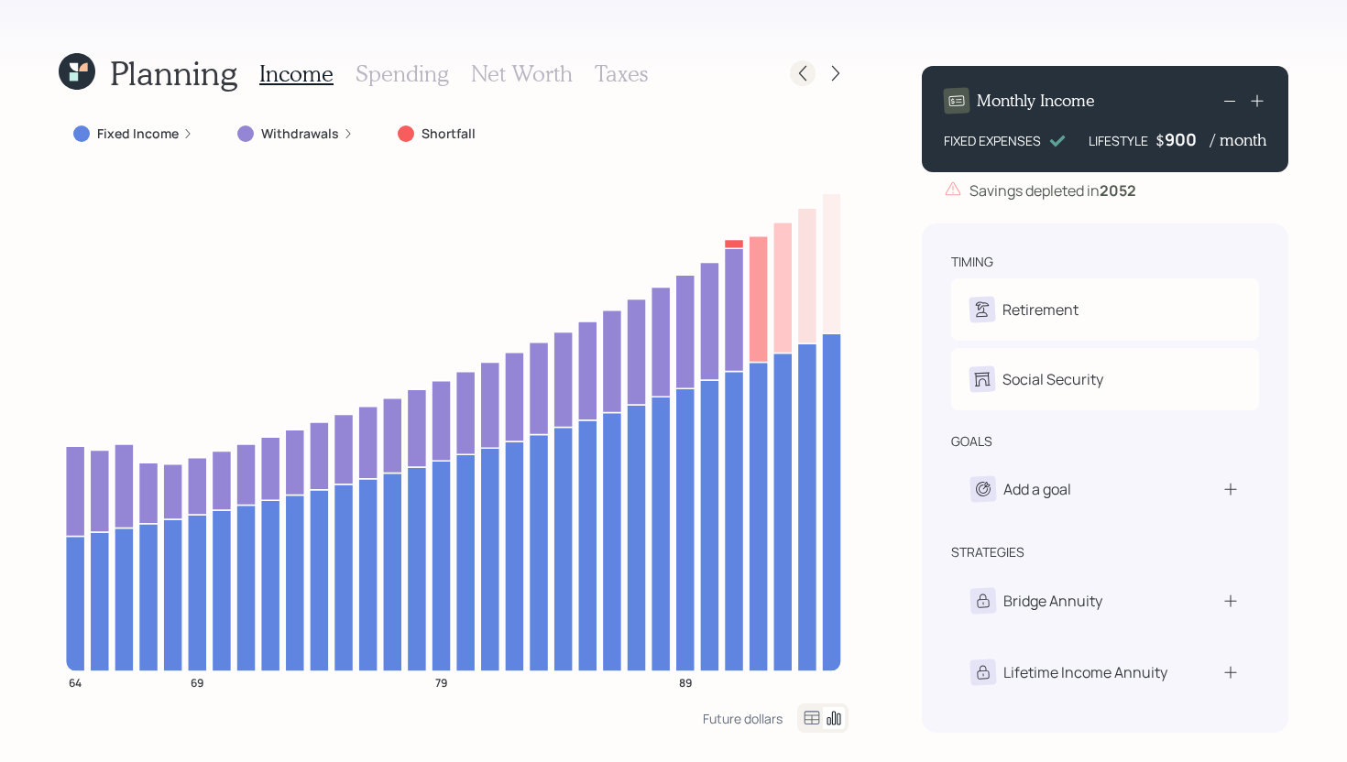
click at [804, 71] on icon at bounding box center [802, 73] width 18 height 18
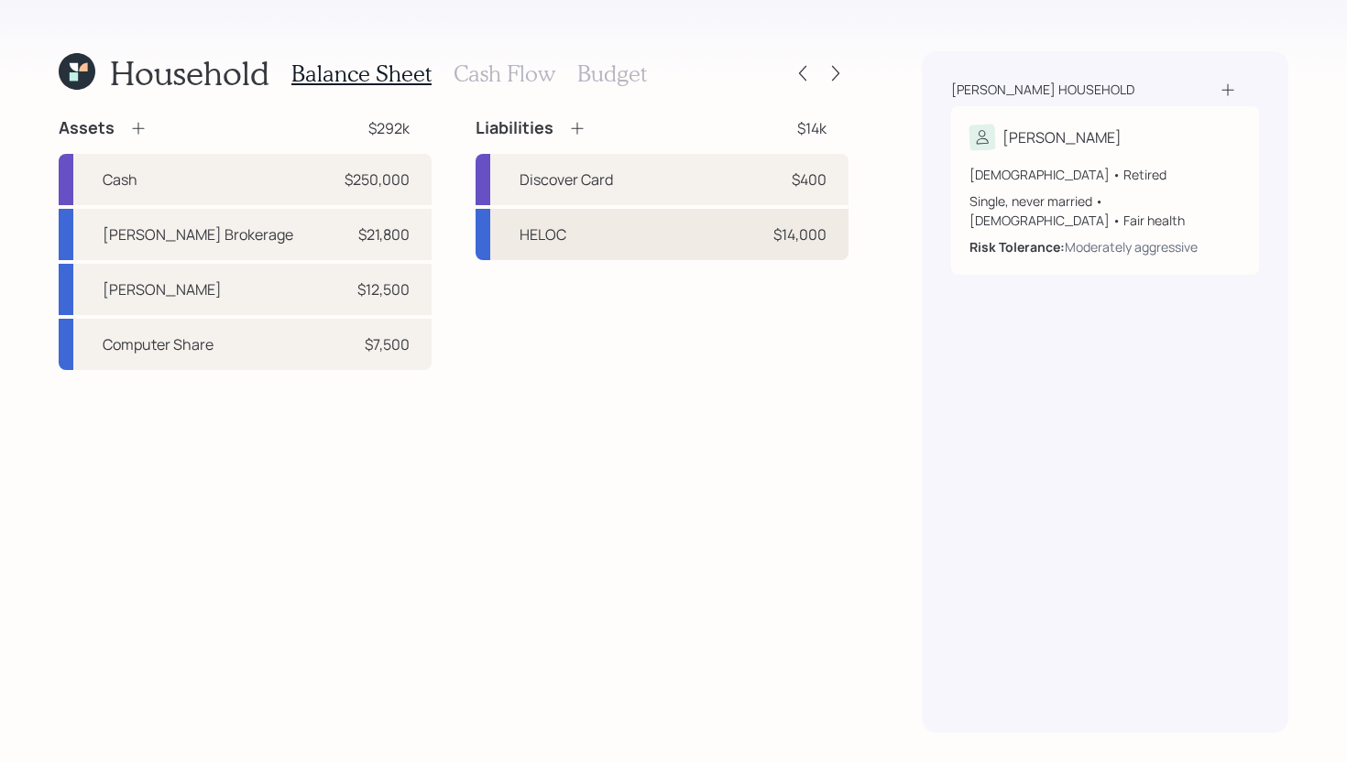
click at [580, 245] on div "HELOC $14,000" at bounding box center [661, 234] width 373 height 51
select select "other"
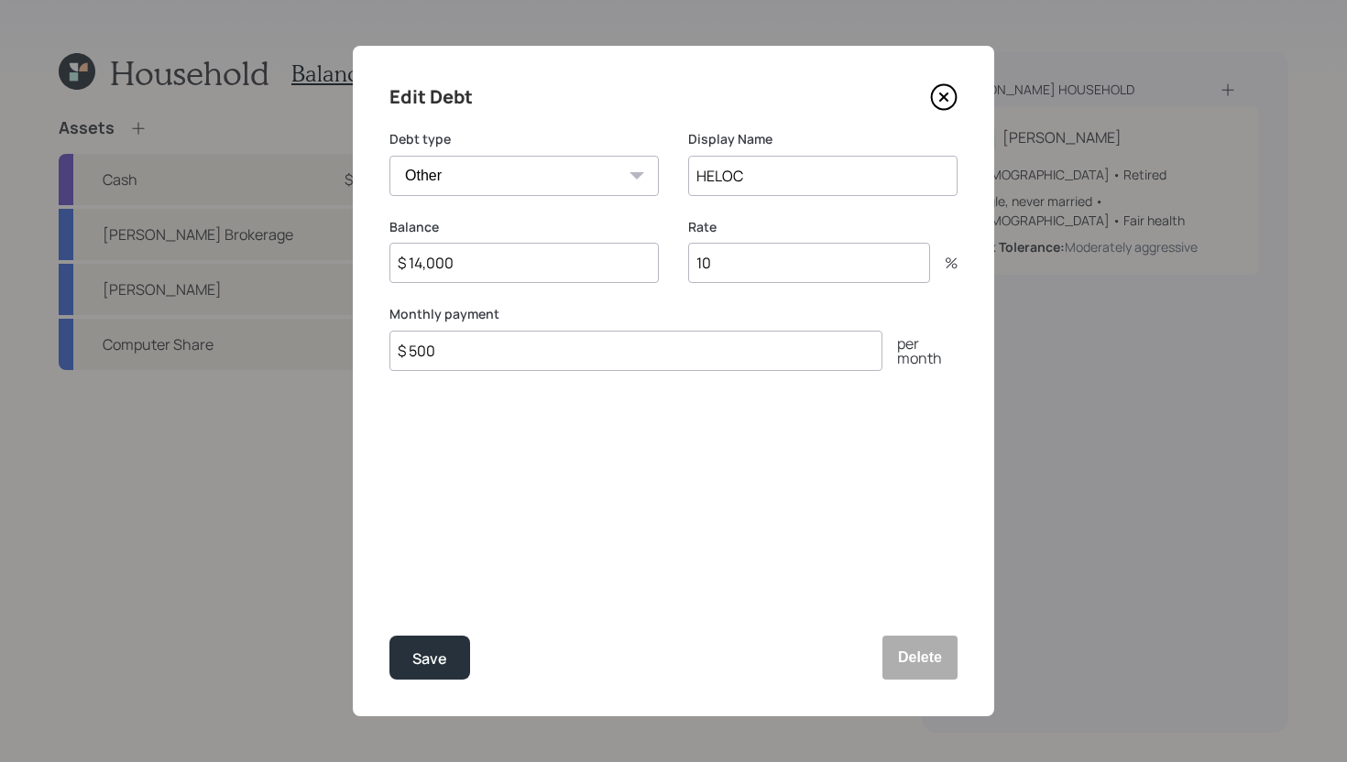
click at [949, 101] on icon at bounding box center [943, 96] width 27 height 27
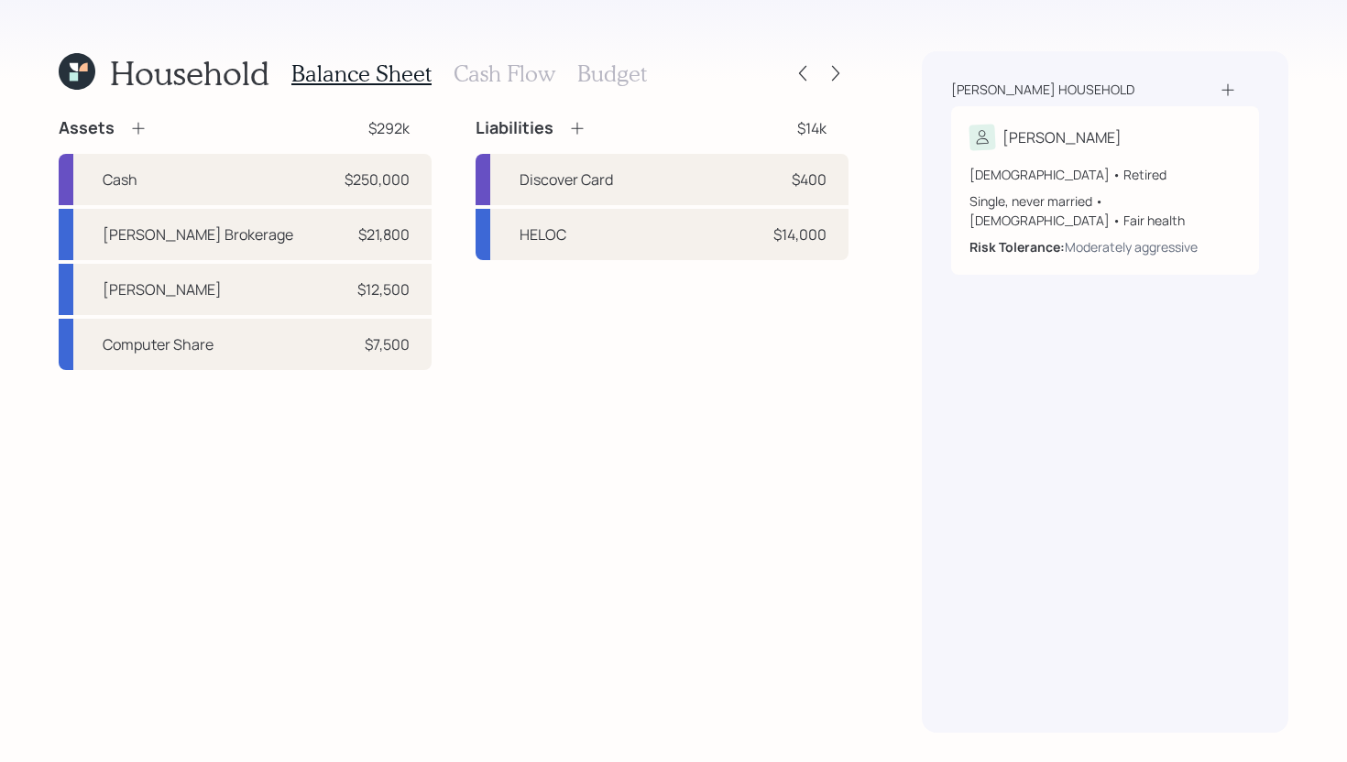
click at [138, 128] on icon at bounding box center [138, 129] width 12 height 12
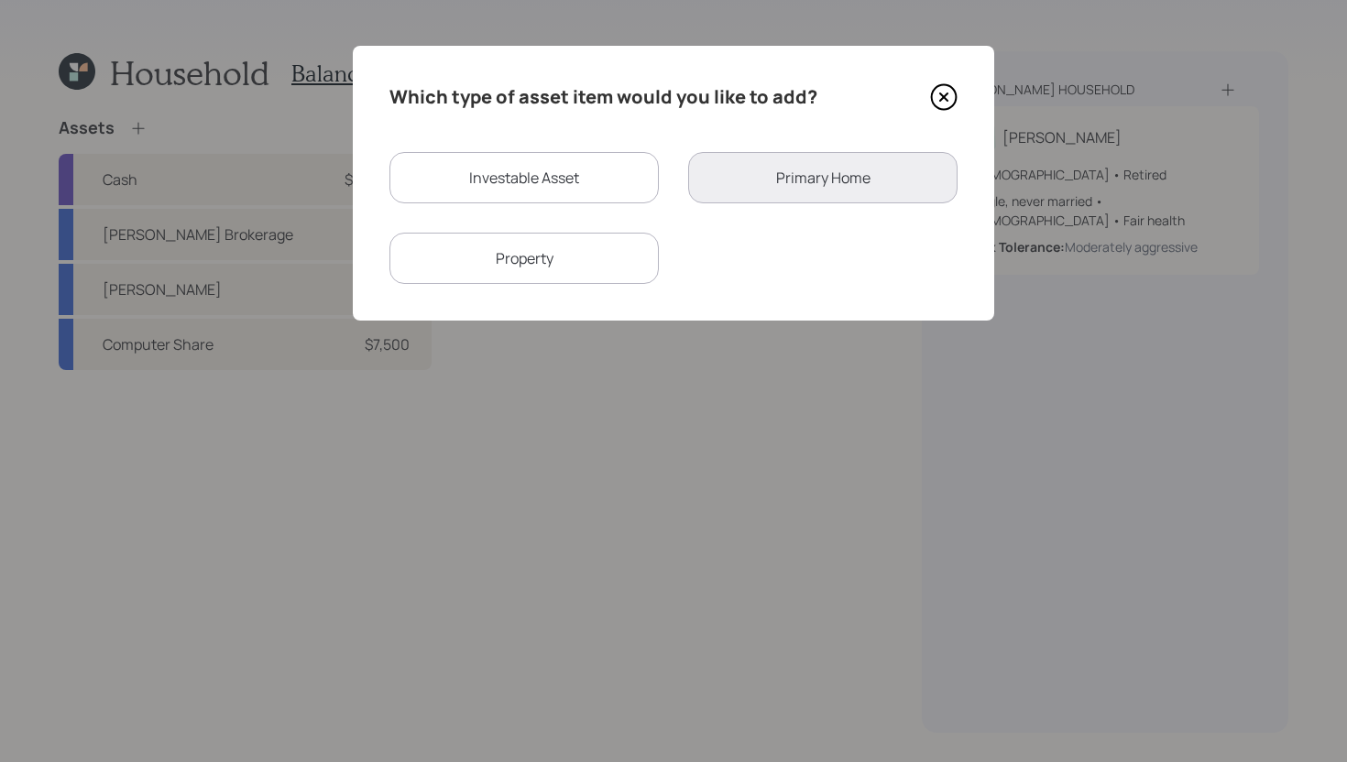
click at [505, 173] on div "Investable Asset" at bounding box center [523, 177] width 269 height 51
select select "taxable"
select select "balanced"
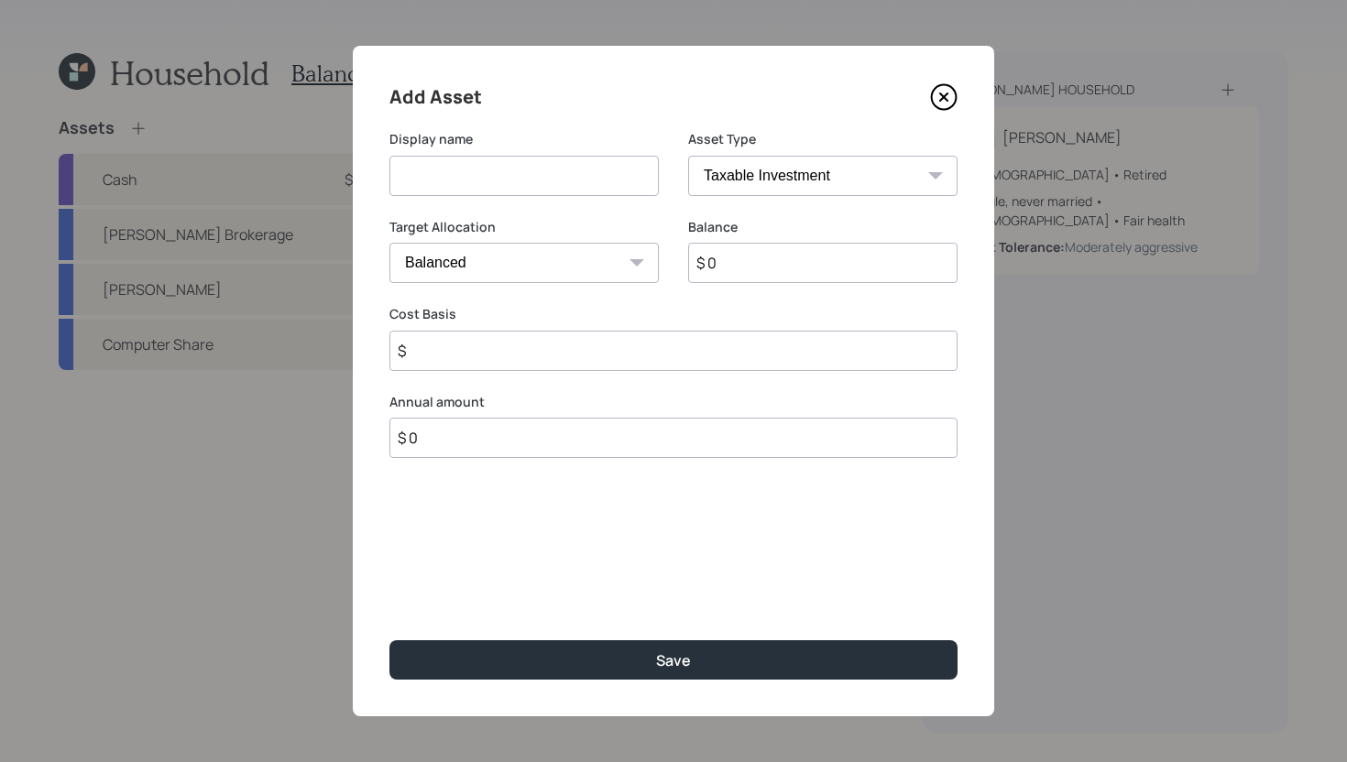
click at [521, 176] on input at bounding box center [523, 176] width 269 height 40
click at [398, 173] on input "Emergency Fund" at bounding box center [523, 176] width 269 height 40
type input "Proposed - Emergency Fund"
click at [798, 176] on select "SEP [PERSON_NAME] IRA 401(k) [PERSON_NAME] 401(k) 403(b) [PERSON_NAME] 403(b) 4…" at bounding box center [822, 176] width 269 height 40
select select "emergency_fund"
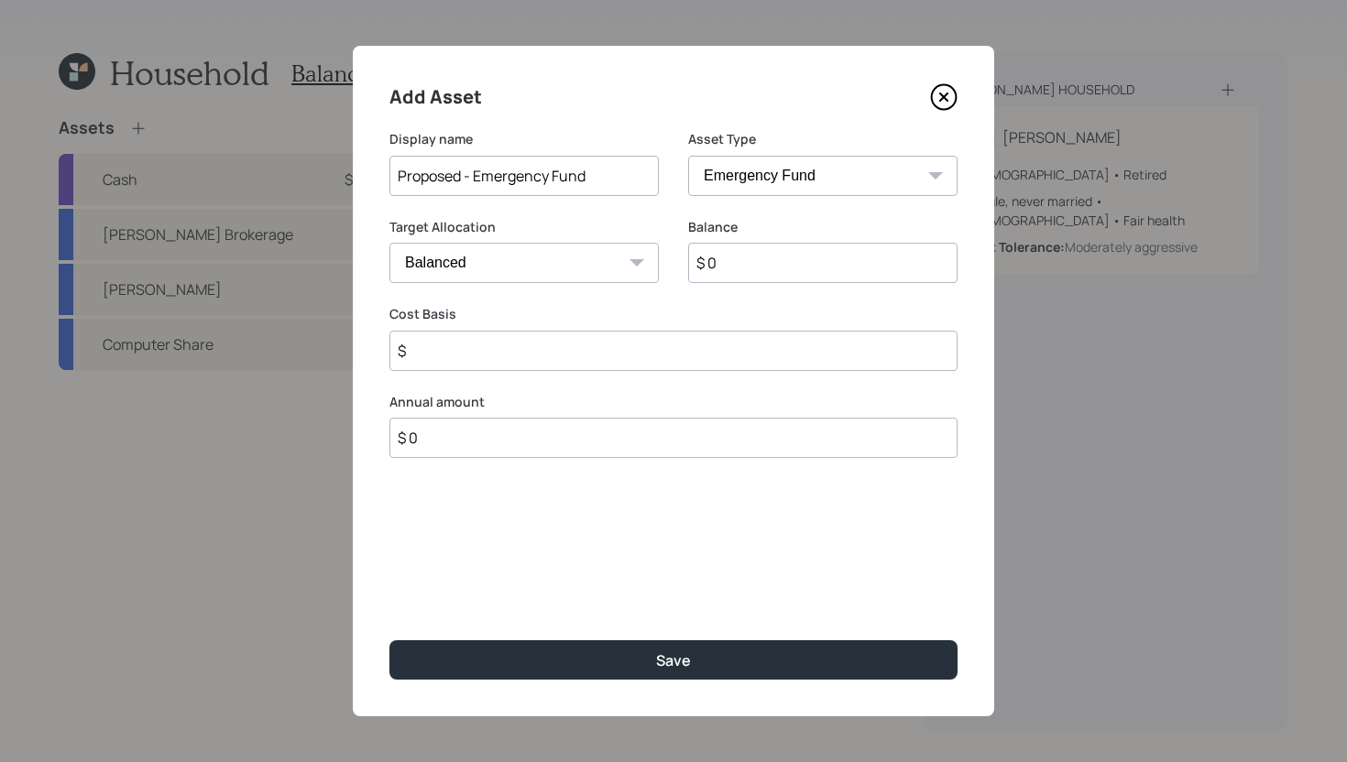
click at [688, 156] on select "SEP [PERSON_NAME] IRA 401(k) [PERSON_NAME] 401(k) 403(b) [PERSON_NAME] 403(b) 4…" at bounding box center [822, 176] width 269 height 40
click at [691, 277] on input "$ 0" at bounding box center [673, 263] width 568 height 40
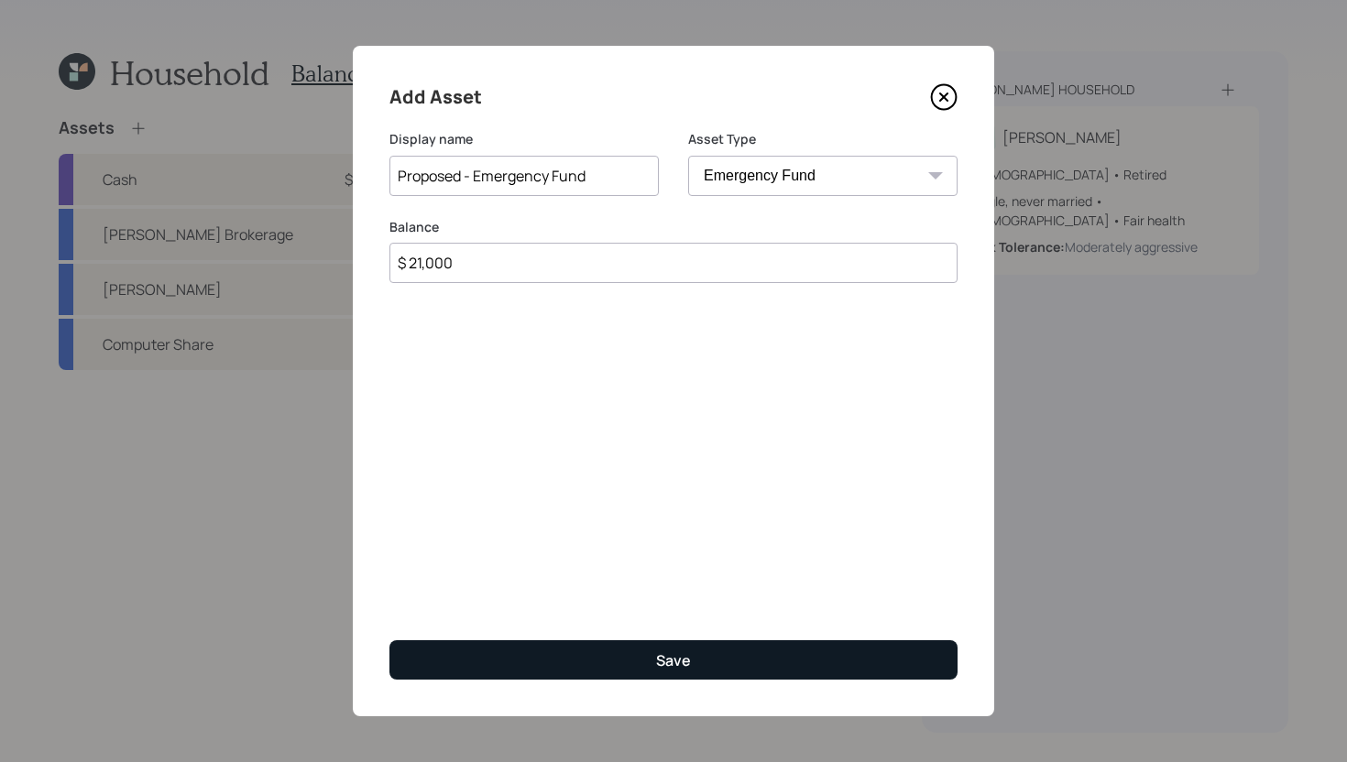
type input "$ 21,000"
click at [726, 653] on button "Save" at bounding box center [673, 659] width 568 height 39
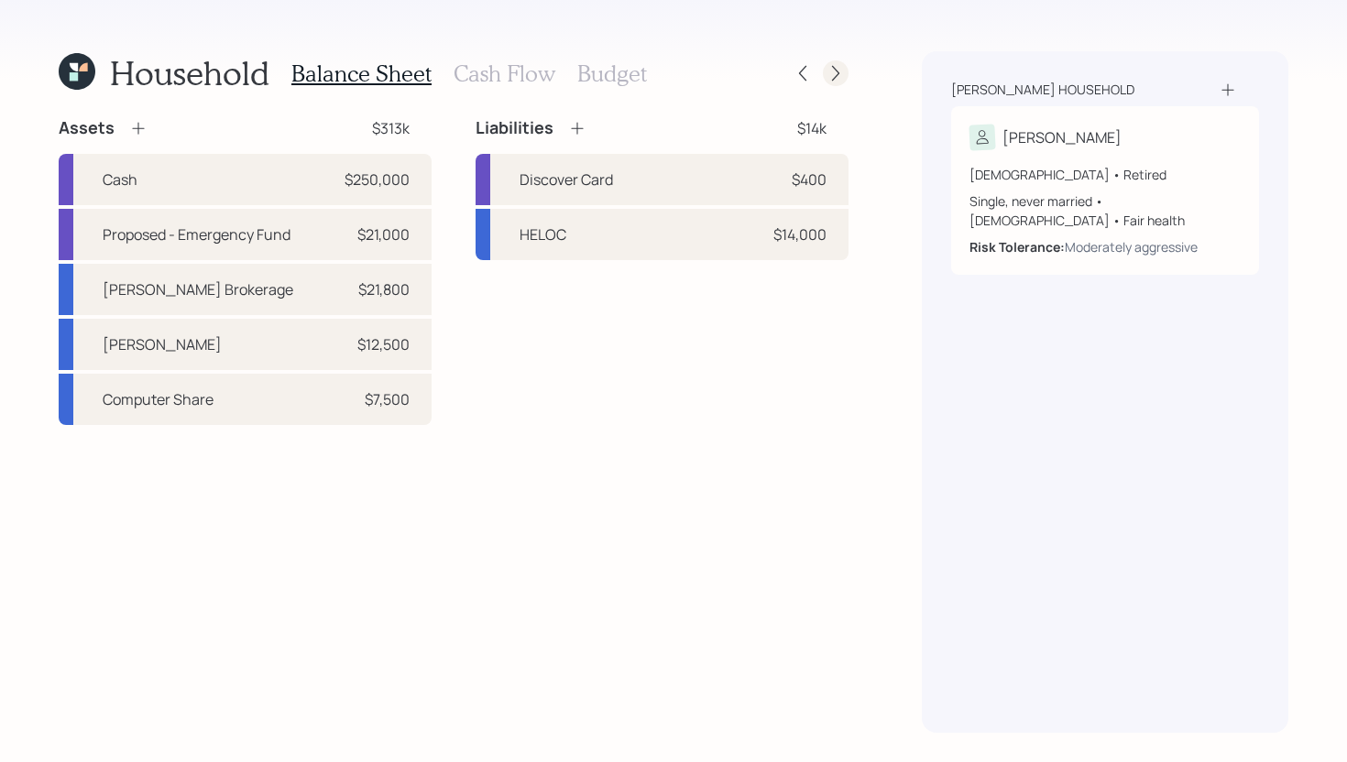
click at [835, 78] on icon at bounding box center [835, 74] width 7 height 16
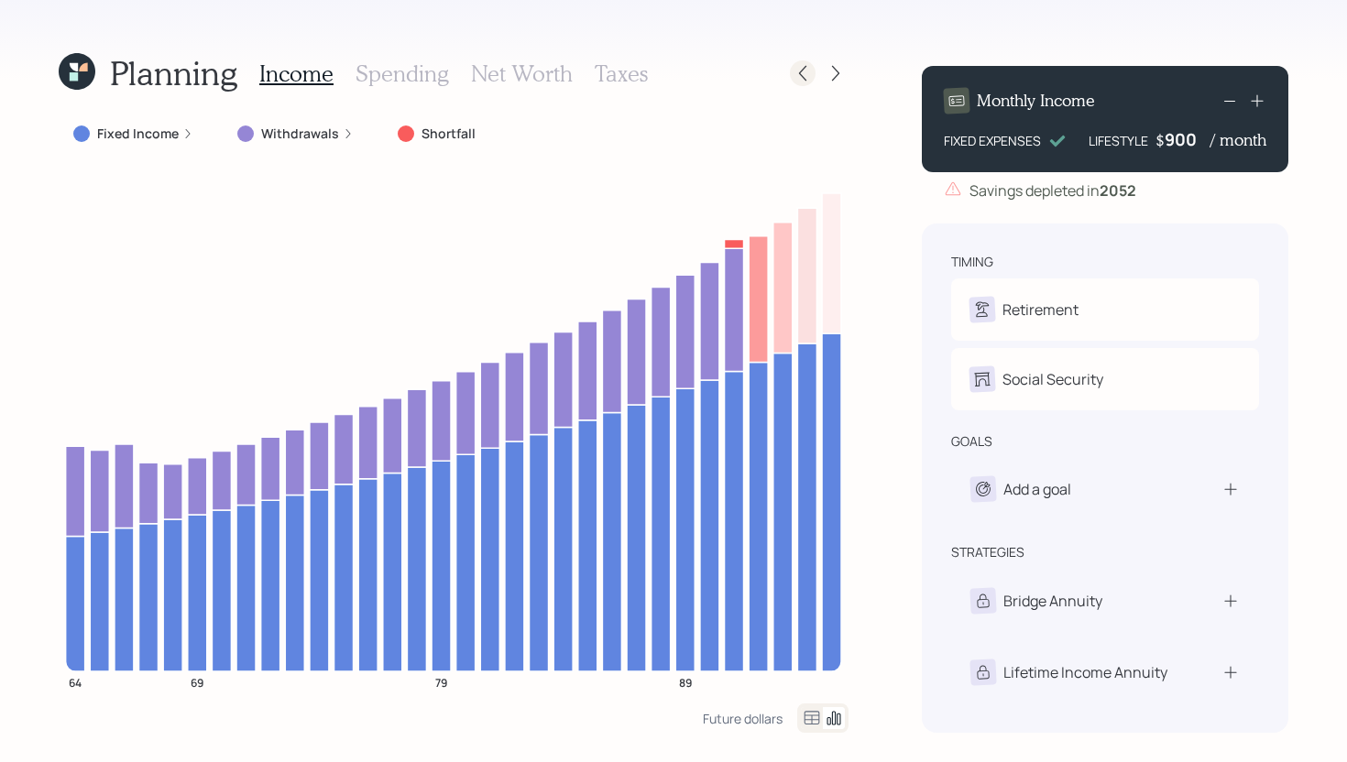
click at [805, 78] on icon at bounding box center [802, 73] width 18 height 18
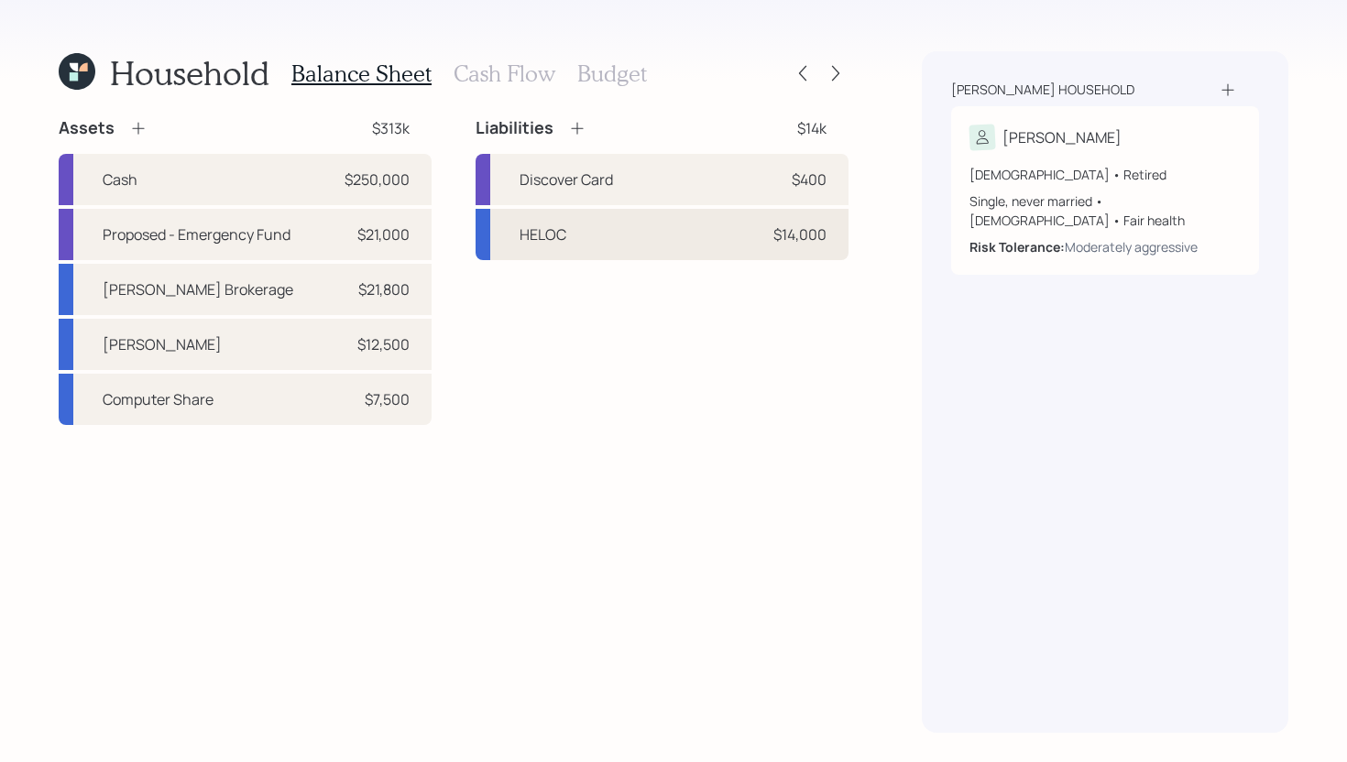
click at [595, 241] on div "HELOC $14,000" at bounding box center [661, 234] width 373 height 51
select select "other"
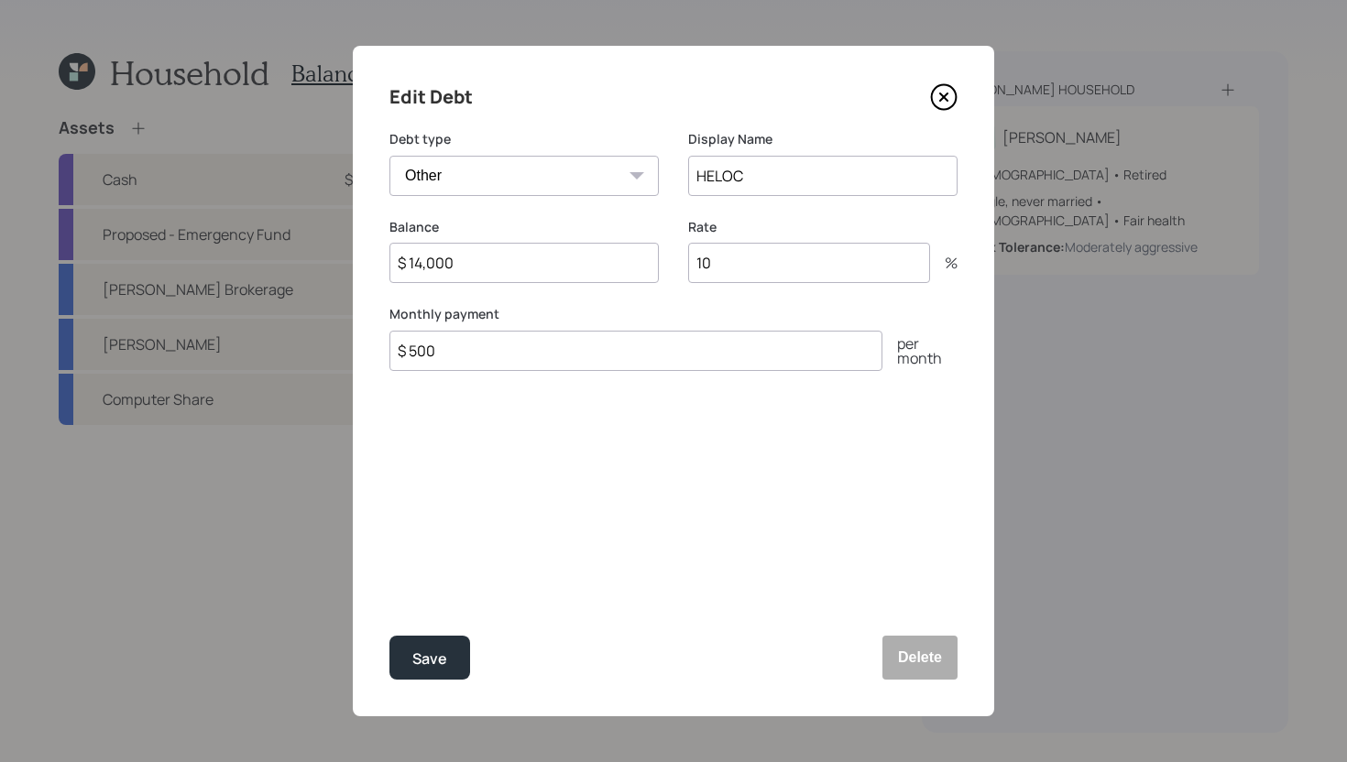
click at [765, 168] on input "HELOC" at bounding box center [822, 176] width 269 height 40
type input "HELOC - Proposing Paying this off"
click at [448, 651] on button "Save" at bounding box center [429, 658] width 81 height 44
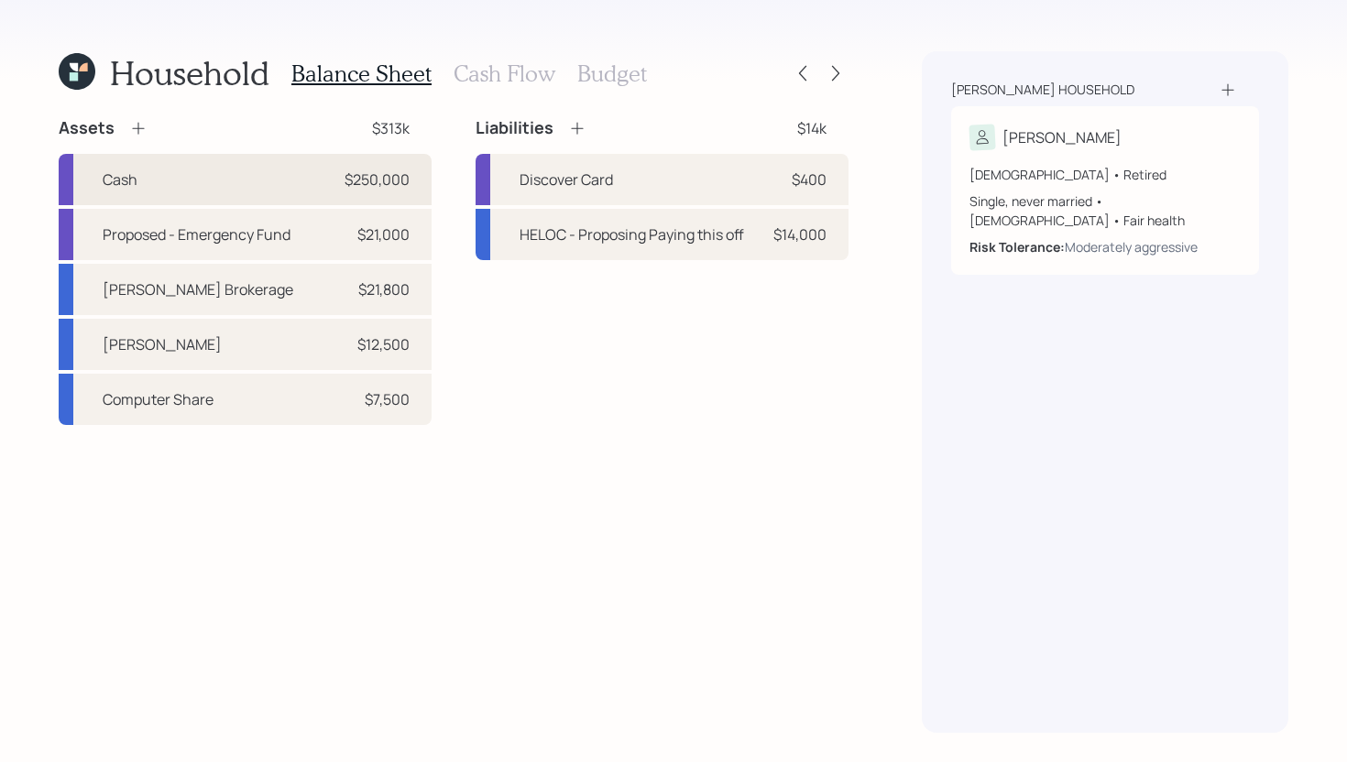
click at [267, 190] on div "Cash $250,000" at bounding box center [245, 179] width 373 height 51
select select "cash"
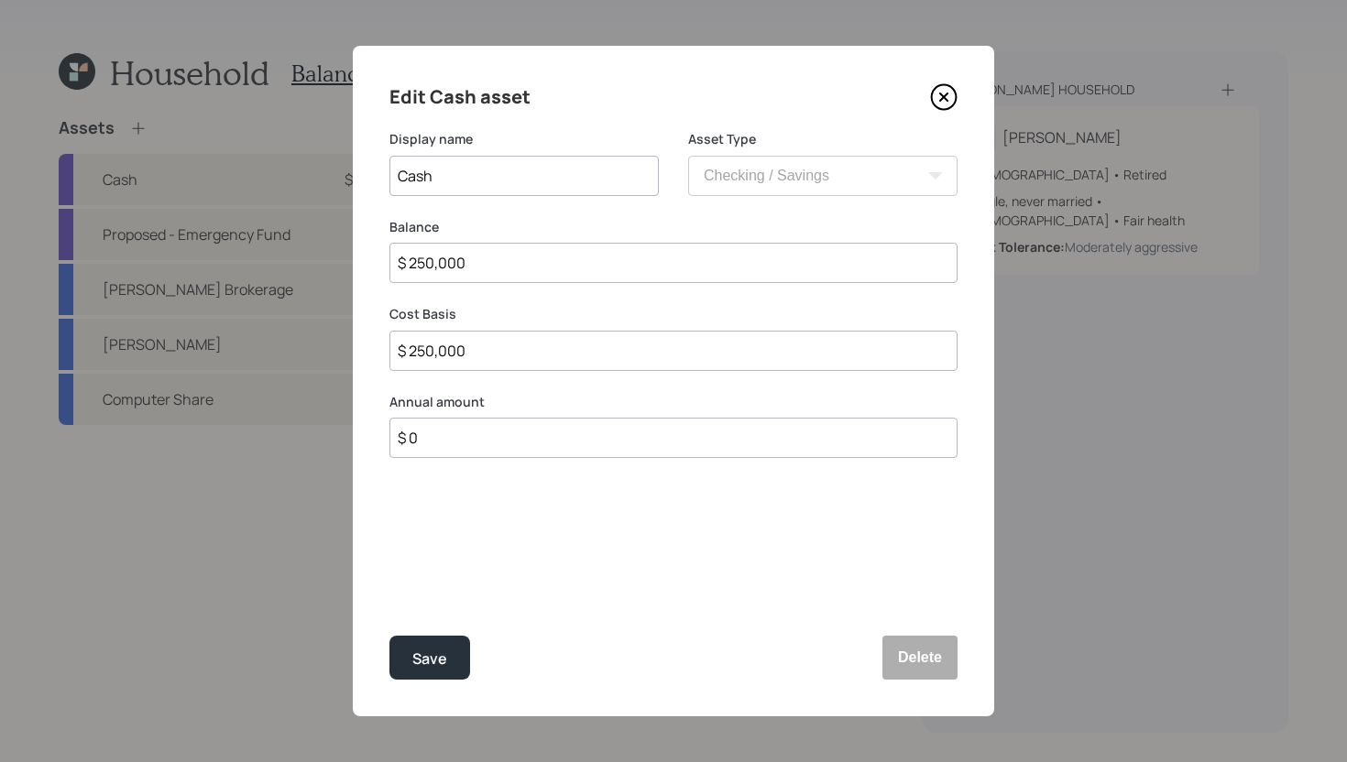
click at [529, 259] on input "$ 250,000" at bounding box center [673, 263] width 568 height 40
type input "$ 2"
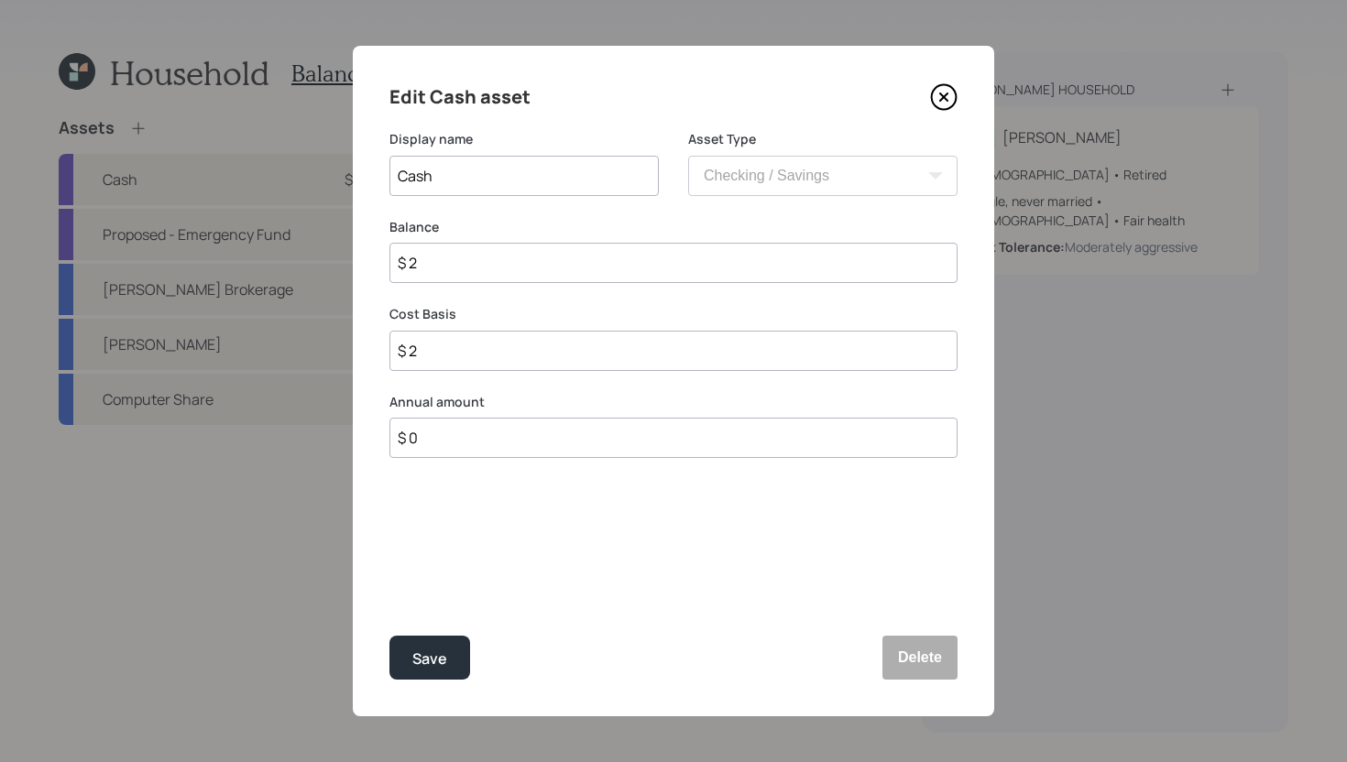
type input "$ 22"
type input "$ 229"
type input "$ 2,290"
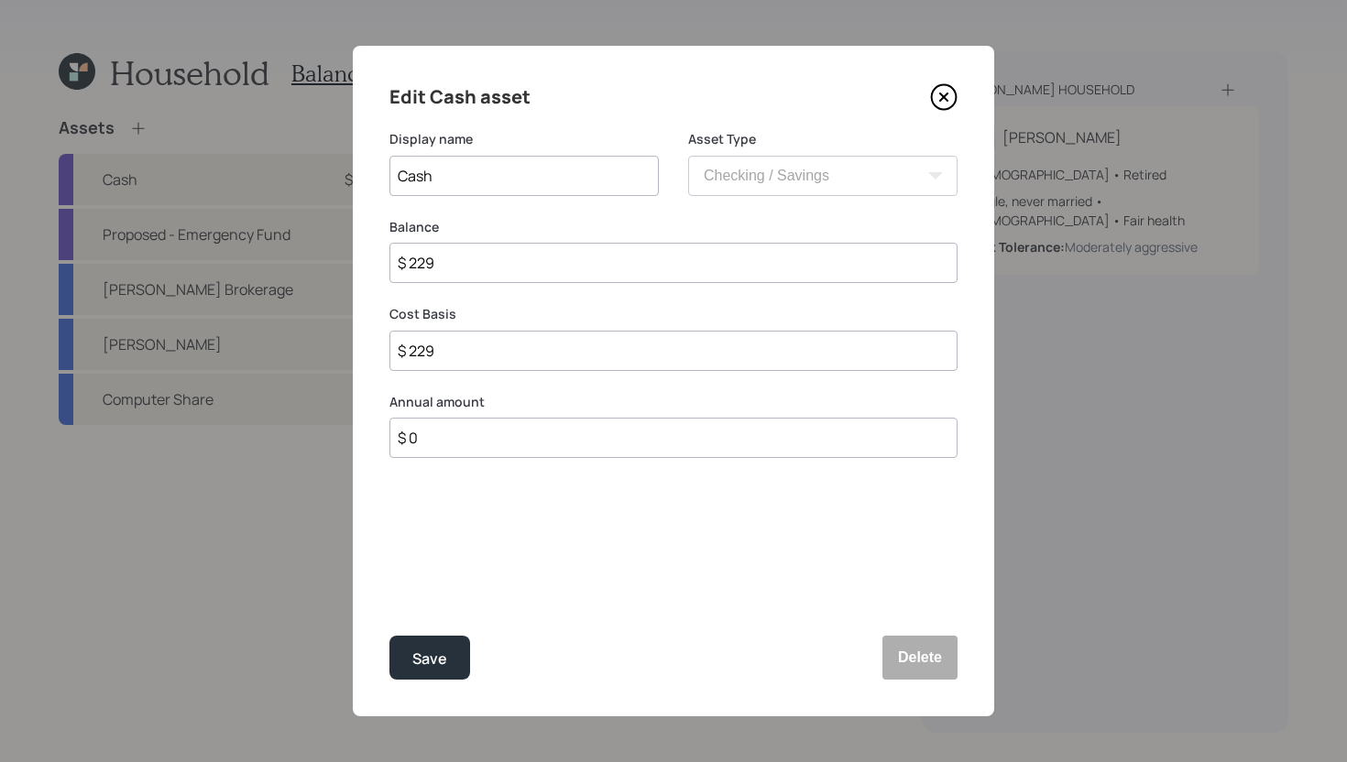
type input "$ 2,290"
type input "$ 22,900"
type input "$ 229,000"
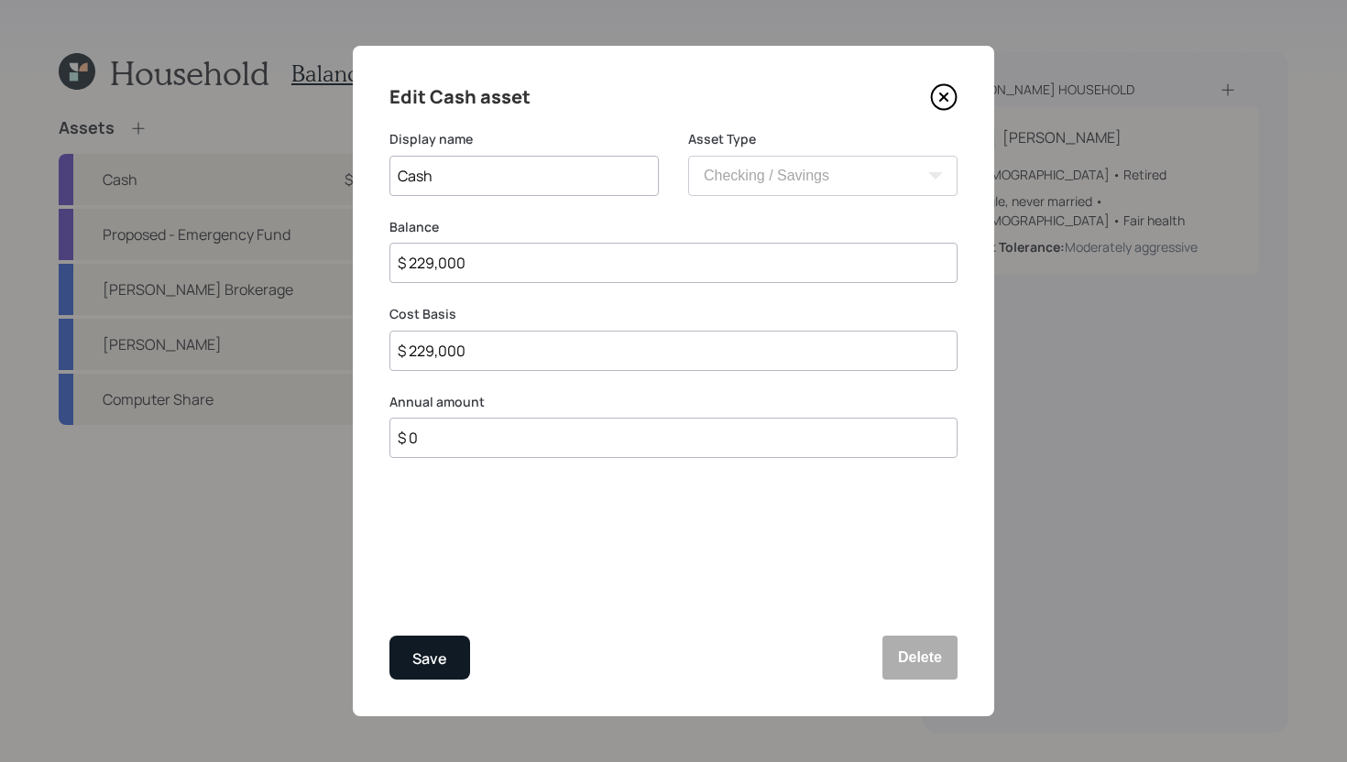
type input "$ 229,000"
click at [440, 651] on div "Save" at bounding box center [429, 659] width 35 height 25
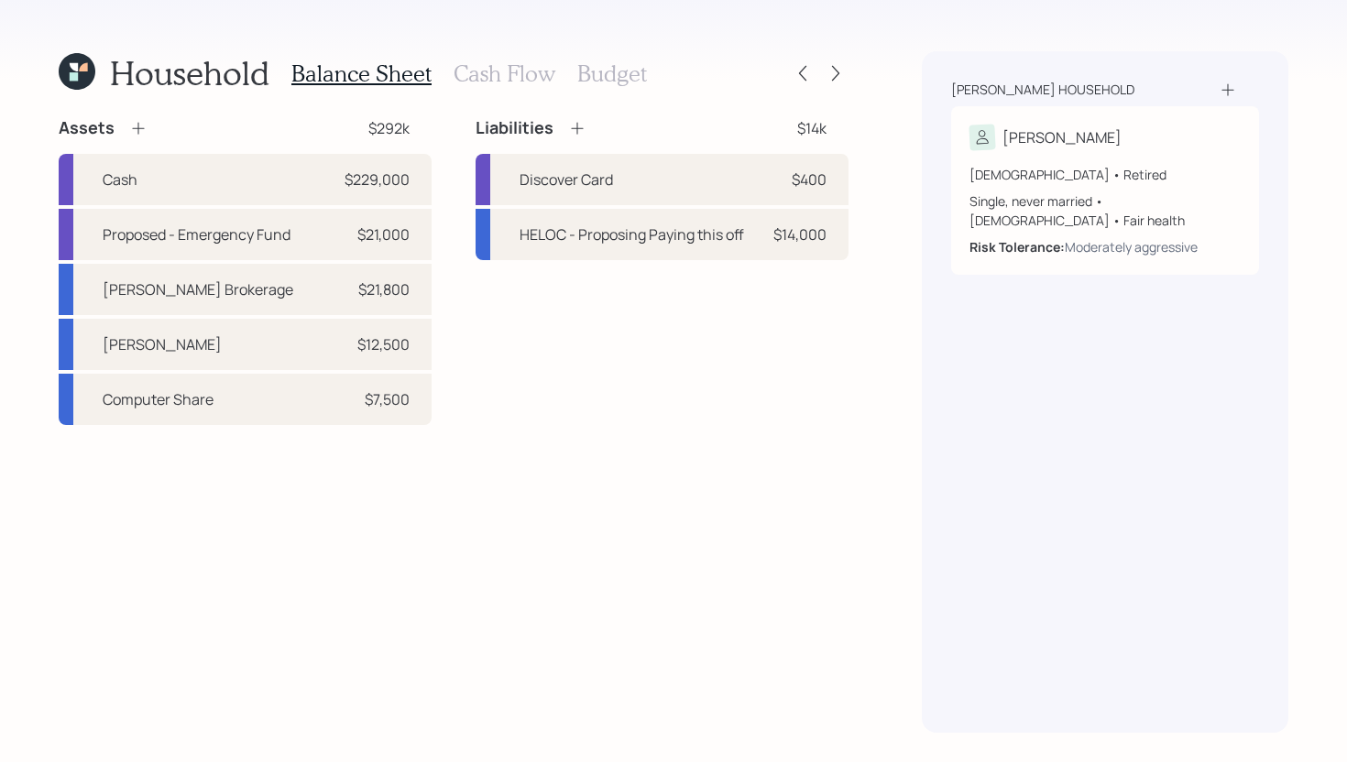
click at [136, 125] on icon at bounding box center [138, 129] width 12 height 12
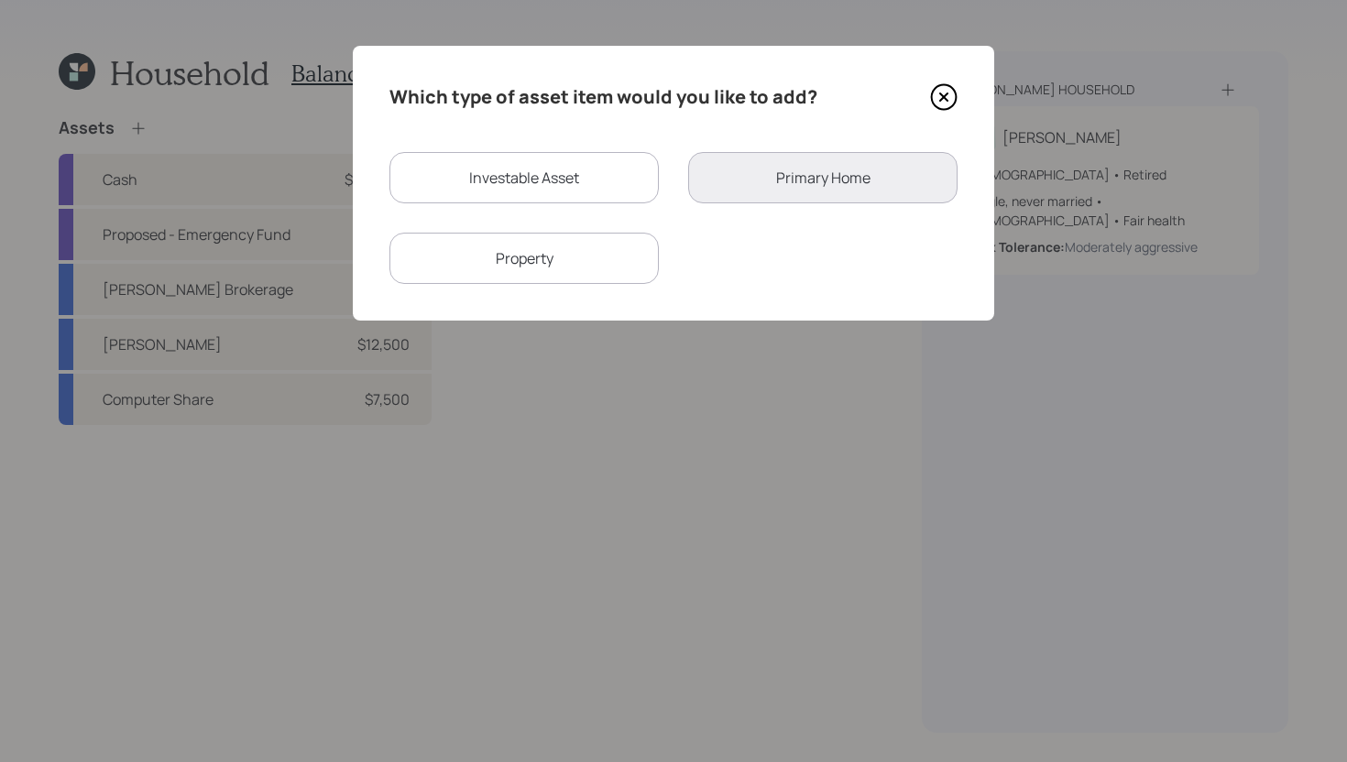
click at [522, 187] on div "Investable Asset" at bounding box center [523, 177] width 269 height 51
select select "taxable"
select select "balanced"
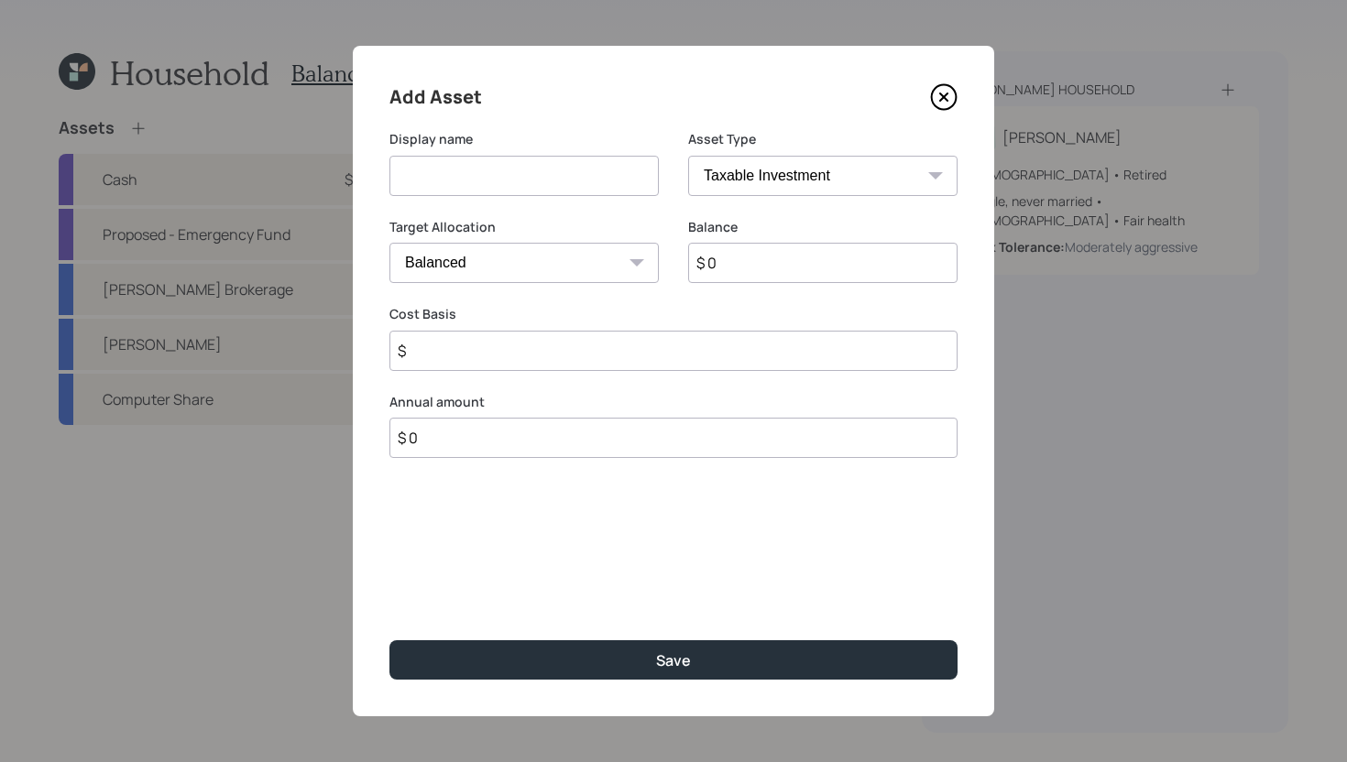
click at [523, 185] on input at bounding box center [523, 176] width 269 height 40
type input "Proposed - Funds for the rest of the year"
click at [800, 185] on select "SEP [PERSON_NAME] IRA 401(k) [PERSON_NAME] 401(k) 403(b) [PERSON_NAME] 403(b) 4…" at bounding box center [822, 176] width 269 height 40
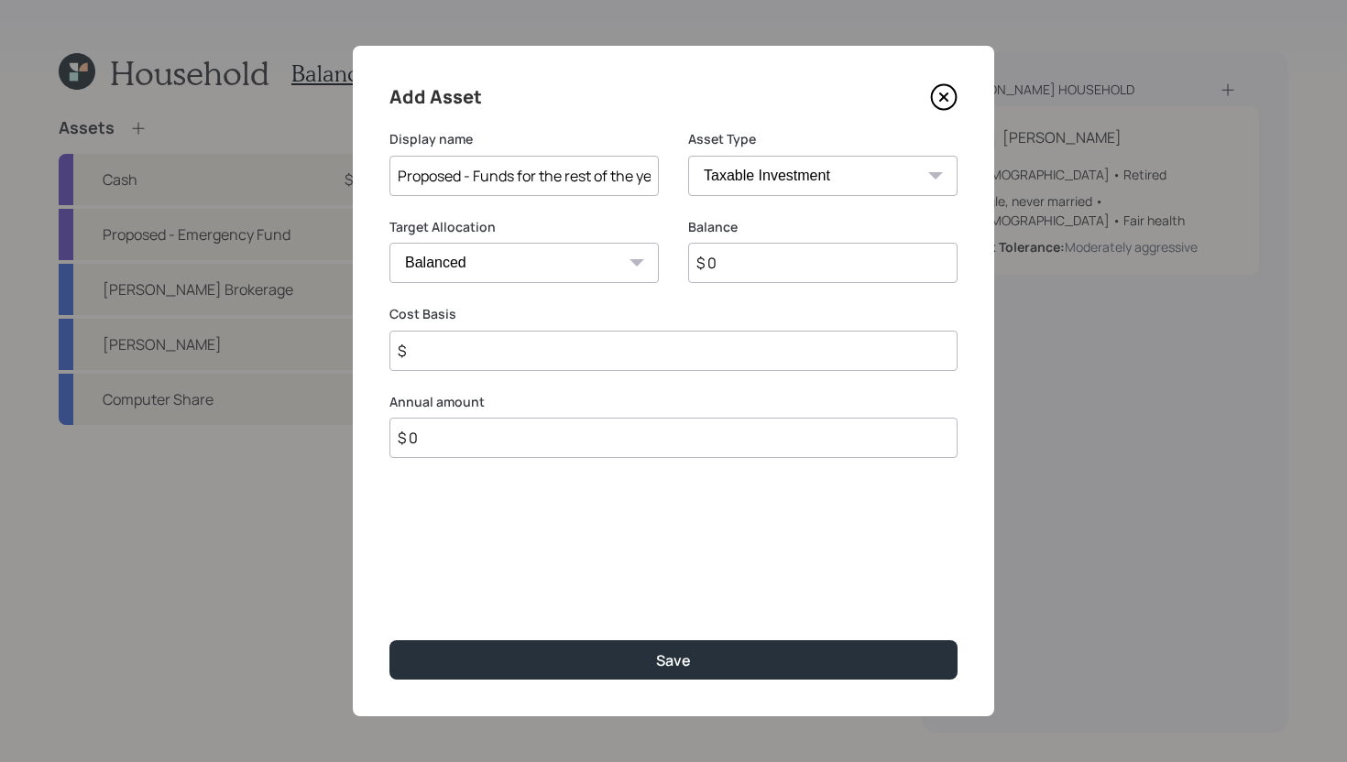
select select "emergency_fund"
click at [688, 156] on select "SEP [PERSON_NAME] IRA 401(k) [PERSON_NAME] 401(k) 403(b) [PERSON_NAME] 403(b) 4…" at bounding box center [822, 176] width 269 height 40
click at [707, 260] on input "$ 0" at bounding box center [673, 263] width 568 height 40
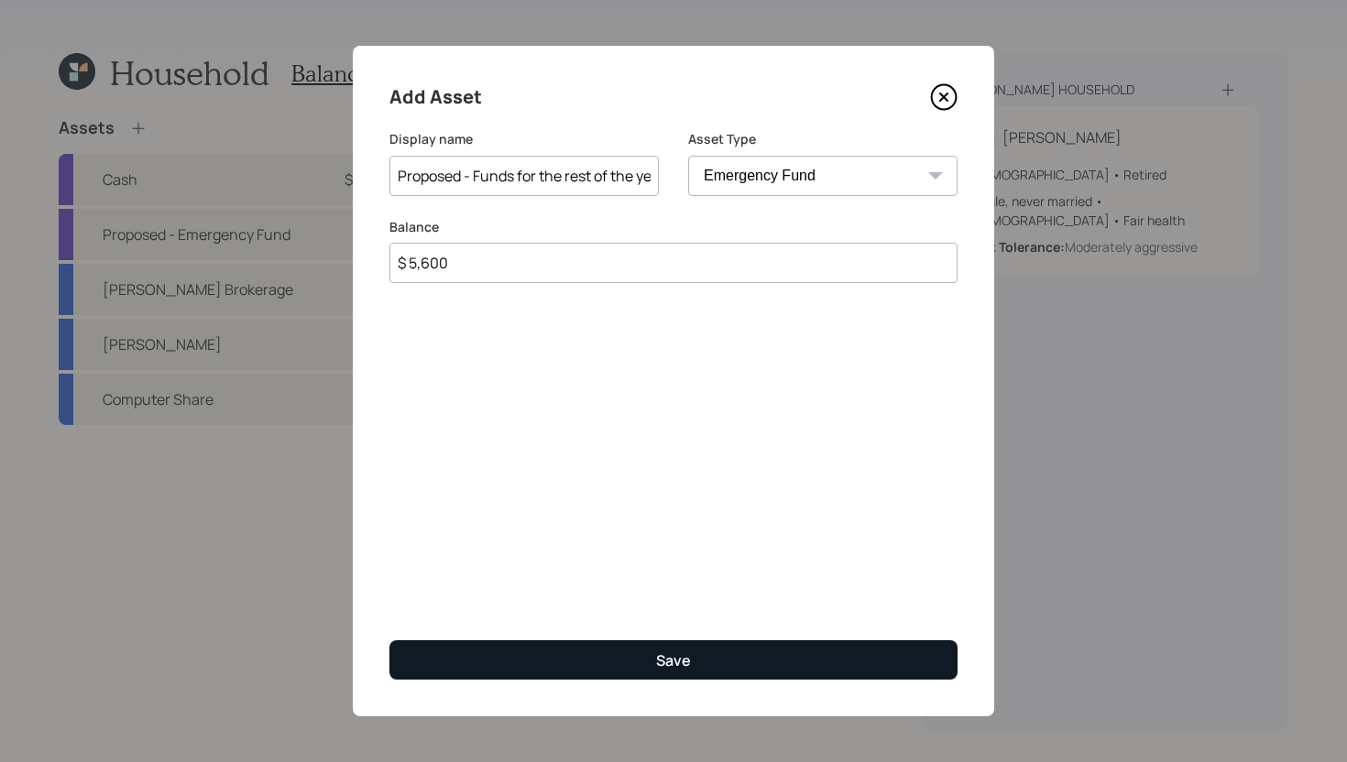
type input "$ 5,600"
click at [651, 651] on button "Save" at bounding box center [673, 659] width 568 height 39
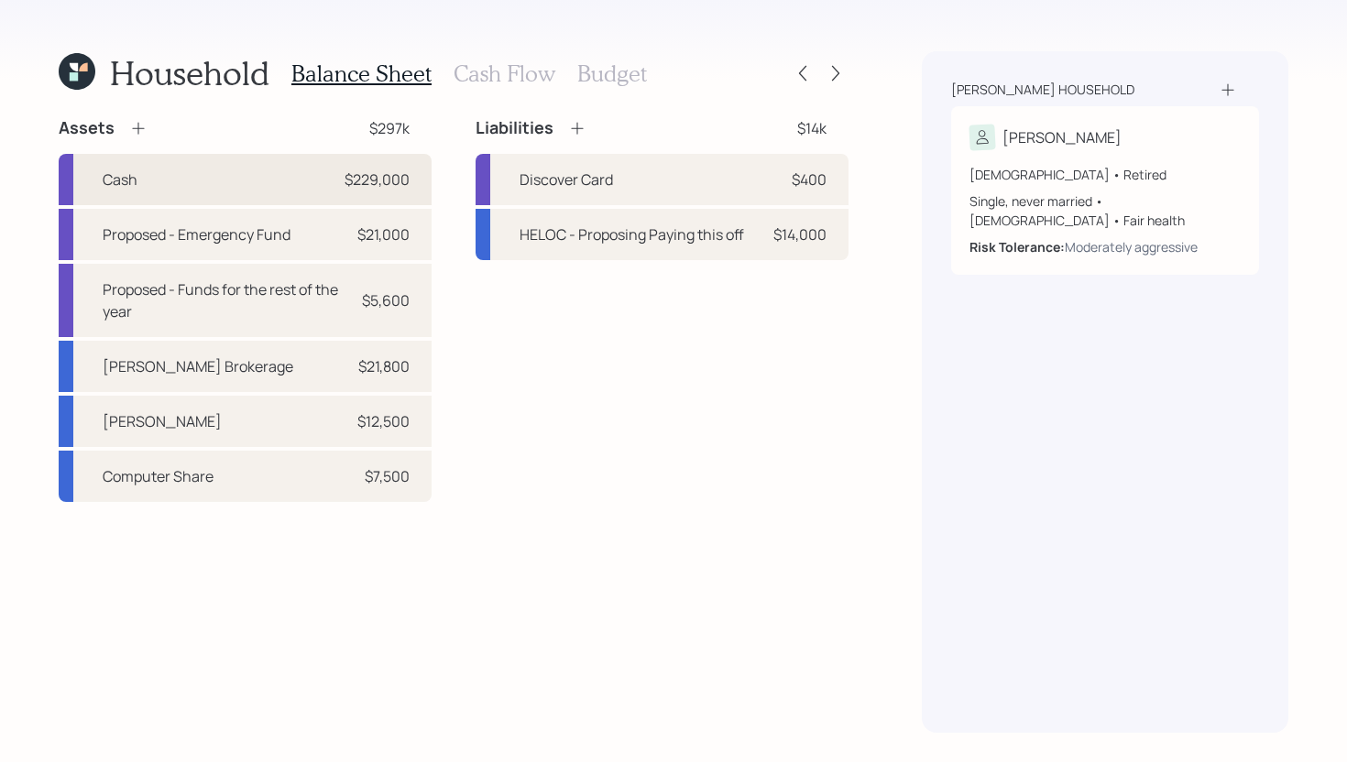
click at [311, 185] on div "Cash $229,000" at bounding box center [245, 179] width 373 height 51
select select "cash"
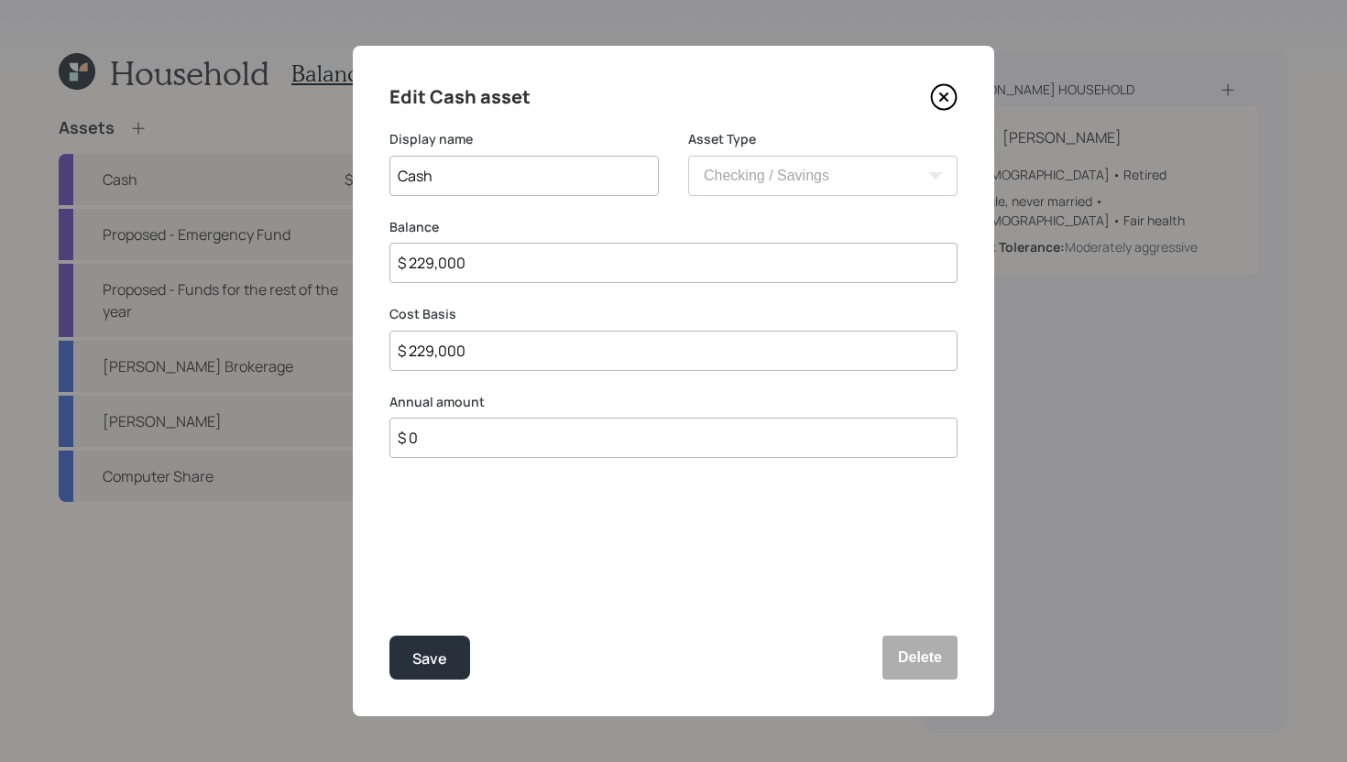
click at [481, 262] on input "$ 229,000" at bounding box center [673, 263] width 568 height 40
type input "$ 2,290,002"
type input "$ 229,000"
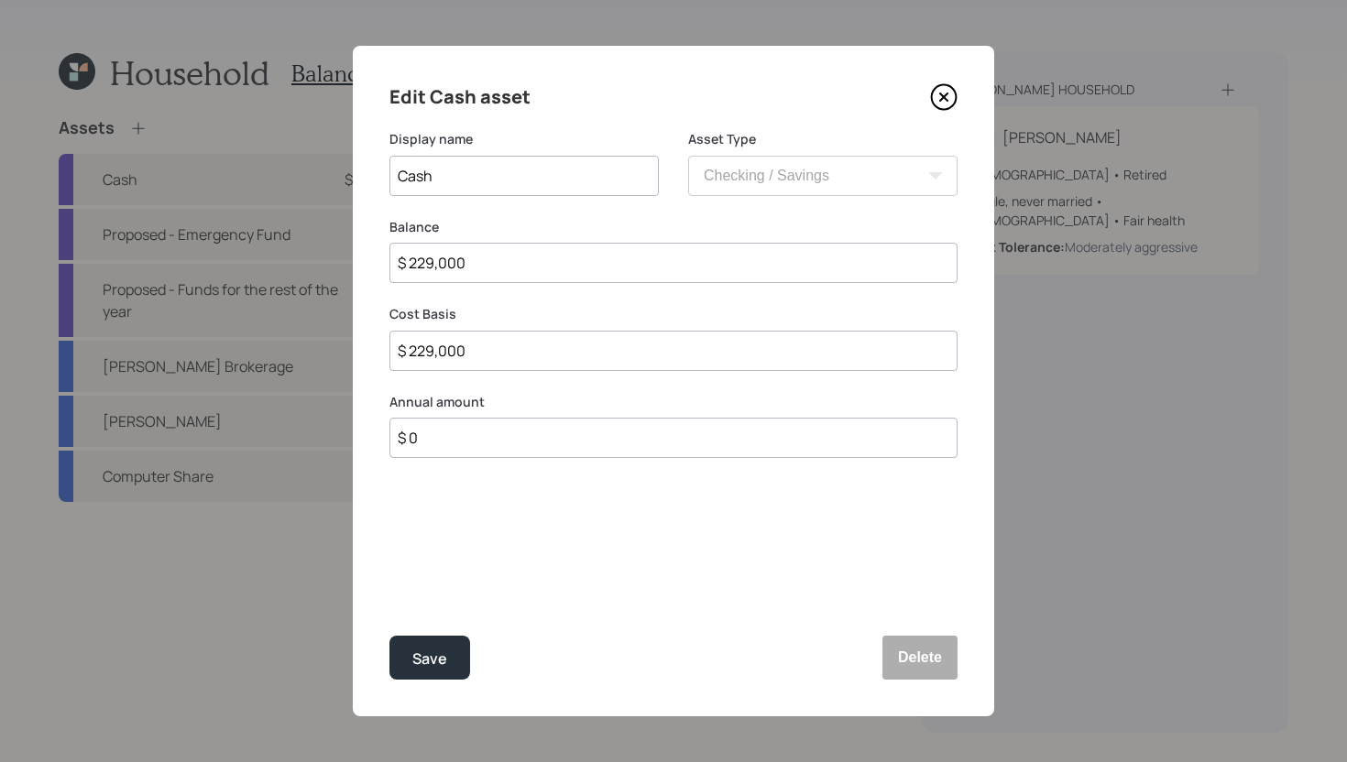
type input "$ 22,900"
type input "$ 2,290"
type input "$ 229"
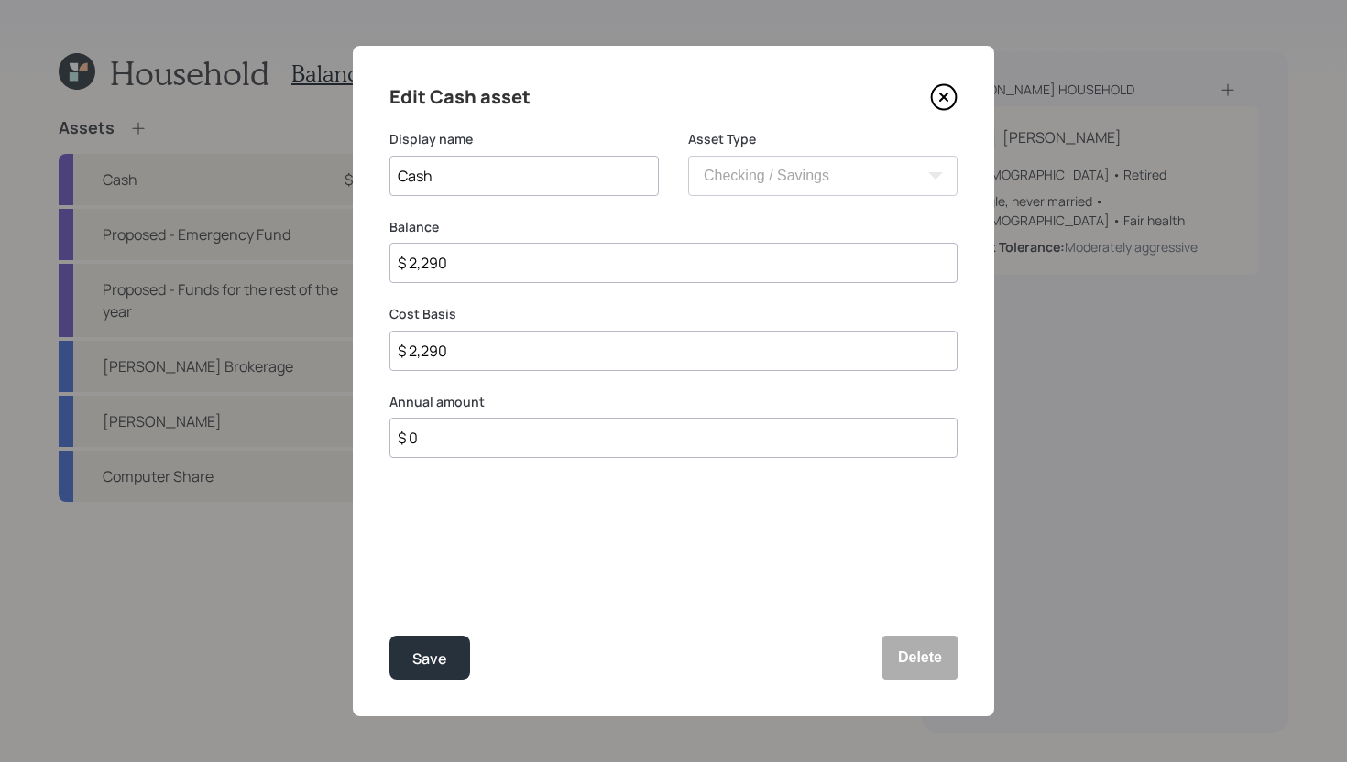
type input "$ 229"
type input "$ 22"
type input "$ 2"
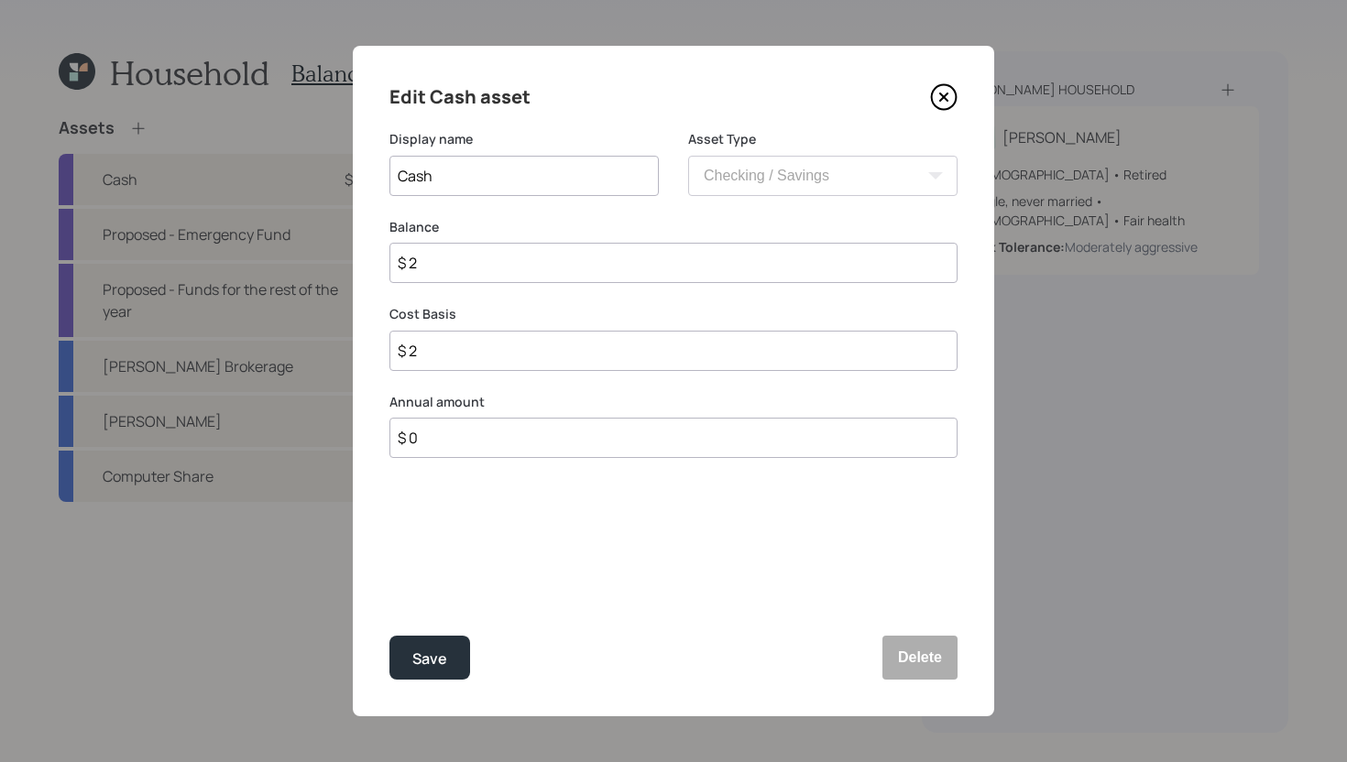
type input "$"
type input "$ 2"
type input "$ 22"
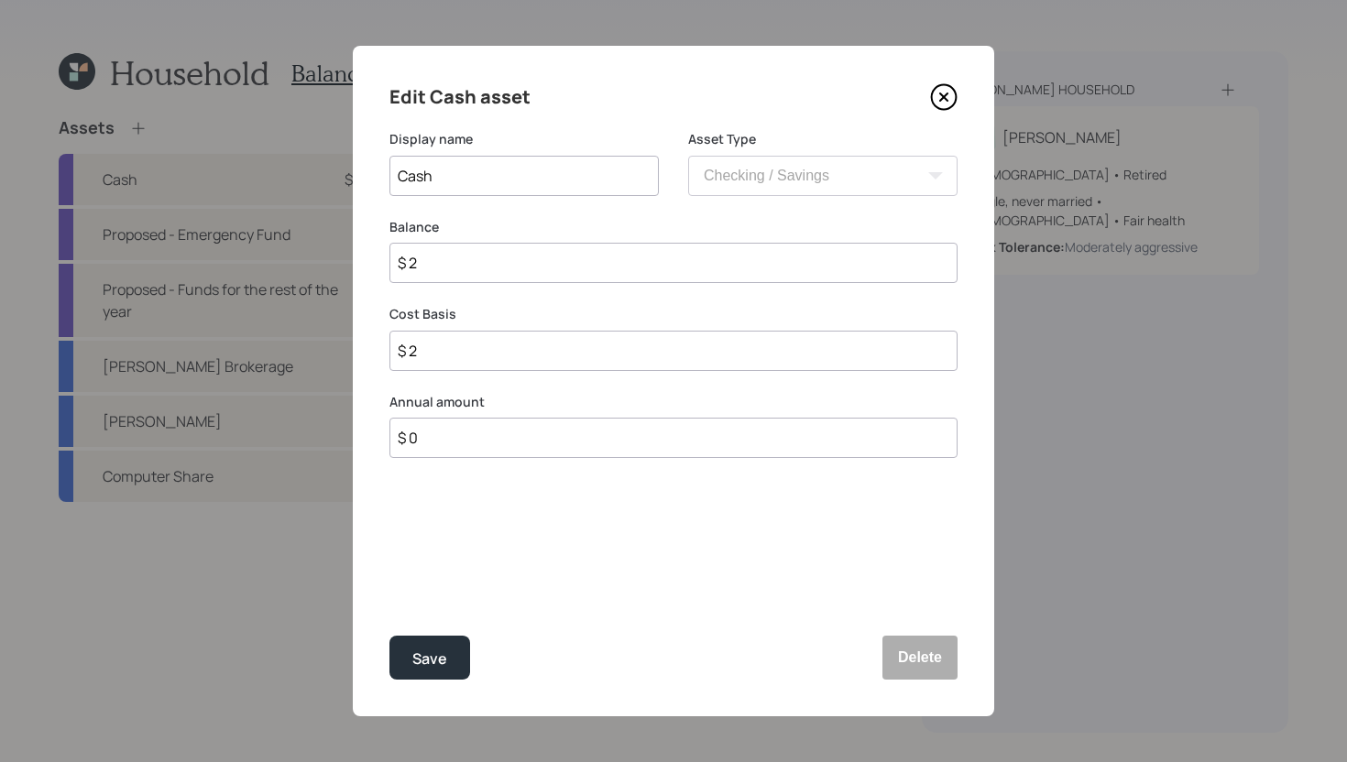
type input "$ 22"
type input "$ 223"
type input "$ 2,234"
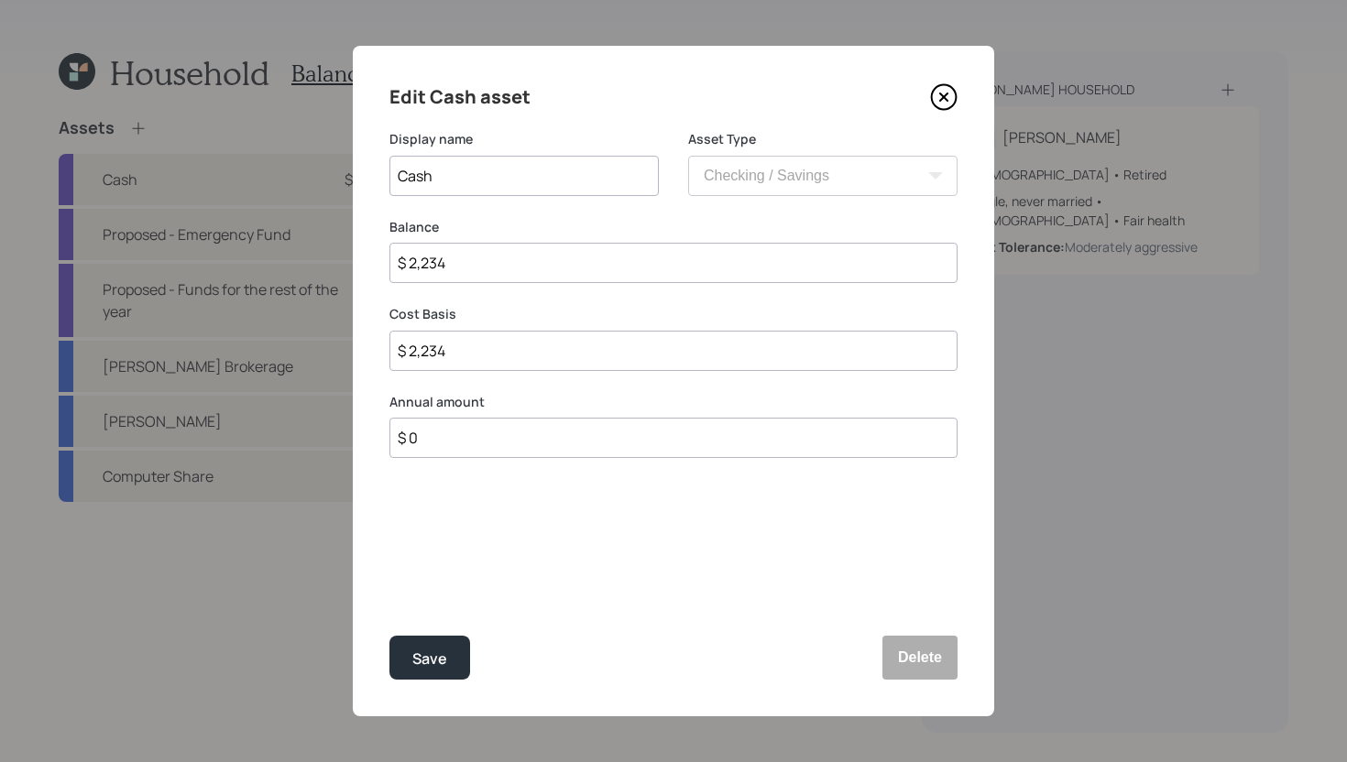
type input "$ 22,340"
type input "$ 223,400"
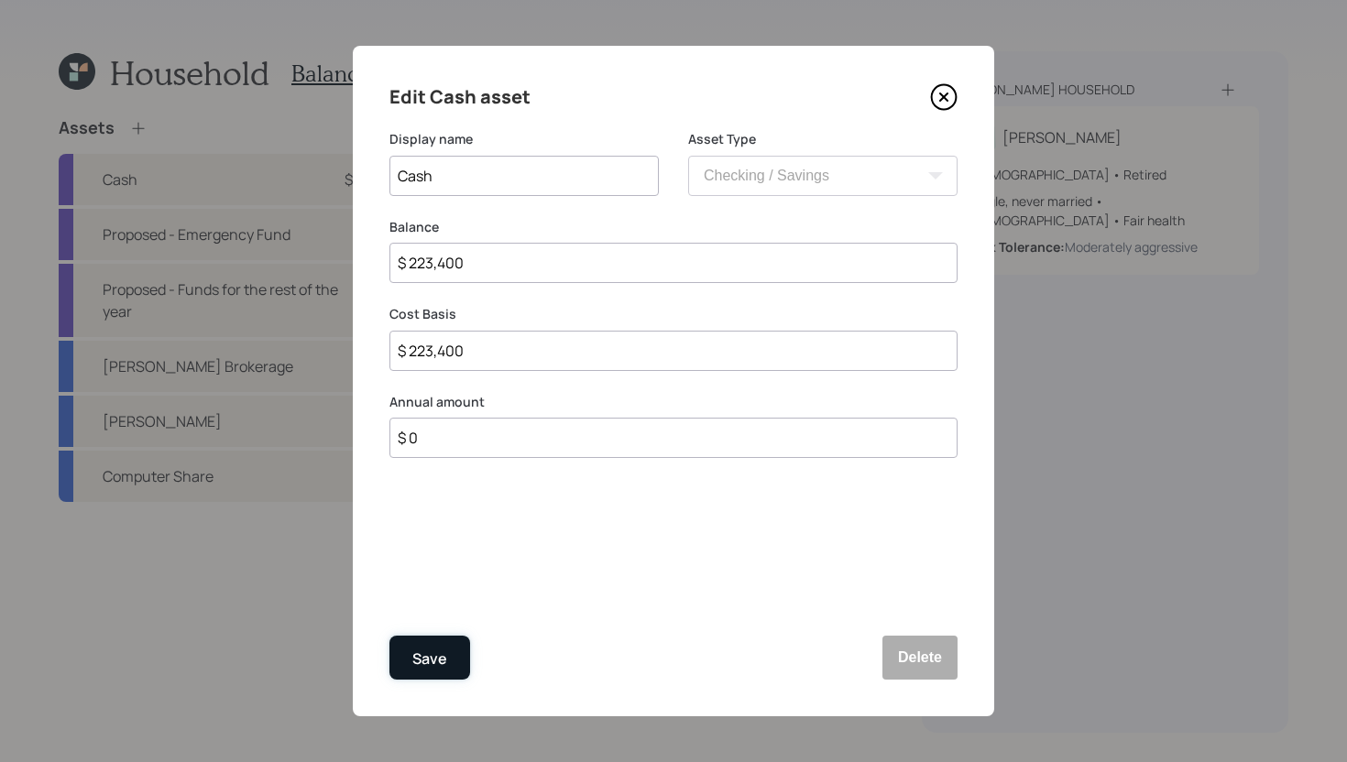
click at [442, 664] on div "Save" at bounding box center [429, 659] width 35 height 25
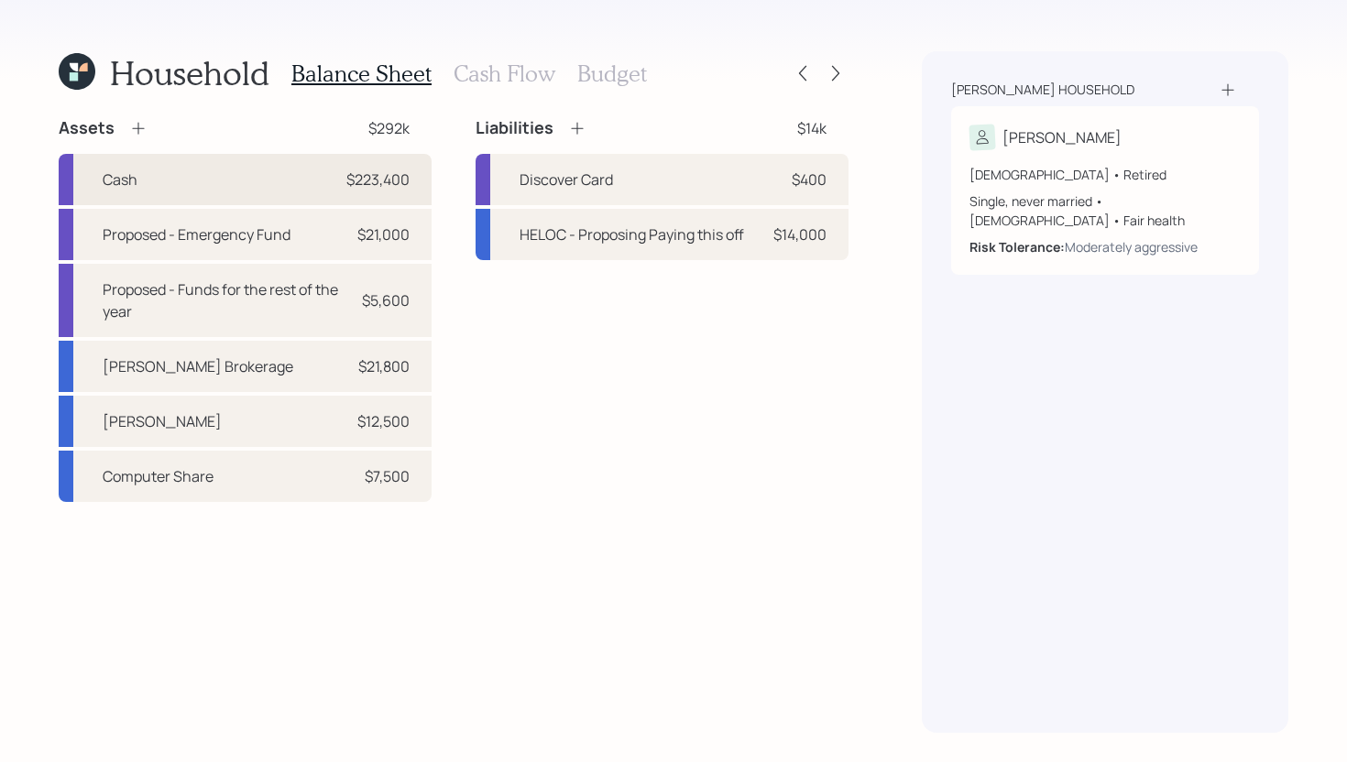
click at [311, 191] on div "Cash $223,400" at bounding box center [245, 179] width 373 height 51
select select "cash"
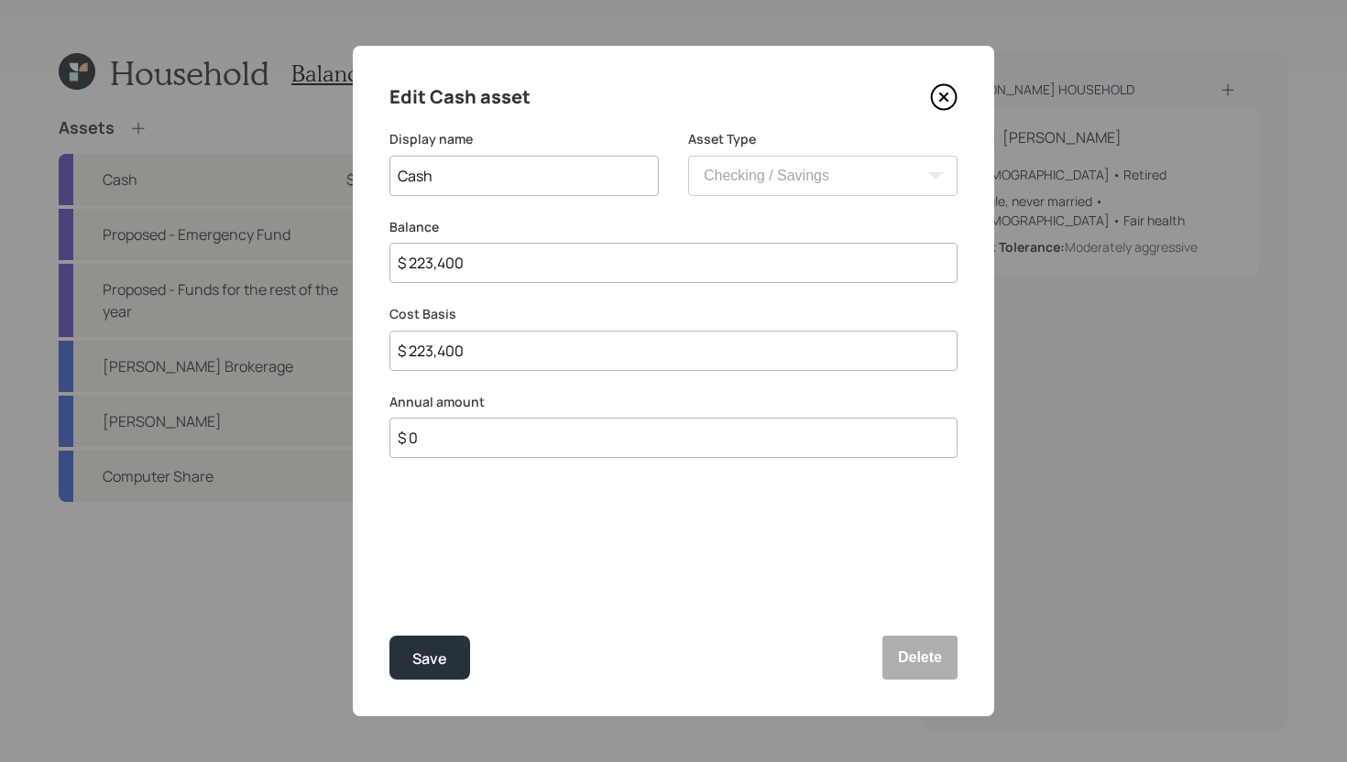
click at [526, 266] on input "$ 223,400" at bounding box center [673, 263] width 568 height 40
type input "$ 2"
type input "$ 20"
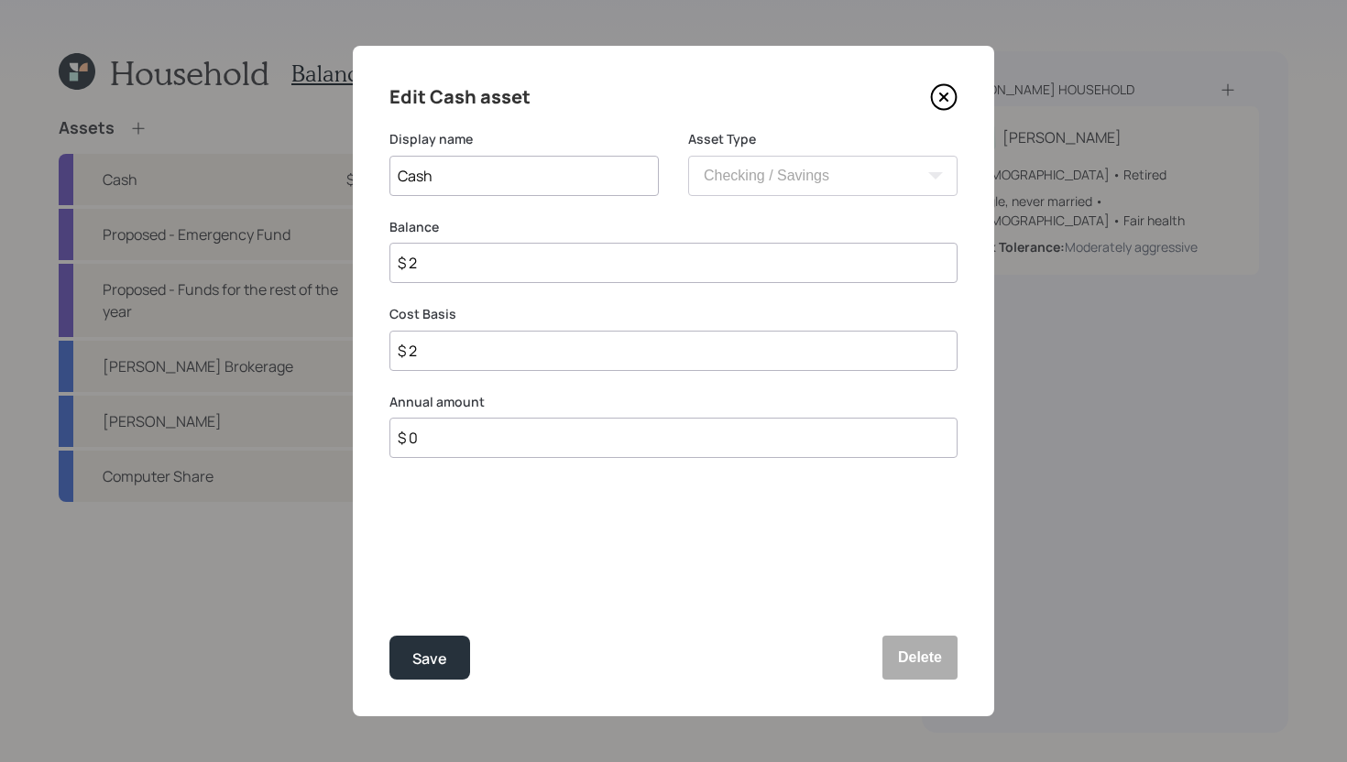
type input "$ 20"
type input "$ 209"
type input "$ 2,094"
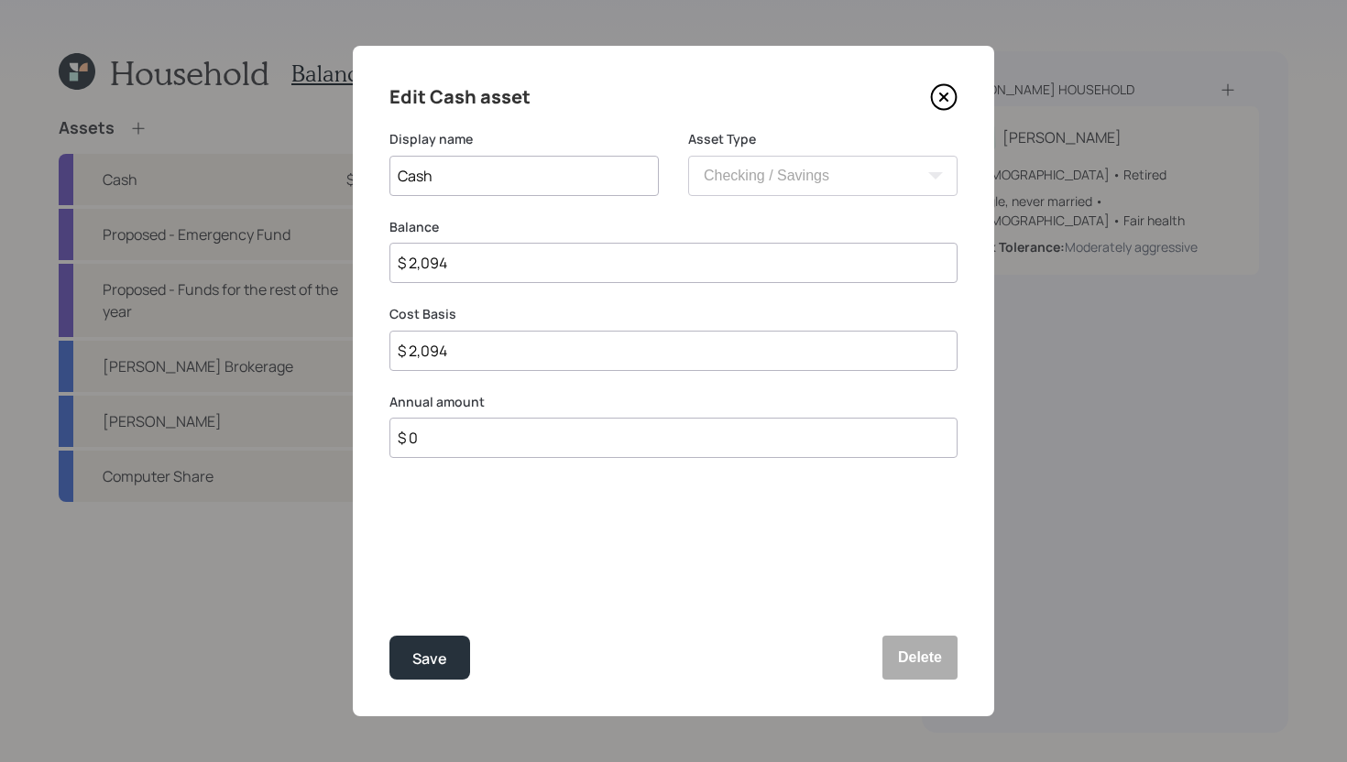
type input "$ 20,940"
type input "$ 209,400"
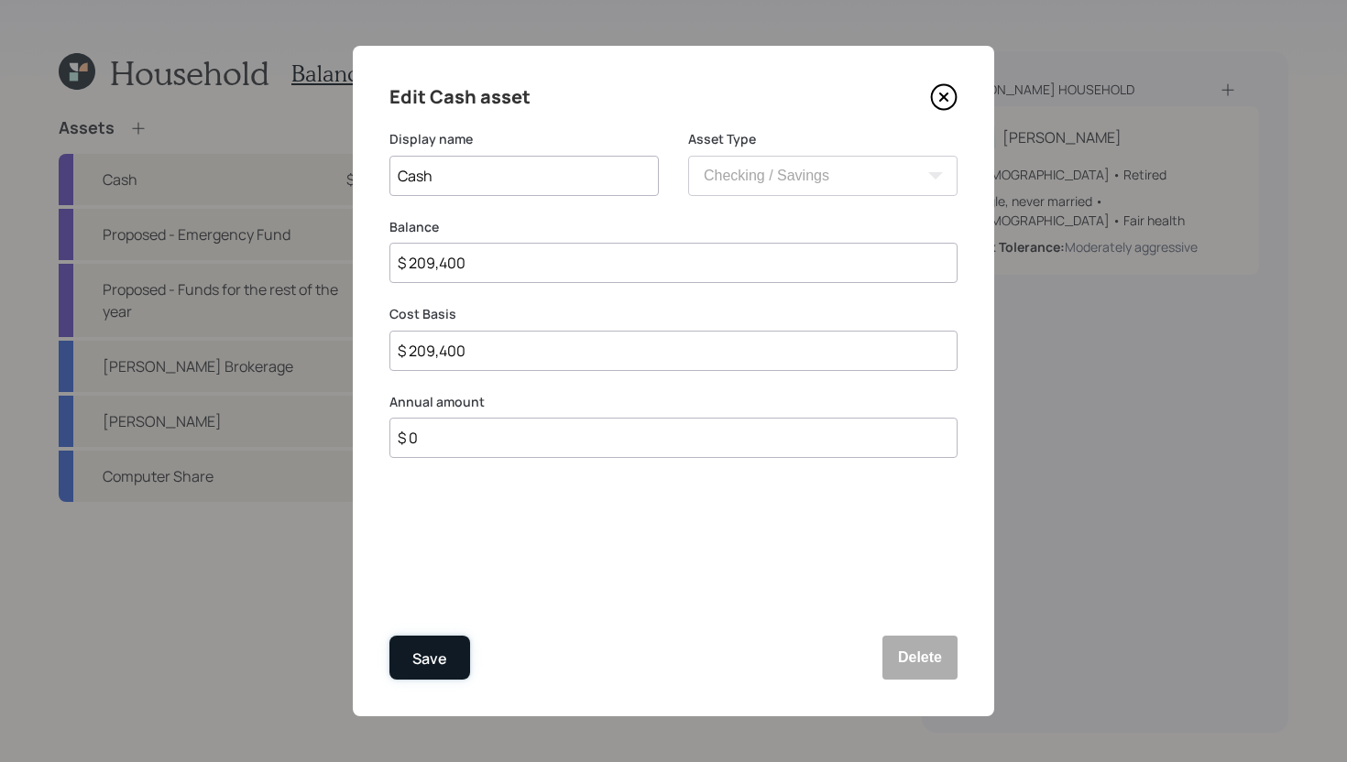
click at [433, 655] on div "Save" at bounding box center [429, 659] width 35 height 25
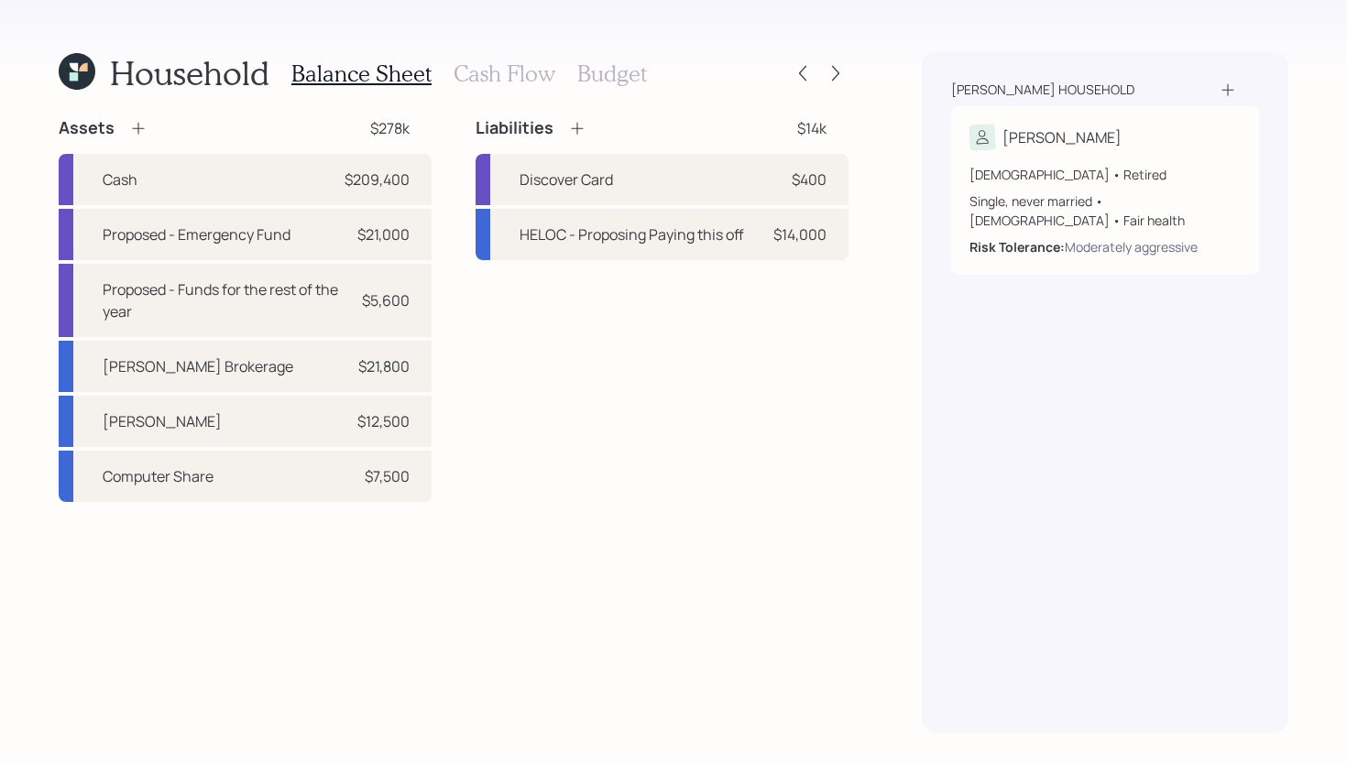
click at [538, 76] on h3 "Cash Flow" at bounding box center [504, 73] width 102 height 27
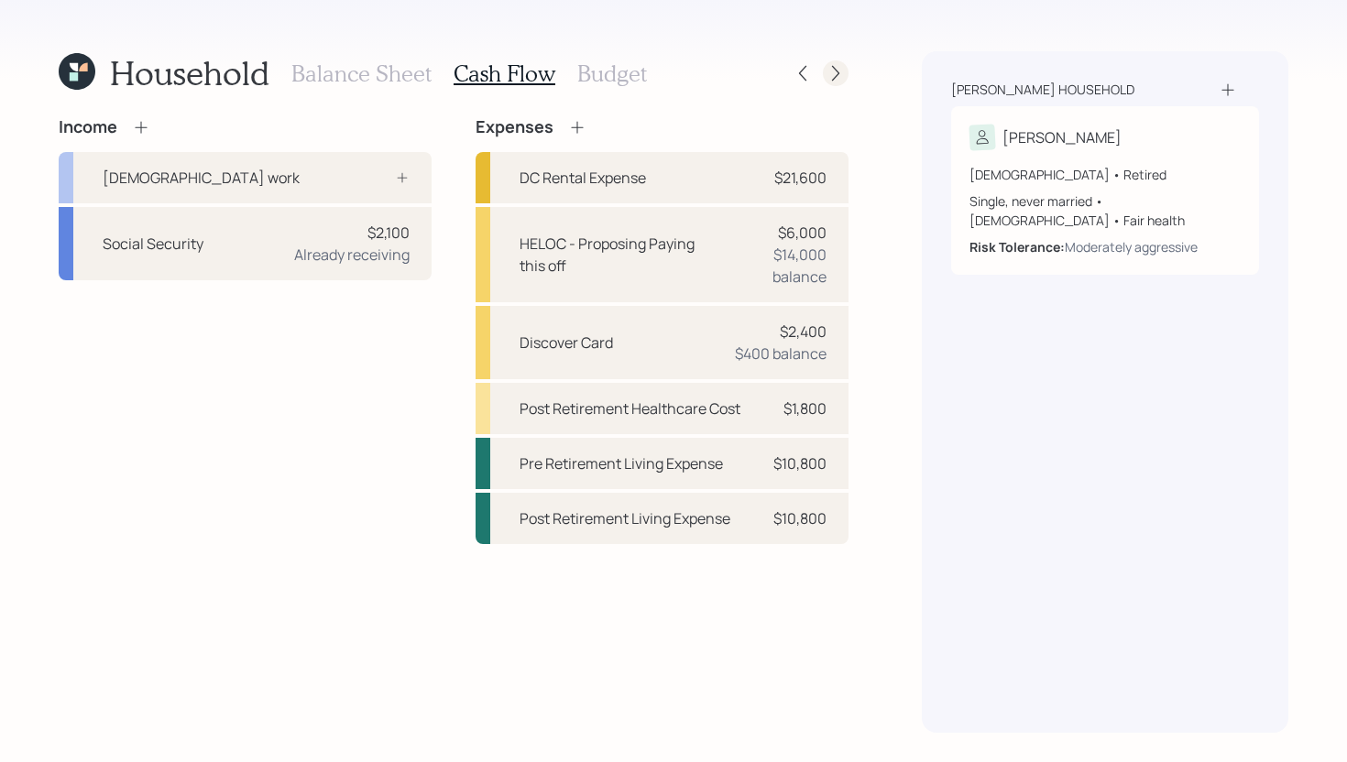
click at [843, 71] on icon at bounding box center [835, 73] width 18 height 18
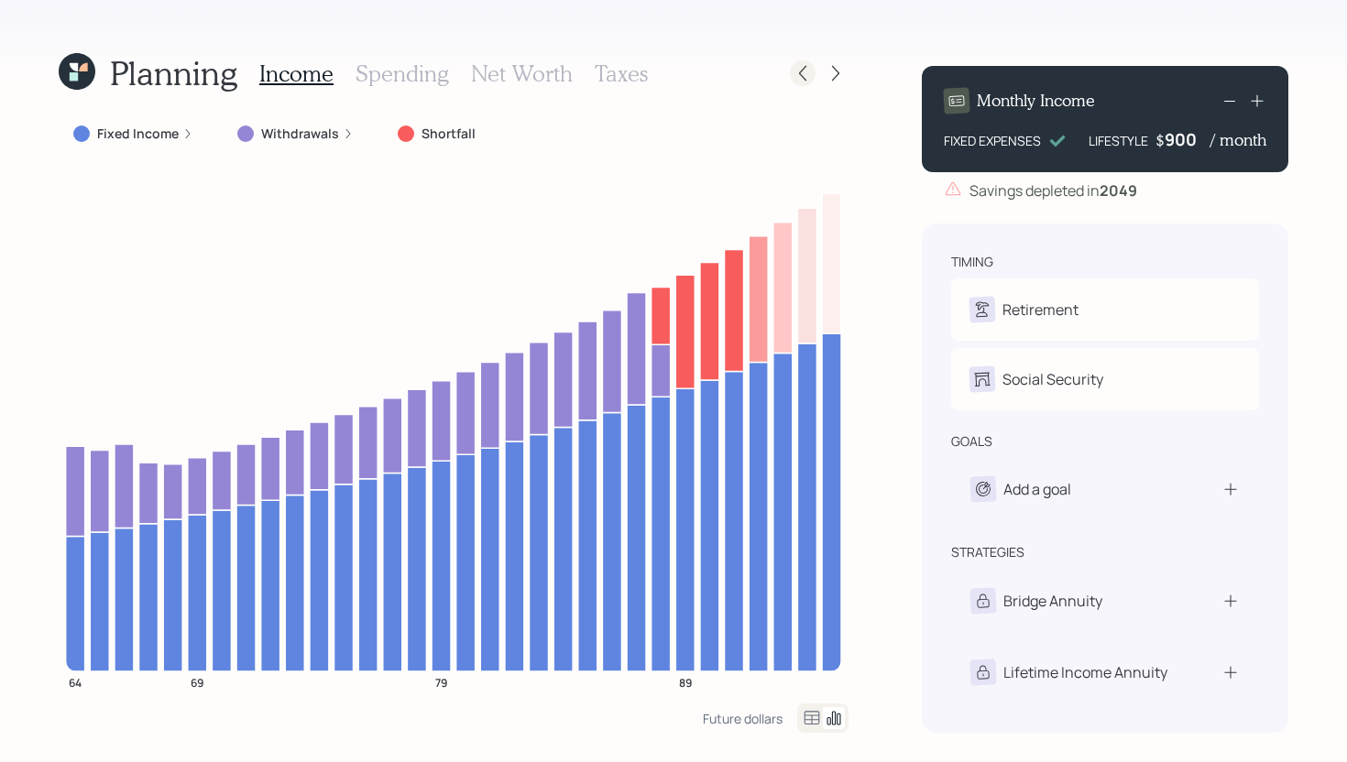
click at [810, 75] on icon at bounding box center [802, 73] width 18 height 18
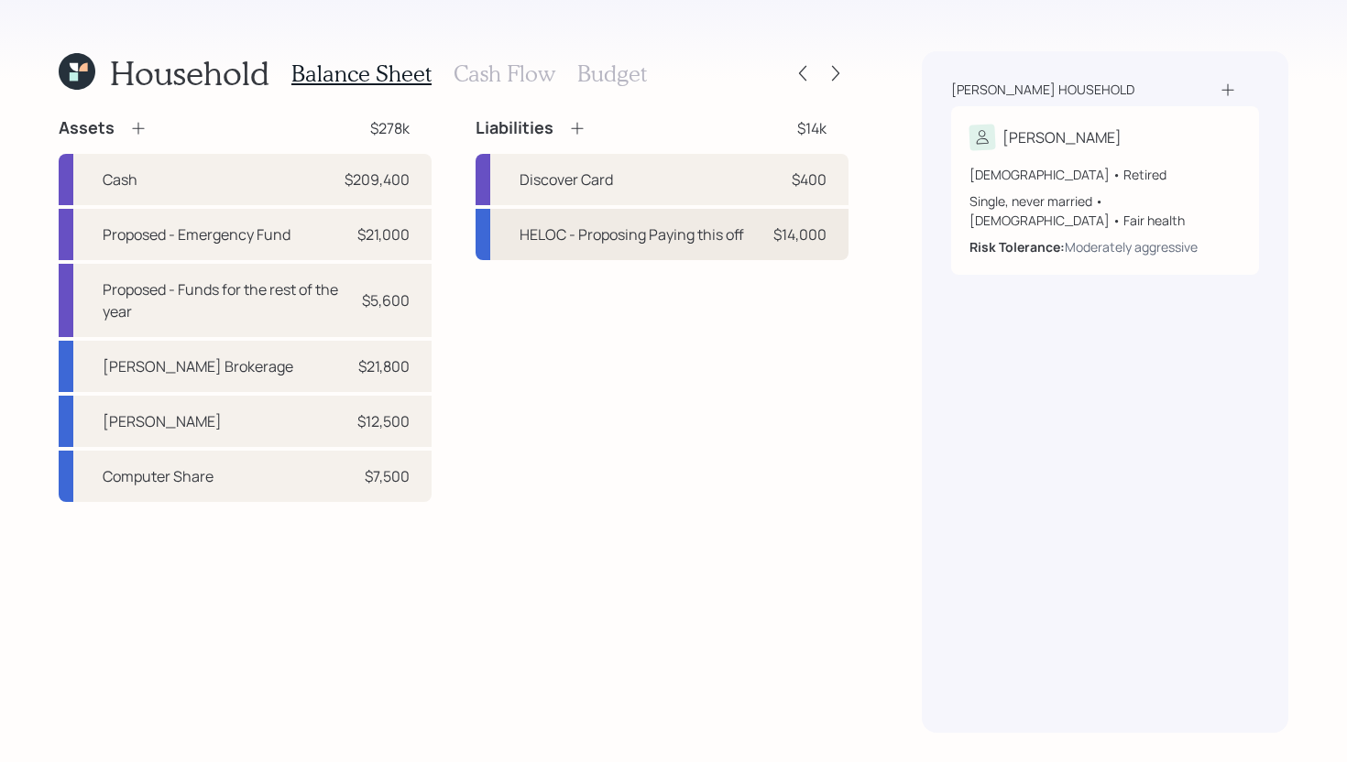
click at [681, 236] on div "HELOC - Proposing Paying this off" at bounding box center [631, 235] width 224 height 22
select select "other"
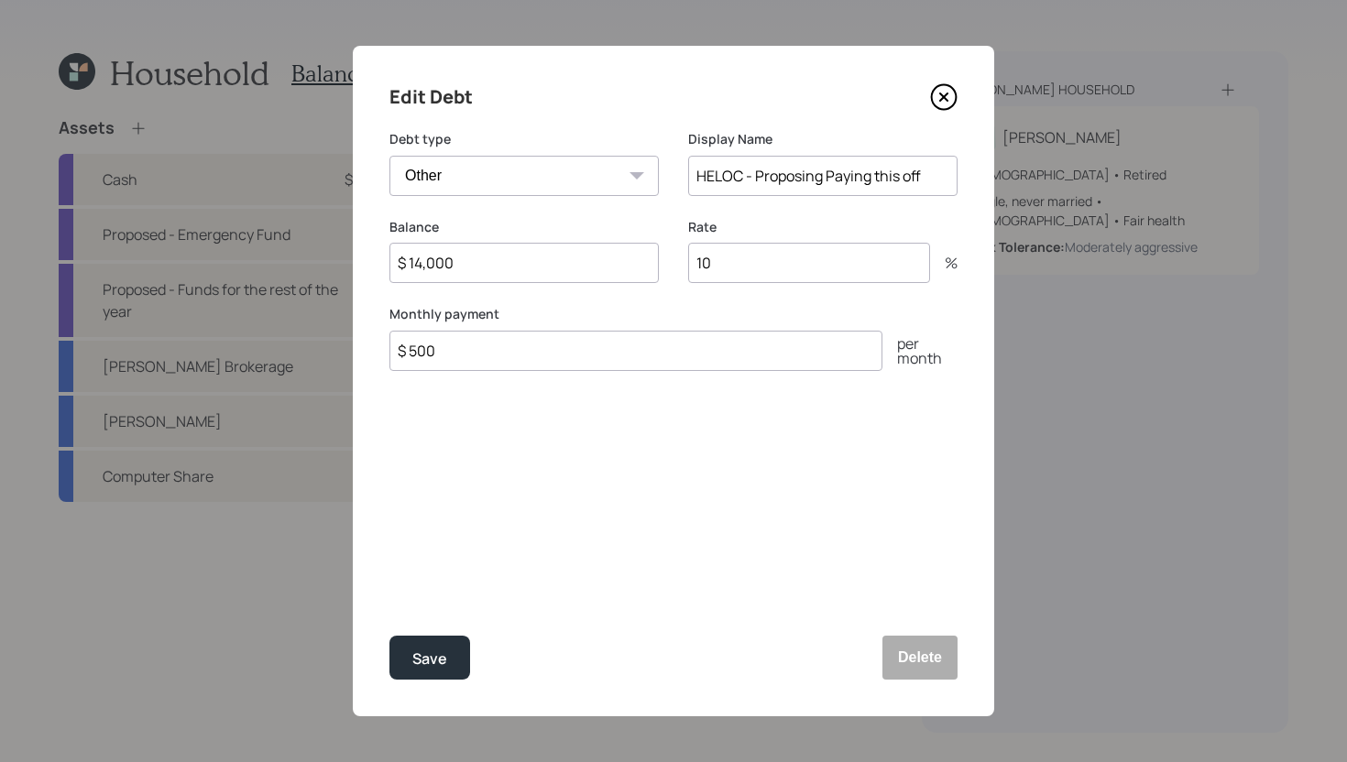
click at [491, 270] on input "$ 14,000" at bounding box center [523, 263] width 269 height 40
type input "$ 0"
click at [451, 661] on button "Save" at bounding box center [429, 658] width 81 height 44
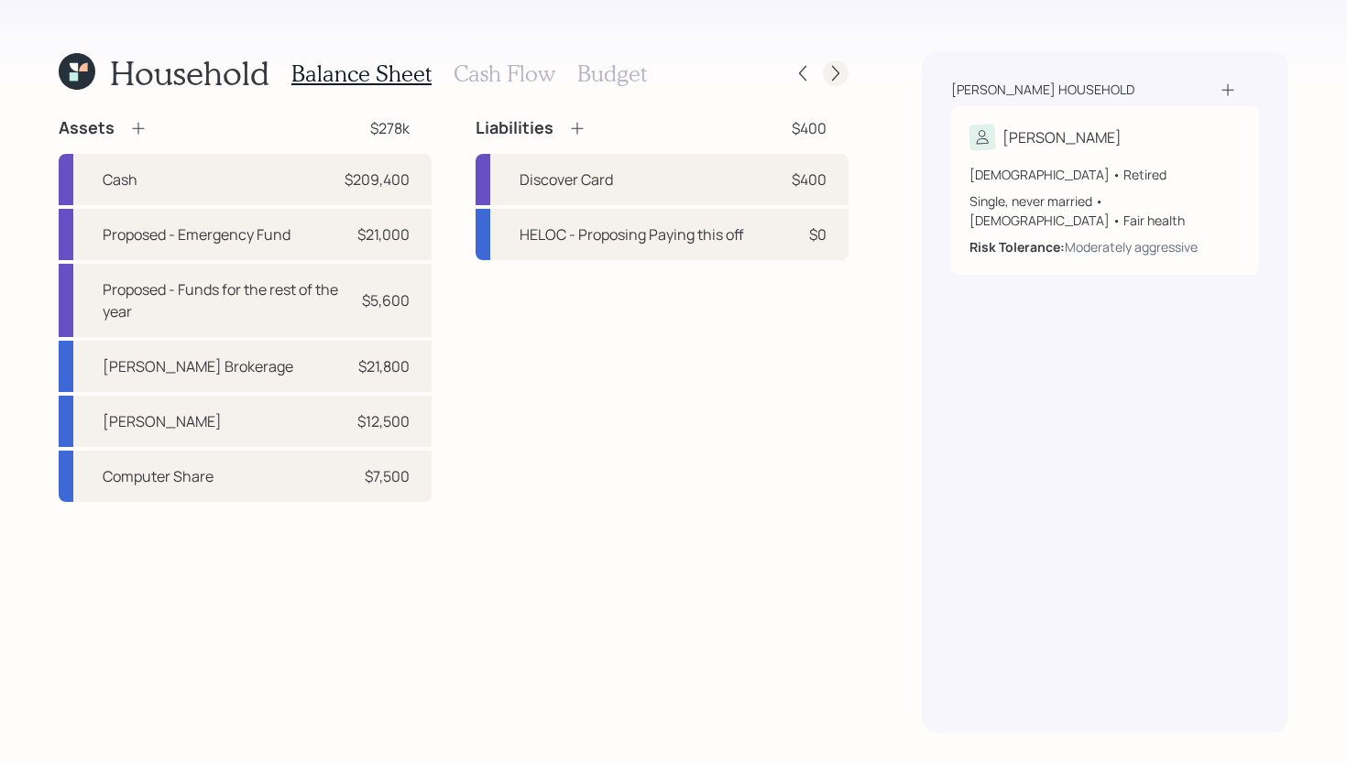
click at [835, 76] on icon at bounding box center [835, 74] width 7 height 16
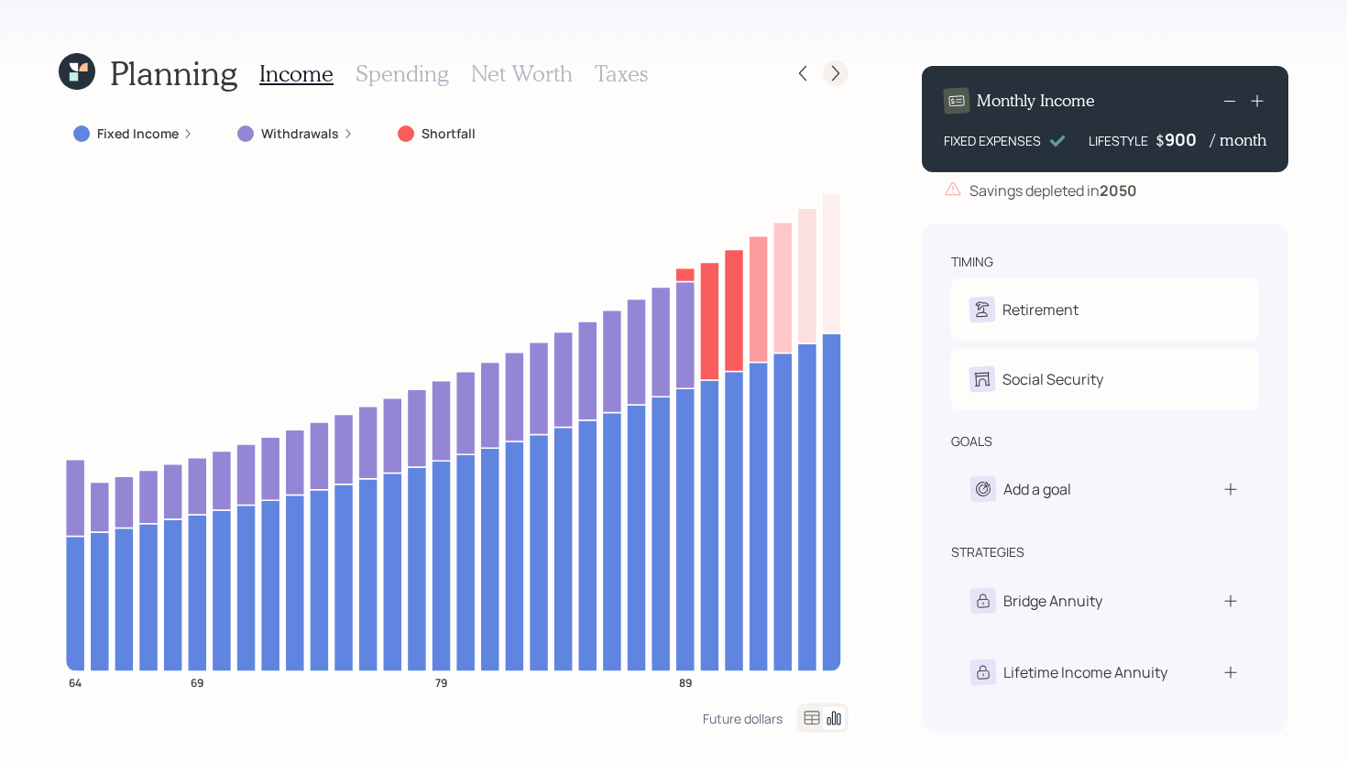
click at [835, 78] on icon at bounding box center [835, 73] width 18 height 18
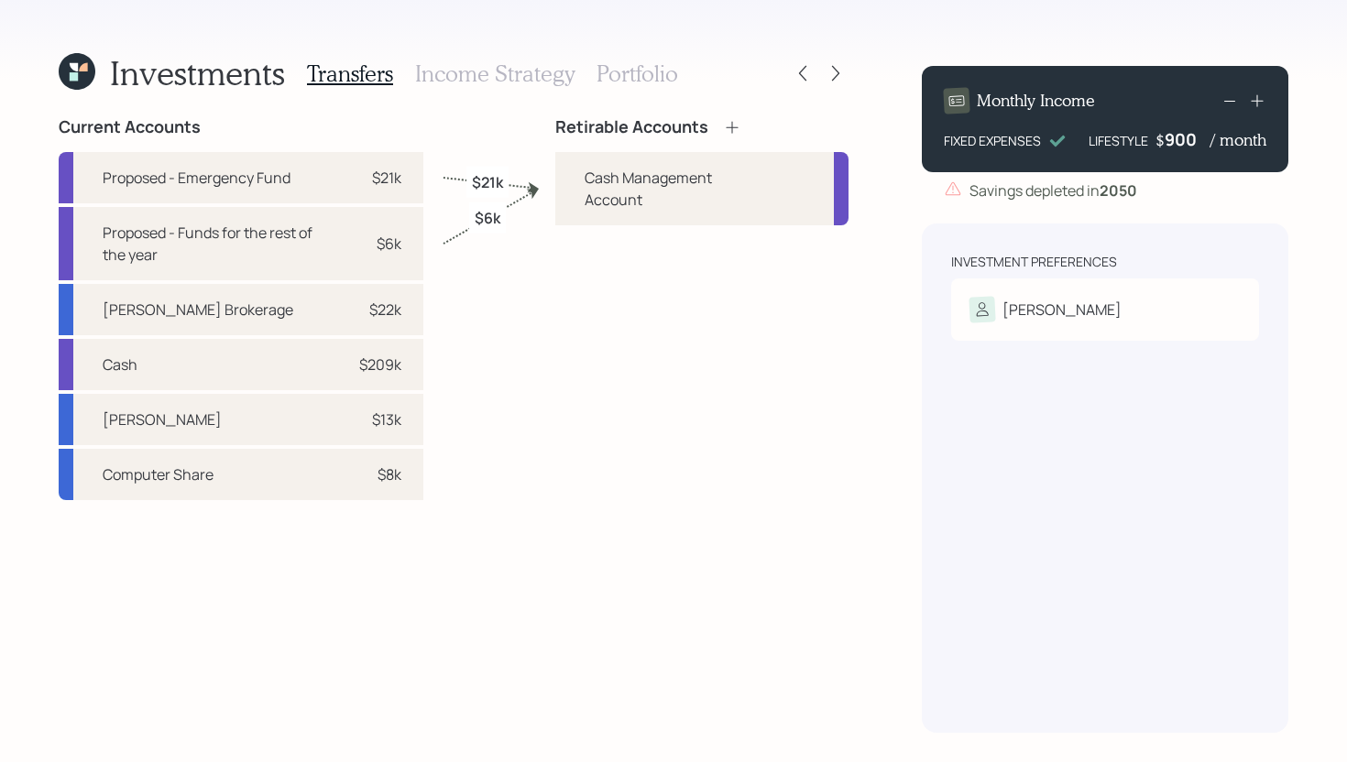
click at [733, 129] on icon at bounding box center [732, 127] width 12 height 12
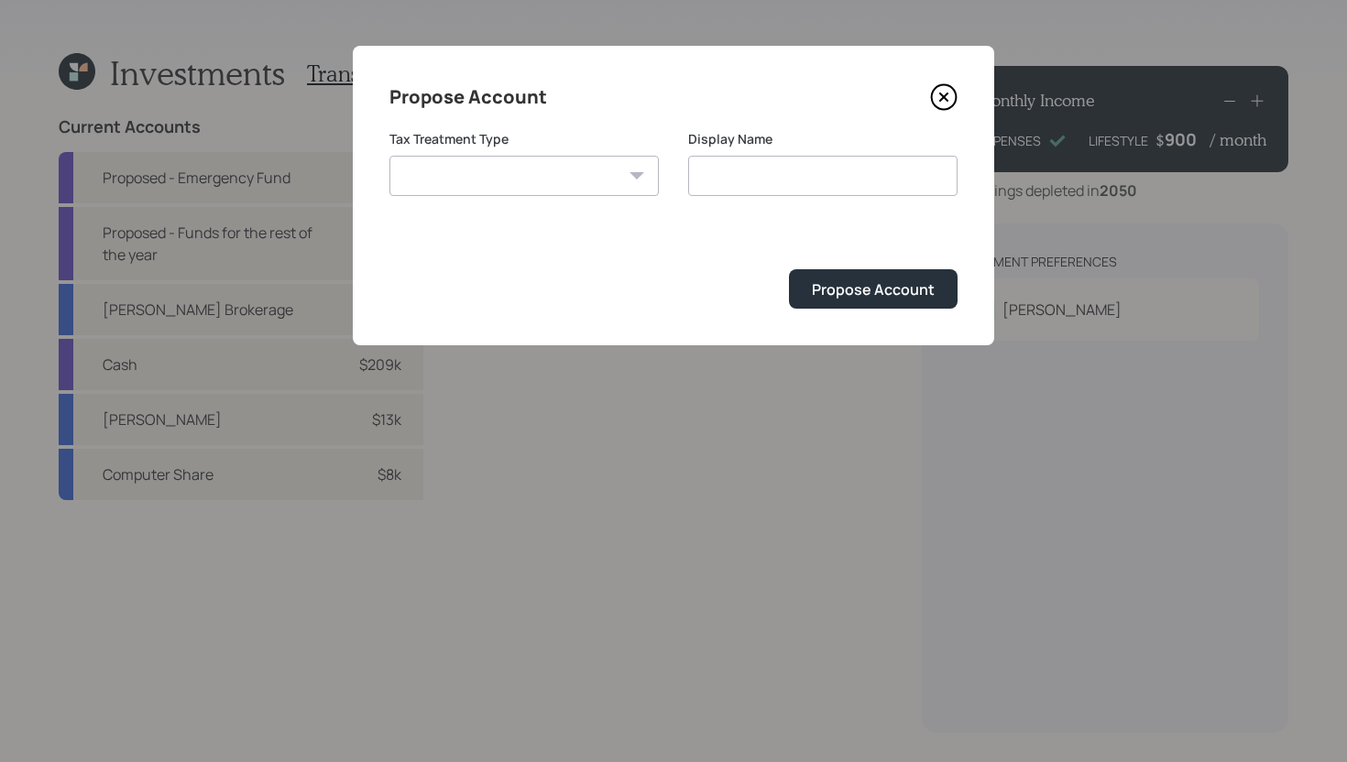
click at [505, 173] on select "Roth Taxable Traditional" at bounding box center [523, 176] width 269 height 40
select select "traditional"
click at [389, 156] on select "Roth Taxable Traditional" at bounding box center [523, 176] width 269 height 40
click at [814, 175] on input "Traditional" at bounding box center [822, 176] width 269 height 40
type input "Traditional IRA"
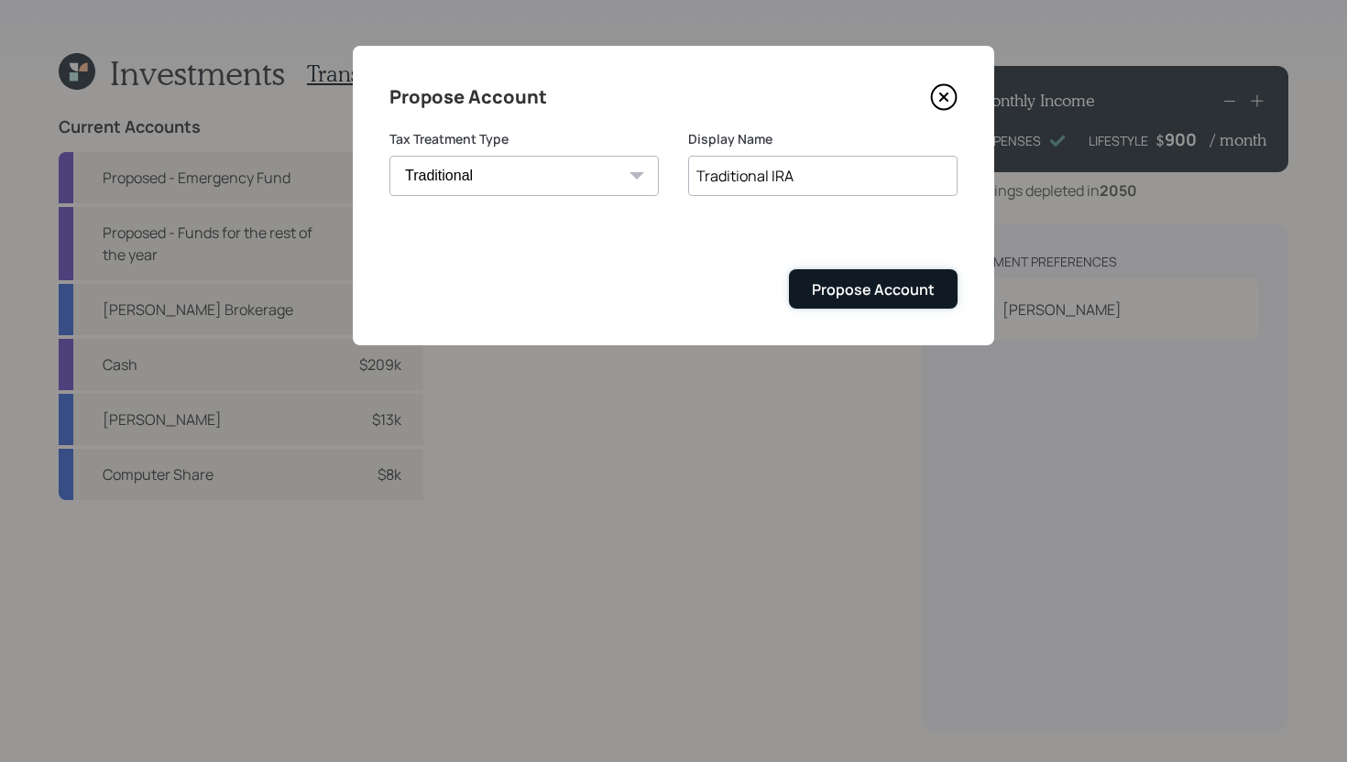
click at [867, 287] on div "Propose Account" at bounding box center [873, 289] width 123 height 20
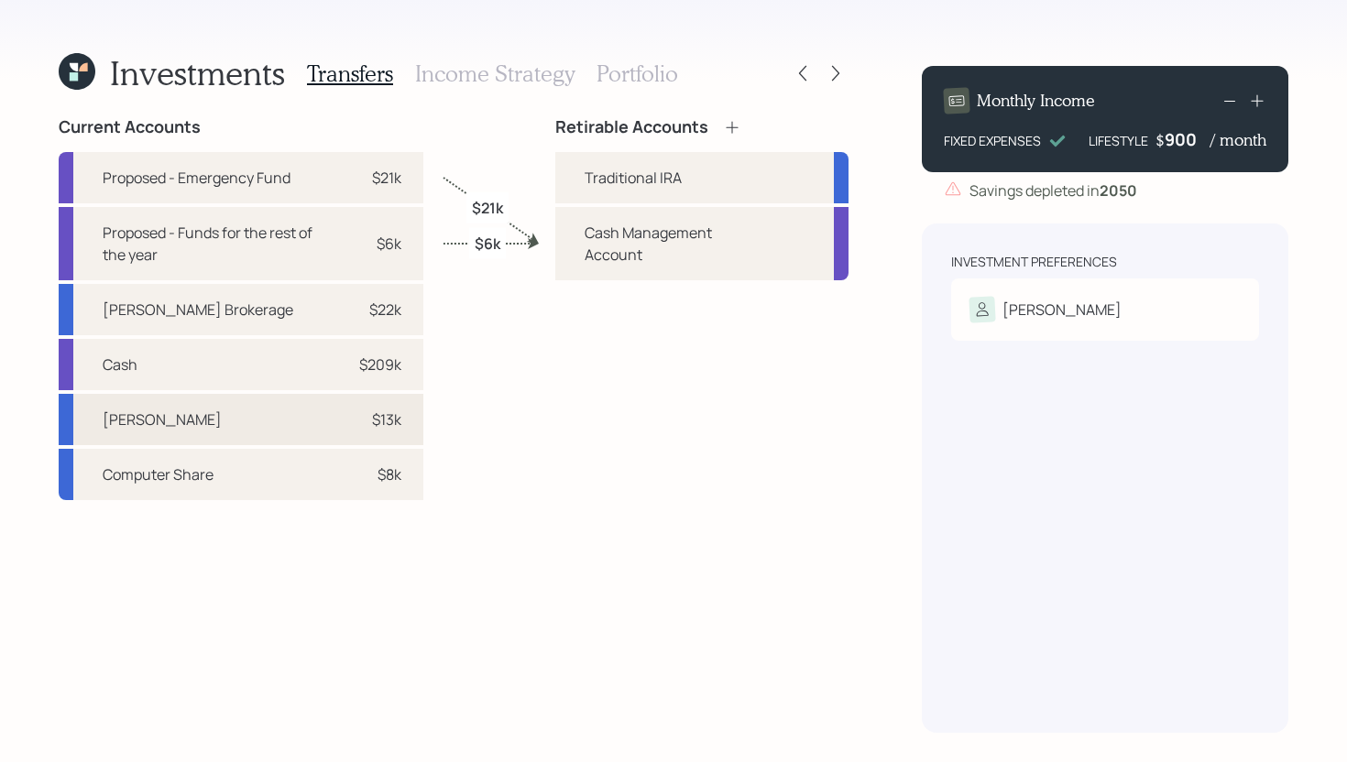
click at [346, 407] on div "Schwab IRA $13k" at bounding box center [241, 419] width 365 height 51
click at [607, 178] on div "Traditional IRA" at bounding box center [632, 178] width 97 height 22
select select "2aa5381d-f395-45ba-aa1f-00890e6271b7"
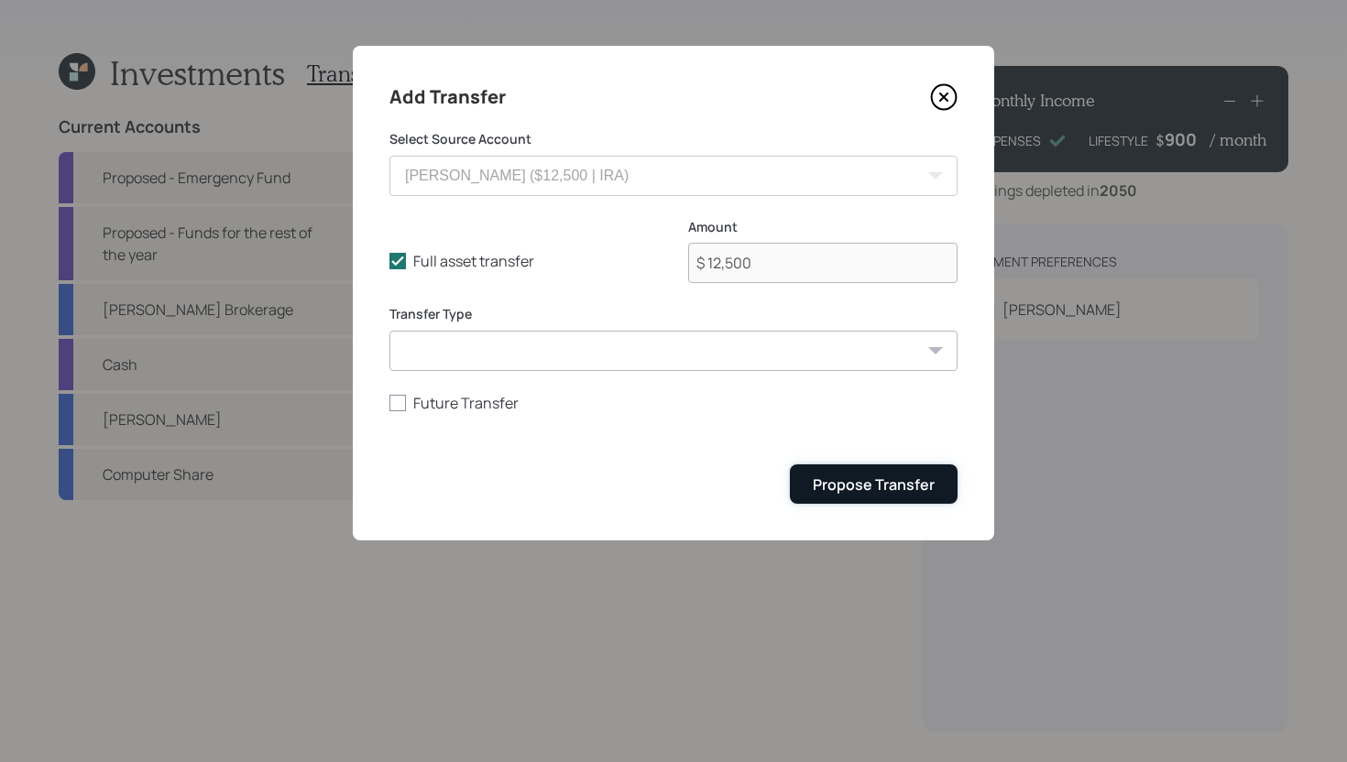
click at [859, 476] on div "Propose Transfer" at bounding box center [874, 485] width 122 height 20
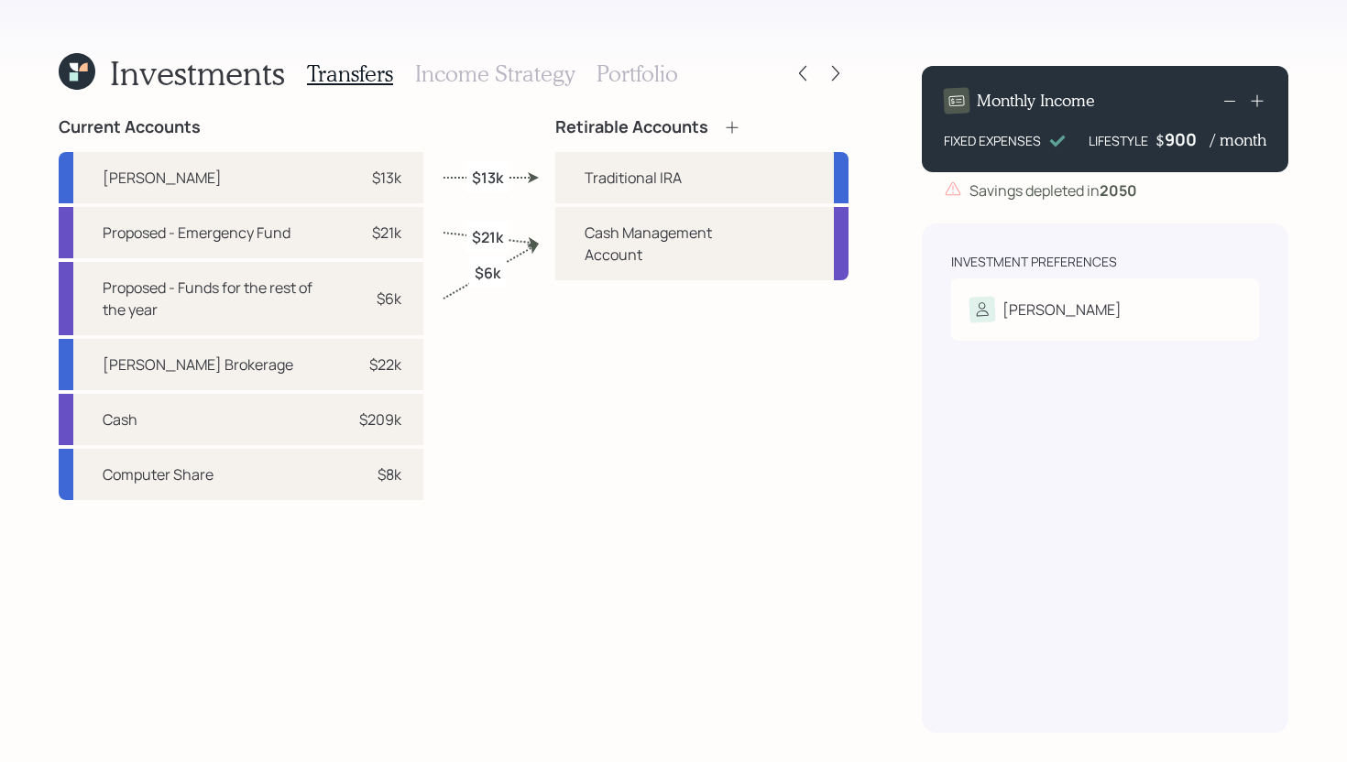
click at [735, 133] on icon at bounding box center [732, 127] width 18 height 18
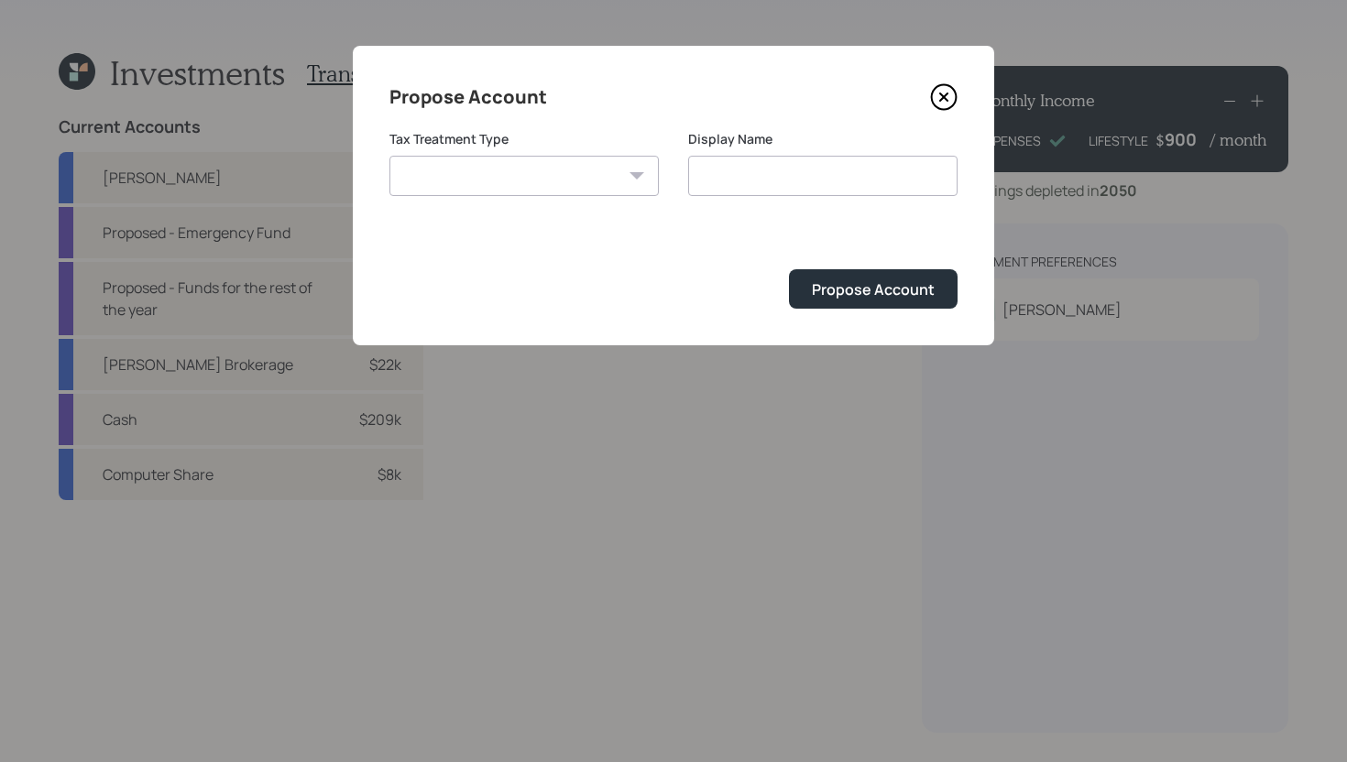
click at [551, 187] on select "Roth Taxable Traditional" at bounding box center [523, 176] width 269 height 40
select select "taxable"
click at [389, 156] on select "Roth Taxable Traditional" at bounding box center [523, 176] width 269 height 40
click at [809, 179] on input "Taxable" at bounding box center [822, 176] width 269 height 40
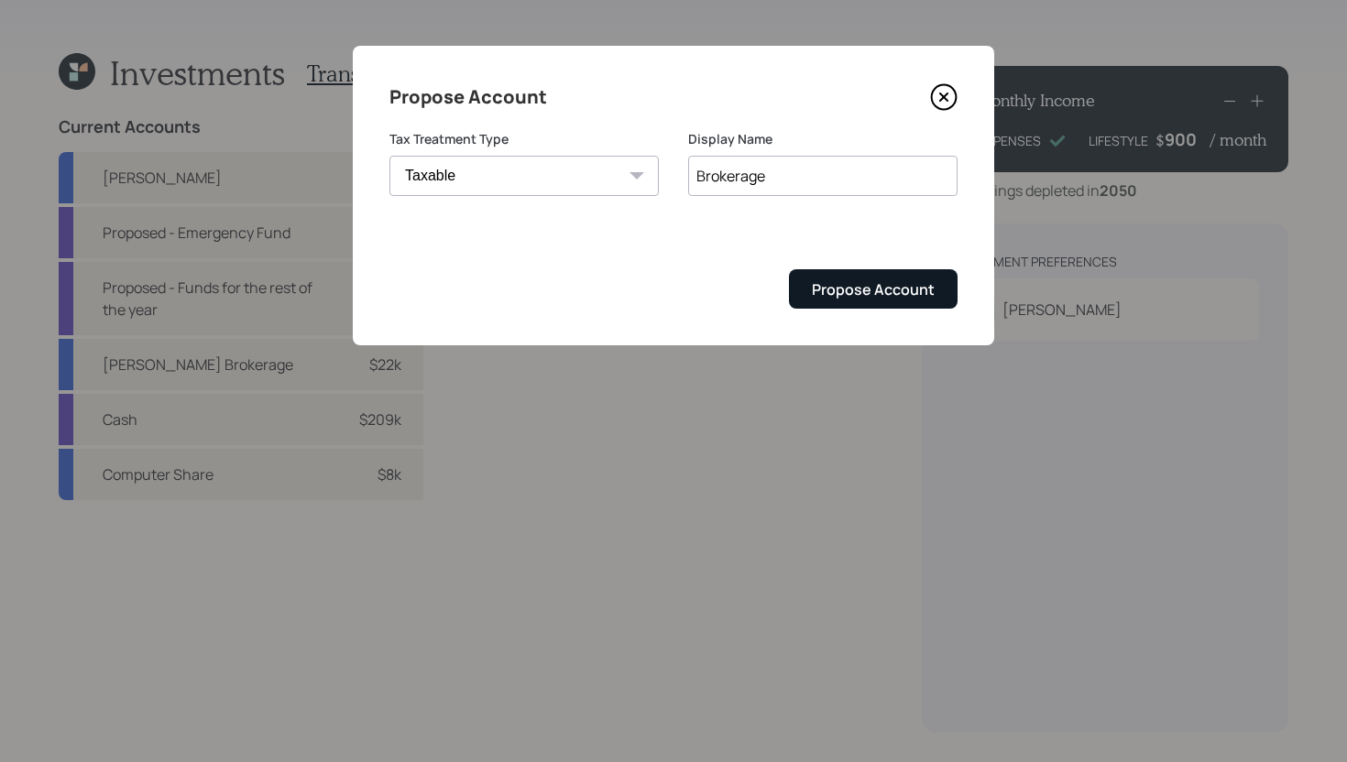
type input "Brokerage"
click at [893, 308] on button "Propose Account" at bounding box center [873, 288] width 169 height 39
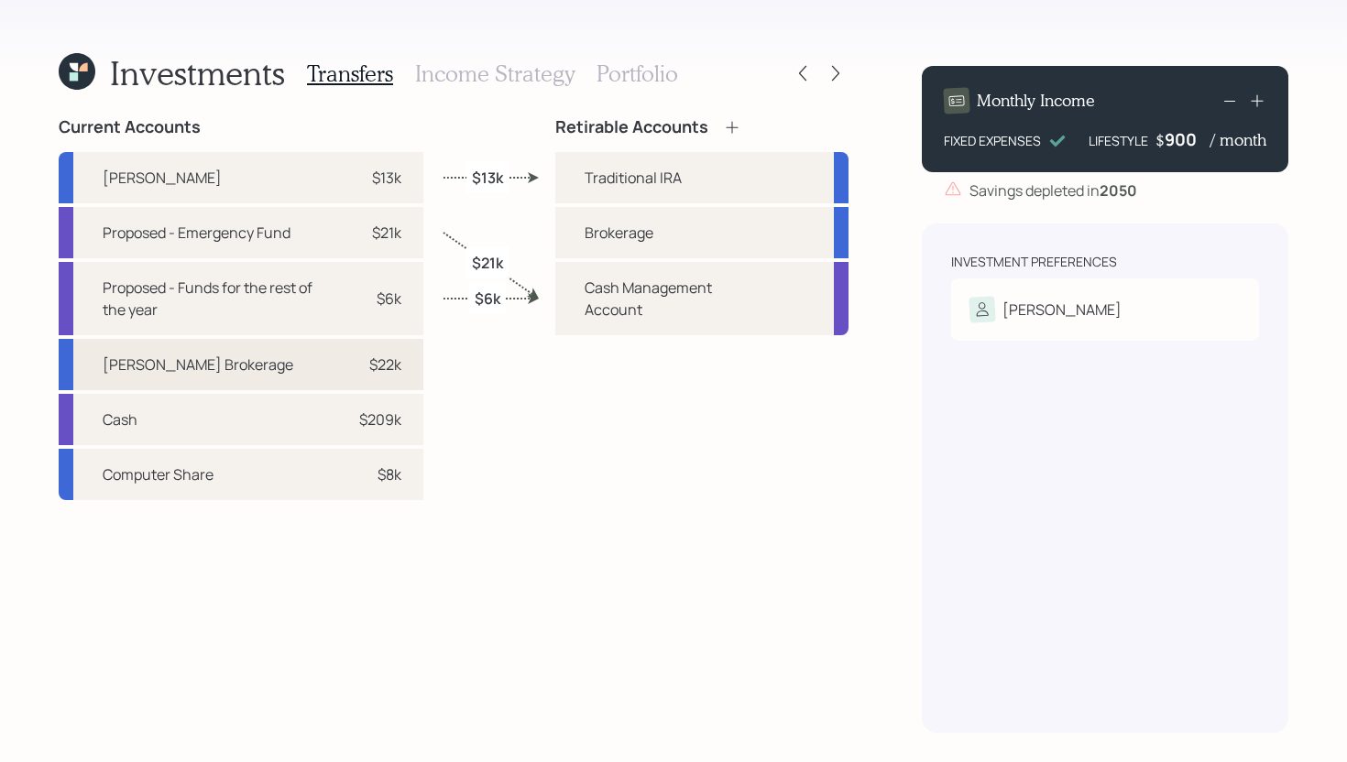
click at [395, 363] on div "$22k" at bounding box center [385, 365] width 32 height 22
click at [588, 245] on div "Brokerage" at bounding box center [701, 232] width 293 height 51
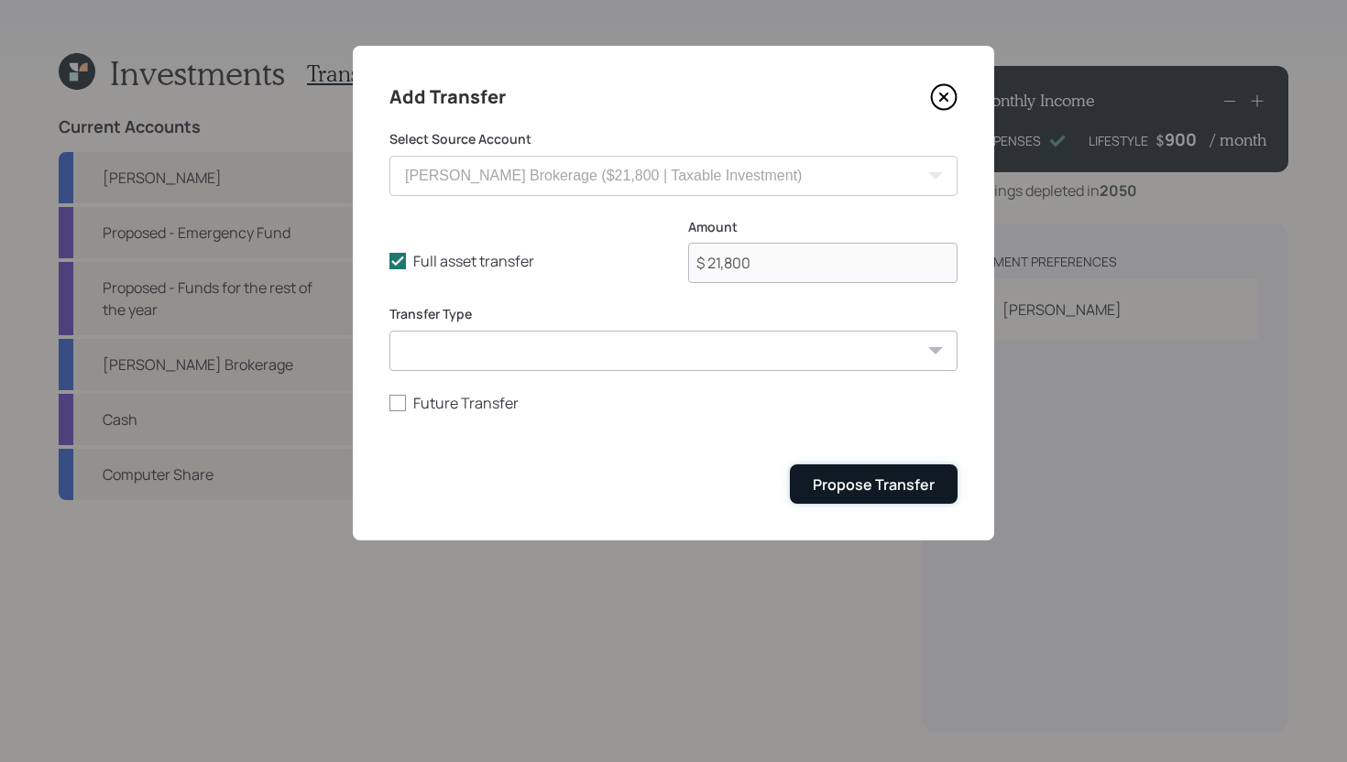
click at [889, 486] on div "Propose Transfer" at bounding box center [874, 485] width 122 height 20
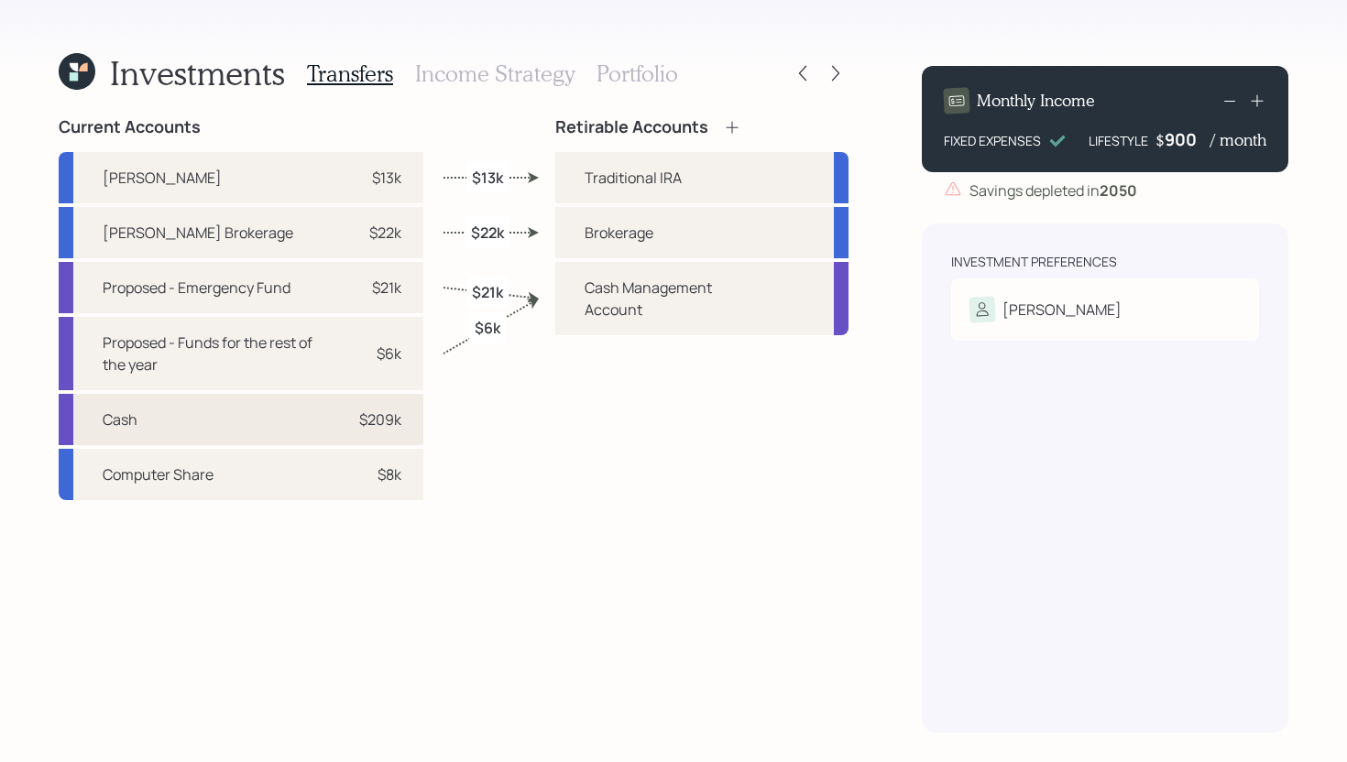
click at [417, 416] on div "Cash $209k" at bounding box center [241, 419] width 365 height 51
click at [565, 247] on div "Brokerage" at bounding box center [701, 232] width 293 height 51
select select "67fdd99b-d879-4998-9c8c-f95b99834837"
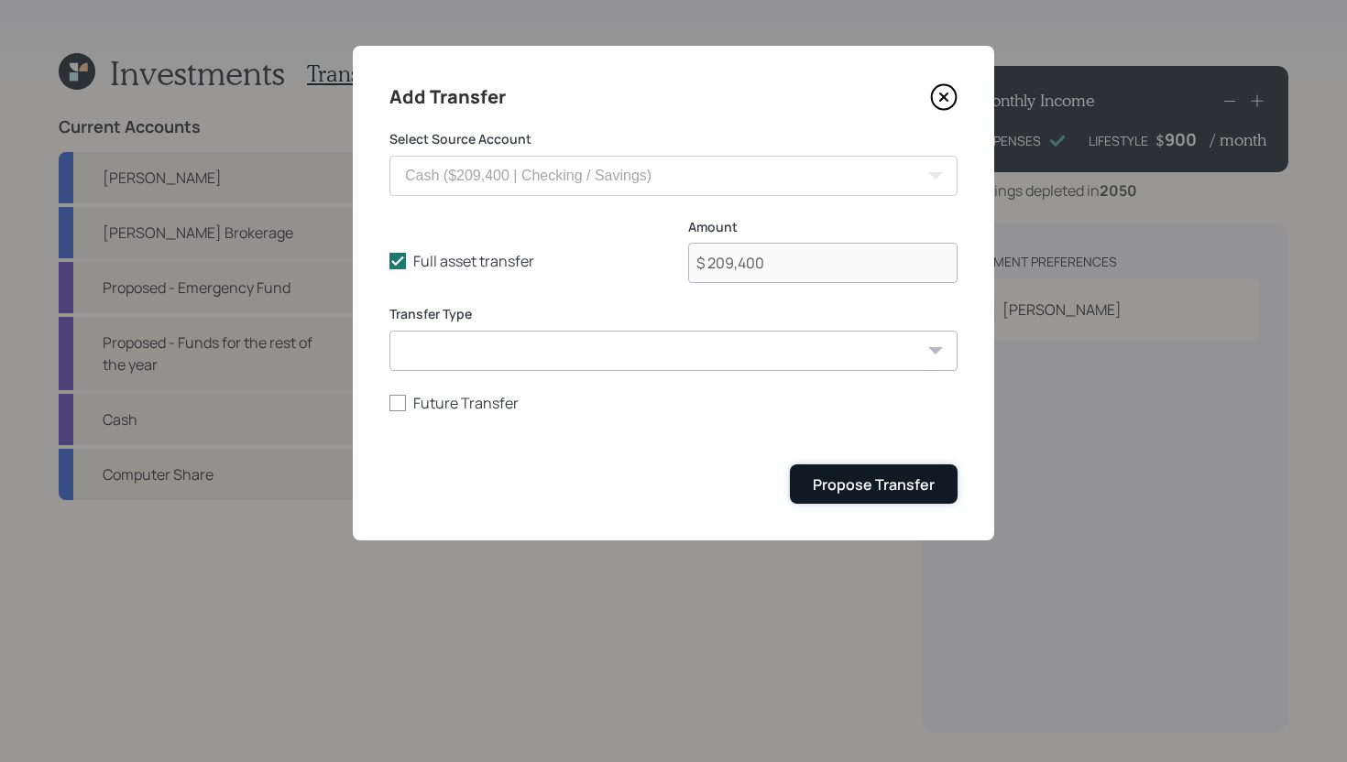
click at [826, 481] on div "Propose Transfer" at bounding box center [874, 485] width 122 height 20
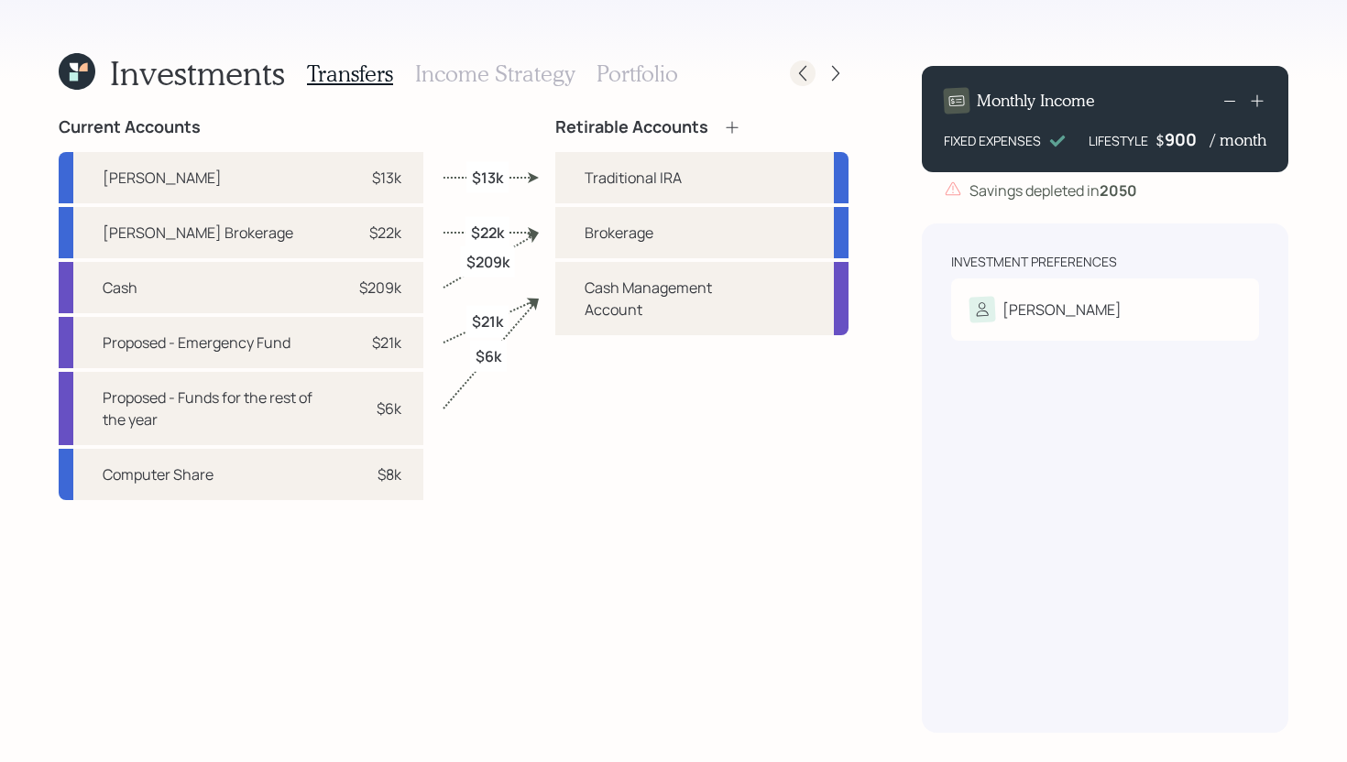
click at [807, 79] on icon at bounding box center [802, 73] width 18 height 18
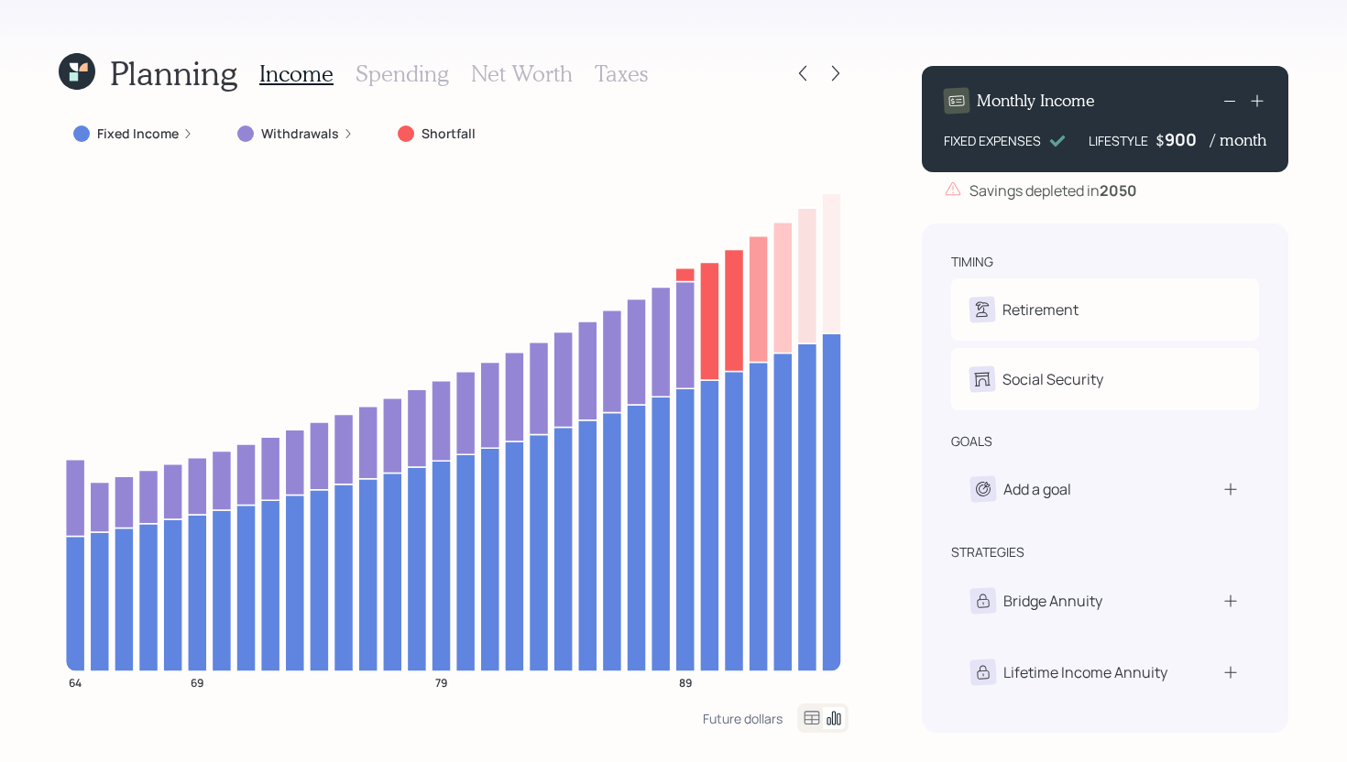
click at [633, 71] on h3 "Taxes" at bounding box center [621, 73] width 53 height 27
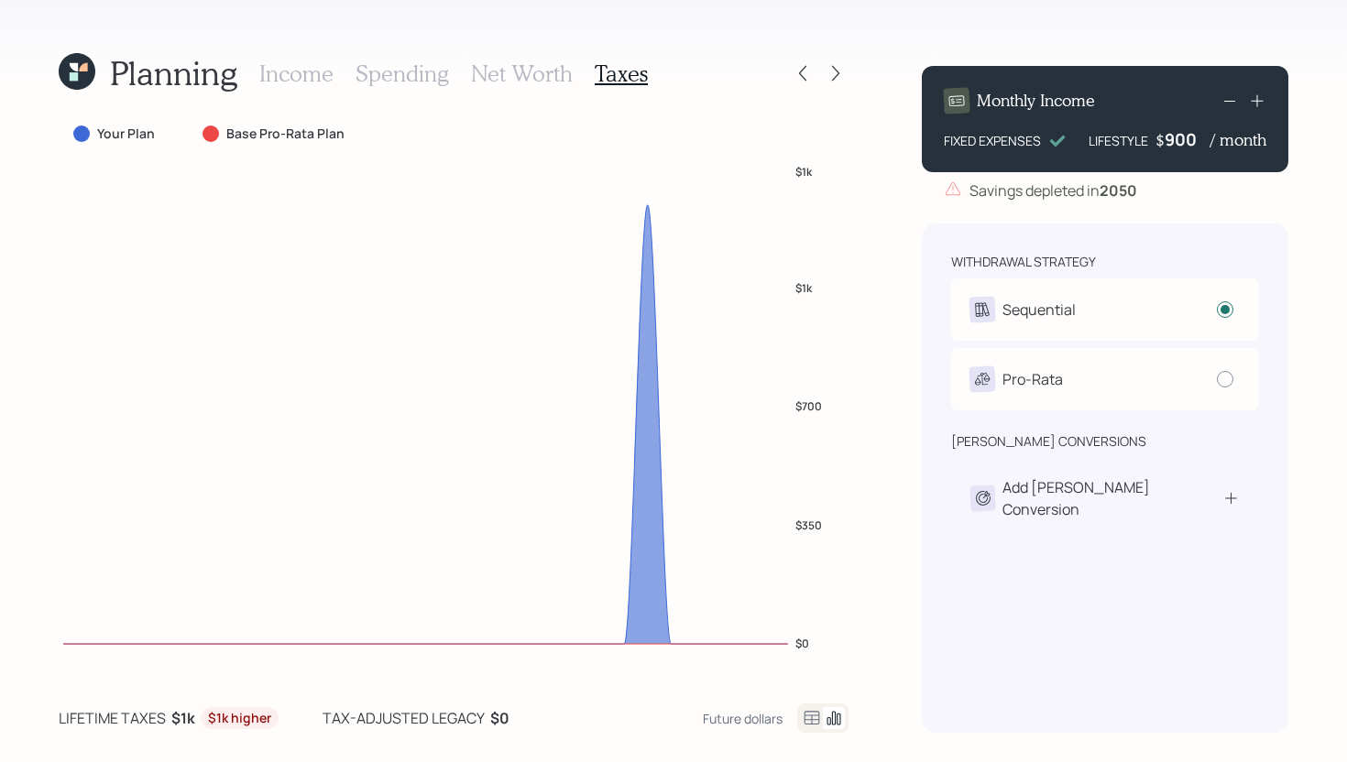
click at [534, 71] on h3 "Net Worth" at bounding box center [522, 73] width 102 height 27
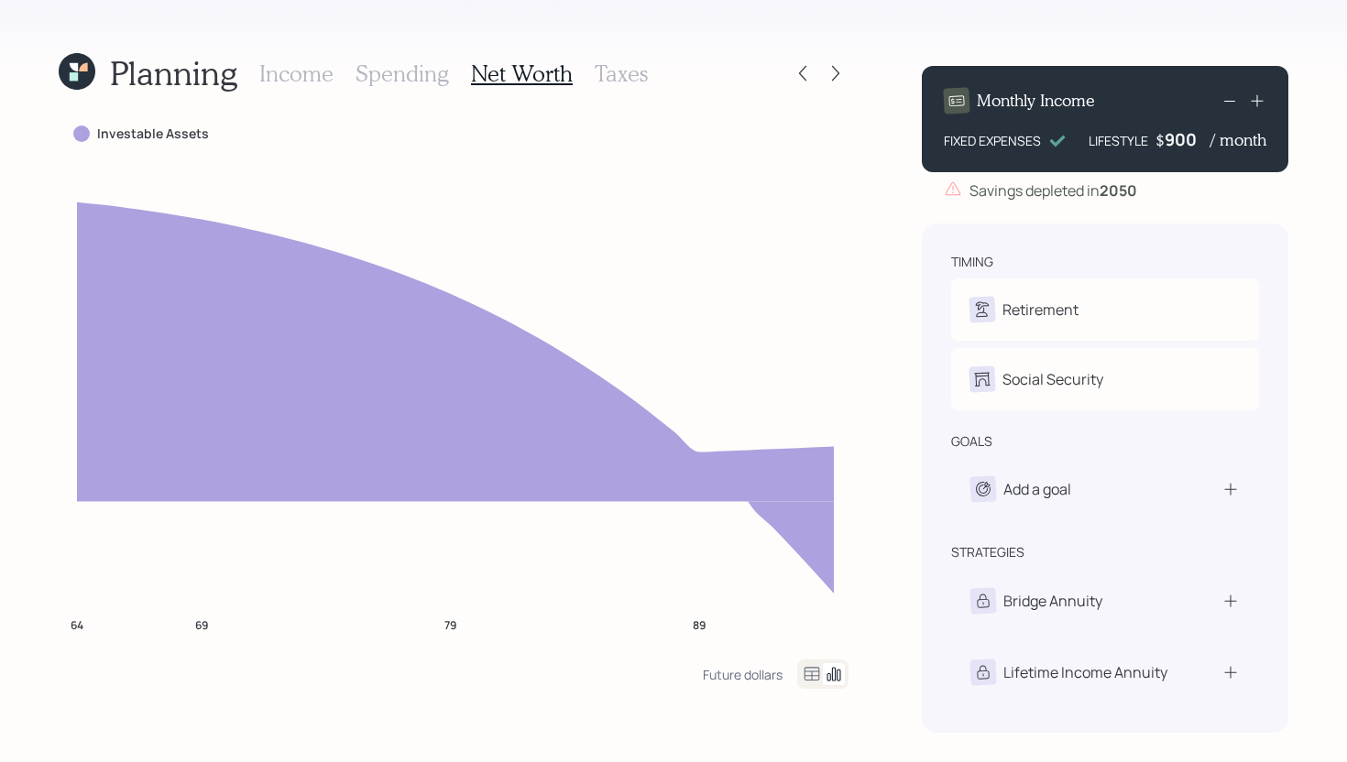
click at [414, 75] on h3 "Spending" at bounding box center [401, 73] width 93 height 27
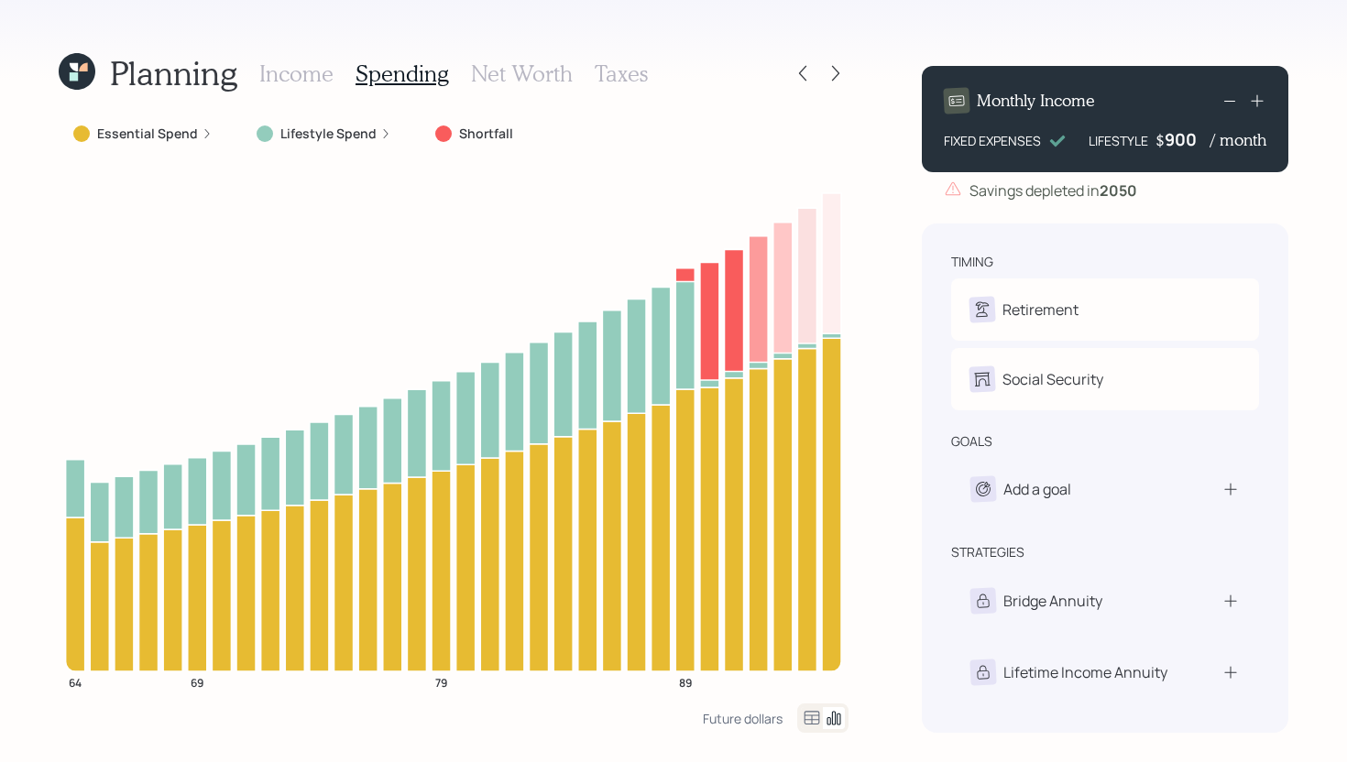
click at [292, 72] on h3 "Income" at bounding box center [296, 73] width 74 height 27
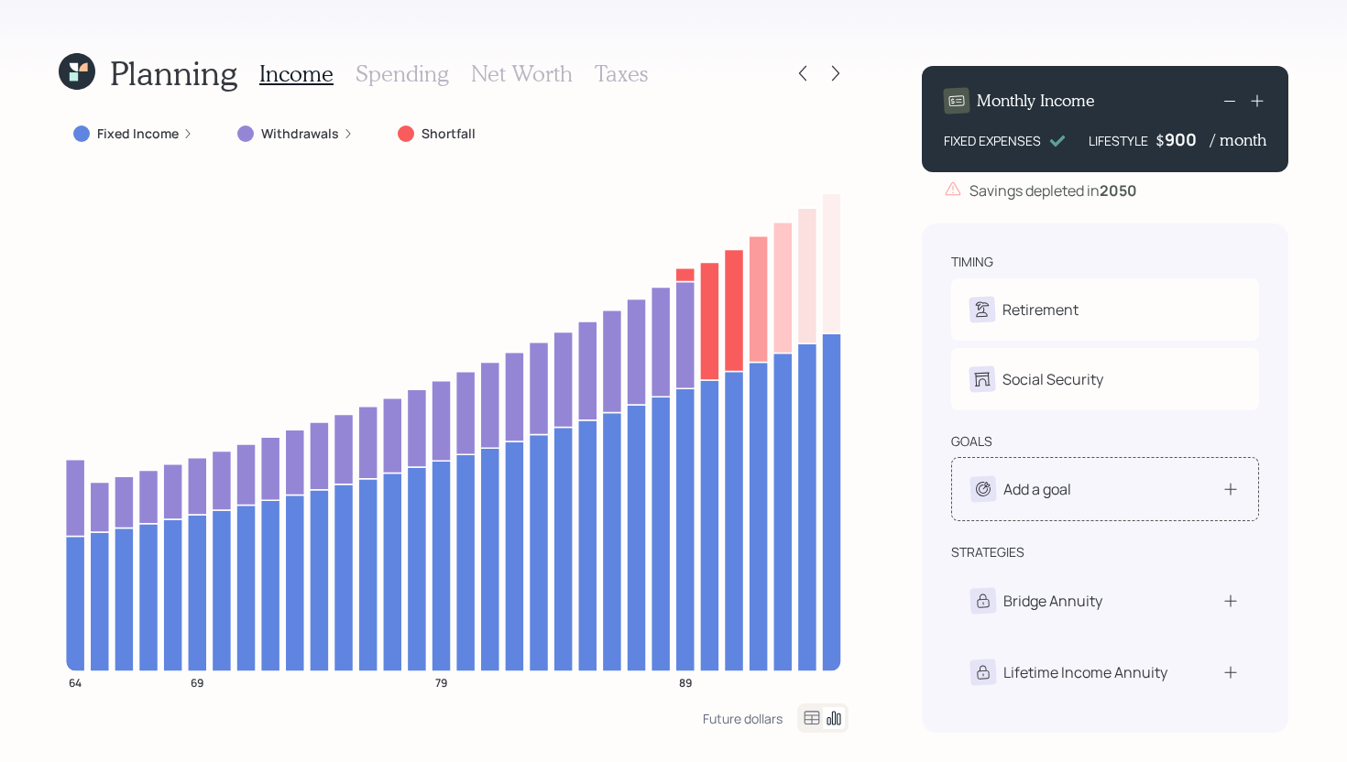
click at [1106, 500] on div "Add a goal" at bounding box center [1104, 489] width 269 height 26
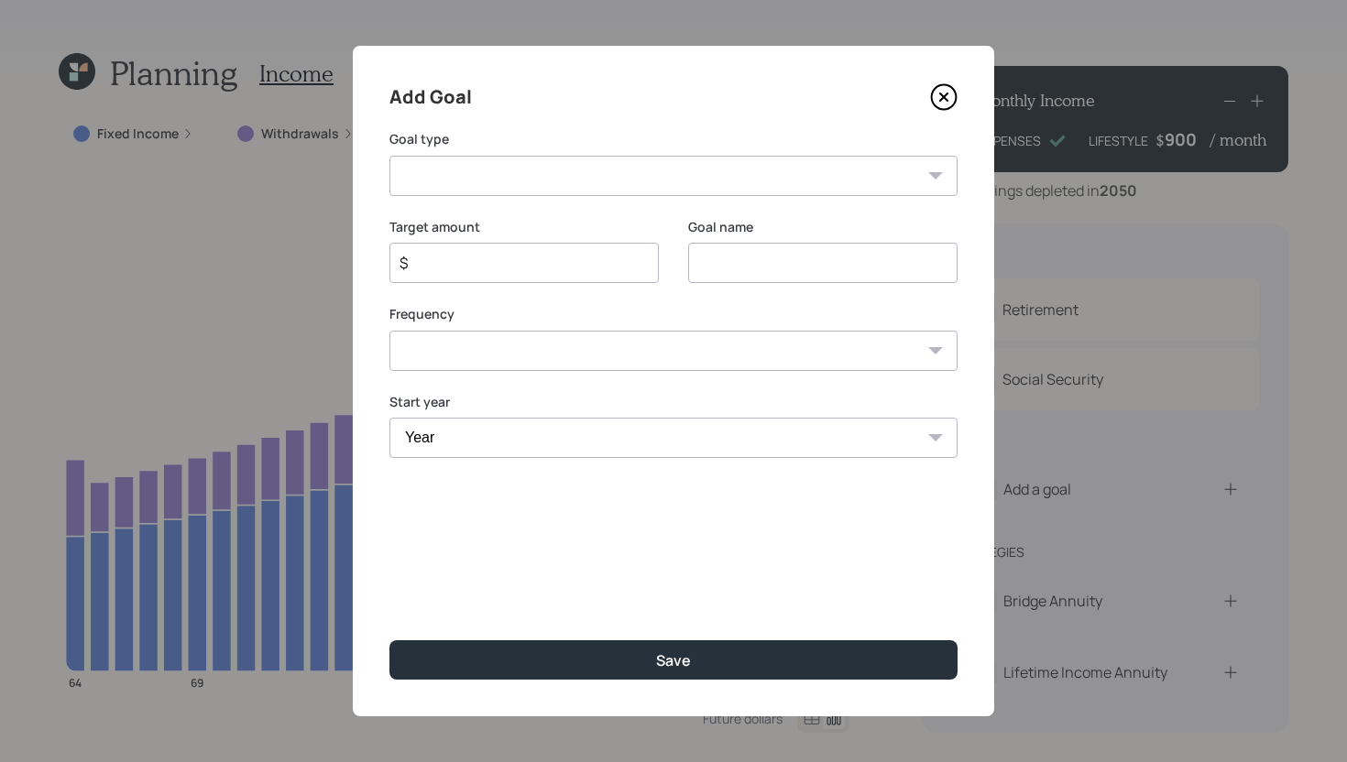
click at [944, 94] on icon at bounding box center [943, 96] width 27 height 27
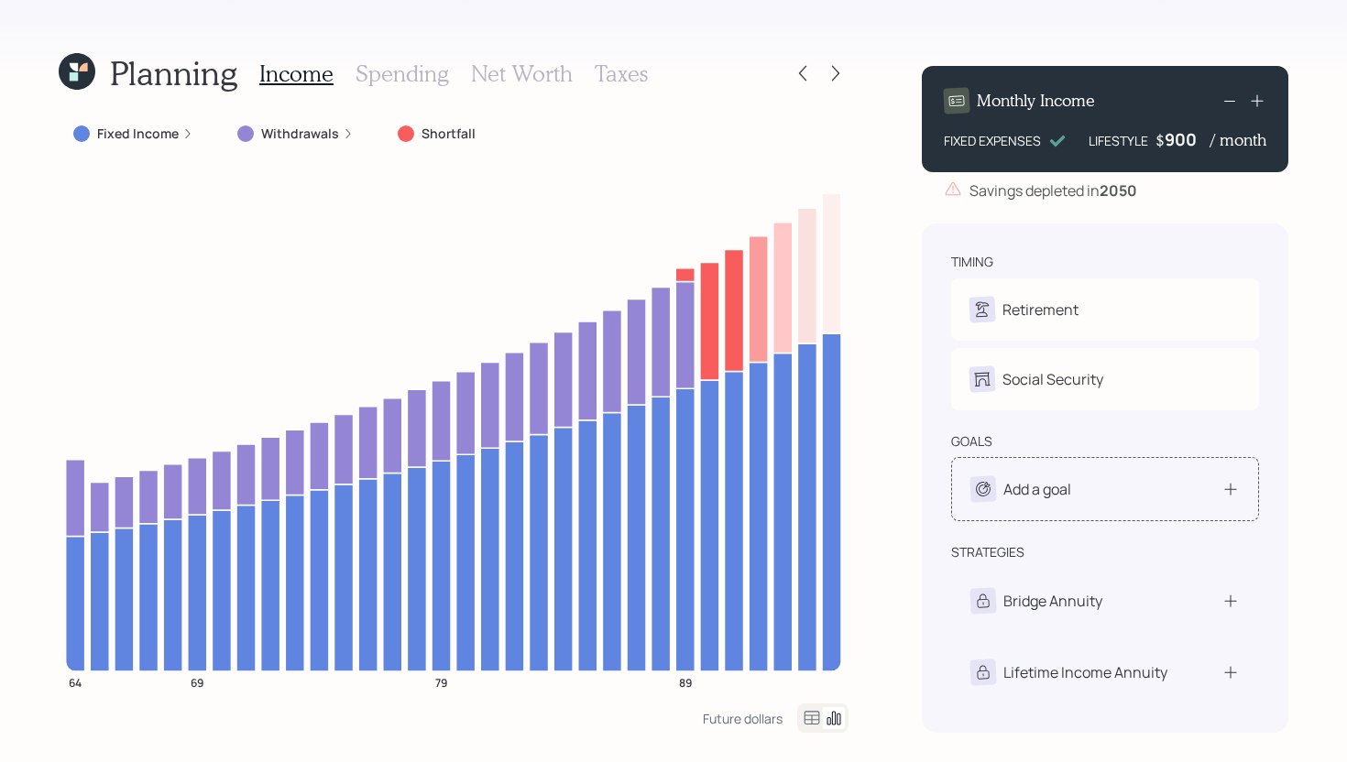
click at [1039, 502] on div "Add a goal" at bounding box center [1020, 489] width 101 height 26
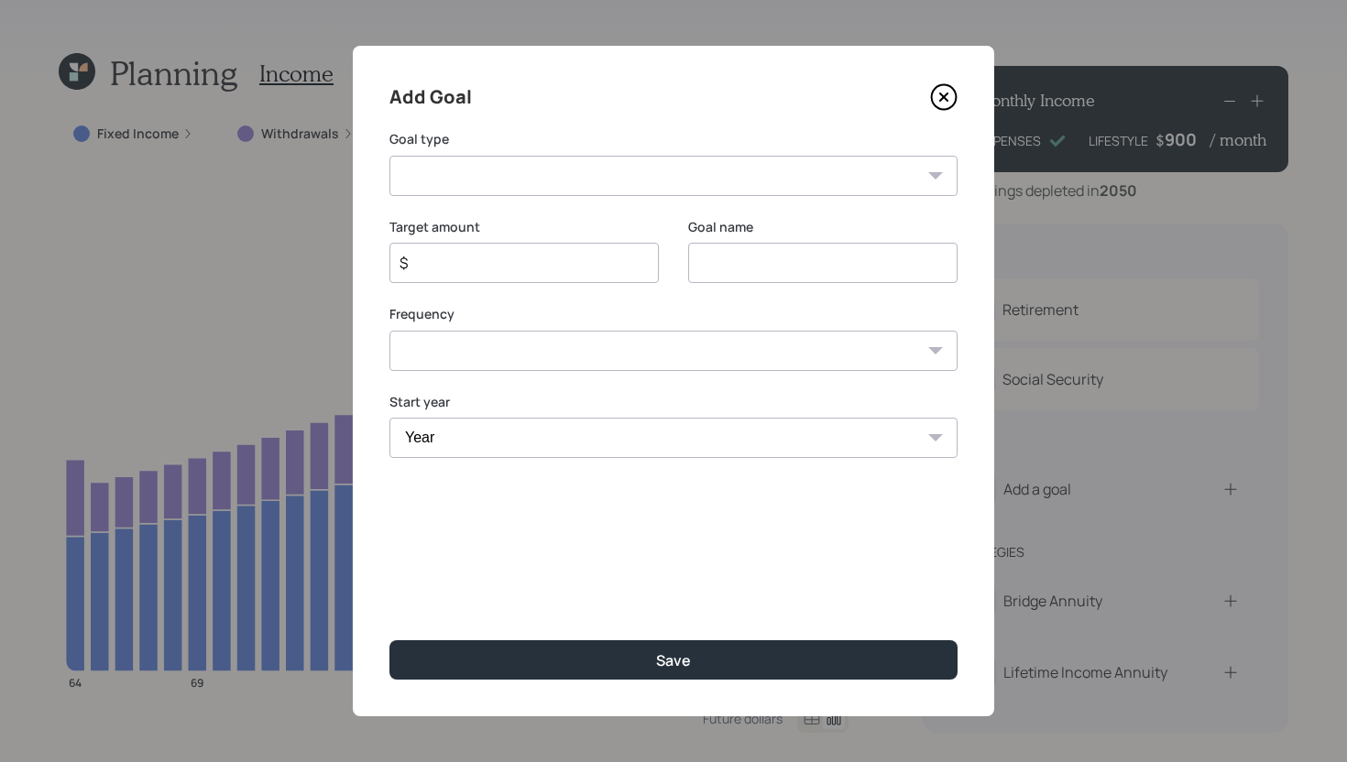
click at [669, 188] on select "Create an emergency fund Donate to charity Purchase a home Make a purchase Supp…" at bounding box center [673, 176] width 568 height 40
select select "vacation"
click at [389, 156] on select "Create an emergency fund Donate to charity Purchase a home Make a purchase Supp…" at bounding box center [673, 176] width 568 height 40
type input "Plan for travel"
click at [512, 278] on div "$" at bounding box center [523, 263] width 269 height 40
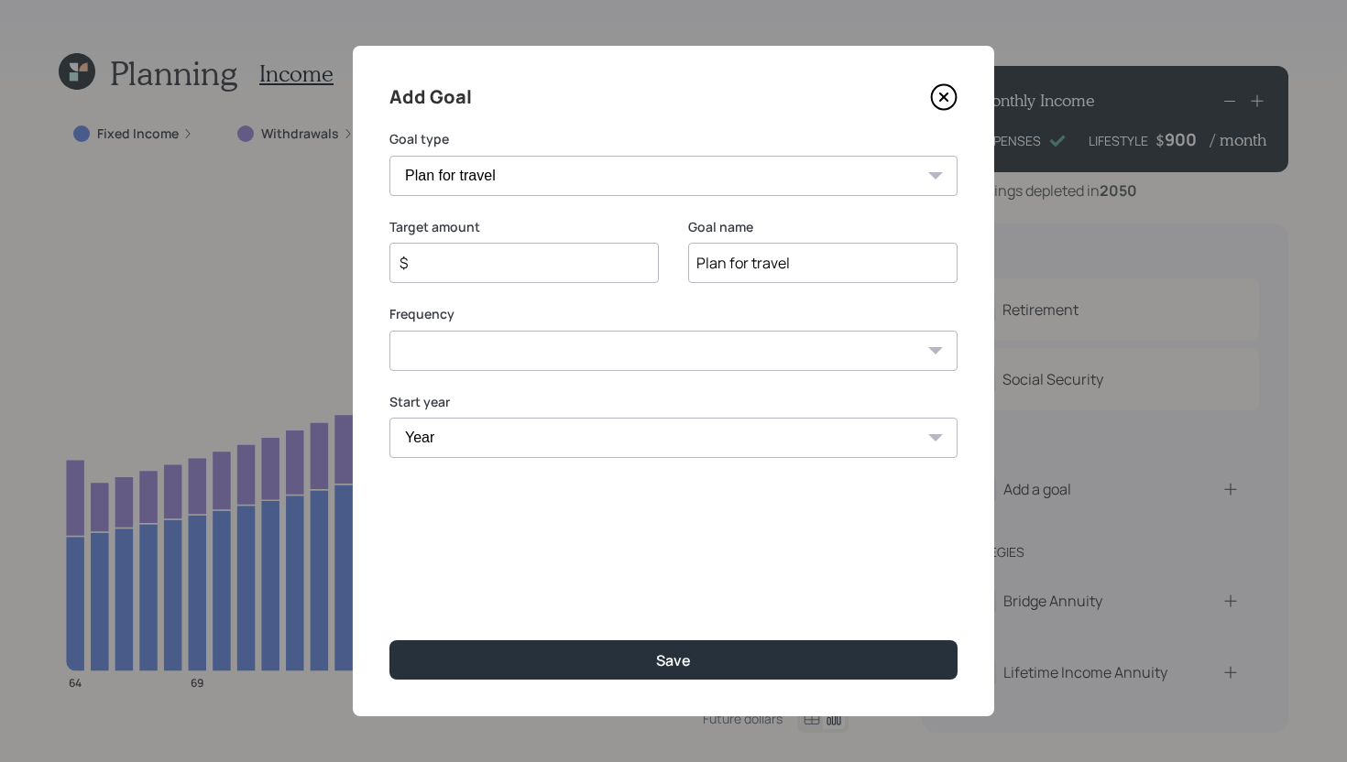
click at [589, 259] on input "$" at bounding box center [517, 263] width 238 height 22
type input "$ 3,000"
click at [515, 355] on select "One time Every 1 year Every 2 years Every 3 years Every 4 years Every 5 years E…" at bounding box center [673, 351] width 568 height 40
select select "0"
click at [389, 331] on select "One time Every 1 year Every 2 years Every 3 years Every 4 years Every 5 years E…" at bounding box center [673, 351] width 568 height 40
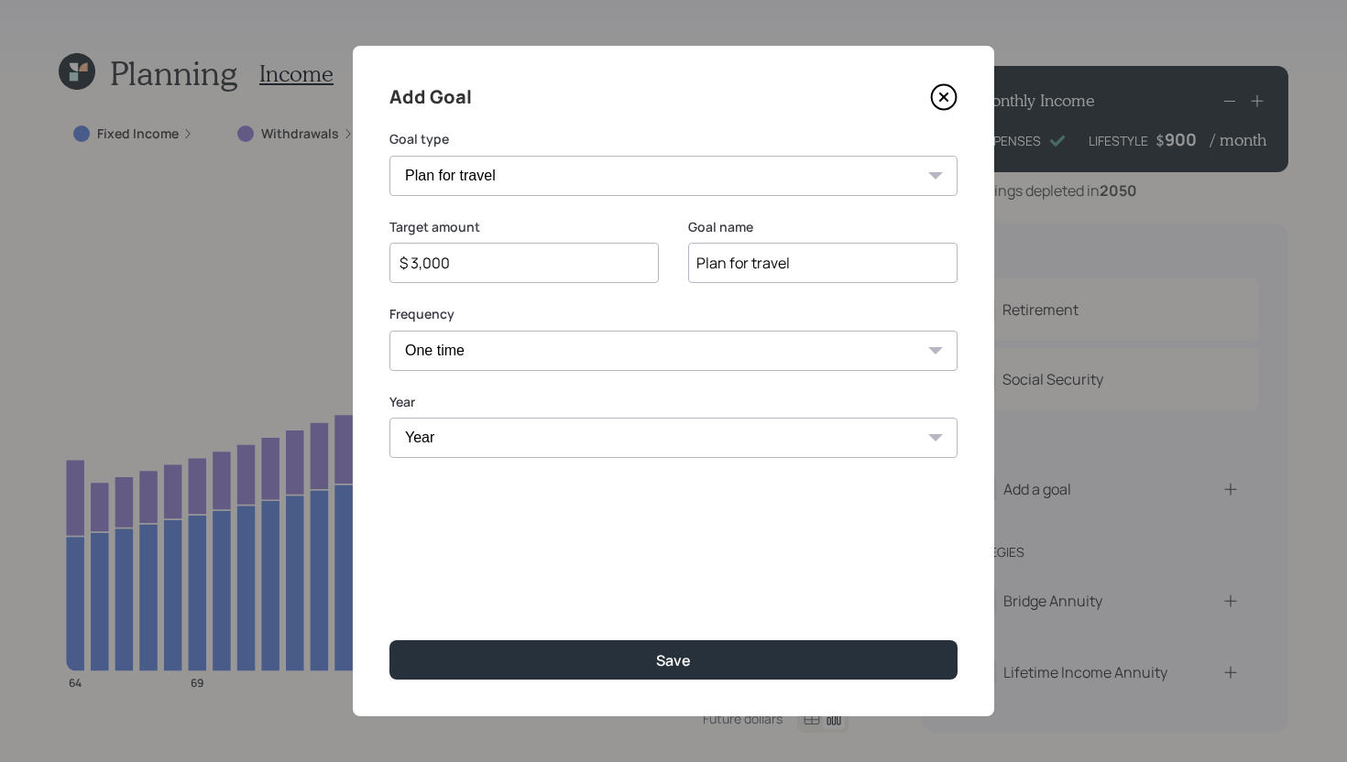
click at [505, 438] on select "Year 2025 2026 2027 2028 2029 2030 2031 2032 2033 2034 2035 2036 2037 2038 2039…" at bounding box center [673, 438] width 568 height 40
select select "2026"
click at [389, 418] on select "Year 2025 2026 2027 2028 2029 2030 2031 2032 2033 2034 2035 2036 2037 2038 2039…" at bounding box center [673, 438] width 568 height 40
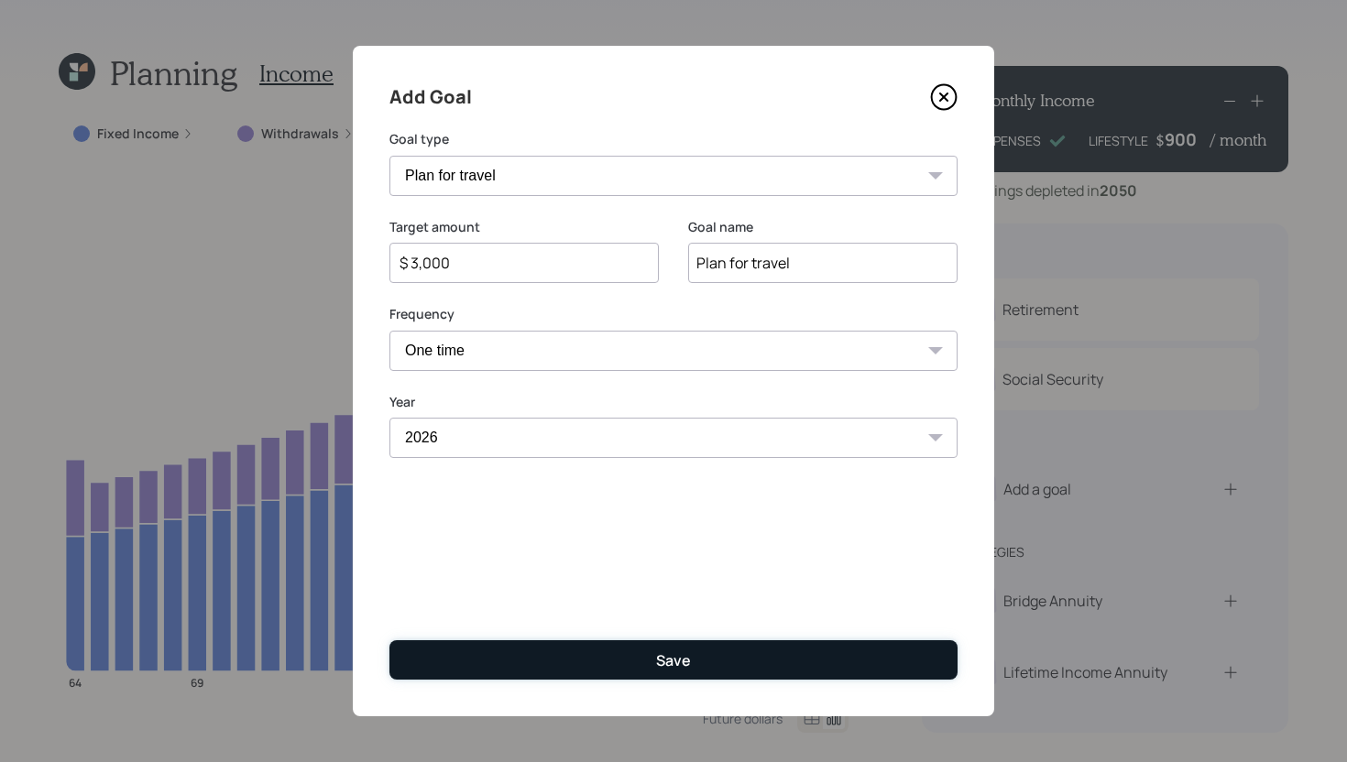
click at [500, 649] on button "Save" at bounding box center [673, 659] width 568 height 39
type input "$"
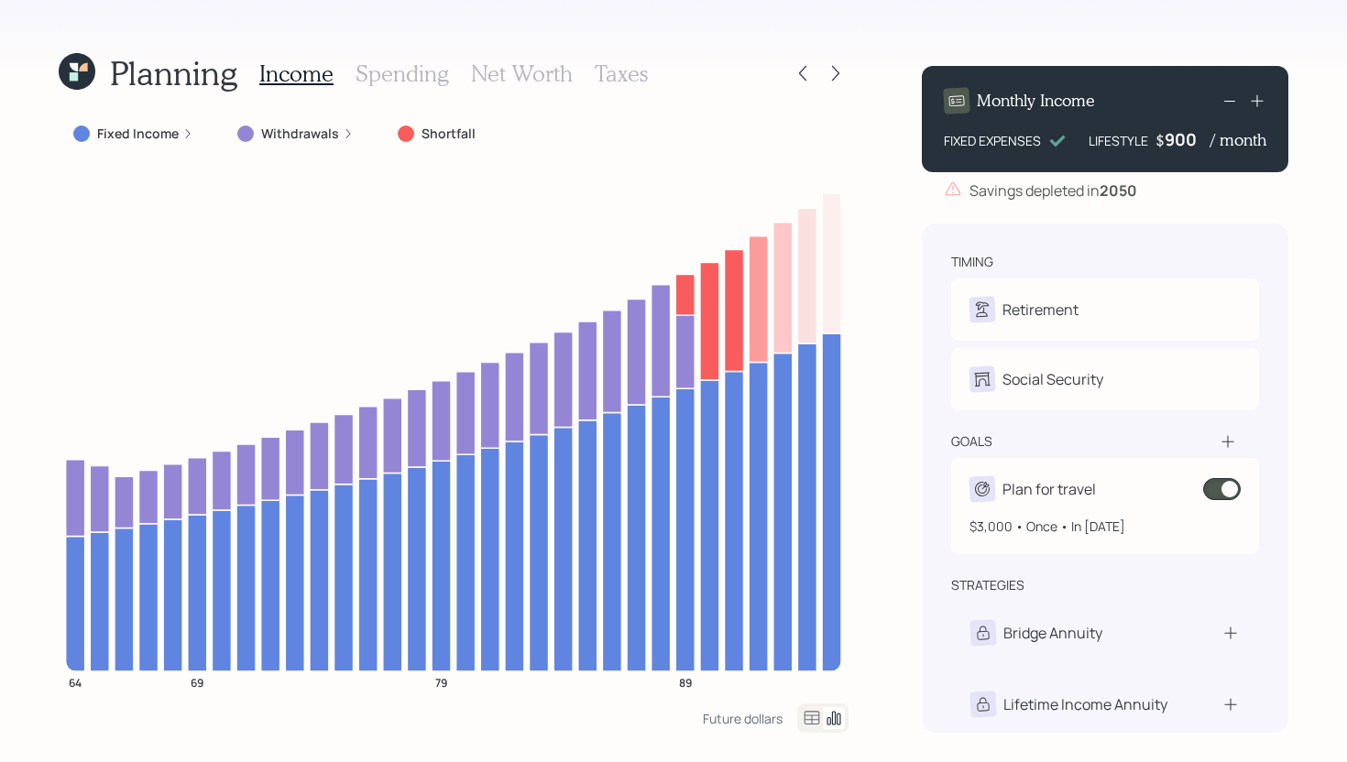
click at [1041, 480] on div "Plan for travel" at bounding box center [1048, 489] width 93 height 22
select select "0"
select select "2026"
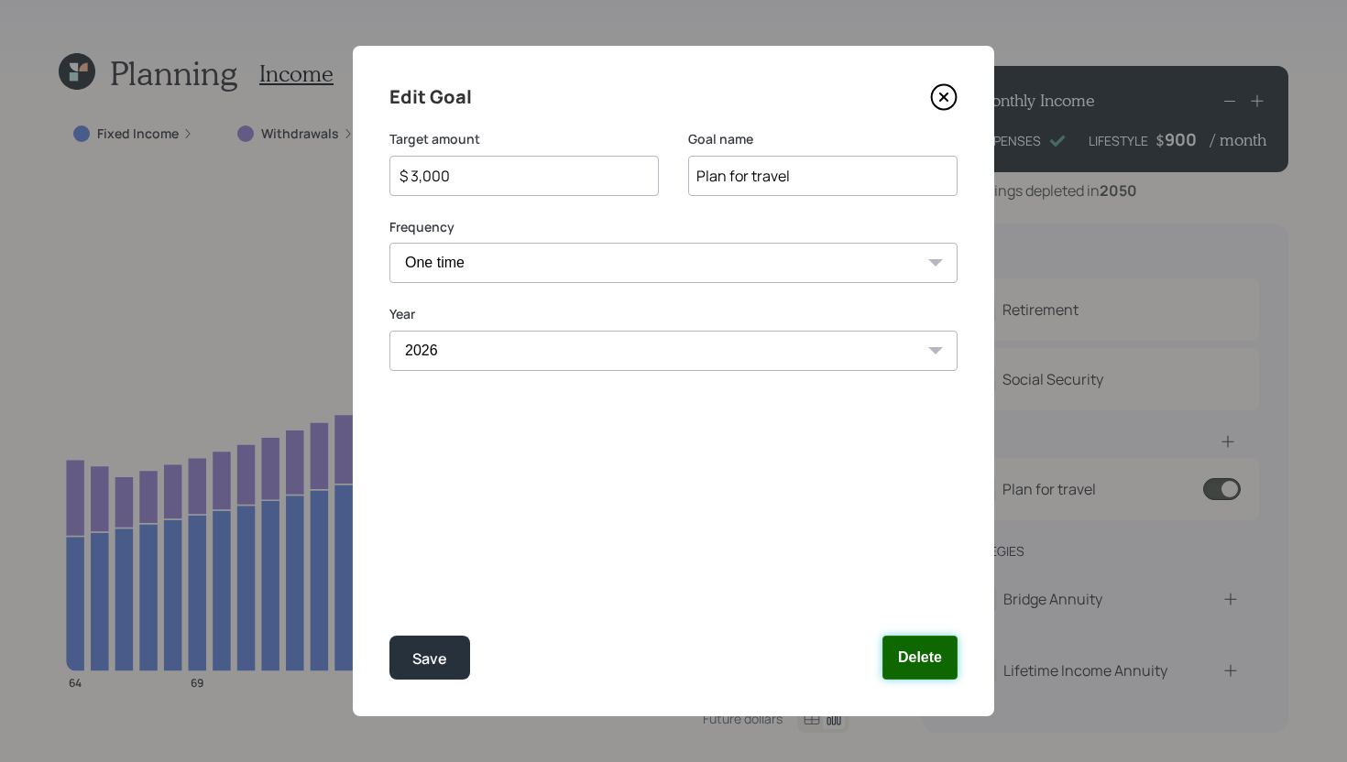
click at [911, 669] on button "Delete" at bounding box center [919, 658] width 75 height 44
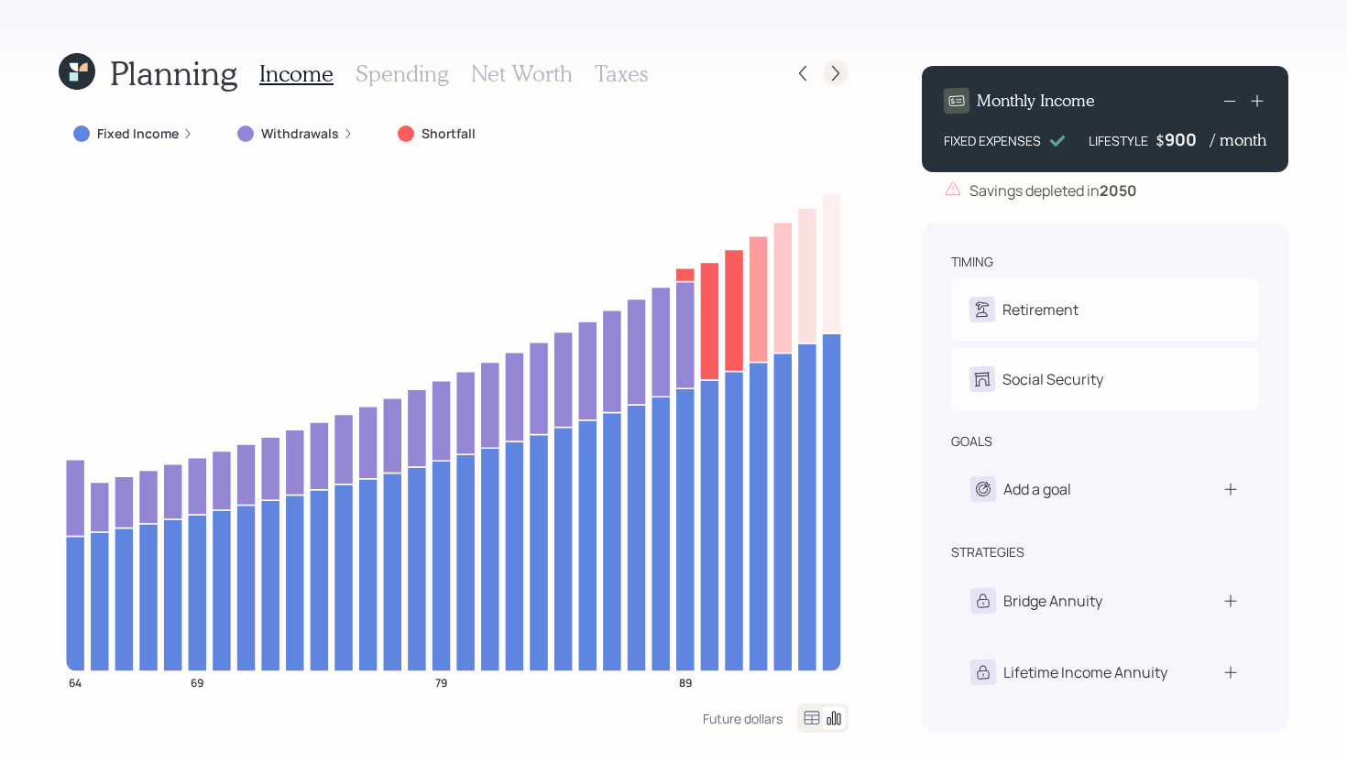
click at [835, 77] on icon at bounding box center [835, 74] width 7 height 16
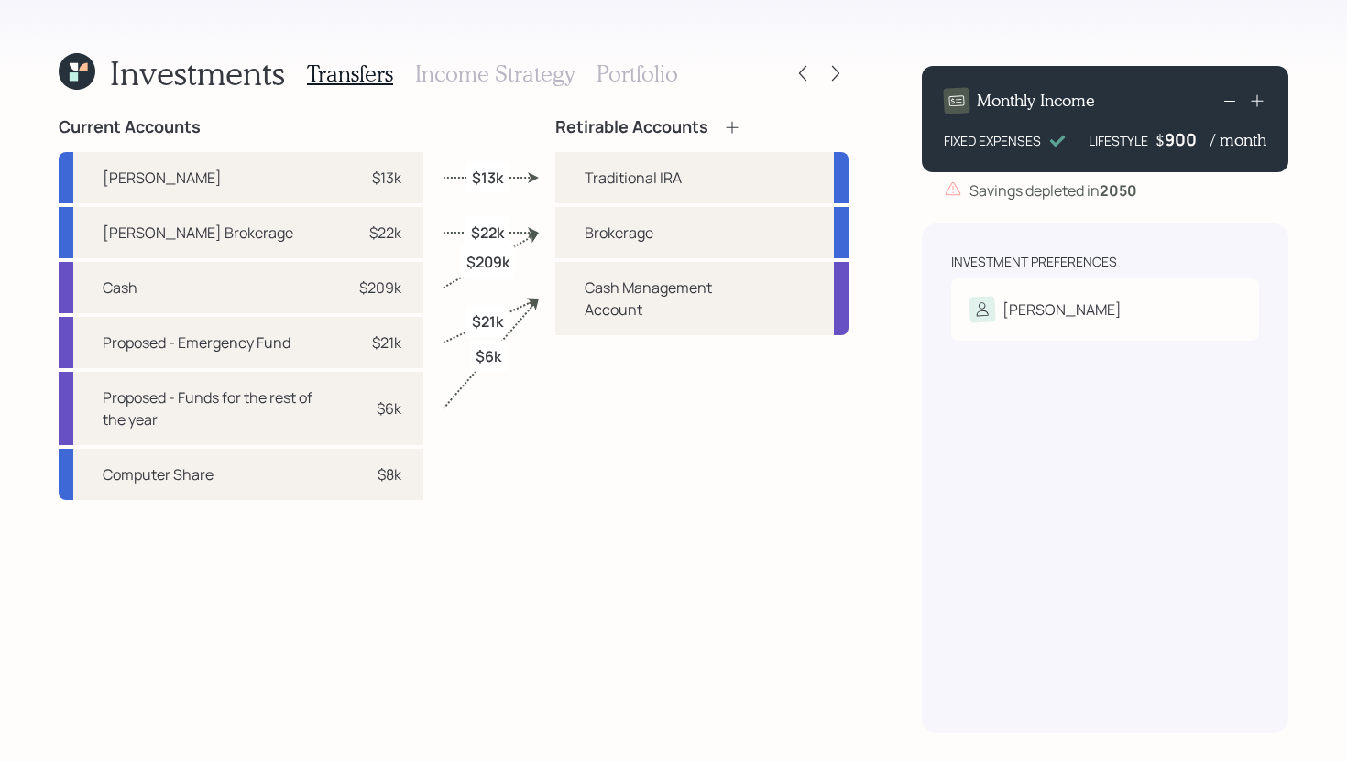
click at [528, 71] on h3 "Income Strategy" at bounding box center [494, 73] width 159 height 27
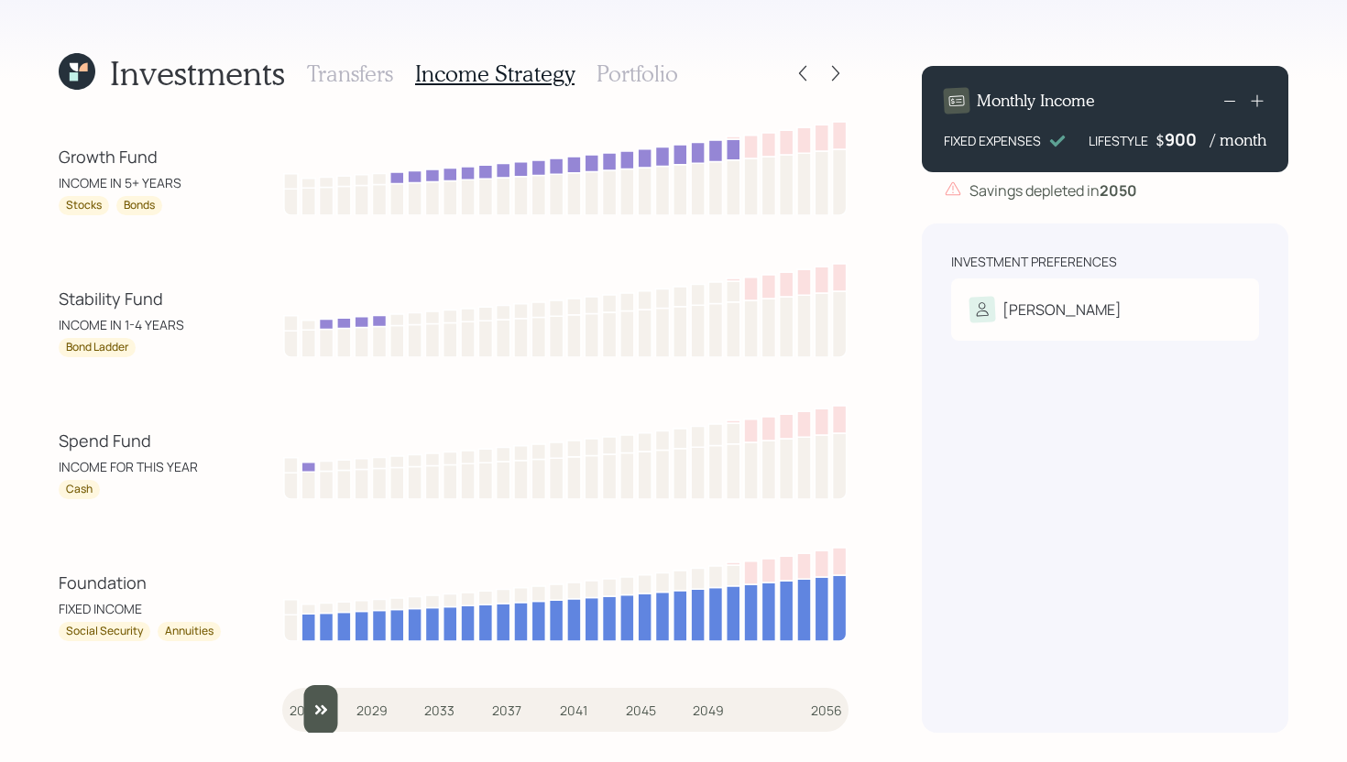
click at [311, 708] on input "slider" at bounding box center [565, 709] width 566 height 49
drag, startPoint x: 317, startPoint y: 696, endPoint x: 280, endPoint y: 696, distance: 36.6
click at [282, 696] on input "slider" at bounding box center [565, 709] width 566 height 49
click at [318, 701] on input "slider" at bounding box center [565, 709] width 566 height 49
drag, startPoint x: 325, startPoint y: 709, endPoint x: 312, endPoint y: 708, distance: 12.9
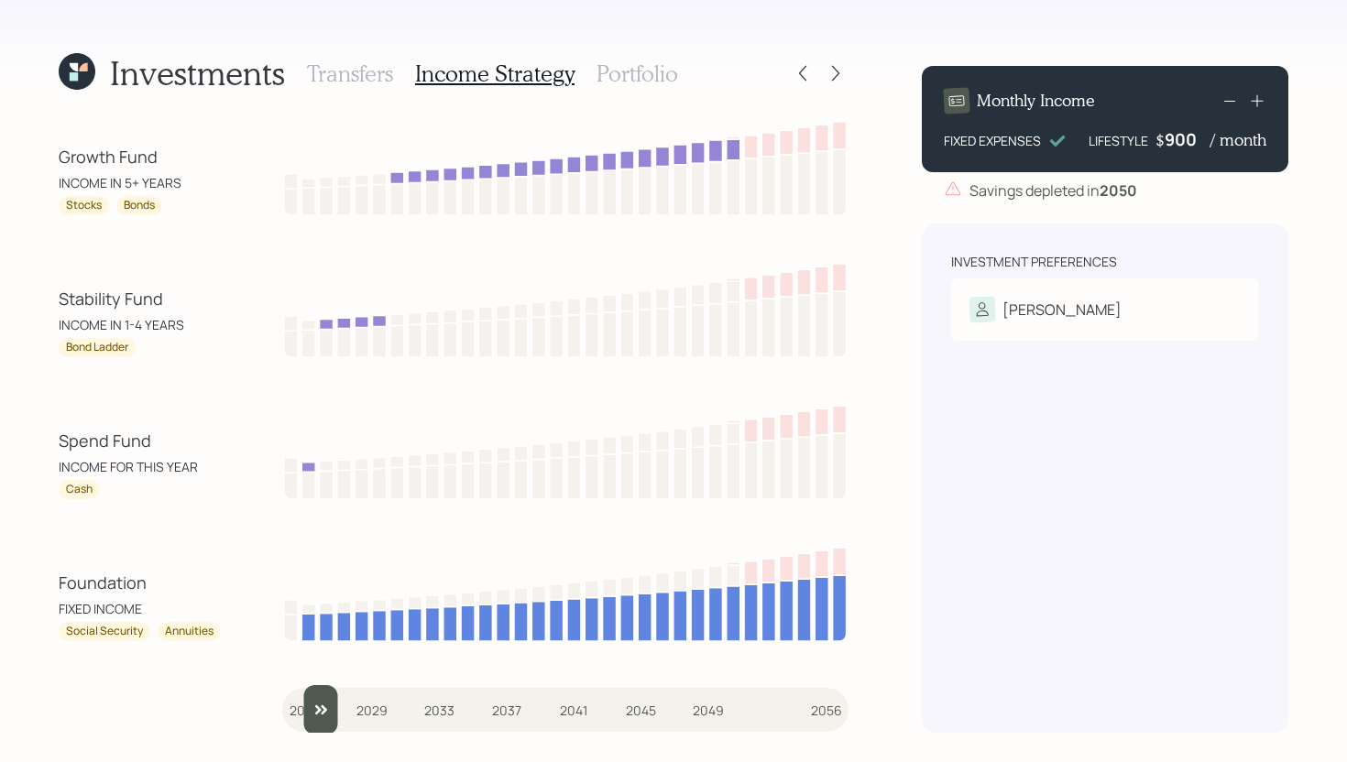
click at [312, 708] on input "slider" at bounding box center [565, 709] width 566 height 49
drag, startPoint x: 321, startPoint y: 695, endPoint x: 276, endPoint y: 697, distance: 44.9
click at [282, 697] on input "slider" at bounding box center [565, 709] width 566 height 49
click at [312, 707] on input "slider" at bounding box center [565, 709] width 566 height 49
drag, startPoint x: 320, startPoint y: 700, endPoint x: 273, endPoint y: 702, distance: 46.8
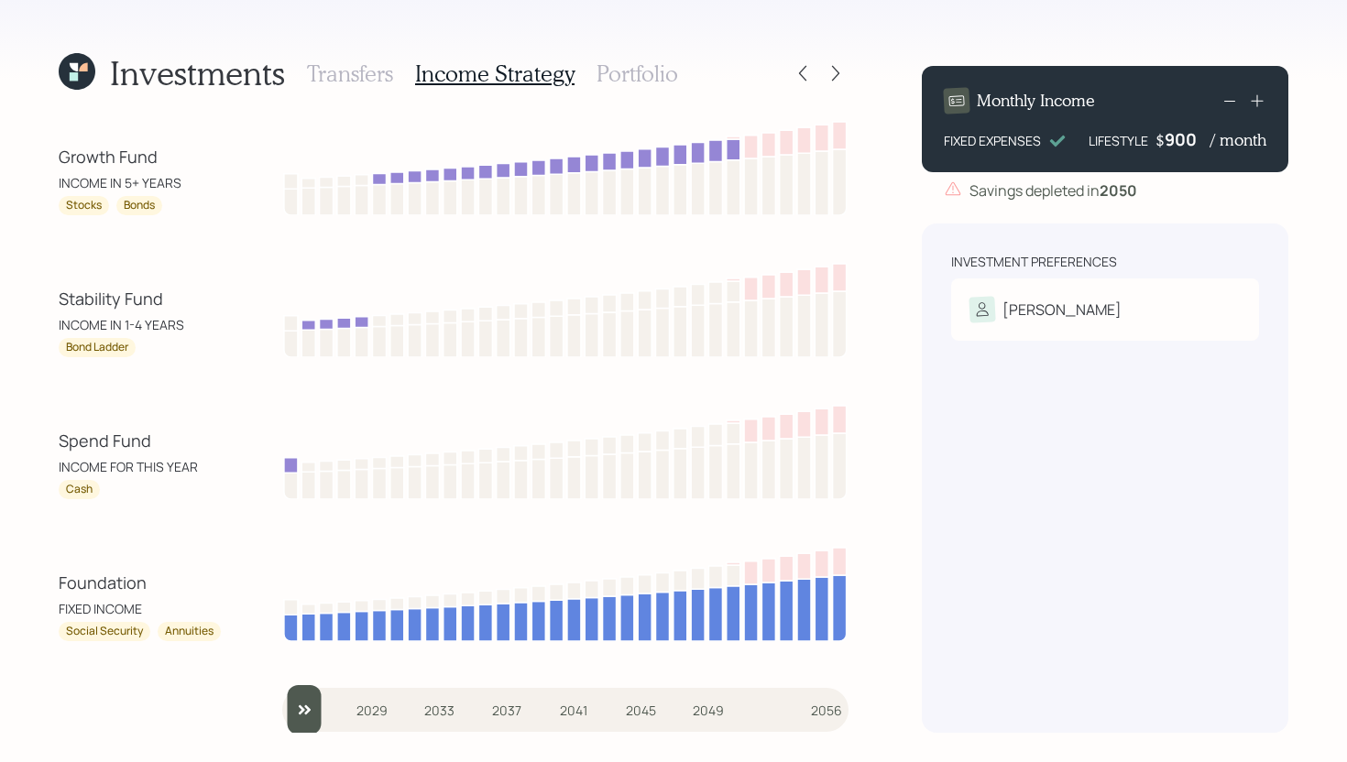
type input "2025"
click at [282, 702] on input "slider" at bounding box center [565, 709] width 566 height 49
click at [647, 76] on h3 "Portfolio" at bounding box center [637, 73] width 82 height 27
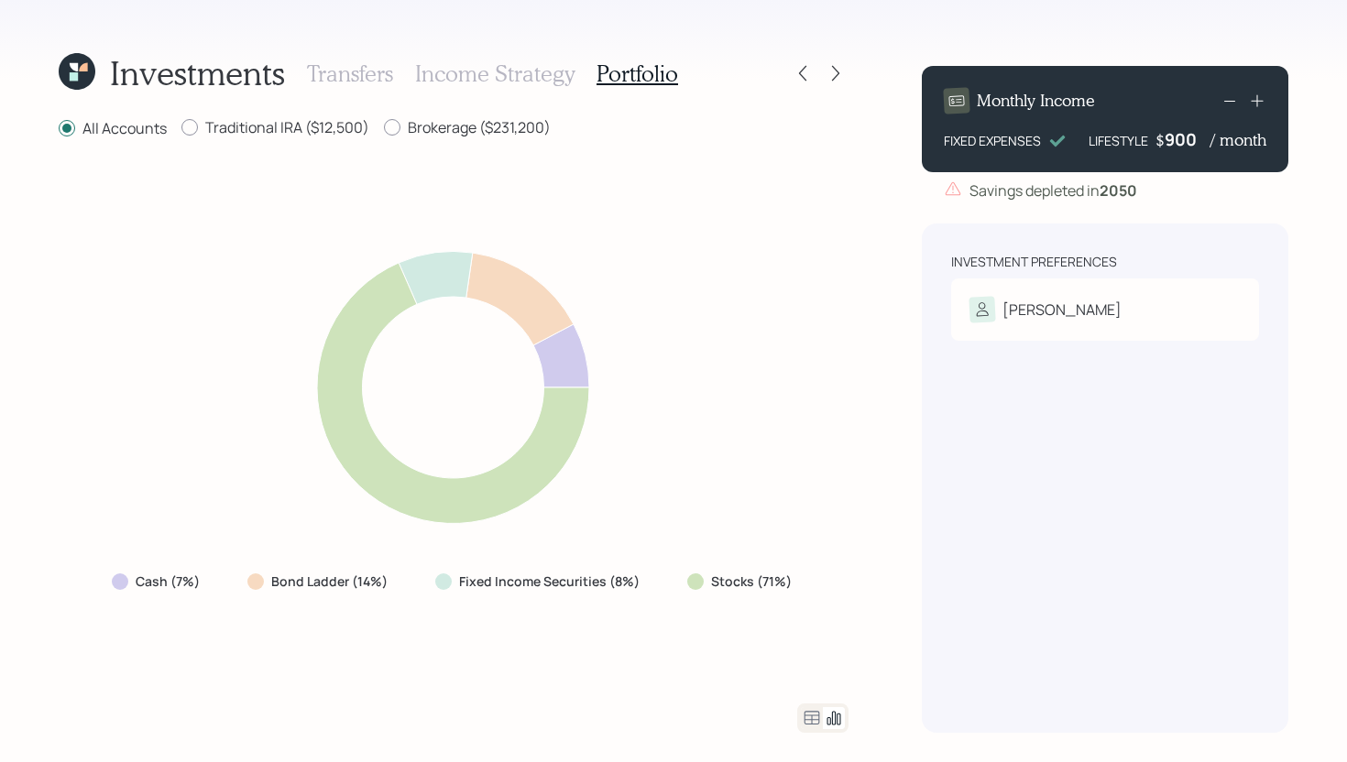
click at [805, 712] on icon at bounding box center [812, 718] width 16 height 14
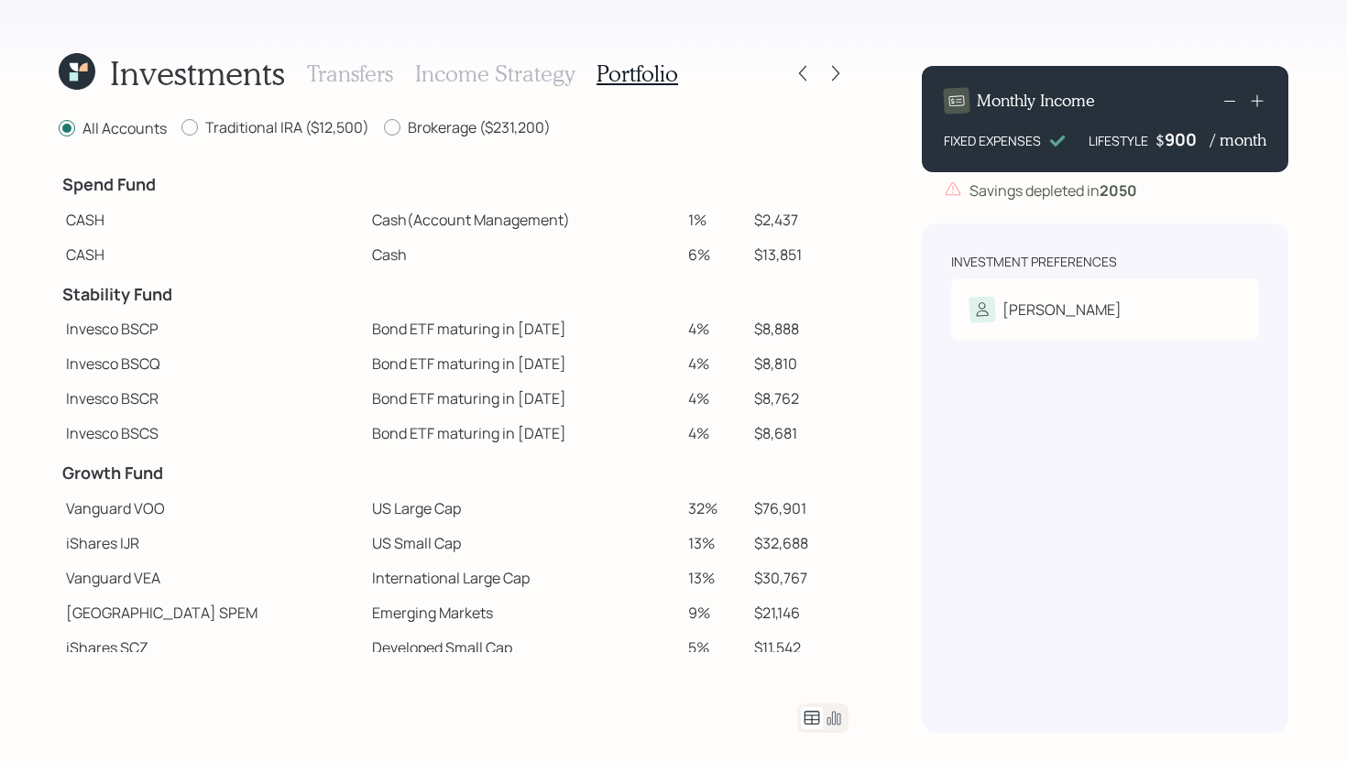
click at [441, 82] on h3 "Income Strategy" at bounding box center [494, 73] width 159 height 27
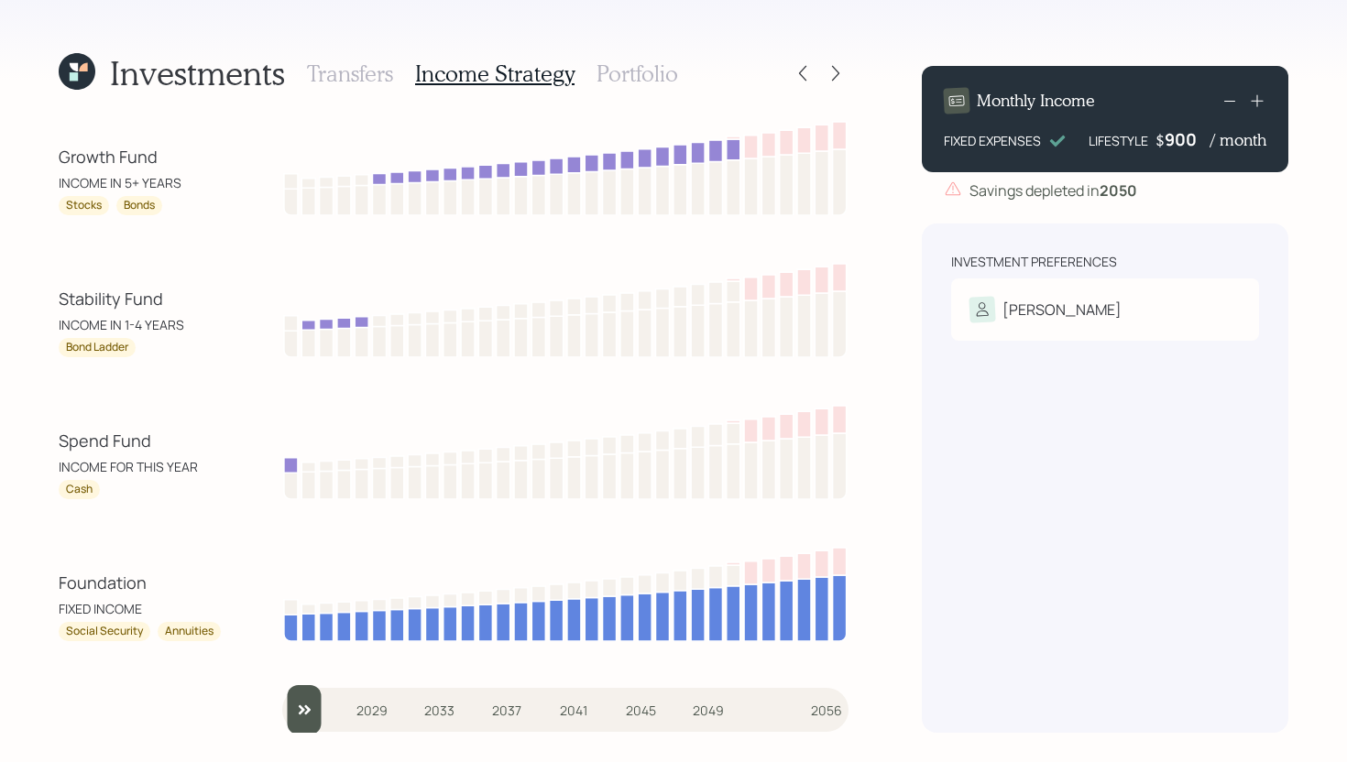
click at [628, 80] on h3 "Portfolio" at bounding box center [637, 73] width 82 height 27
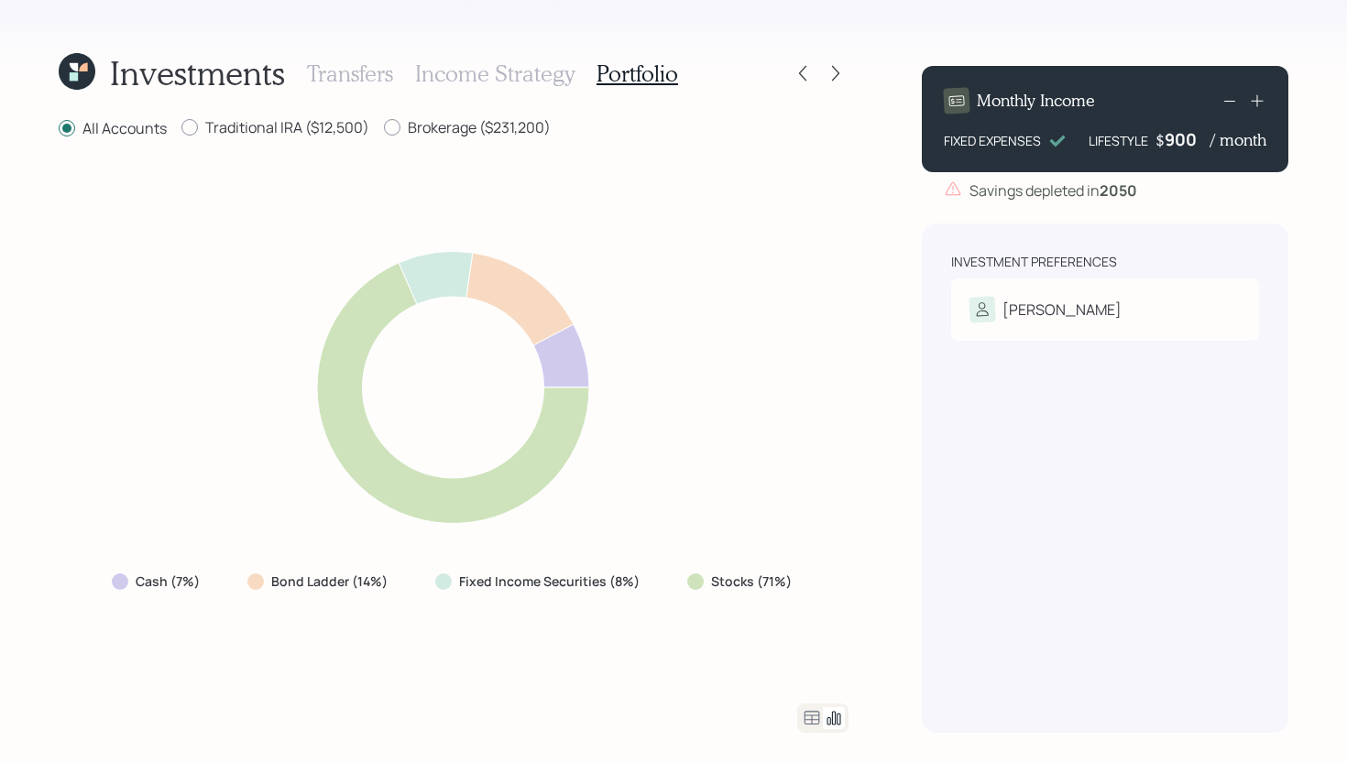
click at [807, 718] on icon at bounding box center [812, 718] width 22 height 22
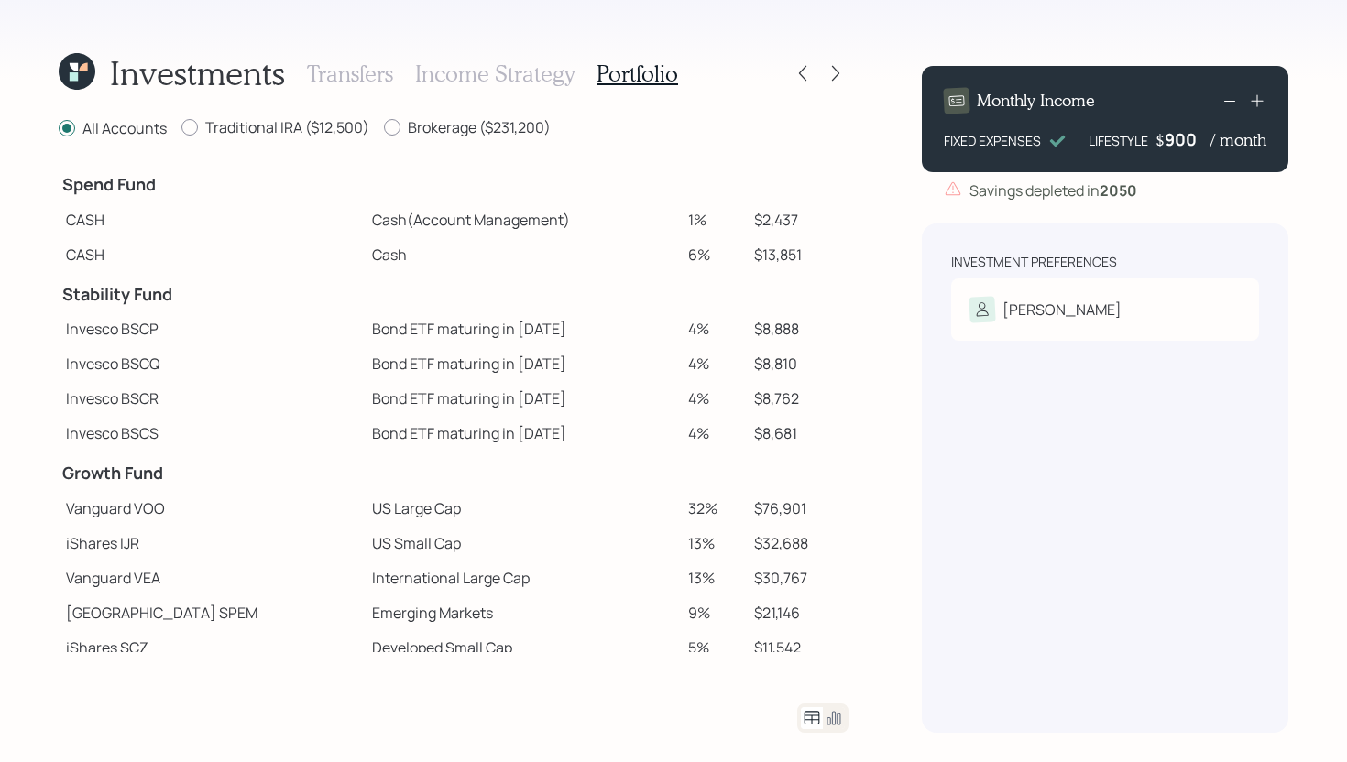
drag, startPoint x: 655, startPoint y: 213, endPoint x: 688, endPoint y: 213, distance: 33.0
click at [688, 213] on tr "CASH Cash (Account Management) 1% $2,437" at bounding box center [454, 219] width 790 height 35
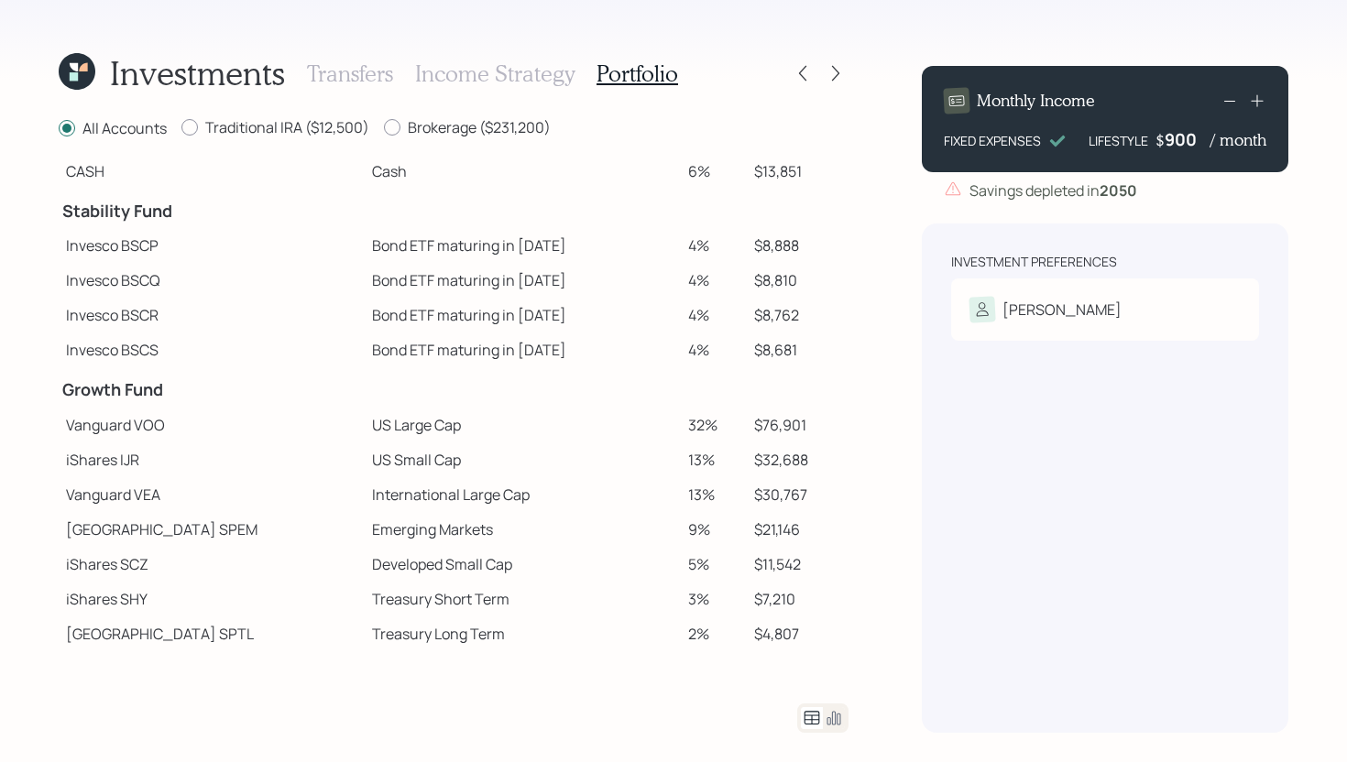
scroll to position [93, 0]
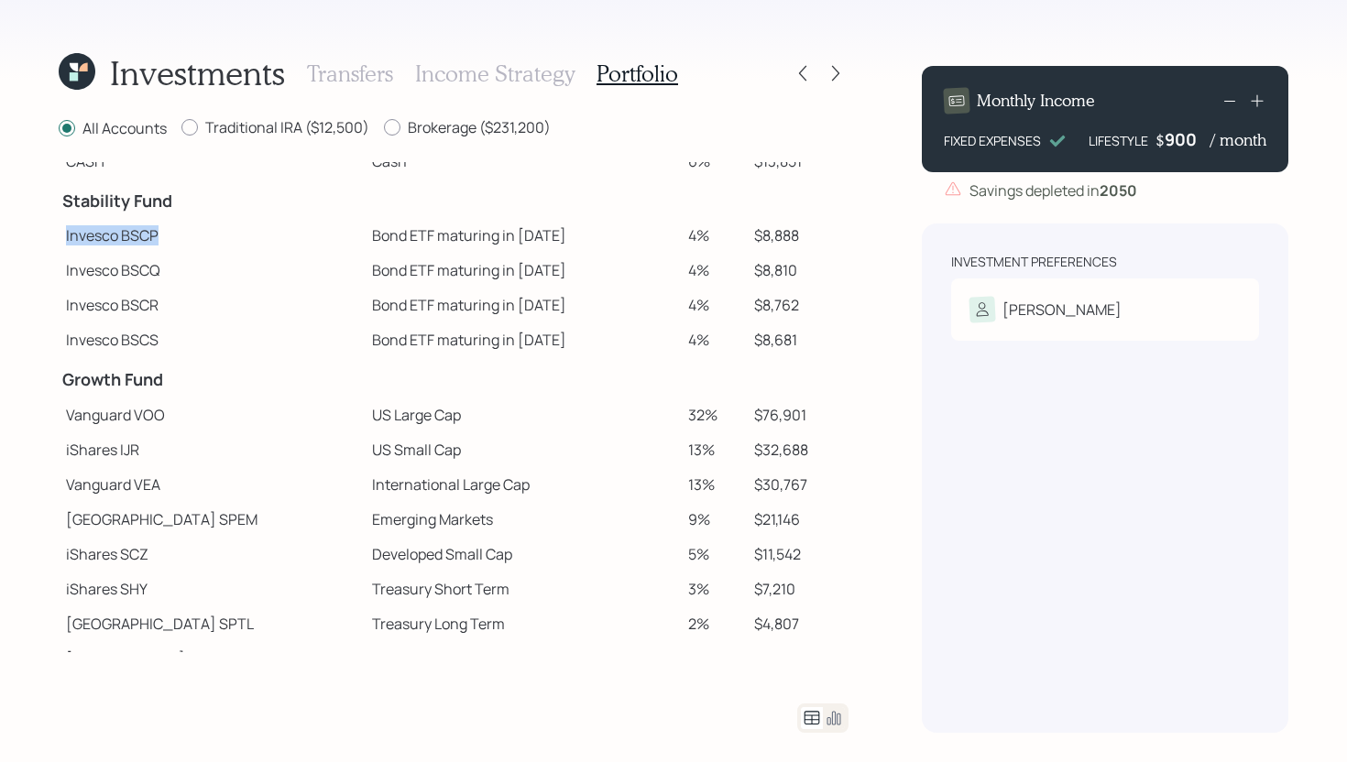
drag, startPoint x: 156, startPoint y: 241, endPoint x: 69, endPoint y: 237, distance: 87.1
click at [69, 237] on td "Invesco BSCP" at bounding box center [212, 235] width 306 height 35
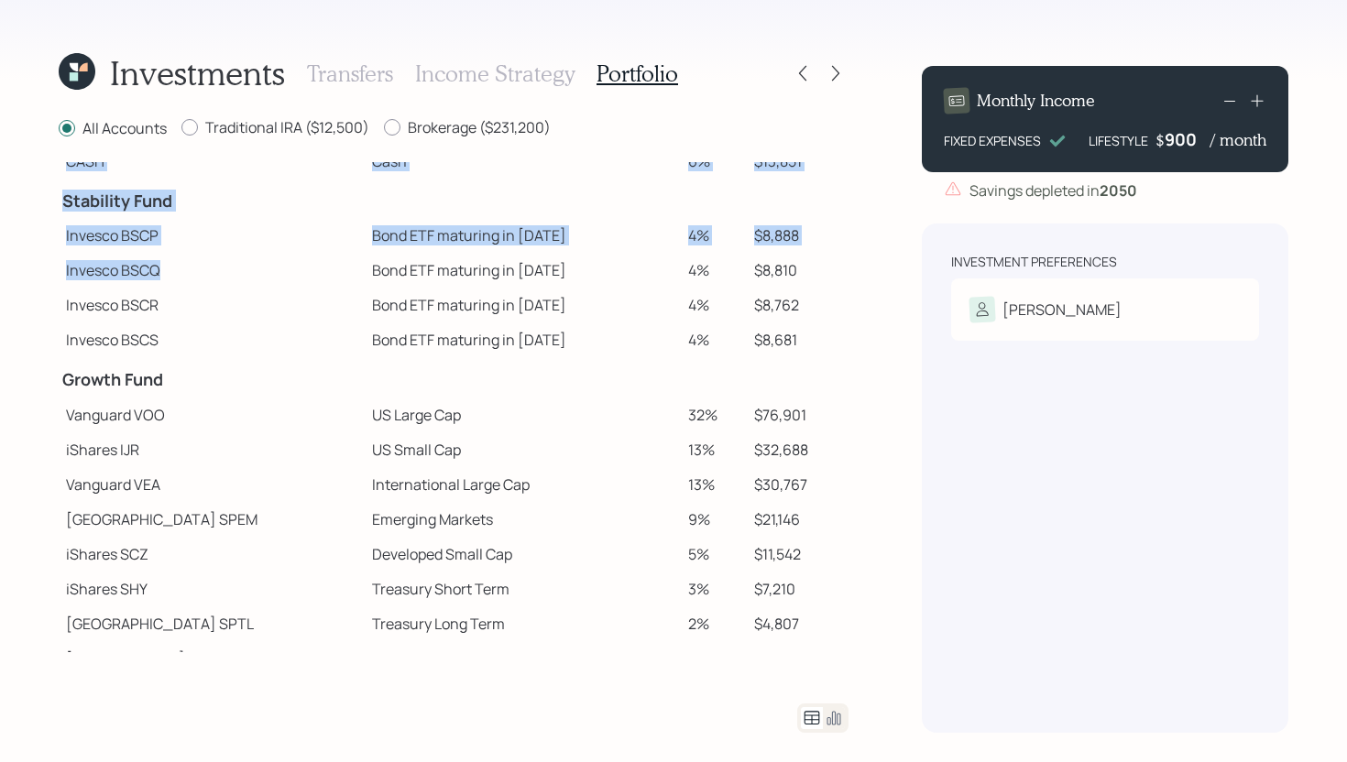
drag, startPoint x: 167, startPoint y: 272, endPoint x: 55, endPoint y: 273, distance: 111.8
click at [54, 273] on div "Investments Transfers Income Strategy Portfolio All Accounts Traditional IRA ($…" at bounding box center [673, 381] width 1347 height 762
click at [165, 249] on td "Invesco BSCP" at bounding box center [212, 235] width 306 height 35
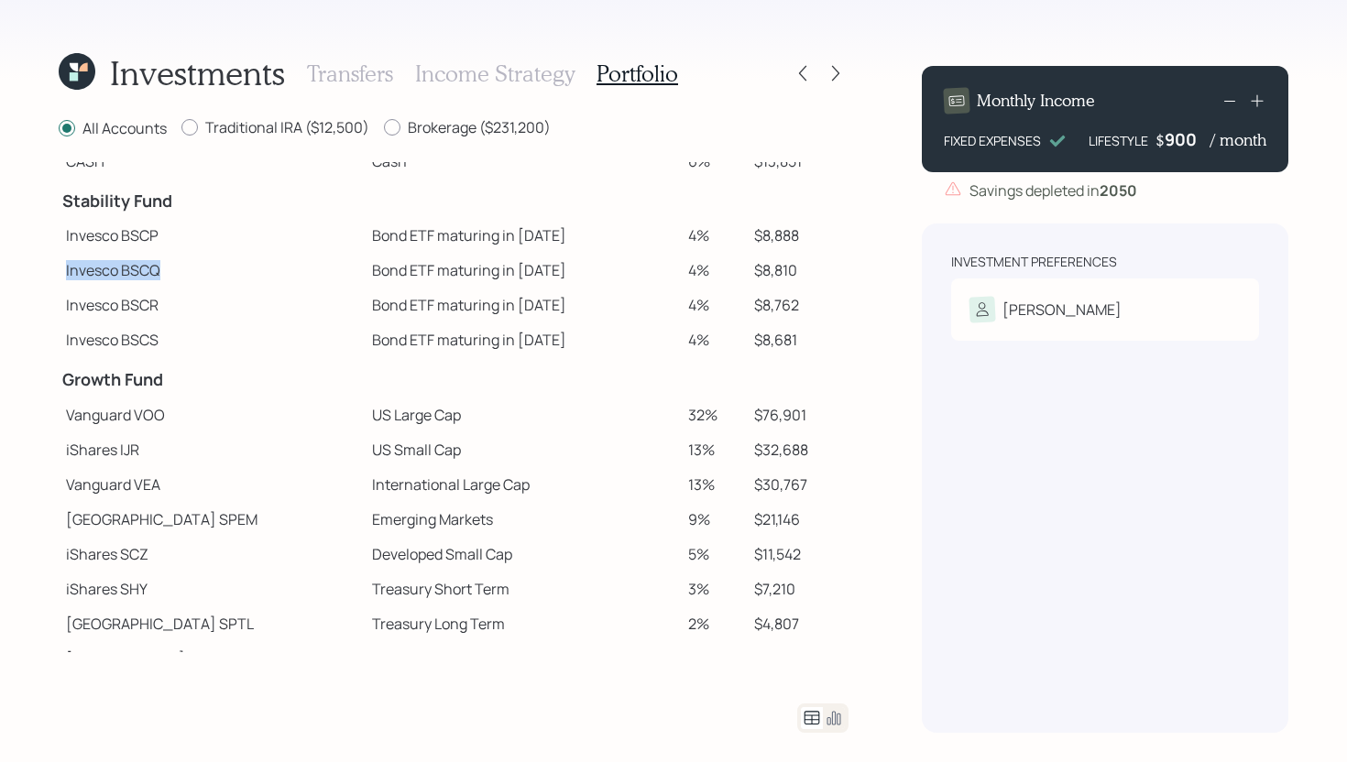
drag, startPoint x: 171, startPoint y: 271, endPoint x: 63, endPoint y: 273, distance: 108.1
click at [63, 273] on td "Invesco BSCQ" at bounding box center [212, 270] width 306 height 35
click at [183, 281] on td "Invesco BSCQ" at bounding box center [212, 270] width 306 height 35
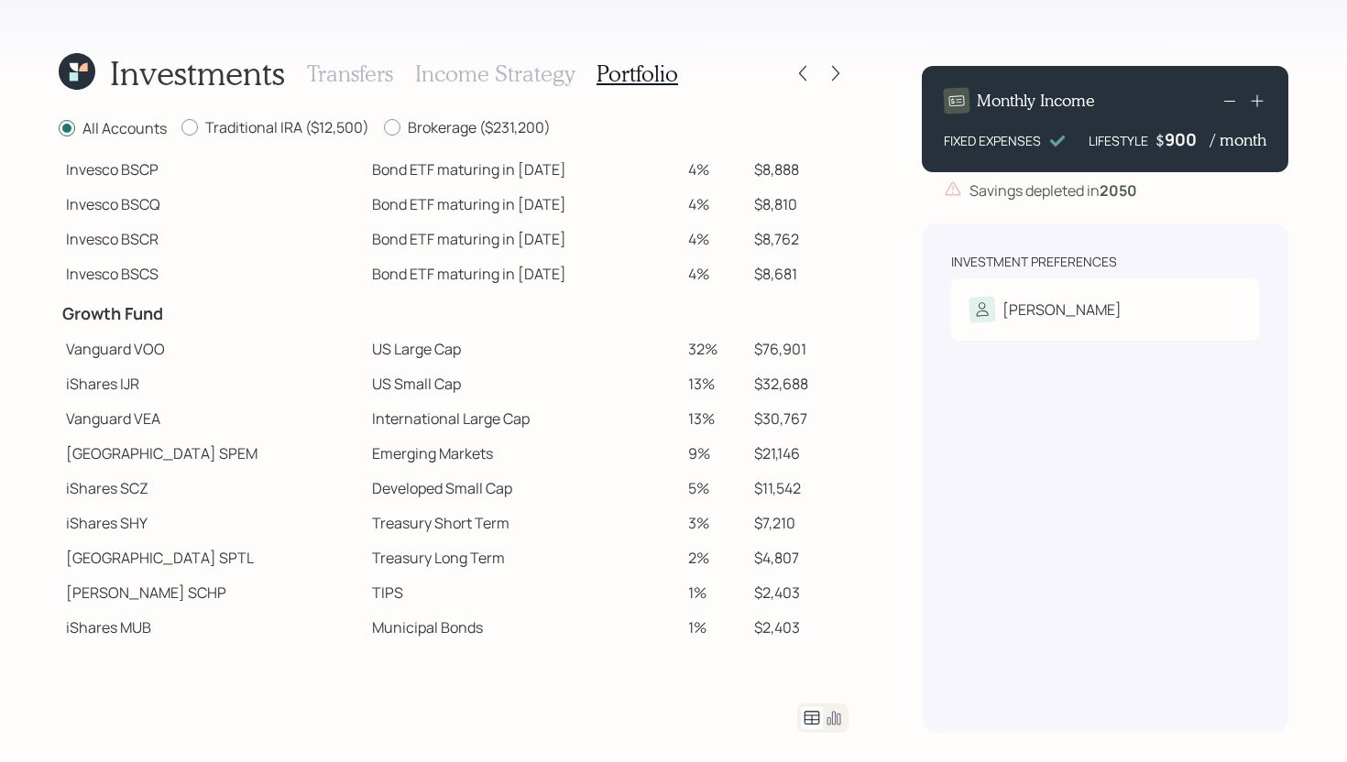
scroll to position [187, 0]
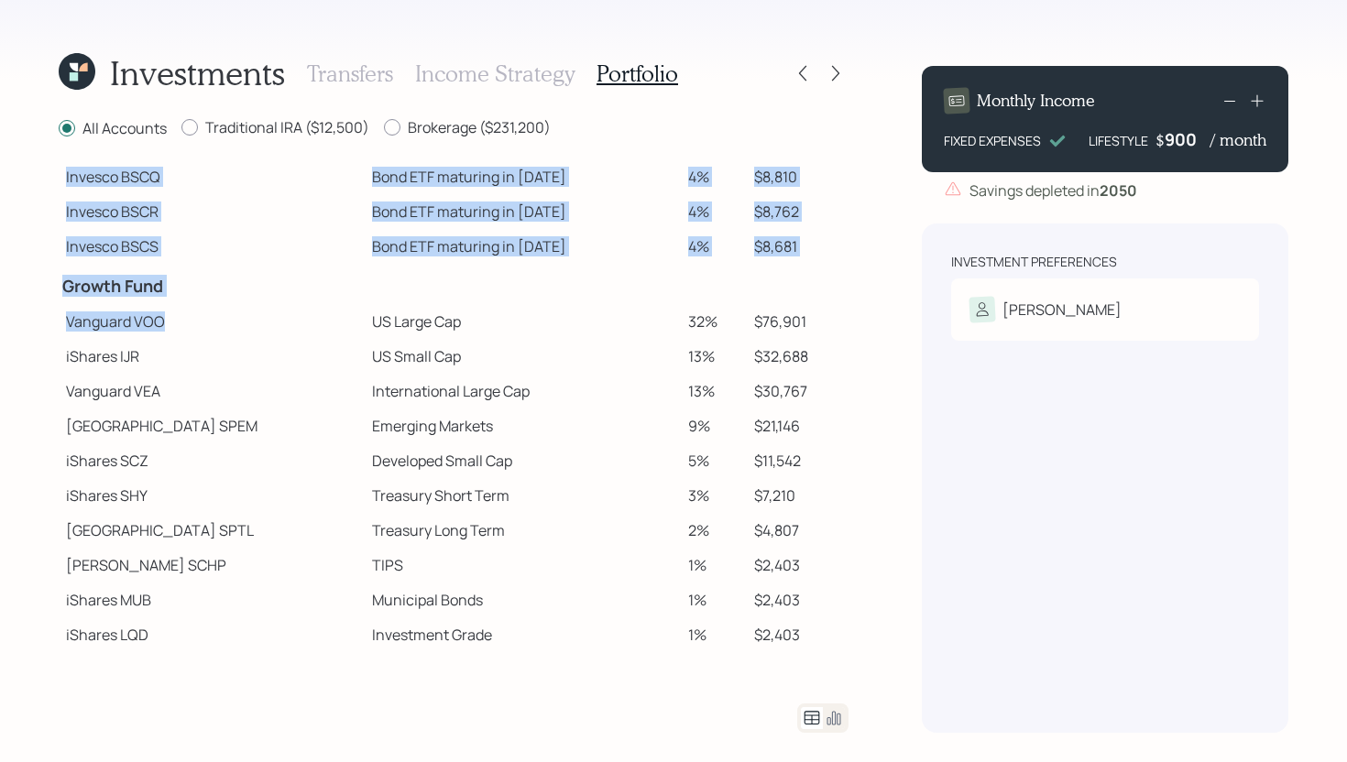
drag, startPoint x: 171, startPoint y: 323, endPoint x: 46, endPoint y: 324, distance: 125.5
click at [46, 324] on div "Investments Transfers Income Strategy Portfolio All Accounts Traditional IRA ($…" at bounding box center [673, 381] width 1347 height 762
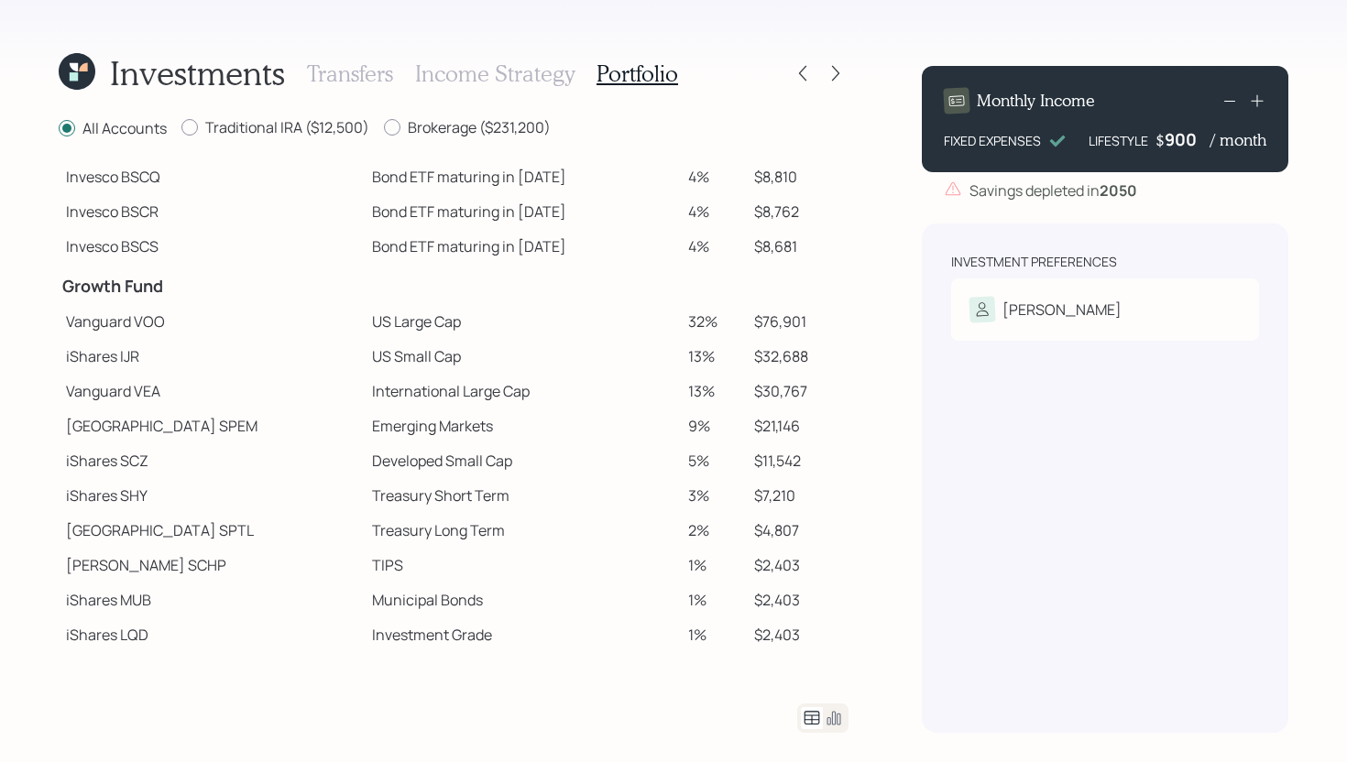
click at [171, 312] on td "Vanguard VOO" at bounding box center [212, 321] width 306 height 35
drag, startPoint x: 294, startPoint y: 323, endPoint x: 413, endPoint y: 323, distance: 119.1
click at [413, 323] on td "US Large Cap" at bounding box center [523, 321] width 316 height 35
click at [841, 79] on icon at bounding box center [835, 73] width 18 height 18
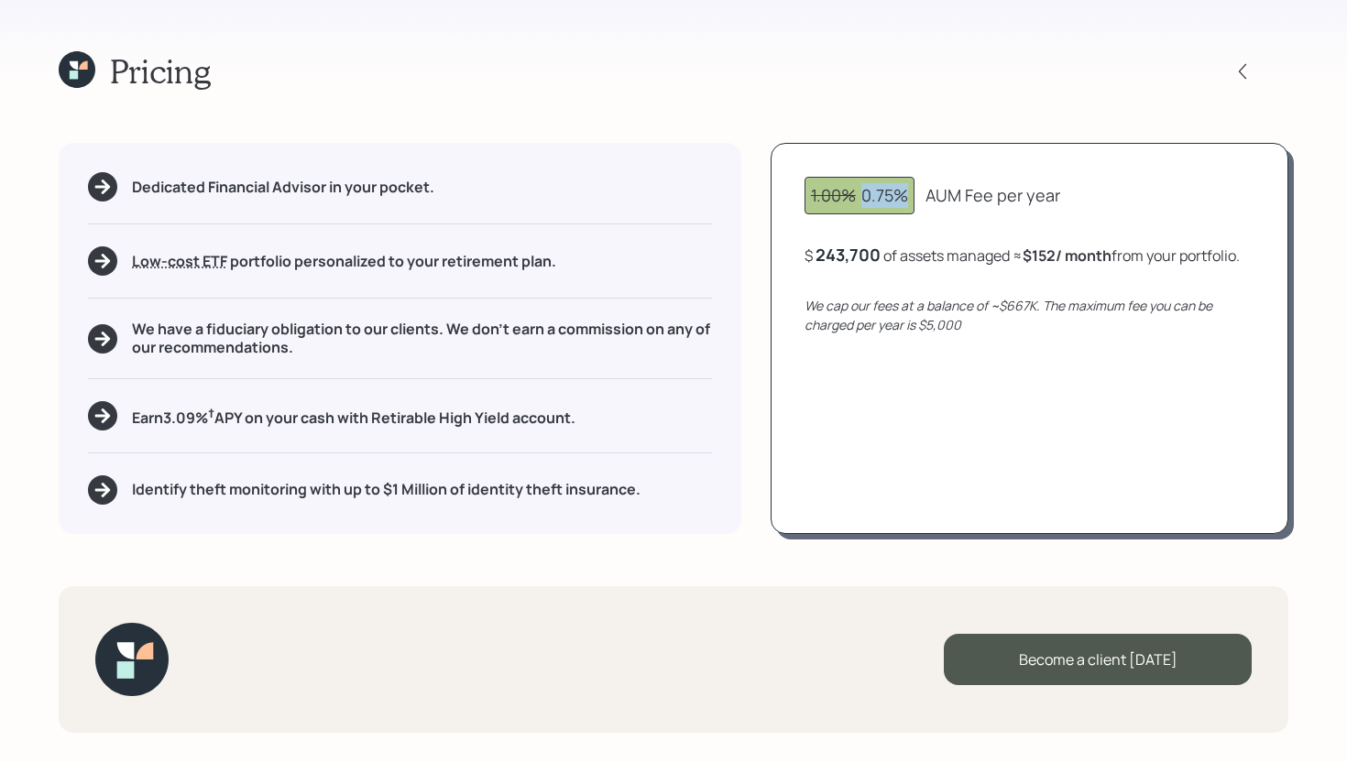
drag, startPoint x: 907, startPoint y: 195, endPoint x: 857, endPoint y: 195, distance: 50.4
click at [857, 195] on div "1.00% 0.75%" at bounding box center [859, 195] width 97 height 25
click at [1072, 175] on div "1.00% 0.75% AUM Fee per year $ 243,700 of assets managed ≈ $152 / month from yo…" at bounding box center [1029, 338] width 518 height 390
drag, startPoint x: 929, startPoint y: 194, endPoint x: 960, endPoint y: 193, distance: 31.2
click at [960, 193] on div "AUM Fee per year" at bounding box center [992, 195] width 135 height 25
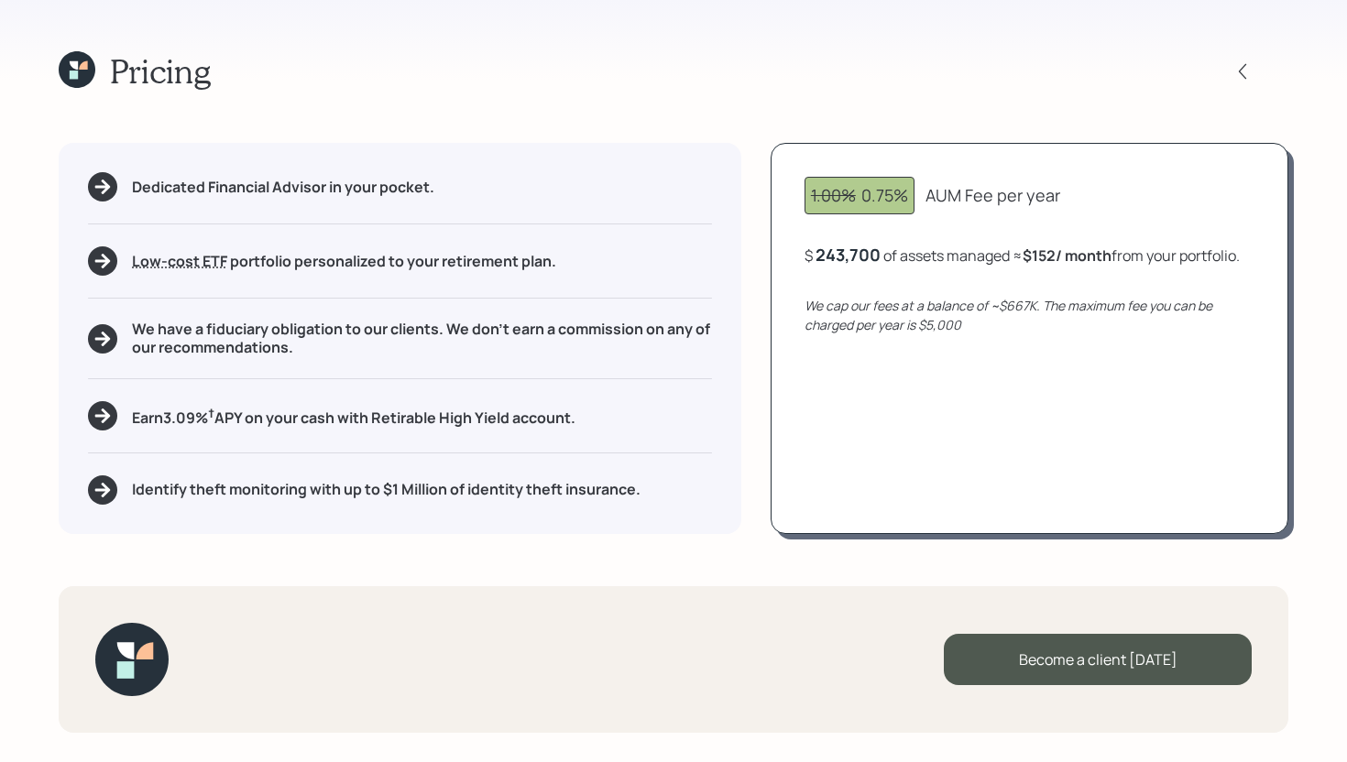
click at [1093, 200] on div "1.00% 0.75% AUM Fee per year" at bounding box center [1029, 196] width 450 height 38
drag, startPoint x: 596, startPoint y: 421, endPoint x: 120, endPoint y: 420, distance: 476.3
click at [120, 420] on div "Earn 3.09 % † APY on your cash with Retirable High Yield account." at bounding box center [400, 415] width 624 height 29
click at [621, 411] on div "Earn 3.09 % † APY on your cash with Retirable High Yield account." at bounding box center [400, 415] width 624 height 29
drag, startPoint x: 592, startPoint y: 421, endPoint x: 119, endPoint y: 423, distance: 472.7
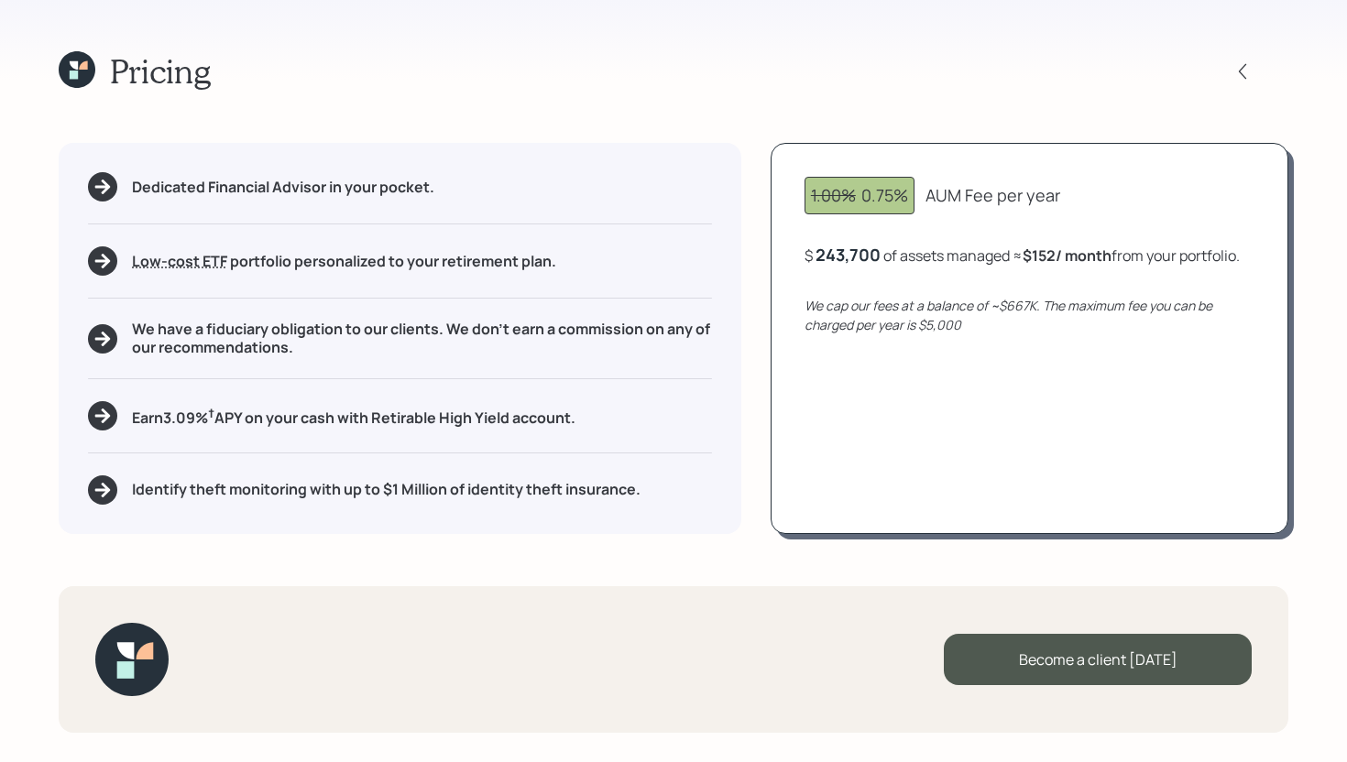
click at [119, 423] on div "Earn 3.09 % † APY on your cash with Retirable High Yield account." at bounding box center [400, 415] width 624 height 29
click at [614, 404] on div "Earn 3.09 % † APY on your cash with Retirable High Yield account." at bounding box center [400, 415] width 624 height 29
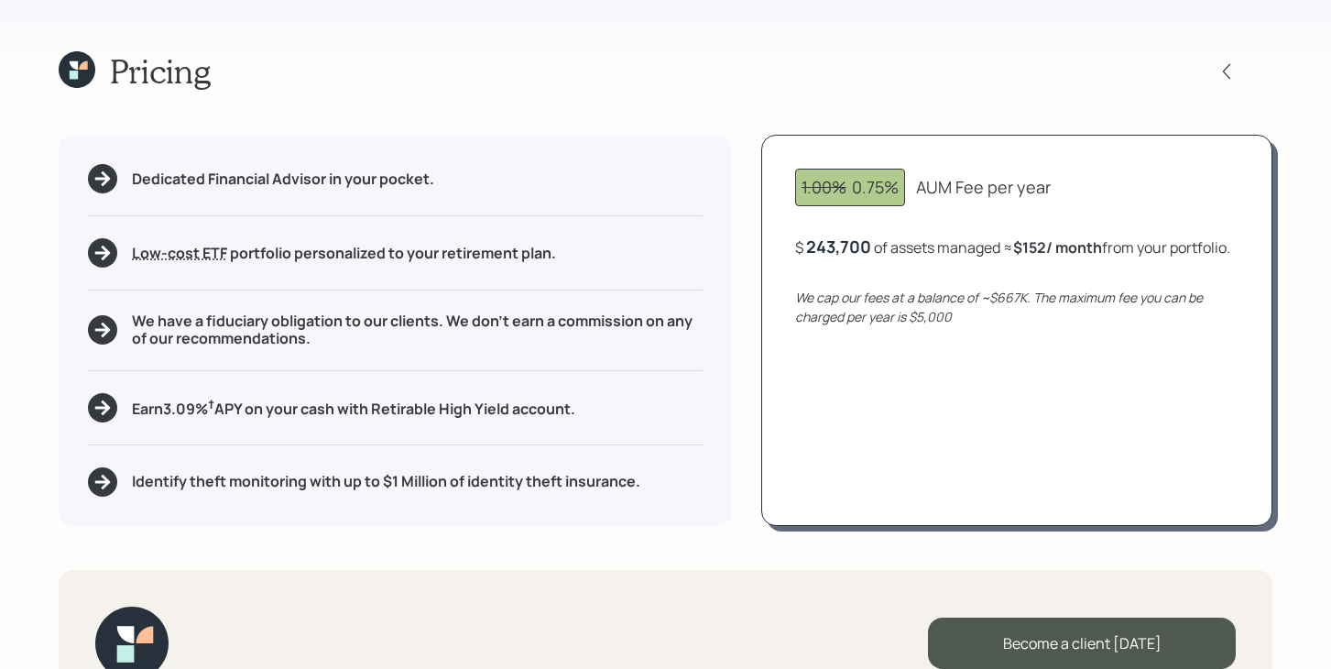
click at [77, 68] on icon at bounding box center [74, 65] width 8 height 8
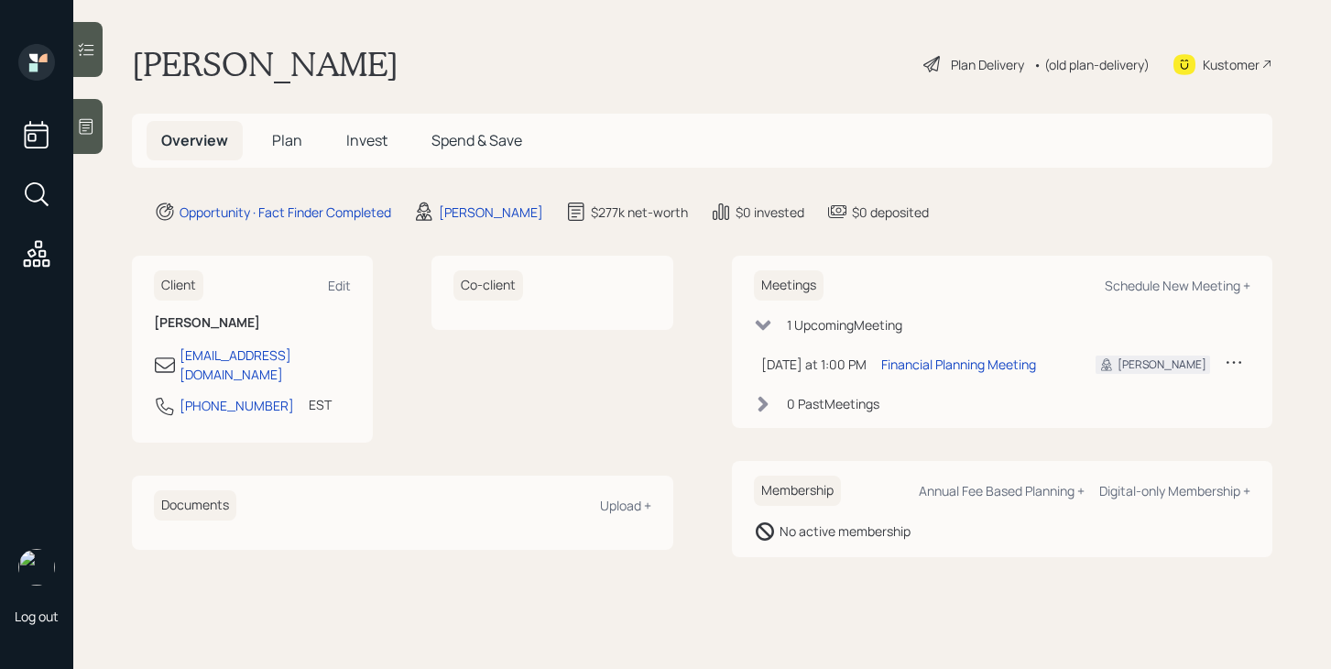
click at [365, 147] on span "Invest" at bounding box center [366, 140] width 41 height 20
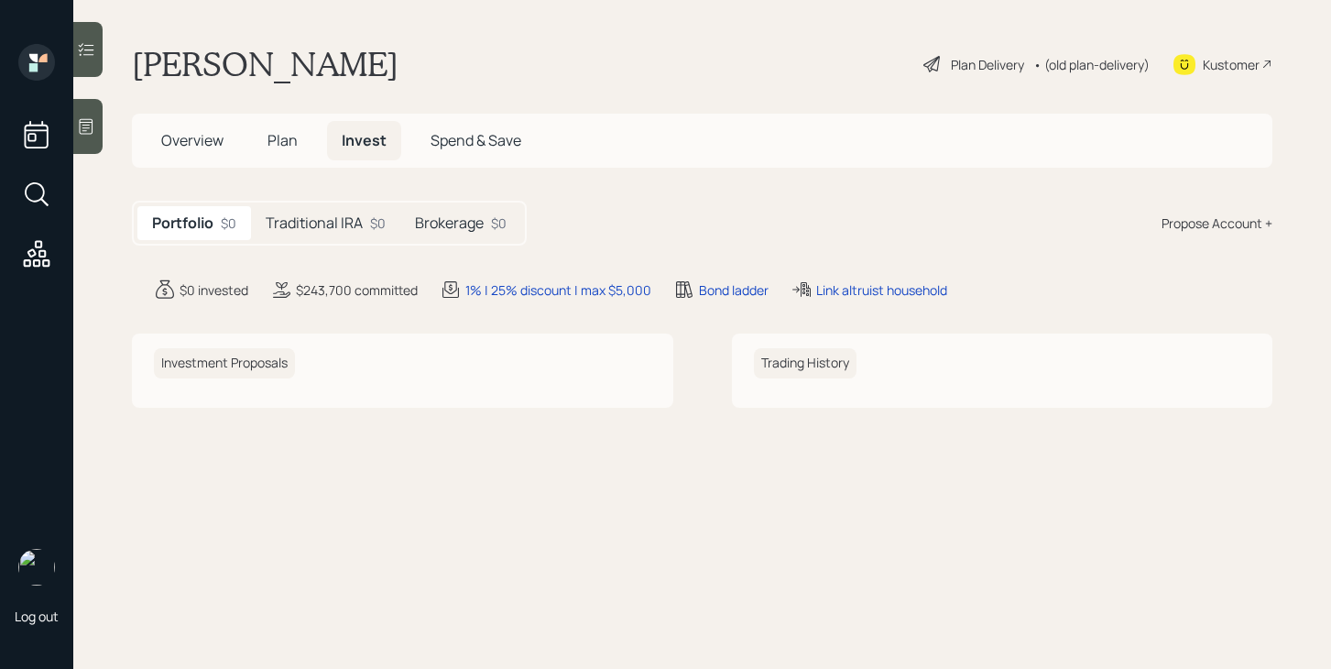
click at [303, 145] on h5 "Plan" at bounding box center [283, 140] width 60 height 39
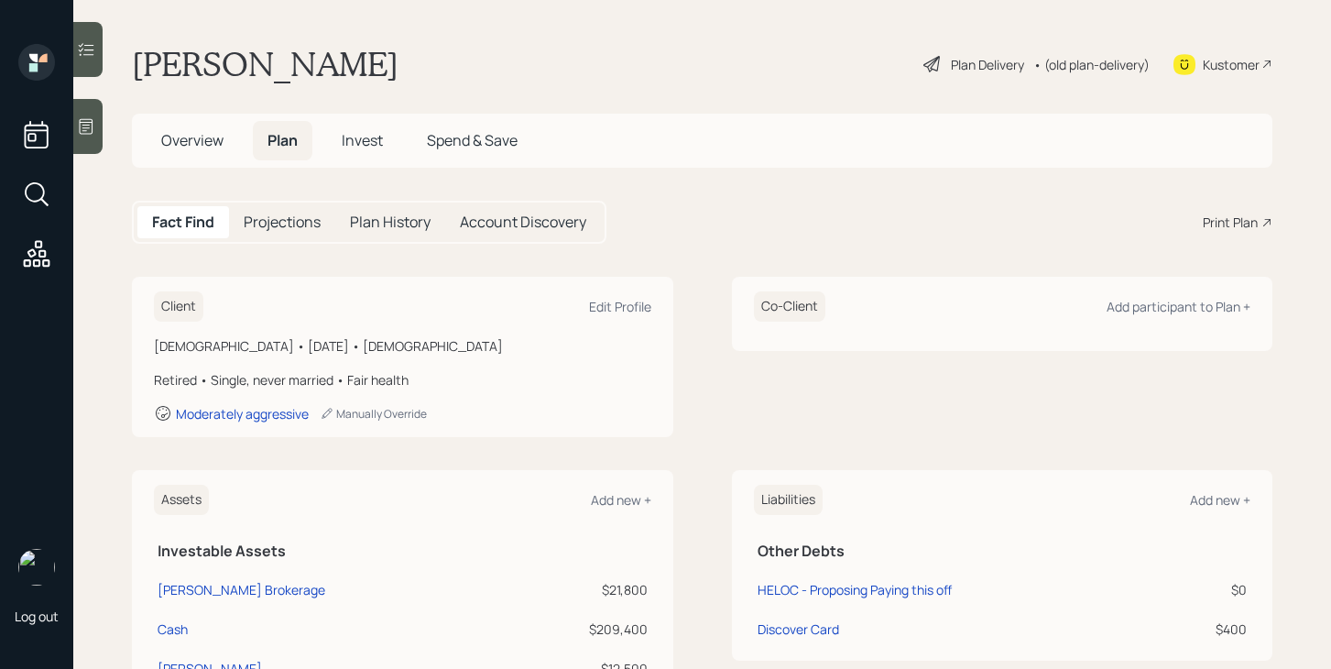
click at [1221, 218] on div "Print Plan" at bounding box center [1230, 222] width 55 height 19
